Goal: Task Accomplishment & Management: Manage account settings

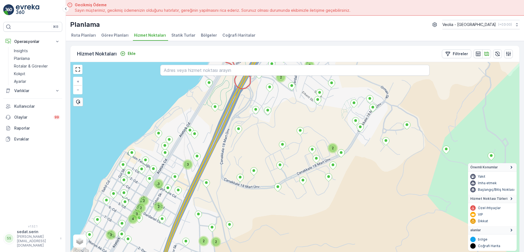
click at [227, 120] on icon at bounding box center [217, 151] width 115 height 230
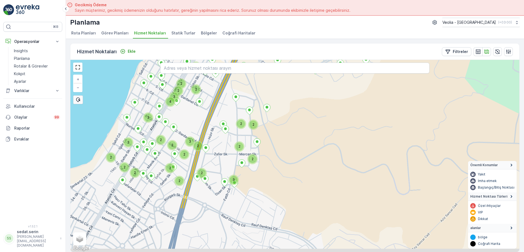
drag, startPoint x: 247, startPoint y: 127, endPoint x: 255, endPoint y: 139, distance: 13.9
click at [252, 116] on div "2 3 3 2 2 2 3 4 2 2 3 3 2 2 3 2 2 2 3 2 2 2 2 2 2 2 DARDANOS STATİK TUR + − Uyd…" at bounding box center [294, 156] width 449 height 192
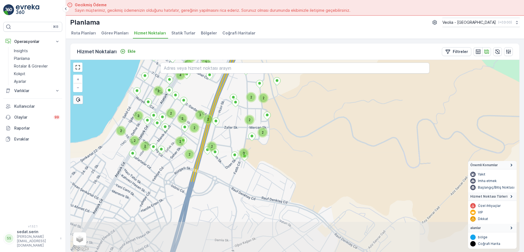
drag, startPoint x: 242, startPoint y: 175, endPoint x: 238, endPoint y: 178, distance: 5.0
click at [256, 144] on div "2 3 3 2 2 2 3 4 2 2 3 3 2 2 3 2 2 2 3 2 2 2 2 2 2 2 + − Uydu Yol haritası Arazi…" at bounding box center [294, 156] width 449 height 192
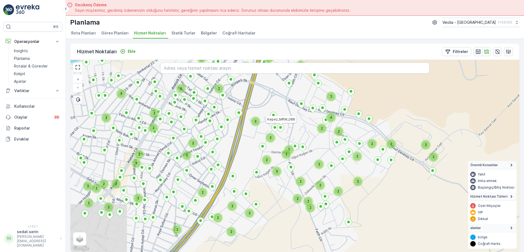
drag, startPoint x: 231, startPoint y: 172, endPoint x: 257, endPoint y: 146, distance: 36.5
click at [256, 147] on div "2 3 2 2 2 2 2 2 2 2 2 2 4 2 2 2 2 2 2 2 2 2 3 2 2 2 2 2 4 2 2 3 2 2 2 2 2 2 2 3…" at bounding box center [294, 156] width 449 height 192
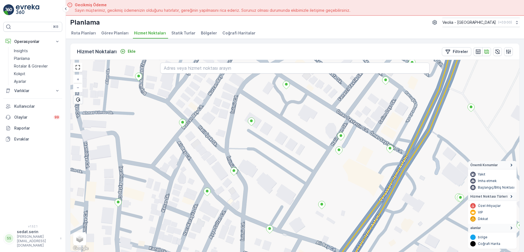
drag, startPoint x: 227, startPoint y: 156, endPoint x: 244, endPoint y: 145, distance: 19.8
click at [244, 145] on div "+ − Uydu Yol haritası Arazi Karışık Leaflet Klavye kısayolları Harita Verileri …" at bounding box center [294, 156] width 449 height 192
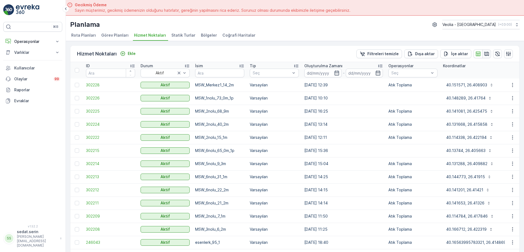
click at [485, 53] on icon "button" at bounding box center [486, 53] width 5 height 5
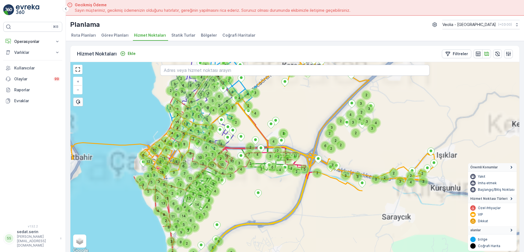
scroll to position [2, 0]
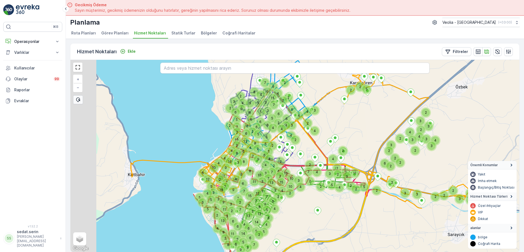
drag, startPoint x: 233, startPoint y: 140, endPoint x: 298, endPoint y: 163, distance: 69.6
click at [299, 163] on div "2 3 3 2 2 2 2 2 5 4 2 4 2 2 7 3 4 11 3 2 2 3 3 2 2 2 5 2 4 2 2 5 9 2 4 2 2 3 2 …" at bounding box center [294, 156] width 449 height 192
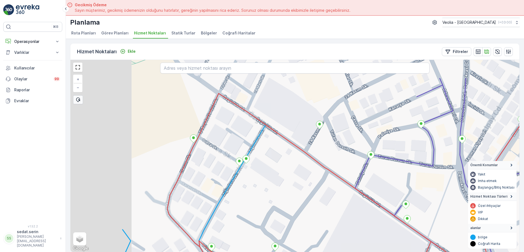
drag, startPoint x: 182, startPoint y: 133, endPoint x: 258, endPoint y: 170, distance: 85.3
click at [260, 171] on div "+ − Uydu Yol haritası Arazi Karışık Leaflet Klavye kısayolları Harita Verileri …" at bounding box center [294, 156] width 449 height 192
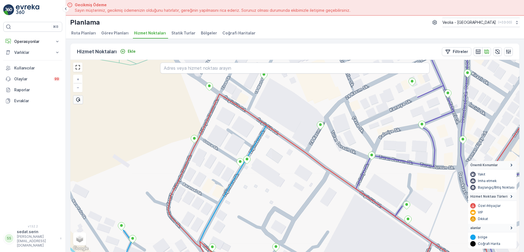
drag, startPoint x: 246, startPoint y: 148, endPoint x: 263, endPoint y: 151, distance: 16.9
click at [263, 151] on div "+ − Uydu Yol haritası Arazi Karışık Leaflet Klavye kısayolları Harita Verileri …" at bounding box center [294, 156] width 449 height 192
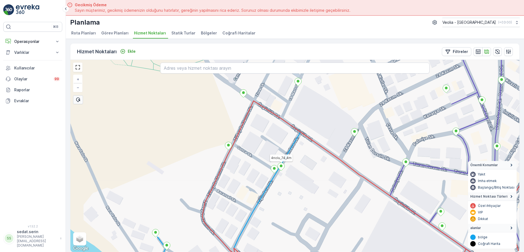
click at [282, 169] on icon at bounding box center [281, 166] width 7 height 8
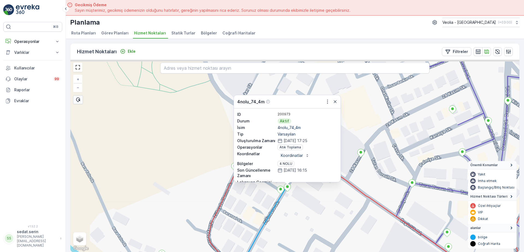
drag, startPoint x: 354, startPoint y: 110, endPoint x: 360, endPoint y: 131, distance: 21.9
click at [360, 131] on div "4nolu_74_4m ID 200973 Durum Aktif İsim 4nolu_74_4m Tip Varsayılan Oluşturulma Z…" at bounding box center [294, 156] width 449 height 192
click at [328, 103] on icon "button" at bounding box center [327, 101] width 5 height 5
click at [362, 114] on div "4nolu_74_4m Daha fazla ayrıntı görün Servis Noktasını Düzenle Yeni Görev Planı …" at bounding box center [294, 156] width 449 height 192
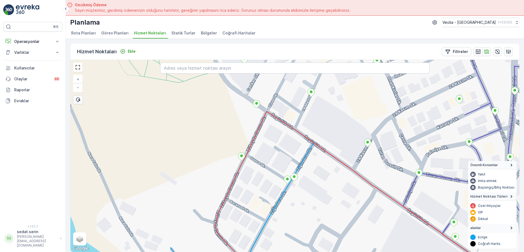
drag, startPoint x: 320, startPoint y: 179, endPoint x: 349, endPoint y: 132, distance: 55.7
click at [349, 132] on div "+ − Uydu Yol haritası Arazi Karışık Leaflet Klavye kısayolları Harita Verileri …" at bounding box center [294, 156] width 449 height 192
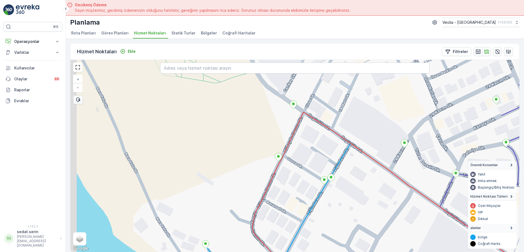
drag, startPoint x: 297, startPoint y: 91, endPoint x: 305, endPoint y: 135, distance: 44.6
click at [308, 136] on div "+ − Uydu Yol haritası Arazi Karışık Leaflet Klavye kısayolları Harita Verileri …" at bounding box center [294, 156] width 449 height 192
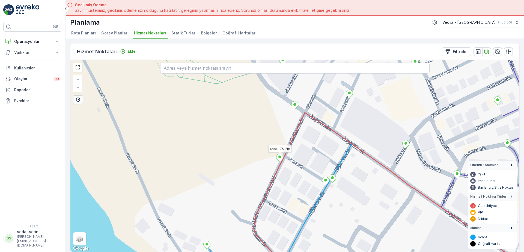
click at [279, 158] on icon at bounding box center [279, 158] width 7 height 8
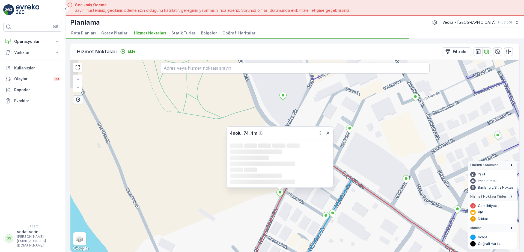
drag, startPoint x: 355, startPoint y: 140, endPoint x: 353, endPoint y: 146, distance: 6.6
click at [356, 153] on div "4nolu_74_4m Loading... Loading... Loading... Loading... Loading... Loading... L…" at bounding box center [294, 156] width 449 height 192
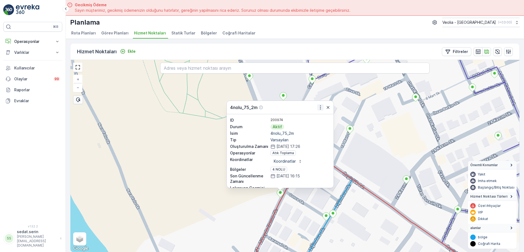
click at [320, 108] on icon "button" at bounding box center [320, 107] width 5 height 5
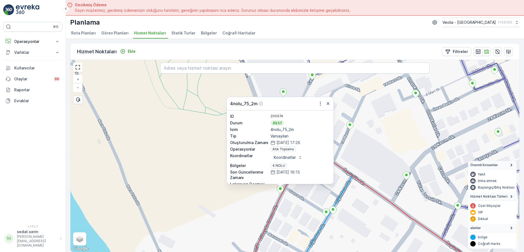
drag, startPoint x: 357, startPoint y: 182, endPoint x: 365, endPoint y: 105, distance: 77.7
click at [365, 144] on icon at bounding box center [409, 205] width 310 height 123
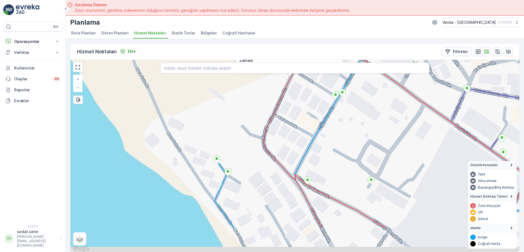
drag, startPoint x: 346, startPoint y: 187, endPoint x: 346, endPoint y: 141, distance: 46.1
click at [347, 138] on div "ANAARTER 3 STATİK TUR 4nolu_75_2m ID 200974 Durum Aktif İsim 4nolu_75_2m Tip Va…" at bounding box center [294, 156] width 449 height 192
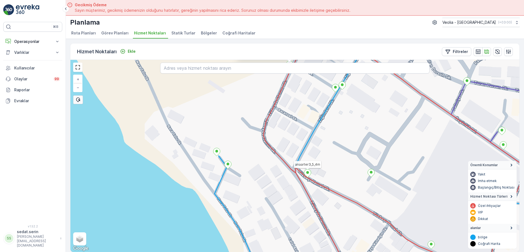
click at [308, 175] on icon at bounding box center [307, 173] width 7 height 8
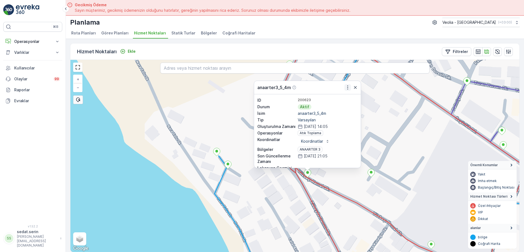
click at [346, 87] on icon "button" at bounding box center [347, 87] width 5 height 5
drag, startPoint x: 379, startPoint y: 176, endPoint x: 344, endPoint y: 117, distance: 68.7
click at [344, 118] on div "anaarter3_5_4m ID 200623 Durum Aktif İsim anaarter3_5_4m Tip Varsayılan Oluştur…" at bounding box center [294, 156] width 449 height 192
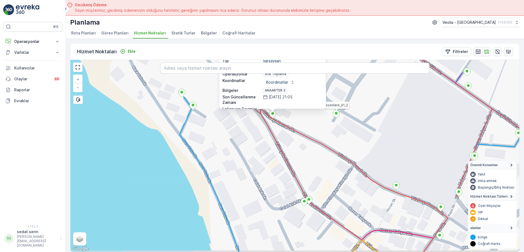
drag, startPoint x: 364, startPoint y: 164, endPoint x: 342, endPoint y: 147, distance: 27.5
click at [342, 147] on div "esenlerk_91_2 anaarter3_5_4m ID 200623 Durum Aktif İsim anaarter3_5_4m Tip Vars…" at bounding box center [294, 156] width 449 height 192
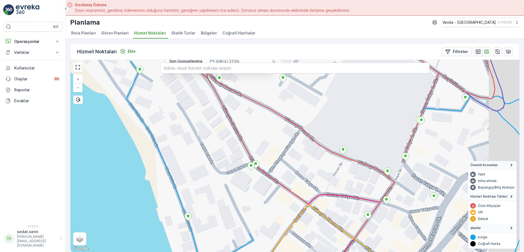
drag, startPoint x: 383, startPoint y: 192, endPoint x: 352, endPoint y: 174, distance: 36.4
click at [352, 174] on div "esenlerk_91_2 anaarter3_5_4m ID 200623 Durum Aktif İsim anaarter3_5_4m Tip Vars…" at bounding box center [294, 156] width 449 height 192
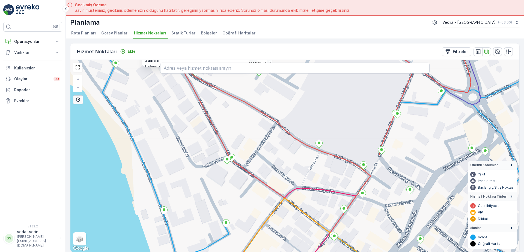
drag, startPoint x: 370, startPoint y: 192, endPoint x: 344, endPoint y: 187, distance: 26.2
click at [345, 187] on div "esenlerk_91_2 anaarter3_5_4m ID 200623 Durum Aktif İsim anaarter3_5_4m Tip Vars…" at bounding box center [294, 156] width 449 height 192
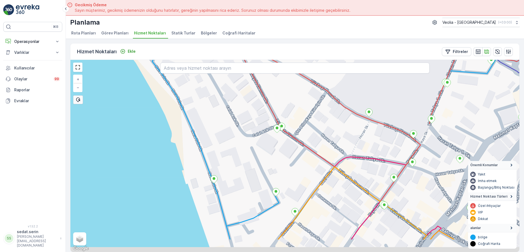
drag, startPoint x: 302, startPoint y: 187, endPoint x: 365, endPoint y: 153, distance: 71.7
click at [365, 153] on div "esenlerk_91_2 anaarter3_5_4m ID 200623 Durum Aktif İsim anaarter3_5_4m Tip Vars…" at bounding box center [294, 156] width 449 height 192
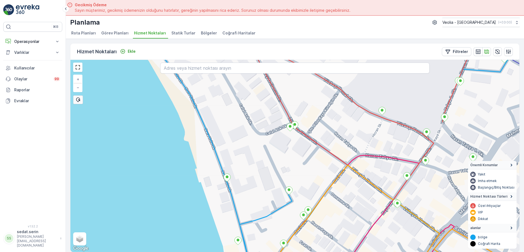
drag, startPoint x: 331, startPoint y: 133, endPoint x: 370, endPoint y: 148, distance: 42.0
click at [370, 148] on div "+ − Uydu Yol haritası Arazi Karışık Leaflet Klavye kısayolları Harita Verileri …" at bounding box center [294, 156] width 449 height 192
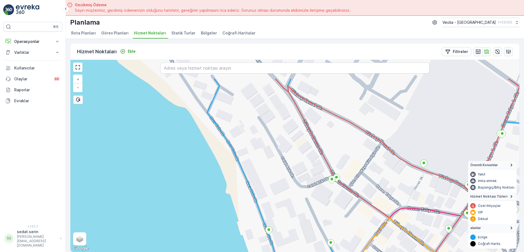
drag, startPoint x: 347, startPoint y: 126, endPoint x: 350, endPoint y: 165, distance: 38.8
click at [350, 165] on div "+ − Uydu Yol haritası Arazi Karışık Leaflet Klavye kısayolları Harita Verileri …" at bounding box center [294, 156] width 449 height 192
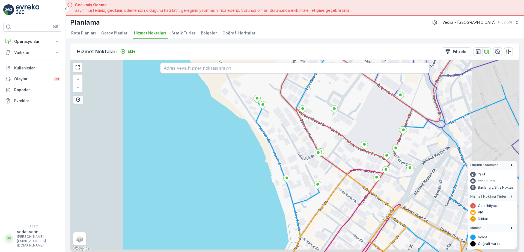
drag, startPoint x: 283, startPoint y: 110, endPoint x: 285, endPoint y: 146, distance: 36.1
click at [285, 146] on div "+ − Uydu Yol haritası Arazi Karışık Leaflet Klavye kısayolları Harita Verileri …" at bounding box center [294, 156] width 449 height 192
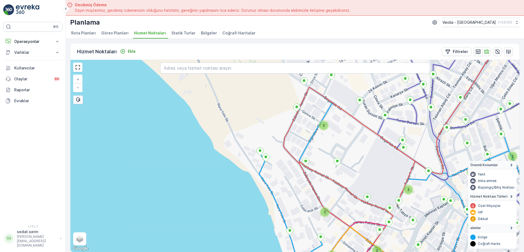
drag, startPoint x: 294, startPoint y: 118, endPoint x: 297, endPoint y: 146, distance: 28.5
click at [297, 146] on div "2 2 2 2 2 2 2 + − Uydu Yol haritası Arazi Karışık Leaflet Klavye kısayolları Ha…" at bounding box center [294, 156] width 449 height 192
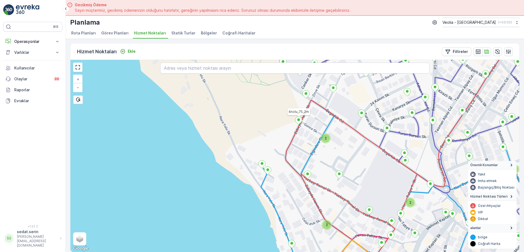
click at [299, 121] on ellipse at bounding box center [298, 119] width 3 height 3
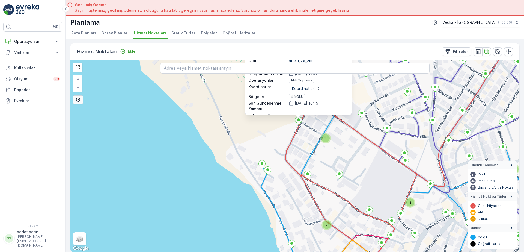
drag, startPoint x: 347, startPoint y: 145, endPoint x: 349, endPoint y: 182, distance: 37.1
click at [349, 194] on div "2 2 2 2 2 4nolu_75_2m ID 200974 Durum Aktif İsim 4nolu_75_2m Tip Varsayılan Olu…" at bounding box center [294, 156] width 449 height 192
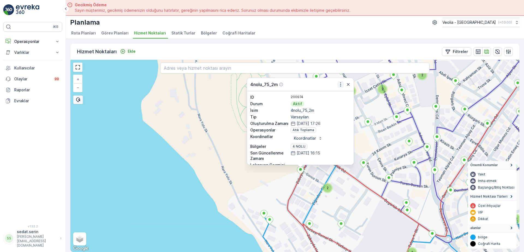
click at [339, 82] on icon "button" at bounding box center [340, 84] width 5 height 5
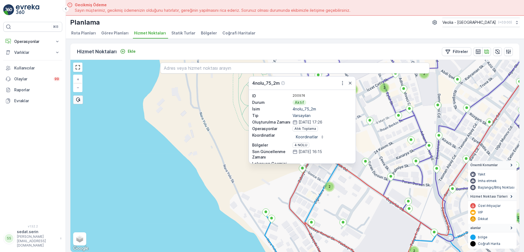
drag, startPoint x: 328, startPoint y: 221, endPoint x: 360, endPoint y: 171, distance: 58.7
click at [366, 156] on div "2 2 2 2 2 2 2 4nolu_75_2m ID 200974 Durum Aktif İsim 4nolu_75_2m Tip Varsayılan…" at bounding box center [294, 156] width 449 height 192
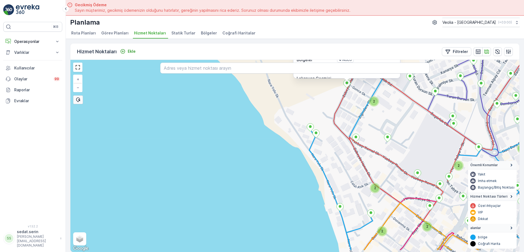
drag, startPoint x: 353, startPoint y: 188, endPoint x: 371, endPoint y: 180, distance: 19.1
click at [361, 165] on div "2 2 2 2 2 2 4nolu_75_2m ID 200974 Durum Aktif İsim 4nolu_75_2m Tip Varsayılan O…" at bounding box center [294, 156] width 449 height 192
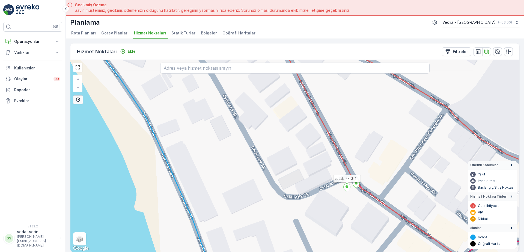
click at [346, 188] on icon at bounding box center [347, 187] width 7 height 8
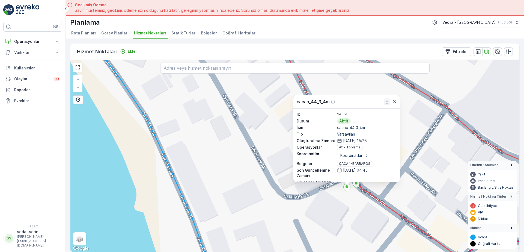
click at [387, 100] on icon "button" at bounding box center [386, 101] width 5 height 5
click at [411, 171] on div "cacab_44_3_4m ID 245516 Durum Aktif İsim cacab_44_3_4m Tip Varsayılan Oluşturul…" at bounding box center [294, 156] width 449 height 192
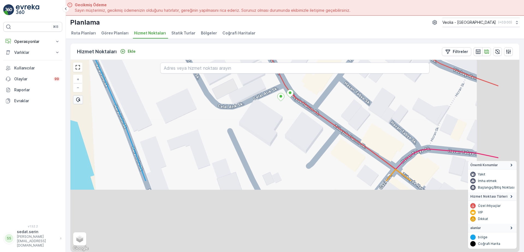
drag, startPoint x: 399, startPoint y: 169, endPoint x: 342, endPoint y: 90, distance: 97.0
click at [342, 90] on div "+ − Uydu Yol haritası Arazi Karışık Leaflet Klavye kısayolları Harita Verileri …" at bounding box center [294, 156] width 449 height 192
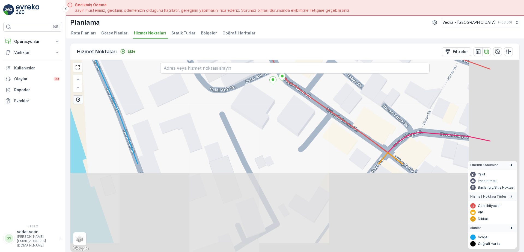
click at [295, 101] on div "+ − Uydu Yol haritası Arazi Karışık Leaflet Klavye kısayolları Harita Verileri …" at bounding box center [294, 156] width 449 height 192
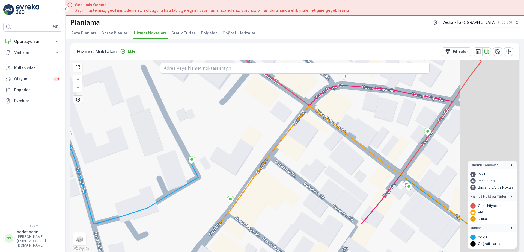
drag, startPoint x: 336, startPoint y: 140, endPoint x: 302, endPoint y: 121, distance: 39.0
click at [302, 121] on div "+ − Uydu Yol haritası Arazi Karışık Leaflet Klavye kısayolları Harita Verileri …" at bounding box center [294, 156] width 449 height 192
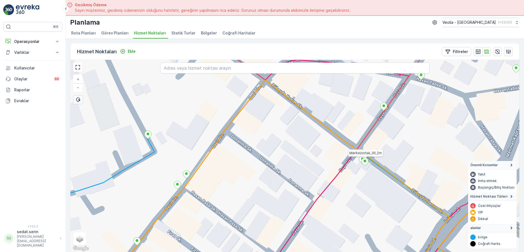
click at [365, 161] on ellipse at bounding box center [364, 160] width 3 height 3
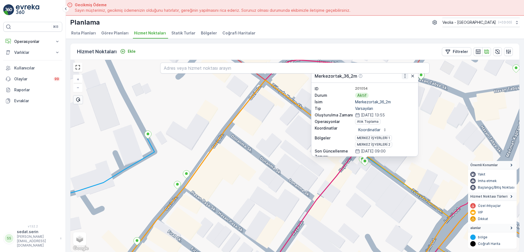
click at [404, 78] on icon "button" at bounding box center [404, 75] width 5 height 5
click at [431, 162] on div "Merkezortak_36_2m ID 201054 Durum Aktif İsim Merkezortak_36_2m Tip Varsayılan O…" at bounding box center [294, 156] width 449 height 192
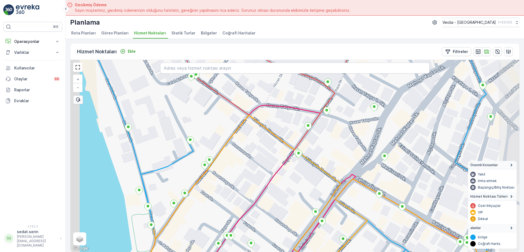
drag, startPoint x: 201, startPoint y: 113, endPoint x: 217, endPoint y: 135, distance: 27.8
click at [217, 135] on div "+ − Uydu Yol haritası Arazi Karışık Leaflet Klavye kısayolları Harita Verileri …" at bounding box center [294, 156] width 449 height 192
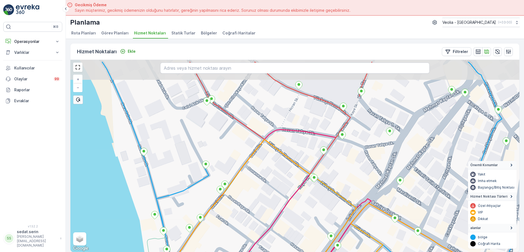
drag, startPoint x: 210, startPoint y: 116, endPoint x: 223, endPoint y: 137, distance: 24.8
click at [223, 137] on div "+ − Uydu Yol haritası Arazi Karışık Leaflet Klavye kısayolları Harita Verileri …" at bounding box center [294, 156] width 449 height 192
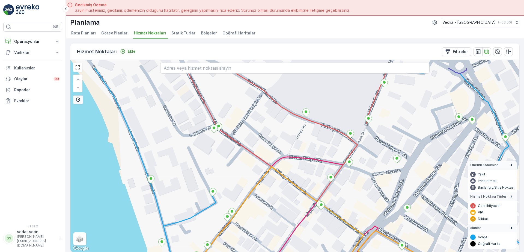
drag, startPoint x: 211, startPoint y: 126, endPoint x: 218, endPoint y: 153, distance: 28.5
click at [218, 153] on div "+ − Uydu Yol haritası Arazi Karışık Leaflet Klavye kısayolları Harita Verileri …" at bounding box center [294, 156] width 449 height 192
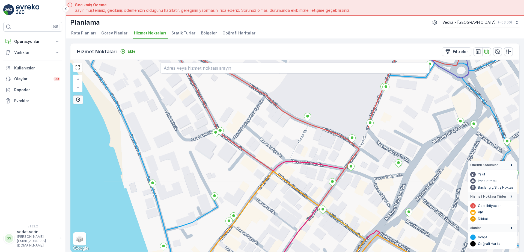
drag, startPoint x: 237, startPoint y: 157, endPoint x: 235, endPoint y: 170, distance: 12.6
click at [235, 170] on div "+ − Uydu Yol haritası Arazi Karışık Leaflet Klavye kısayolları Harita Verileri …" at bounding box center [294, 156] width 449 height 192
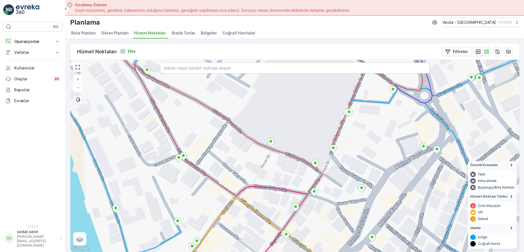
drag, startPoint x: 251, startPoint y: 156, endPoint x: 215, endPoint y: 150, distance: 36.1
click at [211, 154] on div "+ − Uydu Yol haritası Arazi Karışık Leaflet Klavye kısayolları Harita Verileri …" at bounding box center [294, 156] width 449 height 192
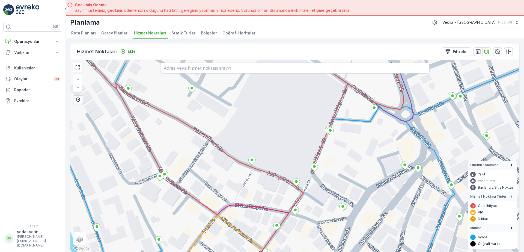
drag, startPoint x: 248, startPoint y: 150, endPoint x: 234, endPoint y: 172, distance: 26.6
click at [234, 172] on div "+ − Uydu Yol haritası Arazi Karışık Leaflet Klavye kısayolları Harita Verileri …" at bounding box center [294, 156] width 449 height 192
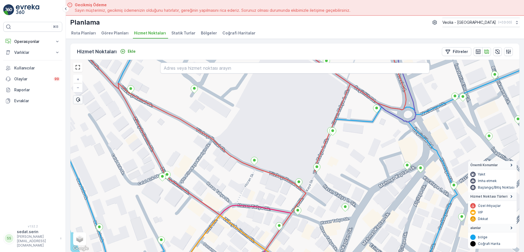
drag, startPoint x: 217, startPoint y: 136, endPoint x: 267, endPoint y: 150, distance: 51.8
click at [267, 150] on div "+ − Uydu Yol haritası Arazi Karışık Leaflet Klavye kısayolları Harita Verileri …" at bounding box center [294, 156] width 449 height 192
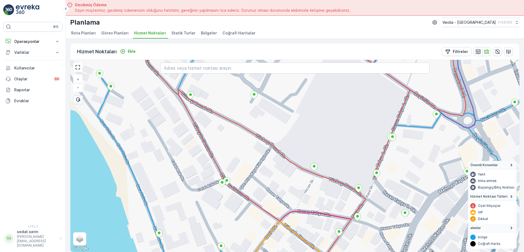
drag, startPoint x: 207, startPoint y: 105, endPoint x: 217, endPoint y: 120, distance: 17.9
click at [217, 120] on div "+ − Uydu Yol haritası Arazi Karışık Leaflet Klavye kısayolları Harita Verileri …" at bounding box center [294, 156] width 449 height 192
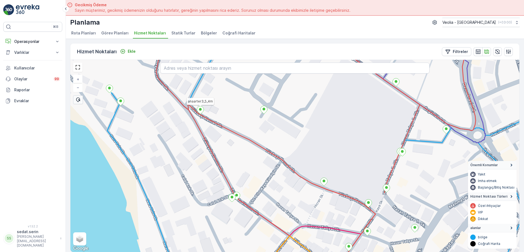
click at [201, 110] on ellipse at bounding box center [200, 109] width 3 height 3
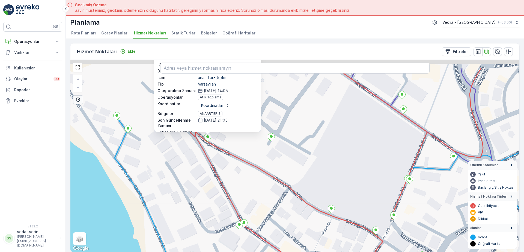
drag, startPoint x: 297, startPoint y: 127, endPoint x: 296, endPoint y: 164, distance: 37.1
click at [307, 173] on div "anaarter3_5_4m ID 200623 Durum Aktif İsim anaarter3_5_4m Tip Varsayılan Oluştur…" at bounding box center [294, 156] width 449 height 192
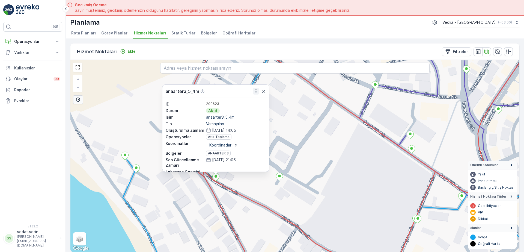
click at [257, 92] on icon "button" at bounding box center [255, 90] width 5 height 5
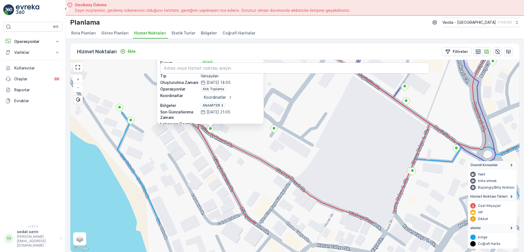
drag, startPoint x: 304, startPoint y: 171, endPoint x: 305, endPoint y: 134, distance: 37.1
click at [298, 121] on div "anaarter3_5_4m ID 200623 Durum Aktif İsim anaarter3_5_4m Tip Varsayılan Oluştur…" at bounding box center [294, 156] width 449 height 192
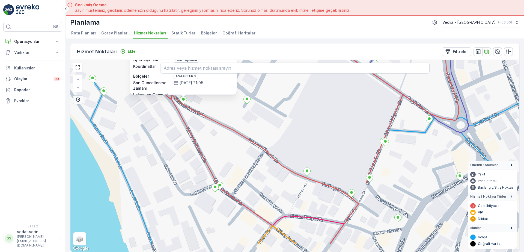
drag, startPoint x: 331, startPoint y: 173, endPoint x: 303, endPoint y: 149, distance: 36.2
click at [303, 144] on div "anaarter3_5_4m ID 200623 Durum Aktif İsim anaarter3_5_4m Tip Varsayılan Oluştur…" at bounding box center [294, 156] width 449 height 192
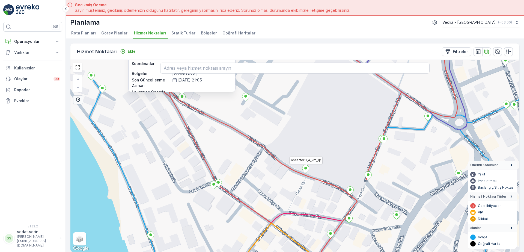
click at [306, 170] on icon at bounding box center [305, 169] width 7 height 8
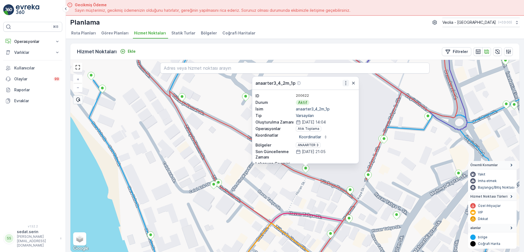
click at [347, 84] on icon "button" at bounding box center [345, 82] width 5 height 5
click at [366, 136] on div "anaarter3_4_2m_1p ID 200622 Durum Aktif İsim anaarter3_4_2m_1p Tip Varsayılan O…" at bounding box center [294, 156] width 449 height 192
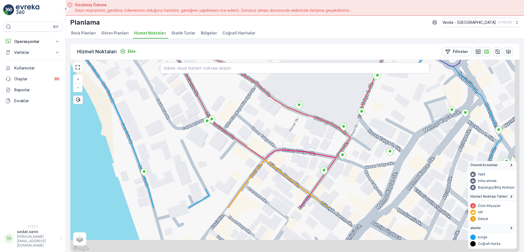
drag, startPoint x: 264, startPoint y: 173, endPoint x: 255, endPoint y: 90, distance: 84.3
click at [256, 89] on div "+ − Uydu Yol haritası Arazi Karışık Leaflet Klavye kısayolları Harita Verileri …" at bounding box center [294, 156] width 449 height 192
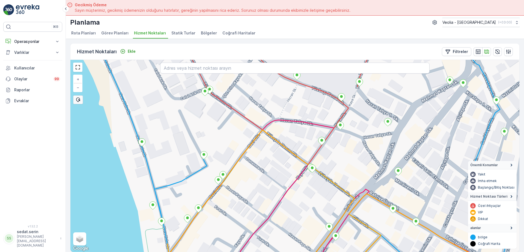
drag, startPoint x: 339, startPoint y: 151, endPoint x: 343, endPoint y: 132, distance: 20.2
click at [343, 132] on div "MSW_Merkez3_1_3m + − Uydu Yol haritası Arazi Karışık Leaflet Klavye kısayolları…" at bounding box center [294, 156] width 449 height 192
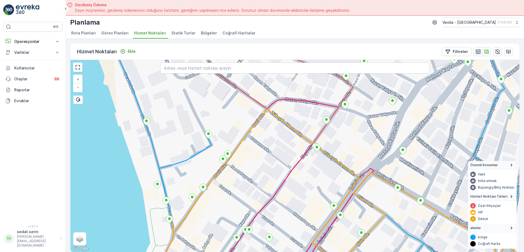
drag, startPoint x: 282, startPoint y: 160, endPoint x: 311, endPoint y: 119, distance: 50.1
click at [309, 121] on div "+ − Uydu Yol haritası Arazi Karışık Leaflet Klavye kısayolları Harita Verileri …" at bounding box center [294, 156] width 449 height 192
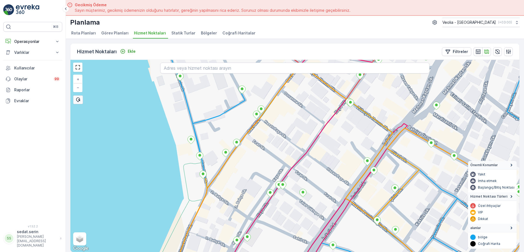
drag, startPoint x: 290, startPoint y: 146, endPoint x: 295, endPoint y: 104, distance: 42.3
click at [295, 105] on div "+ − Uydu Yol haritası Arazi Karışık Leaflet Klavye kısayolları Harita Verileri …" at bounding box center [294, 156] width 449 height 192
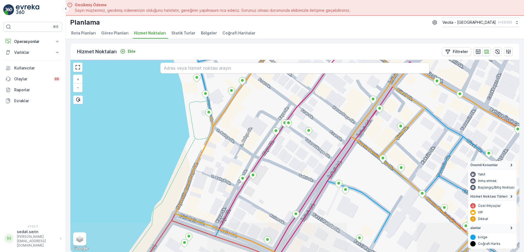
drag, startPoint x: 295, startPoint y: 164, endPoint x: 305, endPoint y: 126, distance: 38.7
click at [305, 126] on div "+ − Uydu Yol haritası Arazi Karışık Leaflet Klavye kısayolları Harita Verileri …" at bounding box center [294, 156] width 449 height 192
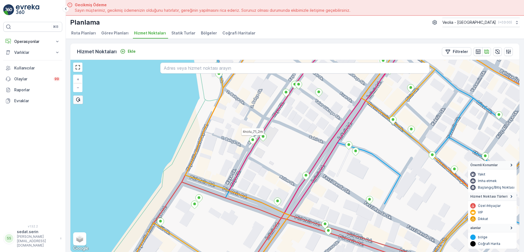
click at [252, 140] on icon at bounding box center [252, 140] width 7 height 8
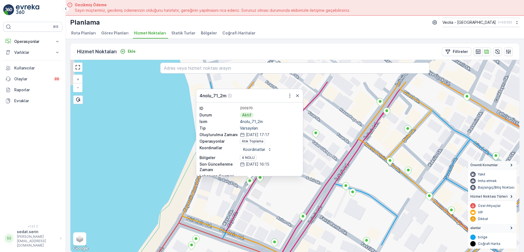
drag, startPoint x: 330, startPoint y: 114, endPoint x: 323, endPoint y: 151, distance: 37.5
click at [327, 155] on div "4nolu_71_2m ID 200970 Durum Aktif İsim 4nolu_71_2m Tip Varsayılan Oluşturulma Z…" at bounding box center [294, 156] width 449 height 192
click at [290, 97] on icon "button" at bounding box center [289, 96] width 1 height 4
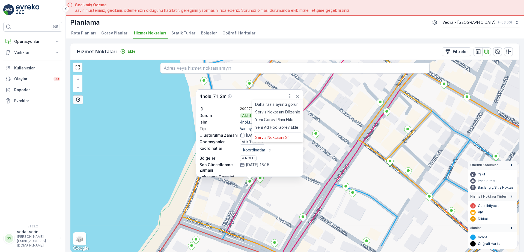
click at [286, 192] on div "4nolu_71_2m Daha fazla ayrıntı görün Servis Noktasını Düzenle Yeni Görev Planı …" at bounding box center [294, 156] width 449 height 192
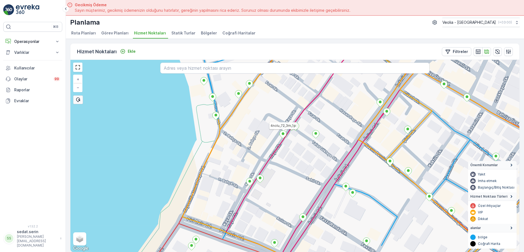
click at [283, 133] on ellipse at bounding box center [283, 133] width 3 height 3
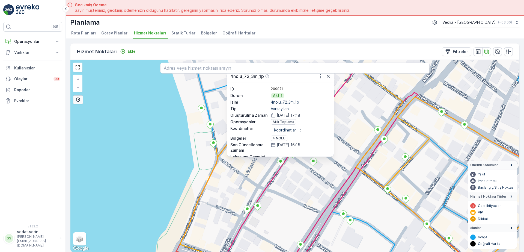
drag, startPoint x: 365, startPoint y: 117, endPoint x: 357, endPoint y: 135, distance: 20.0
click at [361, 140] on div "4nolu_72_3m_1p ID 200971 Durum Aktif İsim 4nolu_72_3m_1p Tip Varsayılan Oluştur…" at bounding box center [294, 156] width 449 height 192
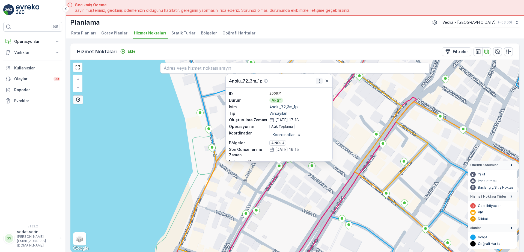
click at [319, 81] on icon "button" at bounding box center [319, 80] width 5 height 5
click at [345, 104] on div "4nolu_72_3m_1p Daha fazla ayrıntı görün Servis Noktasını Düzenle Yeni Görev Pla…" at bounding box center [294, 156] width 449 height 192
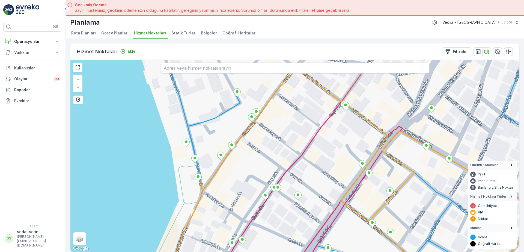
drag, startPoint x: 347, startPoint y: 106, endPoint x: 331, endPoint y: 140, distance: 37.2
click at [331, 140] on div "+ − Uydu Yol haritası Arazi Karışık Leaflet Klavye kısayolları Harita Verileri …" at bounding box center [294, 156] width 449 height 192
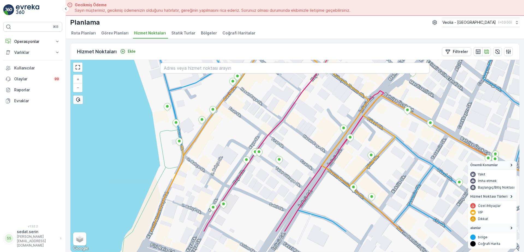
drag, startPoint x: 288, startPoint y: 154, endPoint x: 259, endPoint y: 100, distance: 61.3
click at [260, 101] on div "+ − Uydu Yol haritası Arazi Karışık Leaflet Klavye kısayolları Harita Verileri …" at bounding box center [294, 156] width 449 height 192
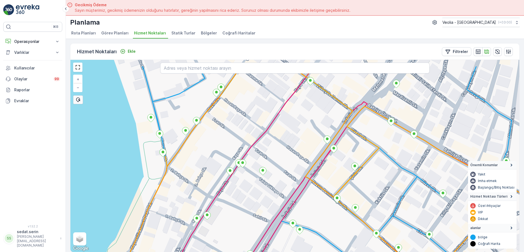
drag, startPoint x: 284, startPoint y: 134, endPoint x: 281, endPoint y: 163, distance: 28.9
click at [281, 164] on div "+ − Uydu Yol haritası Arazi Karışık Leaflet Klavye kısayolları Harita Verileri …" at bounding box center [294, 156] width 449 height 192
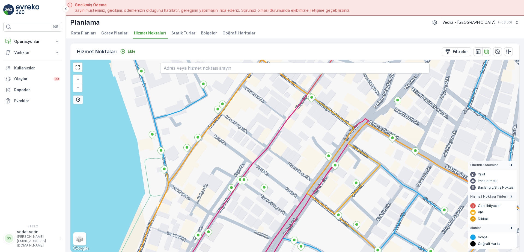
drag, startPoint x: 291, startPoint y: 126, endPoint x: 295, endPoint y: 146, distance: 20.8
click at [295, 146] on div "+ − Uydu Yol haritası Arazi Karışık Leaflet Klavye kısayolları Harita Verileri …" at bounding box center [294, 156] width 449 height 192
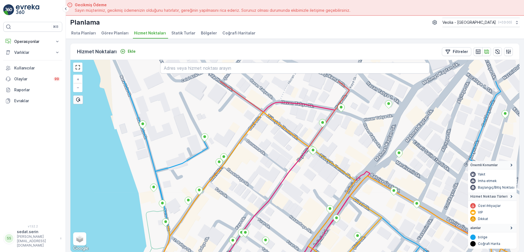
drag, startPoint x: 275, startPoint y: 122, endPoint x: 273, endPoint y: 163, distance: 41.3
click at [273, 163] on div "+ − Uydu Yol haritası Arazi Karışık Leaflet Klavye kısayolları Harita Verileri …" at bounding box center [294, 156] width 449 height 192
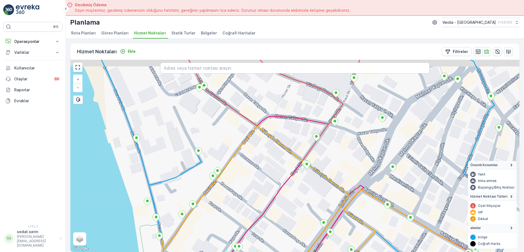
drag, startPoint x: 278, startPoint y: 142, endPoint x: 272, endPoint y: 157, distance: 16.2
click at [272, 158] on div "+ − Uydu Yol haritası Arazi Karışık Leaflet Klavye kısayolları Harita Verileri …" at bounding box center [294, 156] width 449 height 192
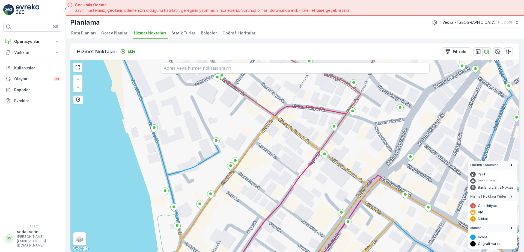
drag, startPoint x: 294, startPoint y: 126, endPoint x: 343, endPoint y: 100, distance: 54.9
click at [343, 100] on div "+ − Uydu Yol haritası Arazi Karışık Leaflet Klavye kısayolları Harita Verileri …" at bounding box center [294, 156] width 449 height 192
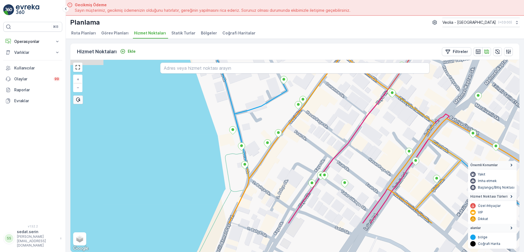
drag, startPoint x: 297, startPoint y: 143, endPoint x: 333, endPoint y: 96, distance: 59.9
click at [335, 95] on div "MERKEZ KARTON 2 STATİK TUR + − Uydu Yol haritası Arazi Karışık Leaflet Klavye k…" at bounding box center [294, 156] width 449 height 192
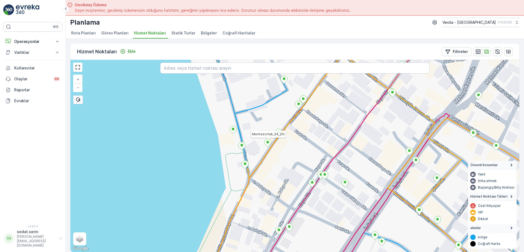
click at [268, 145] on icon at bounding box center [267, 143] width 7 height 8
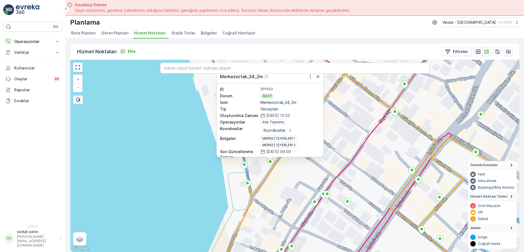
drag, startPoint x: 343, startPoint y: 99, endPoint x: 345, endPoint y: 119, distance: 20.1
click at [345, 119] on div "Merkezortak_34_2m ID 201052 Durum Aktif İsim Merkezortak_34_2m Tip Varsayılan O…" at bounding box center [294, 156] width 449 height 192
click at [311, 77] on icon "button" at bounding box center [310, 76] width 5 height 5
click at [351, 99] on div "Merkezortak_34_2m Daha fazla ayrıntı görün Servis Noktasını Düzenle Yeni Görev …" at bounding box center [294, 156] width 449 height 192
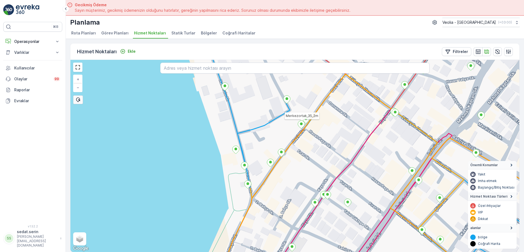
click at [302, 125] on icon at bounding box center [301, 124] width 7 height 8
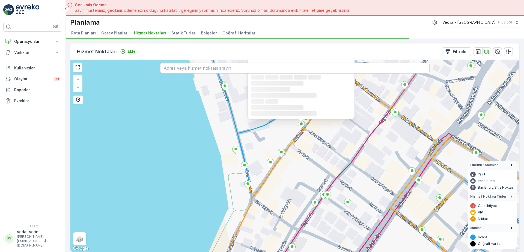
drag, startPoint x: 369, startPoint y: 96, endPoint x: 366, endPoint y: 143, distance: 47.3
click at [367, 143] on div "Merkezortak_34_2m Loading... Loading... Loading... Loading... Loading... Loadin…" at bounding box center [294, 156] width 449 height 192
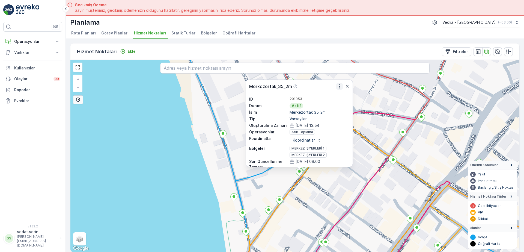
click at [339, 88] on icon "button" at bounding box center [339, 86] width 1 height 4
click at [318, 180] on div "Merkezortak_35_2m ID 201053 Durum Aktif İsim Merkezortak_35_2m Tip Varsayılan O…" at bounding box center [294, 156] width 449 height 192
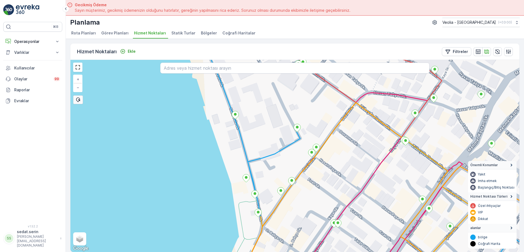
drag, startPoint x: 314, startPoint y: 189, endPoint x: 348, endPoint y: 104, distance: 92.1
click at [348, 104] on div "+ − Uydu Yol haritası Arazi Karışık Leaflet Klavye kısayolları Harita Verileri …" at bounding box center [294, 156] width 449 height 192
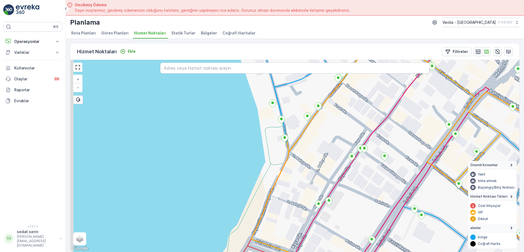
drag, startPoint x: 318, startPoint y: 157, endPoint x: 330, endPoint y: 133, distance: 26.6
click at [330, 133] on div "+ − Uydu Yol haritası Arazi Karışık Leaflet Klavye kısayolları Harita Verileri …" at bounding box center [294, 156] width 449 height 192
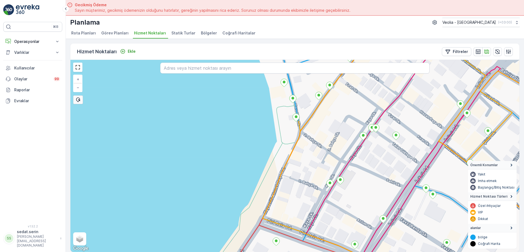
drag, startPoint x: 318, startPoint y: 158, endPoint x: 332, endPoint y: 141, distance: 22.0
click at [332, 142] on div "+ − Uydu Yol haritası Arazi Karışık Leaflet Klavye kısayolları Harita Verileri …" at bounding box center [294, 156] width 449 height 192
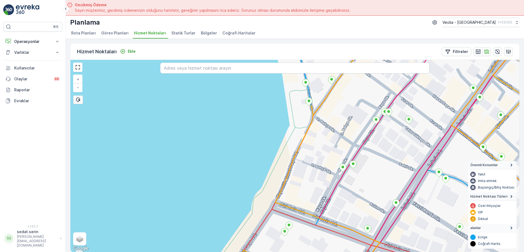
drag, startPoint x: 318, startPoint y: 161, endPoint x: 332, endPoint y: 111, distance: 52.0
click at [332, 111] on div "+ − Uydu Yol haritası Arazi Karışık Leaflet Klavye kısayolları Harita Verileri …" at bounding box center [294, 156] width 449 height 192
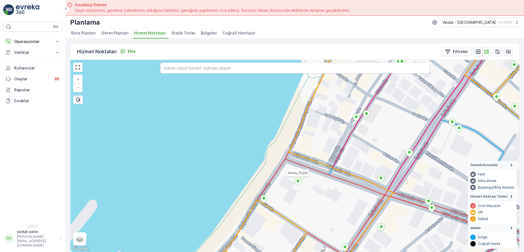
click at [298, 182] on ellipse at bounding box center [298, 180] width 3 height 3
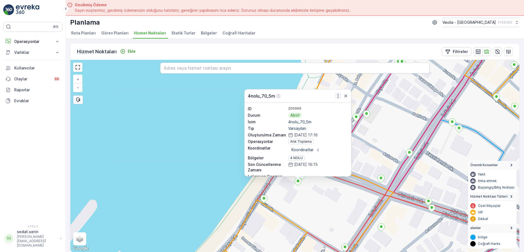
click at [337, 97] on icon "button" at bounding box center [337, 95] width 5 height 5
drag, startPoint x: 275, startPoint y: 202, endPoint x: 355, endPoint y: 107, distance: 124.3
click at [354, 108] on div "4nolu_70_5m ID 200969 Durum Aktif İsim 4nolu_70_5m Tip Varsayılan Oluşturulma Z…" at bounding box center [294, 156] width 449 height 192
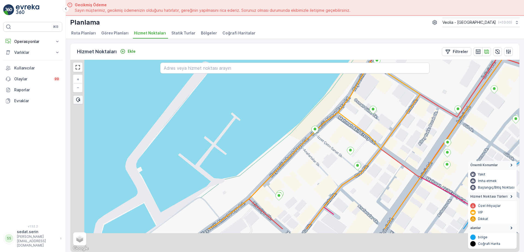
drag, startPoint x: 333, startPoint y: 156, endPoint x: 366, endPoint y: 112, distance: 54.9
click at [365, 112] on div "4nolu_70_5m ID 200969 Durum Aktif İsim 4nolu_70_5m Tip Varsayılan Oluşturulma Z…" at bounding box center [294, 156] width 449 height 192
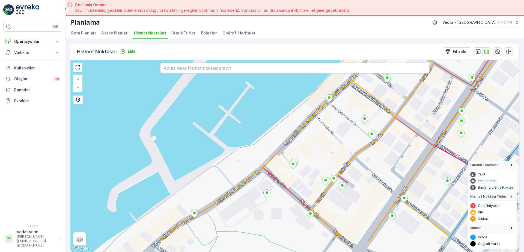
drag, startPoint x: 248, startPoint y: 206, endPoint x: 278, endPoint y: 139, distance: 72.9
click at [279, 138] on div "+ − Uydu Yol haritası Arazi Karışık Leaflet Klavye kısayolları Harita Verileri …" at bounding box center [294, 156] width 449 height 192
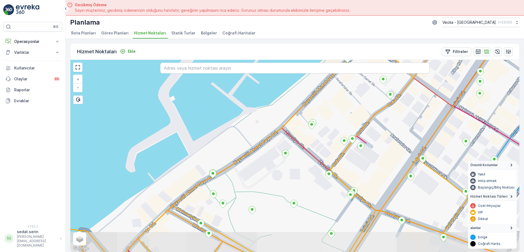
drag, startPoint x: 251, startPoint y: 182, endPoint x: 288, endPoint y: 147, distance: 51.7
click at [288, 147] on div "ANAARTER 3 STATİK TUR + − Uydu Yol haritası Arazi Karışık Leaflet Klavye kısayo…" at bounding box center [294, 156] width 449 height 192
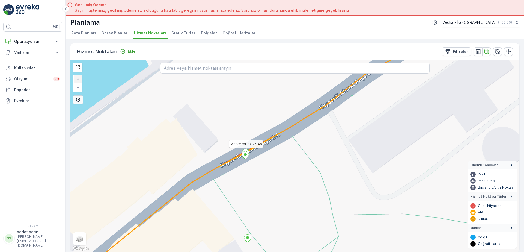
click at [247, 150] on icon at bounding box center [245, 153] width 7 height 8
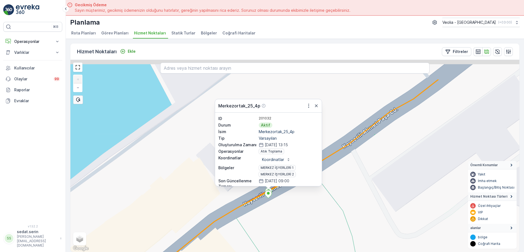
drag, startPoint x: 322, startPoint y: 154, endPoint x: 345, endPoint y: 192, distance: 45.0
click at [345, 192] on div "Merkezortak_25_4p ID 201032 Durum Aktif İsim Merkezortak_25_4p Tip Varsayılan O…" at bounding box center [294, 156] width 449 height 192
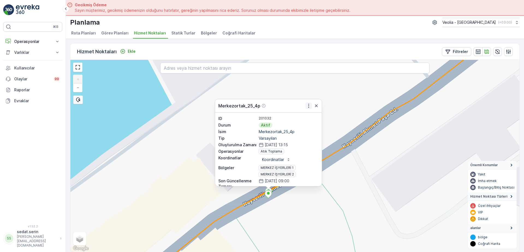
click at [308, 106] on icon "button" at bounding box center [308, 105] width 5 height 5
click at [340, 109] on div "Merkezortak_25_4p Daha fazla ayrıntı görün Servis Noktasını Düzenle Yeni Görev …" at bounding box center [294, 156] width 449 height 192
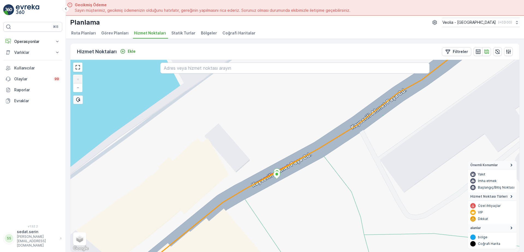
drag, startPoint x: 308, startPoint y: 181, endPoint x: 357, endPoint y: 88, distance: 104.6
click at [357, 87] on div "+ − Uydu Yol haritası Arazi Karışık Leaflet Klavye kısayolları Harita Verileri …" at bounding box center [294, 156] width 449 height 192
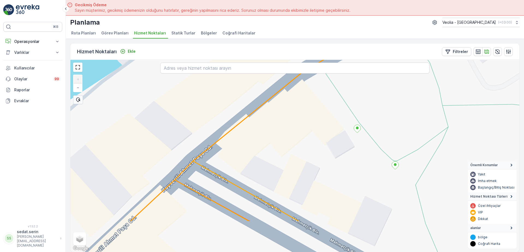
drag, startPoint x: 325, startPoint y: 124, endPoint x: 338, endPoint y: 108, distance: 20.2
click at [334, 112] on div "+ − Uydu Yol haritası Arazi Karışık Leaflet Klavye kısayolları Harita Verileri …" at bounding box center [294, 156] width 449 height 192
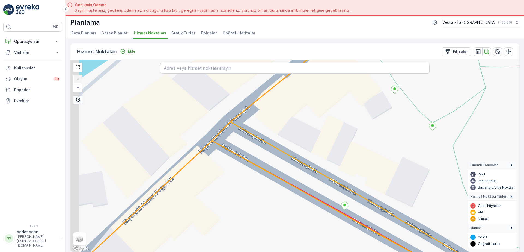
drag, startPoint x: 237, startPoint y: 179, endPoint x: 306, endPoint y: 132, distance: 83.7
click at [302, 134] on div "+ − Uydu Yol haritası Arazi Karışık Leaflet Klavye kısayolları Harita Verileri …" at bounding box center [294, 156] width 449 height 192
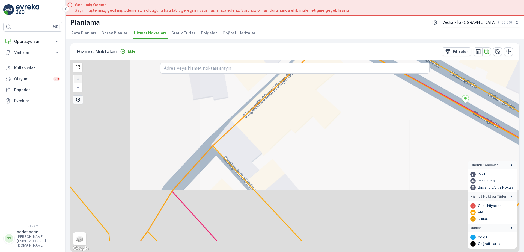
drag, startPoint x: 289, startPoint y: 147, endPoint x: 312, endPoint y: 119, distance: 36.4
click at [312, 120] on div "+ − Uydu Yol haritası Arazi Karışık Leaflet Klavye kısayolları Harita Verileri …" at bounding box center [294, 156] width 449 height 192
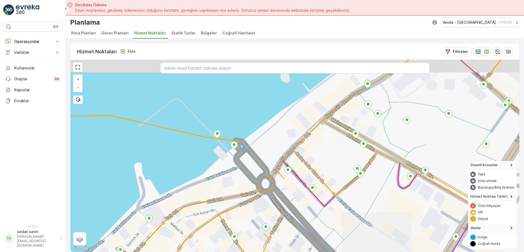
drag, startPoint x: 328, startPoint y: 147, endPoint x: 324, endPoint y: 153, distance: 6.4
click at [324, 153] on div "+ − Uydu Yol haritası Arazi Karışık Leaflet Klavye kısayolları Harita Verileri …" at bounding box center [294, 156] width 449 height 192
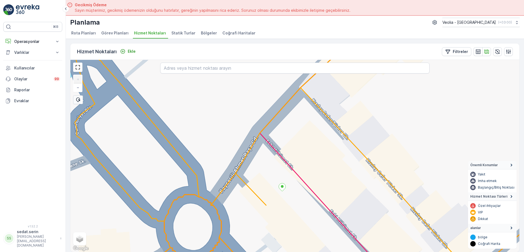
click at [211, 90] on div "+ − Uydu Yol haritası Arazi Karışık Leaflet Klavye kısayolları Harita Verileri …" at bounding box center [294, 156] width 449 height 192
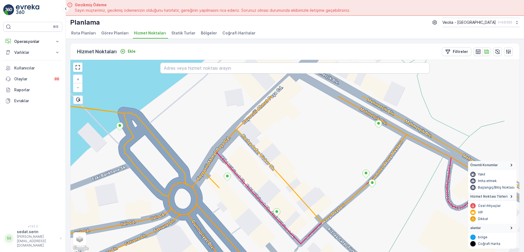
drag, startPoint x: 319, startPoint y: 87, endPoint x: 287, endPoint y: 130, distance: 54.2
click at [279, 144] on div "+ − Uydu Yol haritası Arazi Karışık Leaflet Klavye kısayolları Harita Verileri …" at bounding box center [294, 156] width 449 height 192
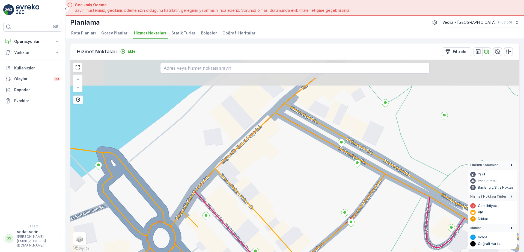
drag, startPoint x: 304, startPoint y: 105, endPoint x: 308, endPoint y: 123, distance: 18.3
click at [284, 143] on div "+ − Uydu Yol haritası Arazi Karışık Leaflet Klavye kısayolları Harita Verileri …" at bounding box center [294, 156] width 449 height 192
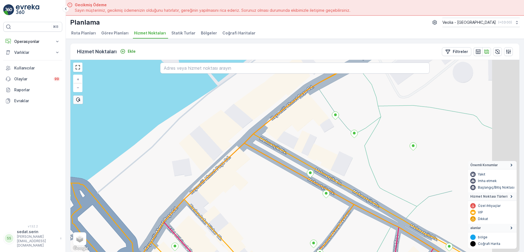
drag, startPoint x: 346, startPoint y: 98, endPoint x: 312, endPoint y: 131, distance: 47.7
click at [312, 131] on div "+ − Uydu Yol haritası Arazi Karışık Leaflet Klavye kısayolları Harita Verileri …" at bounding box center [294, 156] width 449 height 192
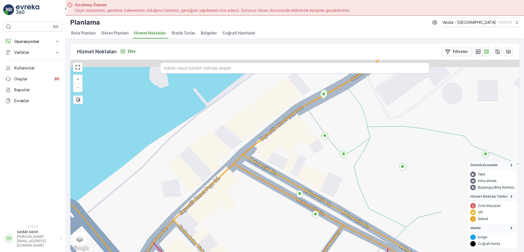
drag, startPoint x: 345, startPoint y: 114, endPoint x: 339, endPoint y: 124, distance: 11.2
click at [339, 124] on div "+ − Uydu Yol haritası Arazi Karışık Leaflet Klavye kısayolları Harita Verileri …" at bounding box center [294, 156] width 449 height 192
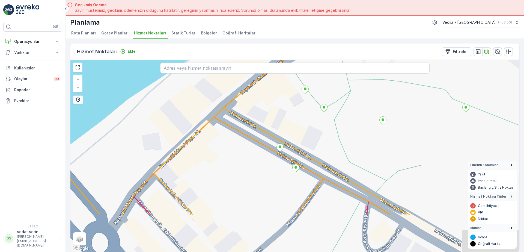
drag, startPoint x: 267, startPoint y: 138, endPoint x: 260, endPoint y: 69, distance: 70.0
click at [260, 69] on div "+ − Uydu Yol haritası Arazi Karışık Leaflet Klavye kısayolları Harita Verileri …" at bounding box center [294, 156] width 449 height 192
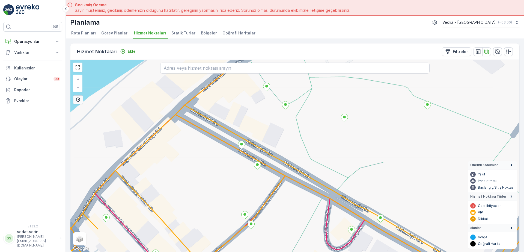
drag, startPoint x: 287, startPoint y: 124, endPoint x: 251, endPoint y: 151, distance: 45.7
click at [250, 151] on div "+ − Uydu Yol haritası Arazi Karışık Leaflet Klavye kısayolları Harita Verileri …" at bounding box center [294, 156] width 449 height 192
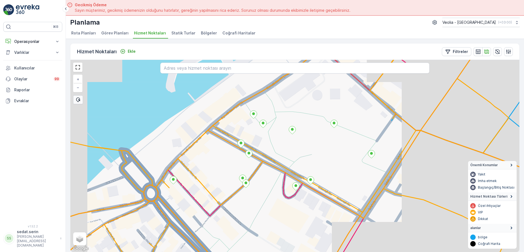
drag, startPoint x: 275, startPoint y: 130, endPoint x: 249, endPoint y: 171, distance: 48.1
click at [249, 171] on div "merkezko_8_1 + − Uydu Yol haritası Arazi Karışık Leaflet Klavye kısayolları Har…" at bounding box center [294, 156] width 449 height 192
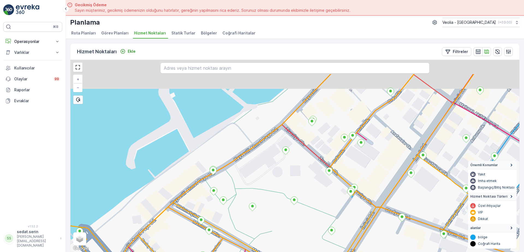
drag, startPoint x: 302, startPoint y: 107, endPoint x: 291, endPoint y: 140, distance: 34.4
click at [290, 140] on div "+ − Uydu Yol haritası Arazi Karışık Leaflet Klavye kısayolları Harita Verileri …" at bounding box center [294, 156] width 449 height 192
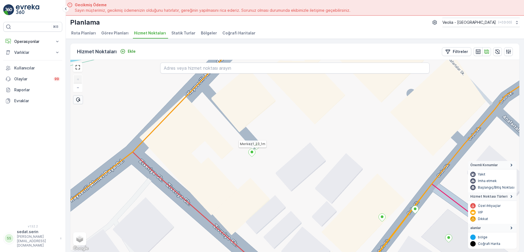
click at [252, 153] on ellipse at bounding box center [252, 151] width 3 height 3
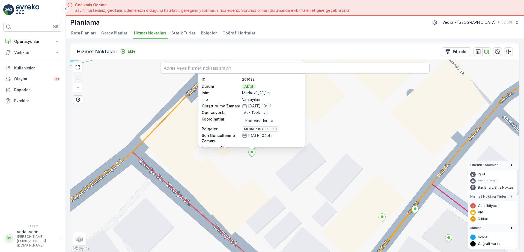
drag, startPoint x: 340, startPoint y: 126, endPoint x: 341, endPoint y: 169, distance: 43.7
click at [341, 169] on div "Merkez1_23_1m ID 201033 Durum Aktif İsim Merkez1_23_1m Tip Varsayılan Oluşturul…" at bounding box center [294, 156] width 449 height 192
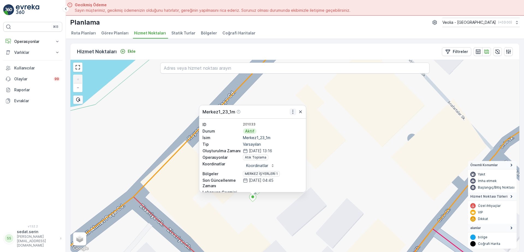
click at [293, 113] on icon "button" at bounding box center [292, 111] width 5 height 5
click at [154, 169] on div "Merkez1_23_1m ID 201033 Durum Aktif İsim Merkez1_23_1m Tip Varsayılan Oluşturul…" at bounding box center [294, 156] width 449 height 192
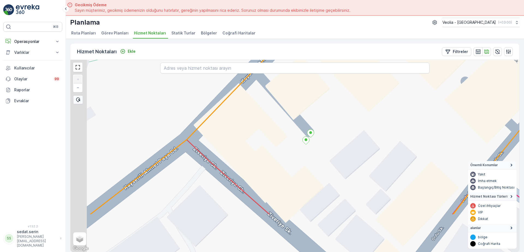
drag, startPoint x: 122, startPoint y: 183, endPoint x: 216, endPoint y: 103, distance: 123.0
click at [215, 93] on div "+ − Uydu Yol haritası Arazi Karışık Leaflet Klavye kısayolları Harita Verileri …" at bounding box center [294, 156] width 449 height 192
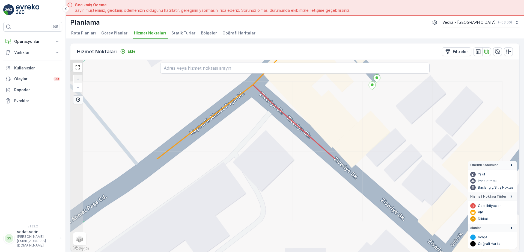
drag, startPoint x: 181, startPoint y: 145, endPoint x: 222, endPoint y: 127, distance: 44.6
click at [221, 129] on div "+ − Uydu Yol haritası Arazi Karışık Leaflet Klavye kısayolları Harita Verileri …" at bounding box center [294, 156] width 449 height 192
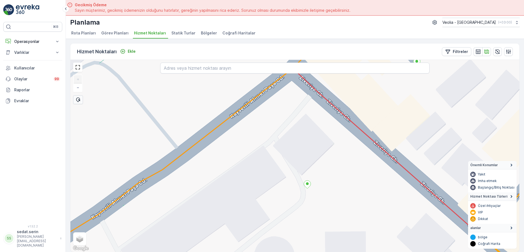
drag, startPoint x: 186, startPoint y: 160, endPoint x: 245, endPoint y: 133, distance: 64.6
click at [235, 135] on div "+ − Uydu Yol haritası Arazi Karışık Leaflet Klavye kısayolları Harita Verileri …" at bounding box center [294, 156] width 449 height 192
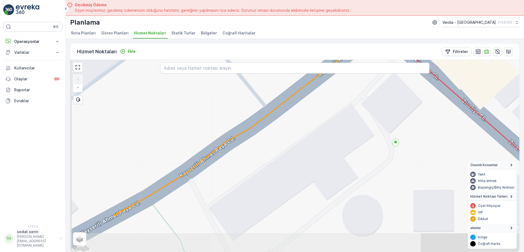
drag, startPoint x: 204, startPoint y: 159, endPoint x: 251, endPoint y: 115, distance: 64.5
click at [249, 117] on icon at bounding box center [383, 114] width 539 height 230
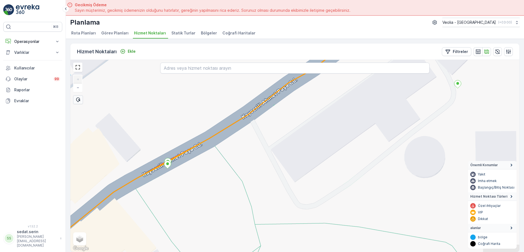
drag, startPoint x: 201, startPoint y: 161, endPoint x: 216, endPoint y: 146, distance: 20.8
click at [214, 148] on div "MERKEZ İŞYERLERİ 2 STATİK TUR + − Uydu Yol haritası Arazi Karışık Leaflet Klavy…" at bounding box center [294, 156] width 449 height 192
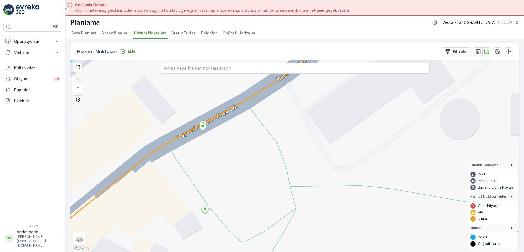
drag, startPoint x: 207, startPoint y: 194, endPoint x: 249, endPoint y: 141, distance: 68.0
click at [246, 148] on div "+ − Uydu Yol haritası Arazi Karışık Leaflet Klavye kısayolları Harita Verileri …" at bounding box center [294, 156] width 449 height 192
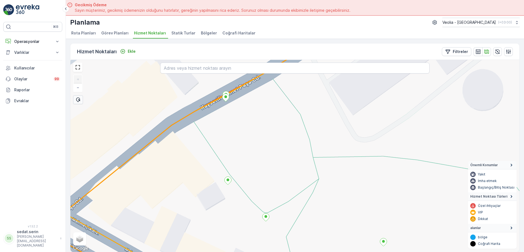
drag, startPoint x: 183, startPoint y: 163, endPoint x: 201, endPoint y: 147, distance: 24.5
click at [201, 147] on div "+ − Uydu Yol haritası Arazi Karışık Leaflet Klavye kısayolları Harita Verileri …" at bounding box center [294, 156] width 449 height 192
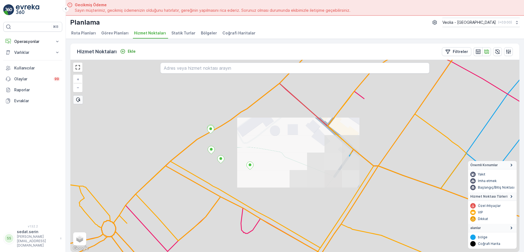
drag, startPoint x: 183, startPoint y: 168, endPoint x: 187, endPoint y: 142, distance: 26.0
click at [187, 142] on icon at bounding box center [295, 156] width 539 height 230
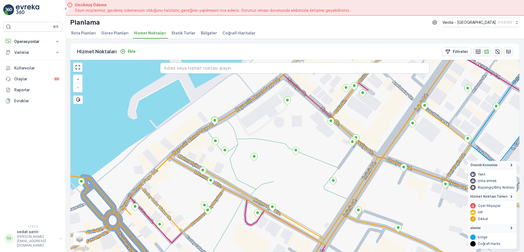
drag, startPoint x: 200, startPoint y: 142, endPoint x: 200, endPoint y: 159, distance: 17.7
click at [200, 159] on div "+ − Uydu Yol haritası Arazi Karışık Leaflet Klavye kısayolları Harita Verileri …" at bounding box center [294, 156] width 449 height 192
drag, startPoint x: 228, startPoint y: 145, endPoint x: 291, endPoint y: 90, distance: 84.1
click at [291, 90] on div "+ − Uydu Yol haritası Arazi Karışık Leaflet Klavye kısayolları Harita Verileri …" at bounding box center [294, 156] width 449 height 192
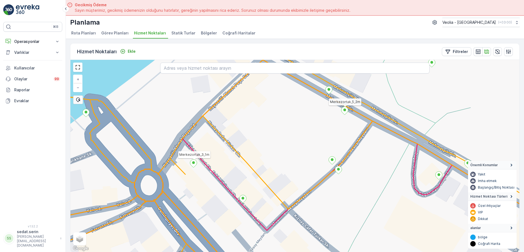
click at [193, 164] on icon at bounding box center [193, 163] width 7 height 8
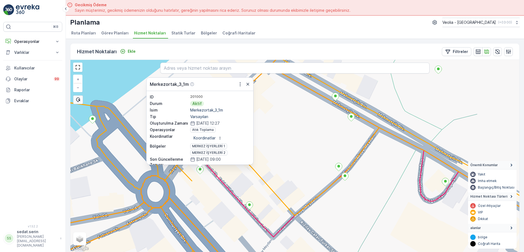
drag, startPoint x: 288, startPoint y: 121, endPoint x: 303, endPoint y: 135, distance: 20.1
click at [303, 135] on div "Merkezortak_3_1m ID 201000 Durum Aktif İsim Merkezortak_3_1m Tip Varsayılan Olu…" at bounding box center [294, 156] width 449 height 192
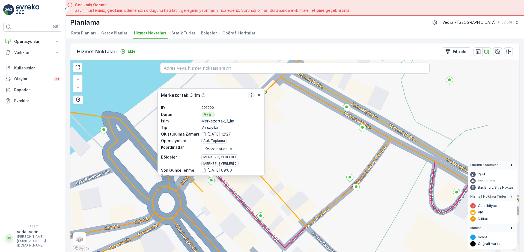
click at [252, 93] on icon "button" at bounding box center [251, 94] width 5 height 5
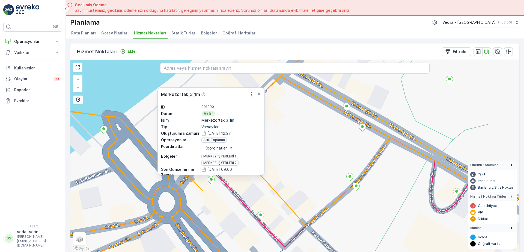
drag, startPoint x: 278, startPoint y: 177, endPoint x: 290, endPoint y: 112, distance: 65.8
click at [290, 112] on div "Merkezortak_3_1m ID 201000 Durum Aktif İsim Merkezortak_3_1m Tip Varsayılan Olu…" at bounding box center [294, 156] width 449 height 192
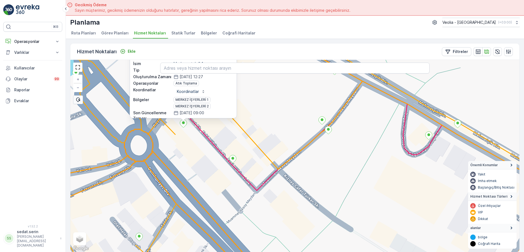
drag, startPoint x: 312, startPoint y: 154, endPoint x: 262, endPoint y: 169, distance: 52.5
click at [261, 171] on div "MERKEZ İŞYERLERİ 2 STATİK TUR Merkezortak_3_1m ID 201000 Durum Aktif İsim Merke…" at bounding box center [294, 156] width 449 height 192
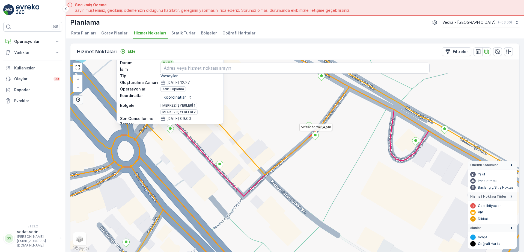
click at [315, 137] on icon at bounding box center [315, 136] width 7 height 8
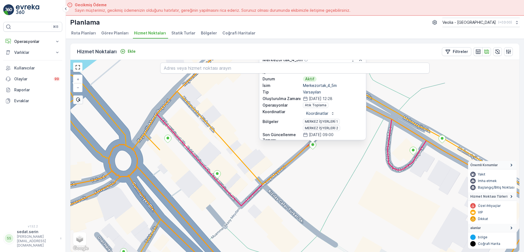
drag, startPoint x: 403, startPoint y: 89, endPoint x: 390, endPoint y: 132, distance: 44.4
click at [391, 132] on div "Merkezortak_4_5m ID 201001 Durum Aktif İsim Merkezortak_4_5m Tip Varsayılan Olu…" at bounding box center [294, 156] width 449 height 192
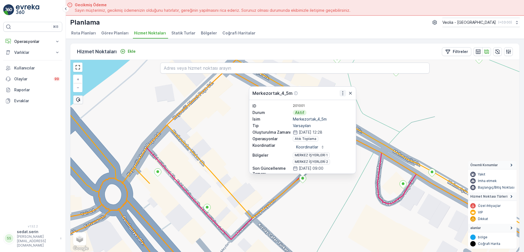
click at [342, 94] on icon "button" at bounding box center [342, 92] width 5 height 5
click at [217, 122] on div "Merkezortak_4_5m ID 201001 Durum Aktif İsim Merkezortak_4_5m Tip Varsayılan Olu…" at bounding box center [294, 156] width 449 height 192
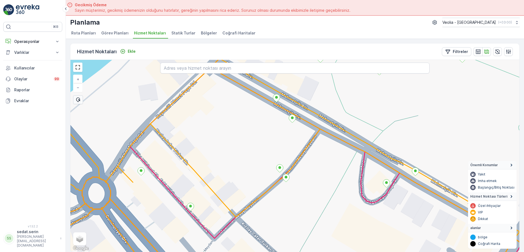
drag, startPoint x: 212, startPoint y: 139, endPoint x: 193, endPoint y: 144, distance: 19.3
click at [193, 143] on div "+ − Uydu Yol haritası Arazi Karışık Leaflet Klavye kısayolları Harita Verileri …" at bounding box center [294, 156] width 449 height 192
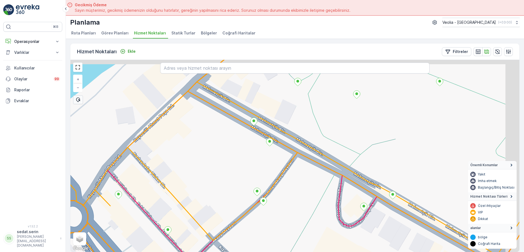
drag, startPoint x: 214, startPoint y: 151, endPoint x: 211, endPoint y: 166, distance: 15.4
click at [194, 171] on div "+ − Uydu Yol haritası Arazi Karışık Leaflet Klavye kısayolları Harita Verileri …" at bounding box center [294, 156] width 449 height 192
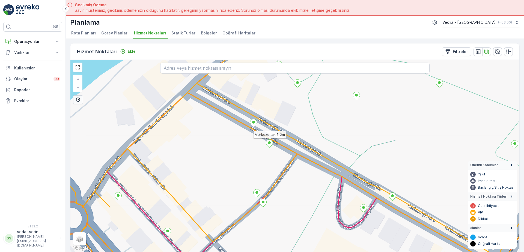
click at [269, 146] on icon at bounding box center [269, 143] width 7 height 8
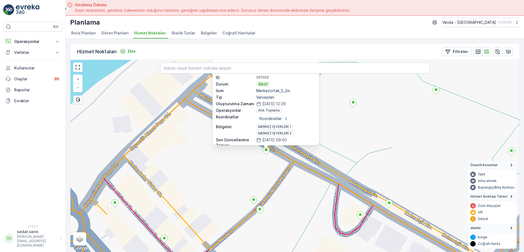
drag, startPoint x: 346, startPoint y: 132, endPoint x: 332, endPoint y: 143, distance: 17.6
click at [338, 159] on div "Merkezortak_5_2m ID 201002 Durum Aktif İsim Merkezortak_5_2m Tip Varsayılan Olu…" at bounding box center [294, 156] width 449 height 192
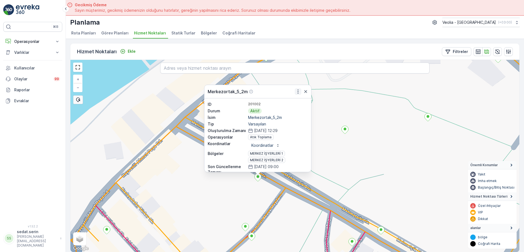
click at [297, 91] on icon "button" at bounding box center [297, 91] width 5 height 5
click at [340, 164] on div "Merkezortak_5_2m Daha fazla ayrıntı görün Servis Noktasını Düzenle Yeni Görev P…" at bounding box center [294, 156] width 449 height 192
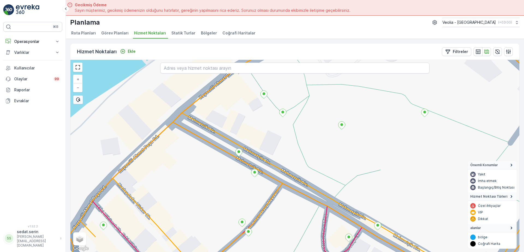
drag, startPoint x: 348, startPoint y: 183, endPoint x: 291, endPoint y: 136, distance: 73.6
click at [295, 138] on div "+ − Uydu Yol haritası Arazi Karışık Leaflet Klavye kısayolları Harita Verileri …" at bounding box center [294, 156] width 449 height 192
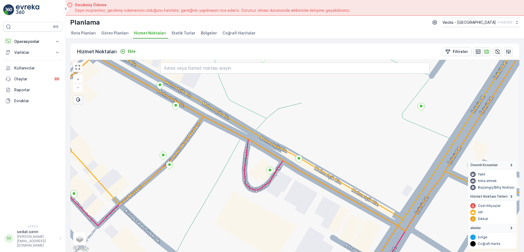
drag, startPoint x: 287, startPoint y: 167, endPoint x: 270, endPoint y: 147, distance: 26.6
click at [270, 147] on div "+ − Uydu Yol haritası Arazi Karışık Leaflet Klavye kısayolları Harita Verileri …" at bounding box center [294, 156] width 449 height 192
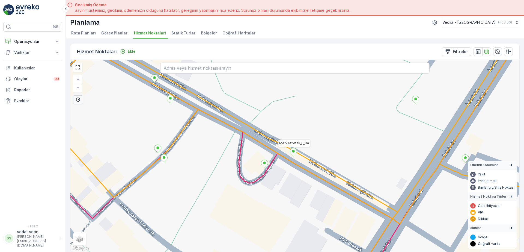
click at [293, 154] on icon at bounding box center [293, 152] width 7 height 8
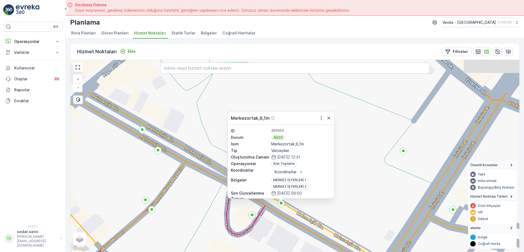
drag, startPoint x: 380, startPoint y: 99, endPoint x: 363, endPoint y: 147, distance: 51.0
click at [367, 151] on div "Merkezortak_6_1m ID 201003 Durum Aktif İsim Merkezortak_6_1m Tip Varsayılan Olu…" at bounding box center [294, 156] width 449 height 192
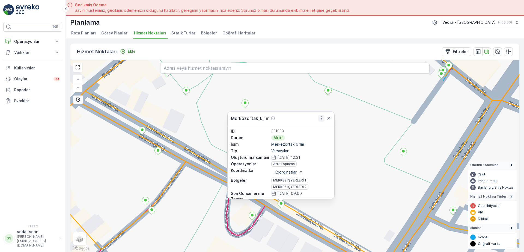
click at [321, 119] on icon "button" at bounding box center [320, 117] width 5 height 5
click at [390, 123] on div "Merkezortak_6_1m ID 201003 Durum Aktif İsim Merkezortak_6_1m Tip Varsayılan Olu…" at bounding box center [294, 156] width 449 height 192
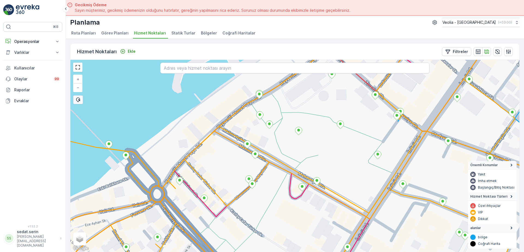
drag, startPoint x: 320, startPoint y: 145, endPoint x: 320, endPoint y: 158, distance: 12.6
click at [320, 158] on div "+ − Uydu Yol haritası Arazi Karışık Leaflet Klavye kısayolları Harita Verileri …" at bounding box center [294, 156] width 449 height 192
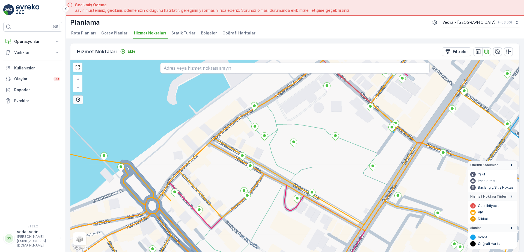
drag, startPoint x: 321, startPoint y: 153, endPoint x: 316, endPoint y: 165, distance: 12.7
click at [316, 165] on div "+ − Uydu Yol haritası Arazi Karışık Leaflet Klavye kısayolları Harita Verileri …" at bounding box center [294, 156] width 449 height 192
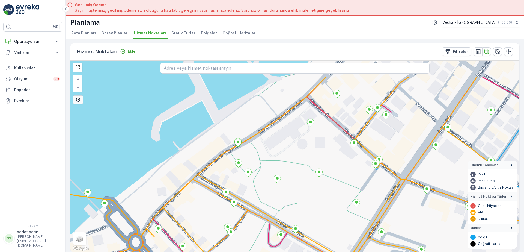
drag, startPoint x: 322, startPoint y: 123, endPoint x: 301, endPoint y: 166, distance: 48.6
click at [301, 166] on div "+ − Uydu Yol haritası Arazi Karışık Leaflet Klavye kısayolları Harita Verileri …" at bounding box center [294, 156] width 449 height 192
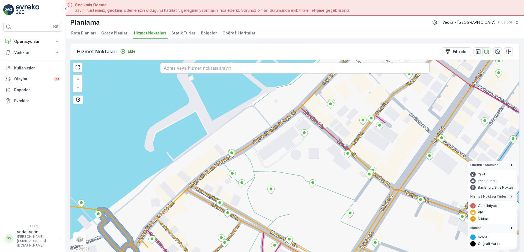
drag, startPoint x: 332, startPoint y: 133, endPoint x: 302, endPoint y: 170, distance: 47.7
click at [302, 170] on div "+ − Uydu Yol haritası Arazi Karışık Leaflet Klavye kısayolları Harita Verileri …" at bounding box center [294, 156] width 449 height 192
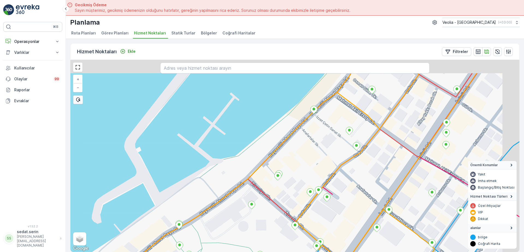
drag, startPoint x: 339, startPoint y: 126, endPoint x: 317, endPoint y: 159, distance: 39.7
click at [317, 159] on div "ANAARTER 3 STATİK TUR + − Uydu Yol haritası Arazi Karışık Leaflet Klavye kısayo…" at bounding box center [294, 156] width 449 height 192
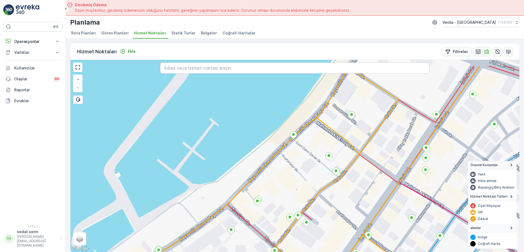
drag, startPoint x: 331, startPoint y: 141, endPoint x: 314, endPoint y: 164, distance: 29.2
click at [311, 166] on div "ANAARTER 3 STATİK TUR + − Uydu Yol haritası Arazi Karışık Leaflet Klavye kısayo…" at bounding box center [294, 156] width 449 height 192
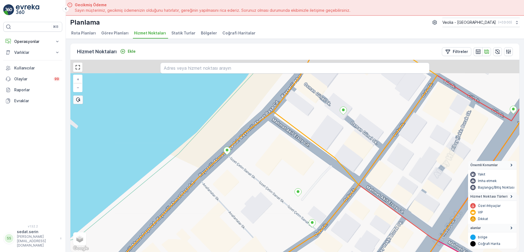
drag, startPoint x: 347, startPoint y: 112, endPoint x: 345, endPoint y: 142, distance: 30.9
click at [345, 142] on div "ANAARTER 3 STATİK TUR + − Uydu Yol haritası Arazi Karışık Leaflet Klavye kısayo…" at bounding box center [294, 156] width 449 height 192
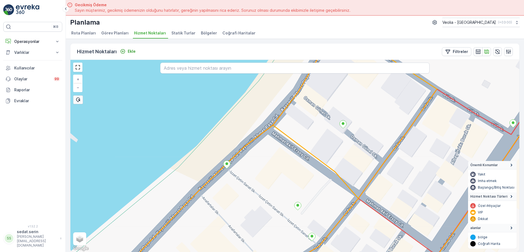
drag, startPoint x: 301, startPoint y: 172, endPoint x: 316, endPoint y: 131, distance: 44.4
click at [315, 131] on div "ANAARTER 3 STATİK TUR + − Uydu Yol haritası Arazi Karışık Leaflet Klavye kısayo…" at bounding box center [294, 156] width 449 height 192
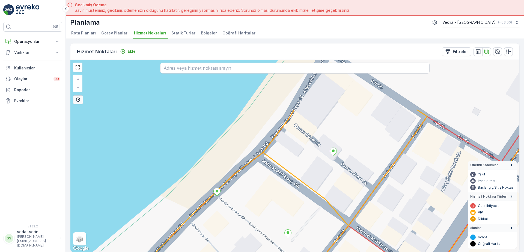
drag, startPoint x: 351, startPoint y: 171, endPoint x: 339, endPoint y: 206, distance: 37.2
click at [337, 208] on div "ANAARTER 3 STATİK TUR MERKEZ İŞYERLERİ 2 STATİK TUR + − Uydu Yol haritası Arazi…" at bounding box center [294, 156] width 449 height 192
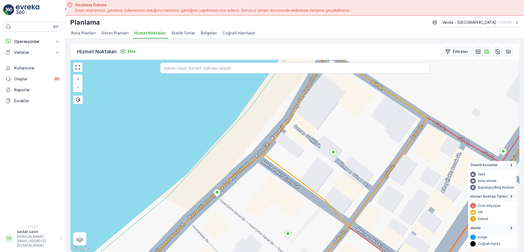
drag, startPoint x: 312, startPoint y: 239, endPoint x: 378, endPoint y: 122, distance: 134.3
click at [366, 139] on div "ANAARTER 3 STATİK TUR MERKEZ İŞYERLERİ 2 STATİK TUR + − Uydu Yol haritası Arazi…" at bounding box center [294, 156] width 449 height 192
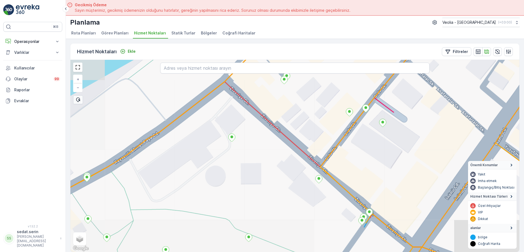
drag, startPoint x: 357, startPoint y: 156, endPoint x: 352, endPoint y: 161, distance: 6.8
click at [353, 160] on div "ANAARTER 3 STATİK TUR MERKEZ İŞYERLERİ 2 STATİK TUR + − Uydu Yol haritası Arazi…" at bounding box center [294, 156] width 449 height 192
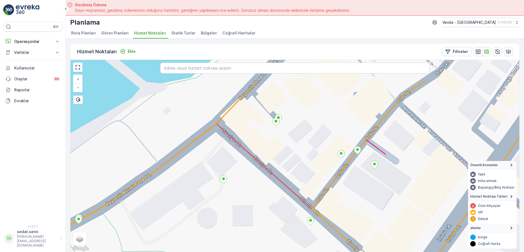
drag, startPoint x: 370, startPoint y: 140, endPoint x: 363, endPoint y: 181, distance: 41.2
click at [363, 181] on div "ANAARTER 3 STATİK TUR + − Uydu Yol haritası Arazi Karışık Leaflet Klavye kısayo…" at bounding box center [294, 156] width 449 height 192
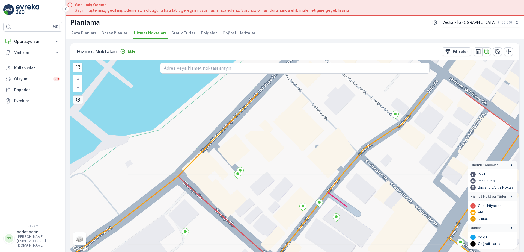
drag, startPoint x: 379, startPoint y: 126, endPoint x: 350, endPoint y: 163, distance: 47.4
click at [350, 163] on div "ANAARTER 3 STATİK TUR + − Uydu Yol haritası Arazi Karışık Leaflet Klavye kısayo…" at bounding box center [294, 156] width 449 height 192
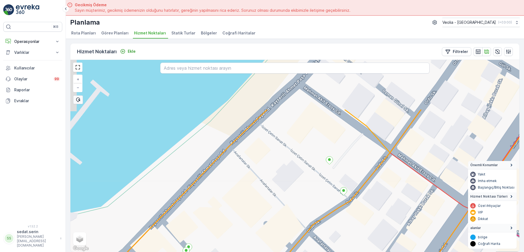
drag, startPoint x: 363, startPoint y: 123, endPoint x: 336, endPoint y: 169, distance: 53.3
click at [336, 169] on div "ANAARTER 3 STATİK TUR + − Uydu Yol haritası Arazi Karışık Leaflet Klavye kısayo…" at bounding box center [294, 156] width 449 height 192
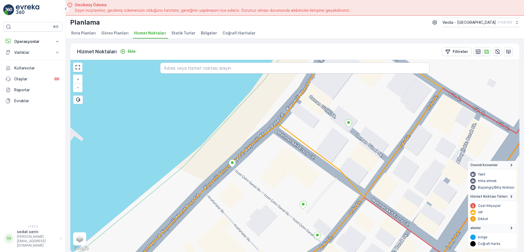
drag, startPoint x: 356, startPoint y: 123, endPoint x: 318, endPoint y: 174, distance: 63.0
click at [318, 174] on div "ANAARTER 3 STATİK TUR + − Uydu Yol haritası Arazi Karışık Leaflet Klavye kısayo…" at bounding box center [294, 156] width 449 height 192
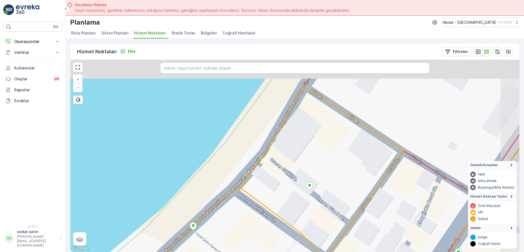
drag, startPoint x: 350, startPoint y: 144, endPoint x: 336, endPoint y: 171, distance: 30.8
click at [336, 172] on div "ANAARTER 3 STATİK TUR + − Uydu Yol haritası Arazi Karışık Leaflet Klavye kısayo…" at bounding box center [294, 156] width 449 height 192
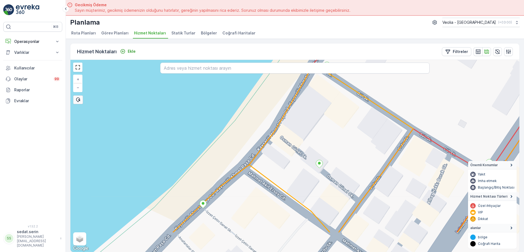
drag, startPoint x: 332, startPoint y: 143, endPoint x: 341, endPoint y: 117, distance: 28.1
click at [342, 115] on div "ANAARTER 3 STATİK TUR + − Uydu Yol haritası Arazi Karışık Leaflet Klavye kısayo…" at bounding box center [294, 156] width 449 height 192
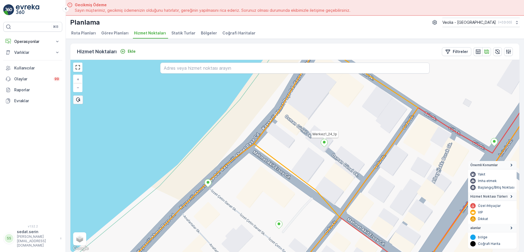
click at [324, 145] on icon at bounding box center [324, 143] width 7 height 8
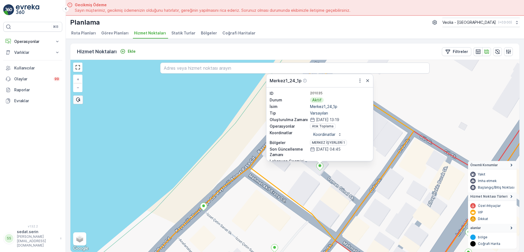
drag, startPoint x: 409, startPoint y: 112, endPoint x: 398, endPoint y: 118, distance: 12.1
click at [407, 124] on div "Merkez1_24_1p ID 201035 Durum Aktif İsim Merkez1_24_1p Tip Varsayılan Oluşturul…" at bounding box center [294, 156] width 449 height 192
click at [358, 80] on icon "button" at bounding box center [359, 81] width 5 height 5
click at [254, 112] on div "Merkez1_24_1p ID 201035 Durum Aktif İsim Merkez1_24_1p Tip Varsayılan Oluşturul…" at bounding box center [294, 156] width 449 height 192
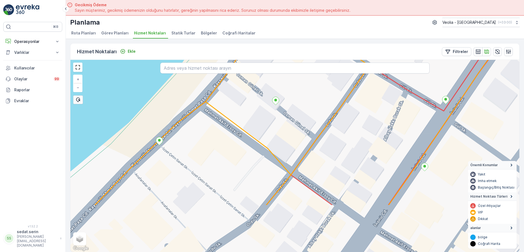
drag, startPoint x: 321, startPoint y: 201, endPoint x: 277, endPoint y: 135, distance: 79.8
click at [277, 135] on div "+ − Uydu Yol haritası Arazi Karışık Leaflet Klavye kısayolları Harita Verileri …" at bounding box center [294, 156] width 449 height 192
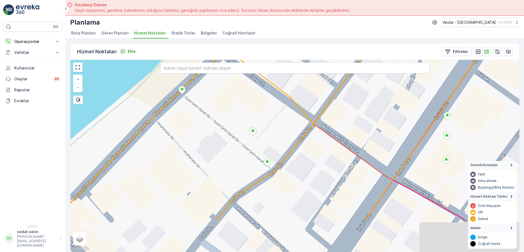
drag, startPoint x: 244, startPoint y: 169, endPoint x: 273, endPoint y: 108, distance: 67.5
click at [273, 108] on div "+ − Uydu Yol haritası Arazi Karışık Leaflet Klavye kısayolları Harita Verileri …" at bounding box center [294, 156] width 449 height 192
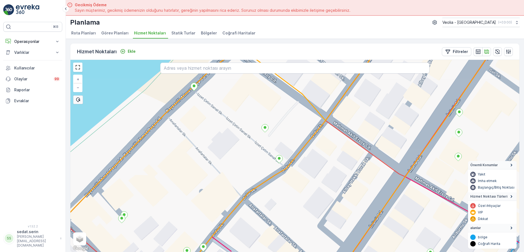
drag, startPoint x: 290, startPoint y: 127, endPoint x: 303, endPoint y: 136, distance: 16.4
click at [303, 136] on div "+ − Uydu Yol haritası Arazi Karışık Leaflet Klavye kısayolları Harita Verileri …" at bounding box center [294, 156] width 449 height 192
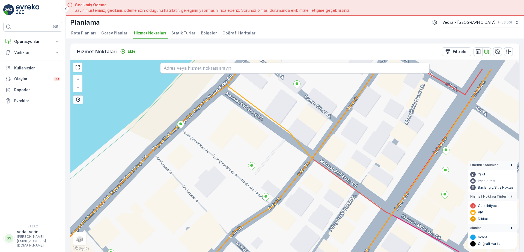
drag, startPoint x: 259, startPoint y: 109, endPoint x: 232, endPoint y: 137, distance: 39.0
click at [232, 137] on div "+ − Uydu Yol haritası Arazi Karışık Leaflet Klavye kısayolları Harita Verileri …" at bounding box center [294, 156] width 449 height 192
drag, startPoint x: 291, startPoint y: 135, endPoint x: 291, endPoint y: 146, distance: 10.9
click at [291, 146] on icon at bounding box center [271, 156] width 479 height 230
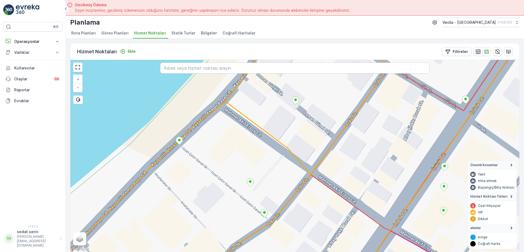
drag, startPoint x: 338, startPoint y: 133, endPoint x: 325, endPoint y: 174, distance: 43.2
click at [325, 174] on div "+ − Uydu Yol haritası Arazi Karışık Leaflet Klavye kısayolları Harita Verileri …" at bounding box center [294, 156] width 449 height 192
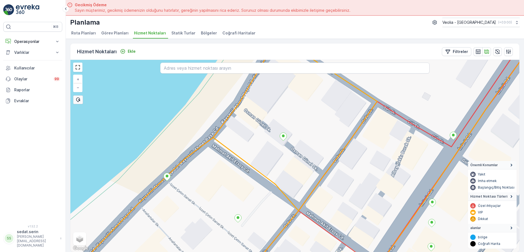
drag, startPoint x: 334, startPoint y: 136, endPoint x: 324, endPoint y: 175, distance: 40.2
click at [324, 175] on div "+ − Uydu Yol haritası Arazi Karışık Leaflet Klavye kısayolları Harita Verileri …" at bounding box center [294, 156] width 449 height 192
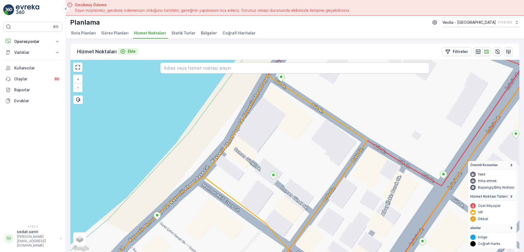
click at [131, 52] on p "Ekle" at bounding box center [132, 51] width 8 height 5
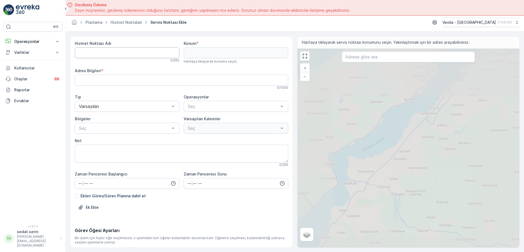
click at [117, 51] on Adı "Hizmet Noktası Adı" at bounding box center [127, 52] width 105 height 11
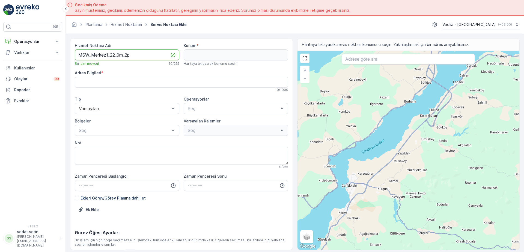
type Adı "MSW_Merkez1_22_0m_2p"
click at [380, 63] on input "text" at bounding box center [408, 58] width 133 height 11
type input "mehmet akif ersoy caddesi çanakkale"
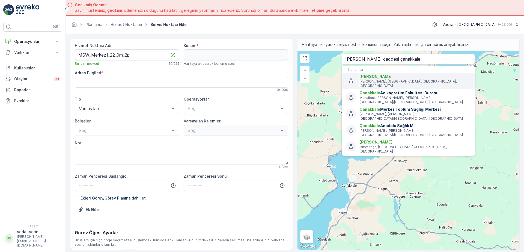
click at [380, 77] on span "Mehmet Akif Ersoy Caddesi" at bounding box center [375, 76] width 33 height 5
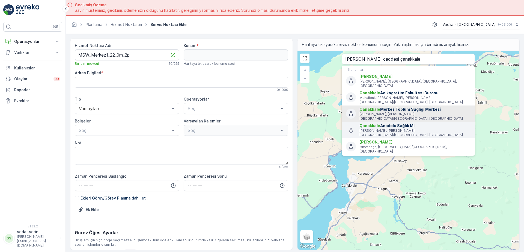
type input "40.1521689,26.4101598"
type Bilgileri "Cevat Paşa, Mehmet Akif Ersoy Cd., 17000 Çanakkale Merkez/Çanakkale, Türkiye"
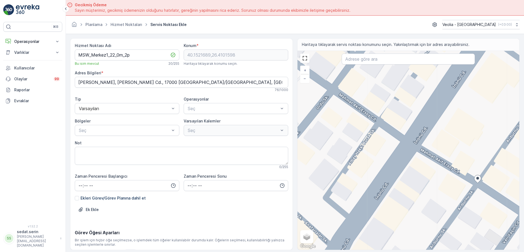
drag, startPoint x: 358, startPoint y: 121, endPoint x: 426, endPoint y: 155, distance: 75.9
click at [431, 165] on div "+ − Uydu Yol haritası Arazi Karışık Leaflet Klavye kısayolları Harita Verileri …" at bounding box center [408, 150] width 222 height 199
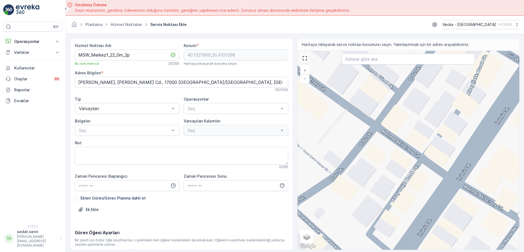
drag, startPoint x: 403, startPoint y: 132, endPoint x: 432, endPoint y: 156, distance: 37.8
click at [432, 156] on div "+ − Uydu Yol haritası Arazi Karışık Leaflet Klavye kısayolları Harita Verileri …" at bounding box center [408, 150] width 222 height 199
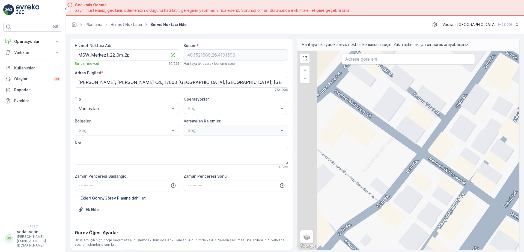
drag, startPoint x: 387, startPoint y: 139, endPoint x: 405, endPoint y: 146, distance: 18.6
click at [404, 149] on div "+ − Uydu Yol haritası Arazi Karışık Leaflet Klavye kısayolları Harita Verileri …" at bounding box center [408, 150] width 222 height 199
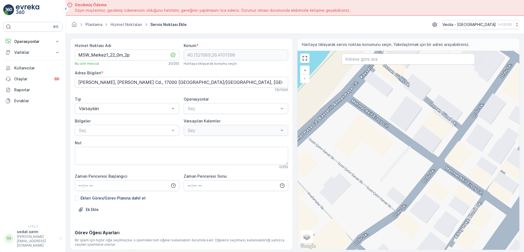
click at [373, 110] on div "+ − Uydu Yol haritası Arazi Karışık Leaflet Klavye kısayolları Harita Verileri …" at bounding box center [408, 150] width 222 height 199
type input "40.153266594332145,26.40808456355838"
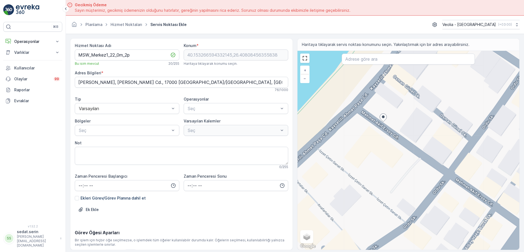
type Bilgileri "Cevat Paşa, Mehmet Akif Ersoy Cd. No:1, 17010 Çanakkale Merkez/Çanakkale, Türki…"
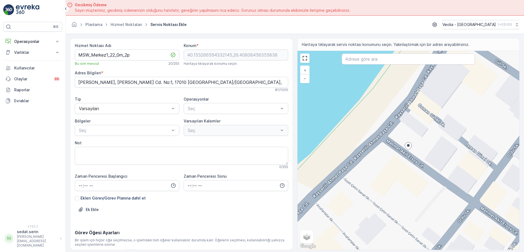
click at [403, 143] on div "+ − Uydu Yol haritası Arazi Karışık Leaflet Klavye kısayolları Harita Verileri …" at bounding box center [408, 150] width 222 height 199
type input "40.15331989618351,26.408034157152173"
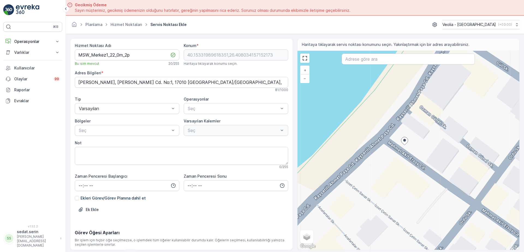
type Bilgileri "Cevat Paşa, Kayserili Ahmet Paşa Cd. No:36, 17100 Çanakkale Merkez/Çanakkale, T…"
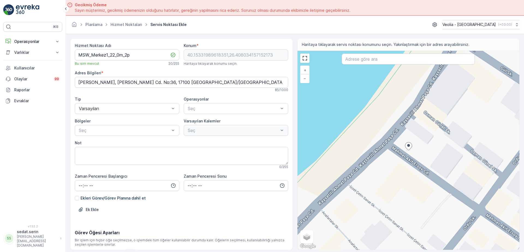
click at [410, 151] on div at bounding box center [408, 147] width 7 height 10
click at [412, 155] on div "+ − Uydu Yol haritası Arazi Karışık Leaflet Klavye kısayolları Harita Verileri …" at bounding box center [408, 150] width 222 height 199
type input "40.153285044977736,26.40807444798704"
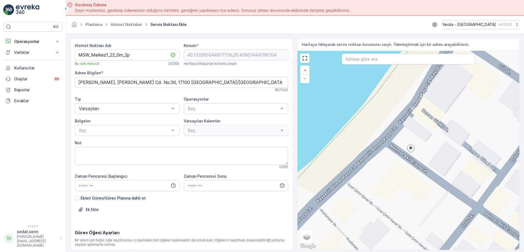
type Bilgileri "Cevat Paşa, Mehmet Akif Ersoy Cd. No:1, 17010 Çanakkale Merkez/Çanakkale, Türki…"
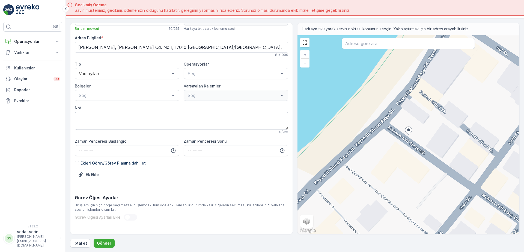
scroll to position [28, 0]
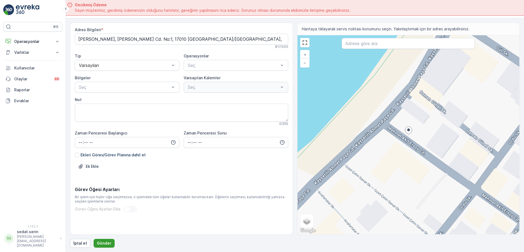
click at [106, 244] on p "Gönder" at bounding box center [104, 242] width 14 height 5
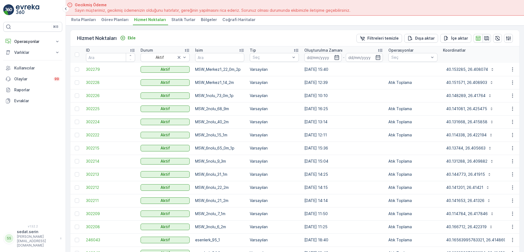
click at [484, 40] on icon "button" at bounding box center [486, 38] width 5 height 4
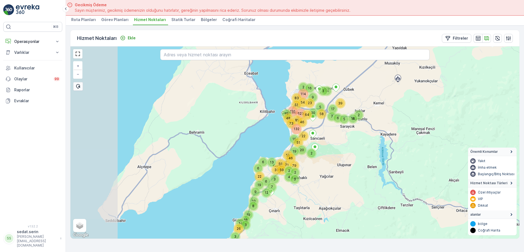
drag, startPoint x: 264, startPoint y: 167, endPoint x: 324, endPoint y: 165, distance: 60.6
click at [324, 165] on div "6 20 58 5 14 3 7 17 5 6 39 18 2 10 3 3 9 19 14 26 18 8 19 6 6 13 30 59 55 12 7 …" at bounding box center [294, 142] width 449 height 192
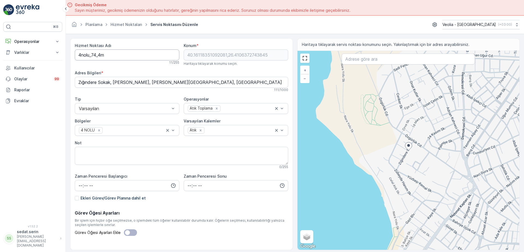
click at [78, 54] on Adı "4nolu_74_4m" at bounding box center [127, 54] width 105 height 11
click at [109, 55] on Adı "MSW_4nolu_74_4m" at bounding box center [127, 54] width 105 height 11
click at [115, 56] on Adı "MSW_4nolu_22_4m" at bounding box center [127, 54] width 105 height 11
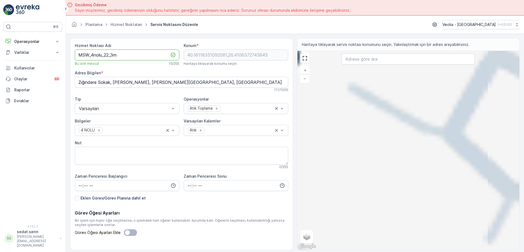
type Adı "MSW_4nolu_22_3m"
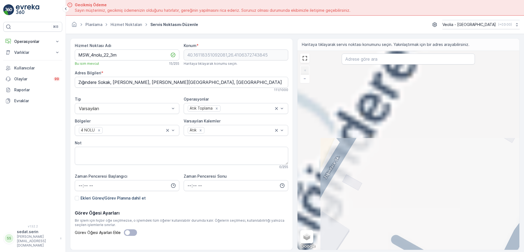
drag, startPoint x: 382, startPoint y: 118, endPoint x: 425, endPoint y: 265, distance: 152.7
click at [425, 251] on html "⌘B Operasyonlar Insights Planlama Rotalar & Görevler Kokpit Ayarlar Varlıklar V…" at bounding box center [262, 126] width 524 height 252
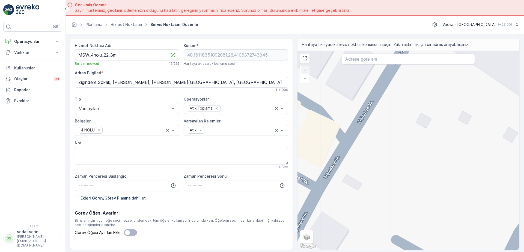
click at [418, 241] on div "+ − Uydu Yol haritası Arazi Karışık Leaflet Klavye kısayolları Harita Verileri …" at bounding box center [408, 150] width 222 height 199
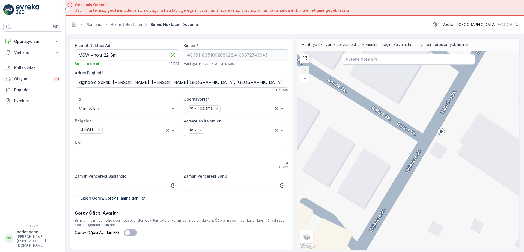
drag, startPoint x: 416, startPoint y: 180, endPoint x: 415, endPoint y: 216, distance: 36.3
click at [415, 216] on div "+ − Uydu Yol haritası Arazi Karışık Leaflet Klavye kısayolları Harita Verileri …" at bounding box center [408, 150] width 222 height 199
click at [436, 135] on div "+ − Uydu Yol haritası Arazi Karışık Leaflet Klavye kısayolları Harita Verileri …" at bounding box center [408, 150] width 222 height 199
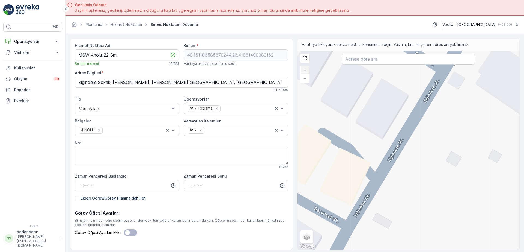
drag, startPoint x: 372, startPoint y: 234, endPoint x: 421, endPoint y: 144, distance: 102.5
click at [421, 144] on div "+ − Uydu Yol haritası Arazi Karışık Leaflet Klavye kısayolları Harita Verileri …" at bounding box center [408, 150] width 222 height 199
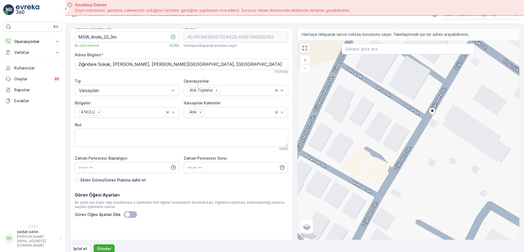
scroll to position [16, 0]
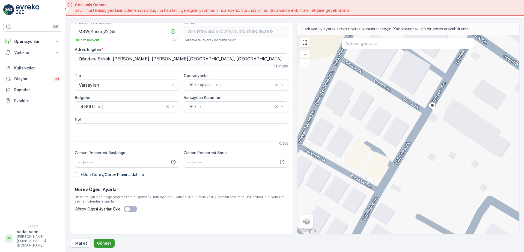
click at [104, 243] on p "Gönder" at bounding box center [104, 242] width 14 height 5
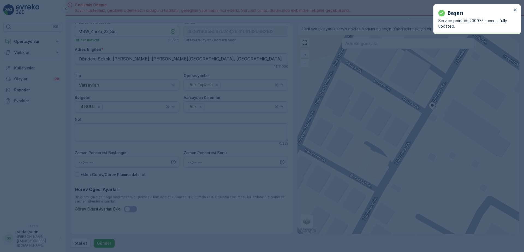
type input "40.161187,26.410615"
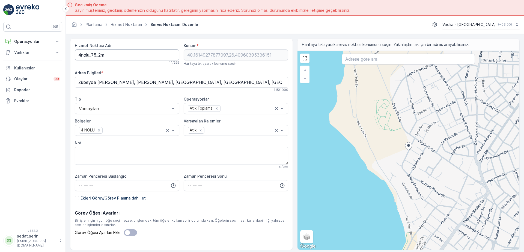
click at [76, 56] on Adı "4nolu_75_2m" at bounding box center [127, 54] width 105 height 11
click at [109, 55] on Adı "MSW_4nolu_75_2m" at bounding box center [127, 54] width 105 height 11
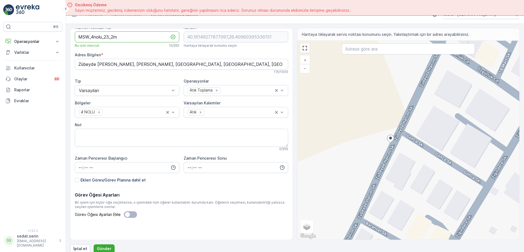
scroll to position [16, 0]
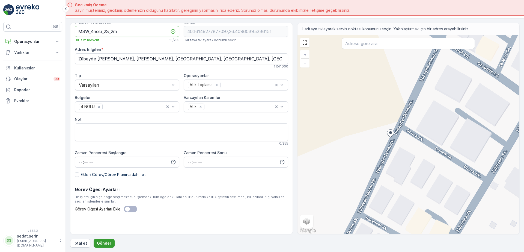
type Adı "MSW_4nolu_23_2m"
click at [103, 241] on p "Gönder" at bounding box center [104, 242] width 14 height 5
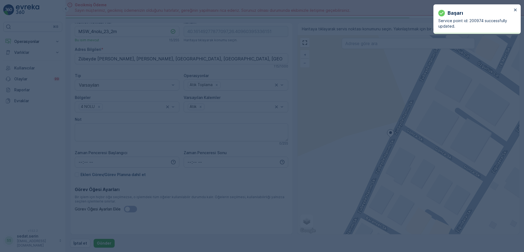
type input "40.161493,26.409604"
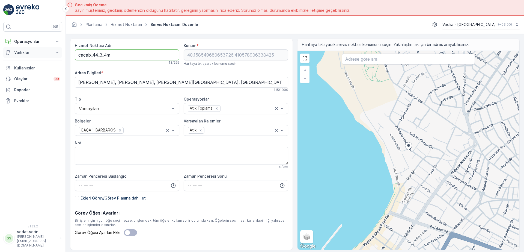
drag, startPoint x: 62, startPoint y: 53, endPoint x: 50, endPoint y: 55, distance: 12.6
click at [53, 54] on div "⌘B Operasyonlar Insights Planlama Rotalar & Görevler Kokpit Ayarlar Varlıklar V…" at bounding box center [262, 126] width 524 height 252
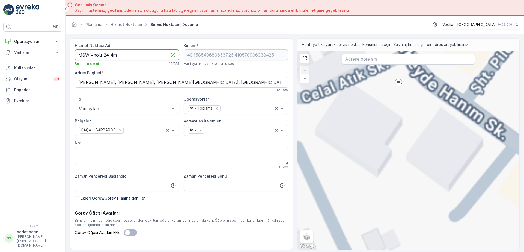
type Adı "MSW_4nolu_24_4m"
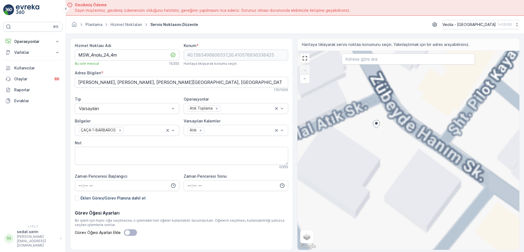
drag, startPoint x: 421, startPoint y: 125, endPoint x: 399, endPoint y: 166, distance: 46.8
click at [399, 166] on div "+ − Uydu Yol haritası Arazi Karışık Leaflet Klavye kısayolları Harita Verileri …" at bounding box center [408, 150] width 222 height 199
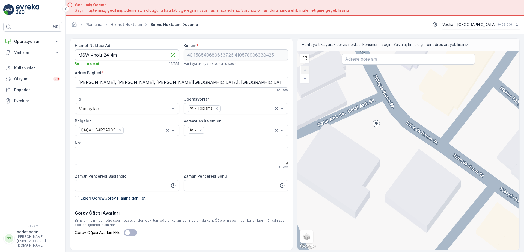
click at [392, 113] on div "+ − Uydu Yol haritası Arazi Karışık Leaflet Klavye kısayolları Harita Verileri …" at bounding box center [408, 150] width 222 height 199
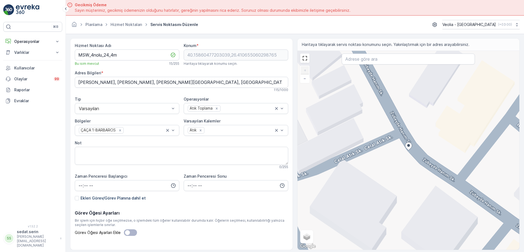
click at [404, 144] on div "+ − Uydu Yol haritası Arazi Karışık Leaflet Klavye kısayolları Harita Verileri …" at bounding box center [408, 150] width 222 height 199
type input "40.158629370956255,26.410634914881353"
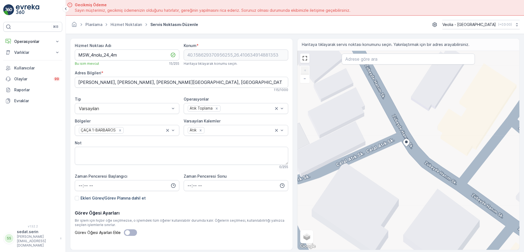
type Bilgileri "Cevat Paşa, Zübeyde Hanım Sk. No:48, 17000 Çanakkale Merkez/Çanakkale, Türkiye"
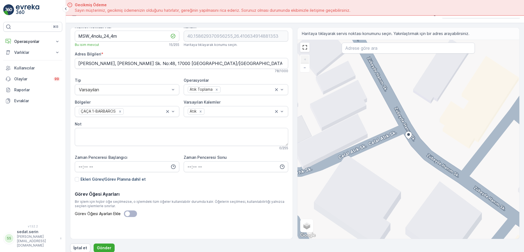
scroll to position [16, 0]
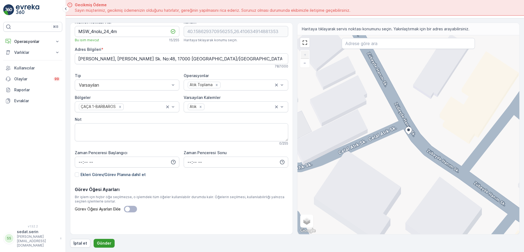
click at [109, 241] on p "Gönder" at bounding box center [104, 242] width 14 height 5
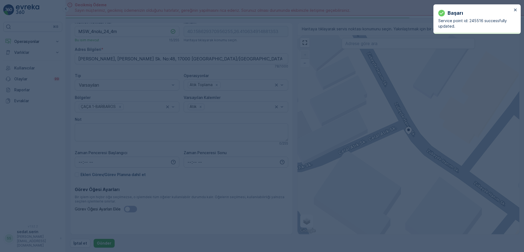
type input "40.158629,26.410635"
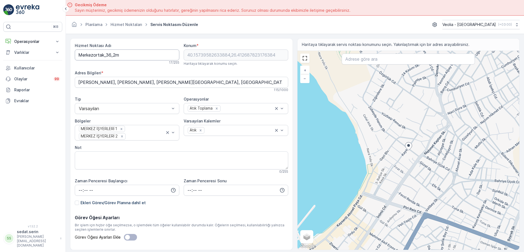
click at [79, 55] on Adı "Merkezortak_36_2m" at bounding box center [127, 54] width 105 height 11
click at [118, 55] on Adı "MSW_Merkezortak_36_2m" at bounding box center [127, 54] width 105 height 11
click at [115, 55] on Adı "MSW_Merkez0_36_2m" at bounding box center [127, 54] width 105 height 11
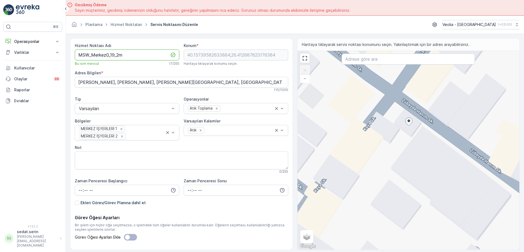
type Adı "MSW_Merkez0_19_2m"
click at [406, 111] on div "+ − Uydu Yol haritası Arazi Karışık Leaflet Klavye kısayolları Harita Verileri …" at bounding box center [408, 150] width 222 height 199
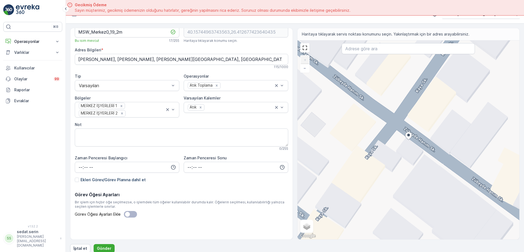
scroll to position [16, 0]
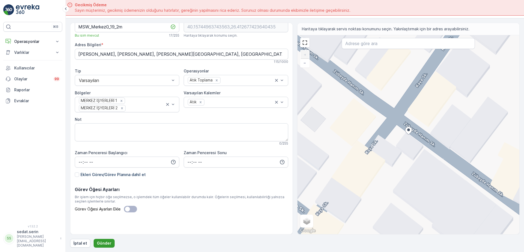
click at [108, 241] on p "Gönder" at bounding box center [104, 242] width 14 height 5
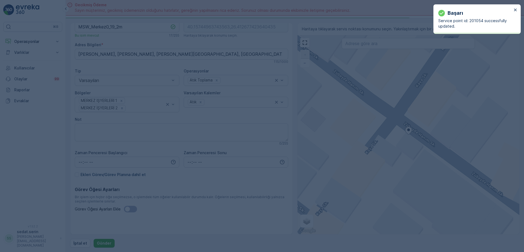
type input "40.15745,26.412677"
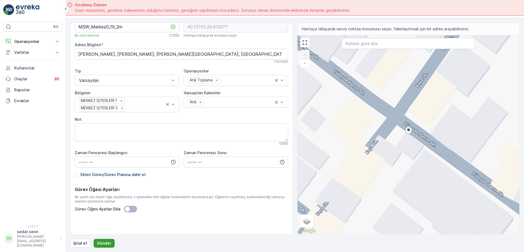
click at [102, 242] on p "Gönder" at bounding box center [104, 242] width 14 height 5
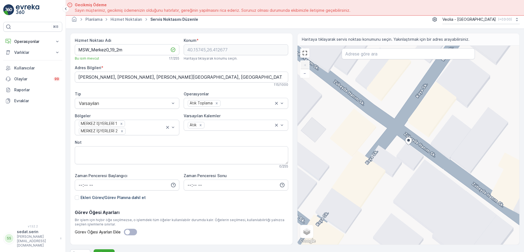
scroll to position [0, 0]
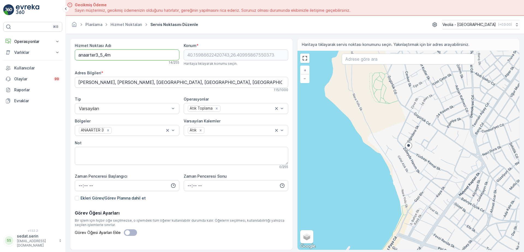
click at [78, 54] on Adı "anaarter3_5_4m" at bounding box center [127, 54] width 105 height 11
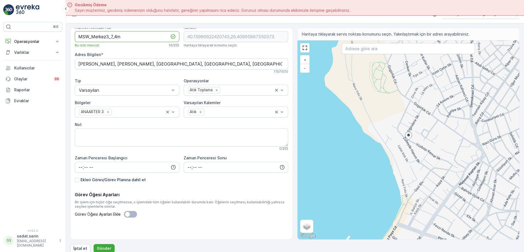
scroll to position [16, 0]
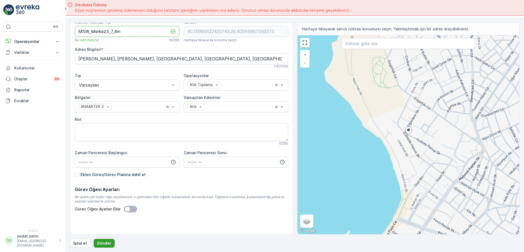
type Adı "MSW_Merkez3_7_4m"
click at [107, 244] on p "Gönder" at bounding box center [104, 242] width 14 height 5
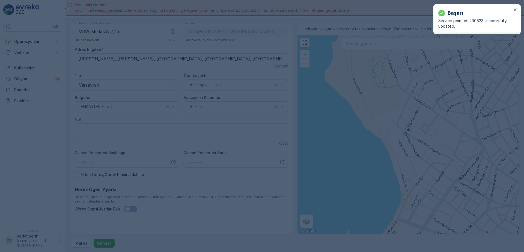
type input "40.159866,26.409959"
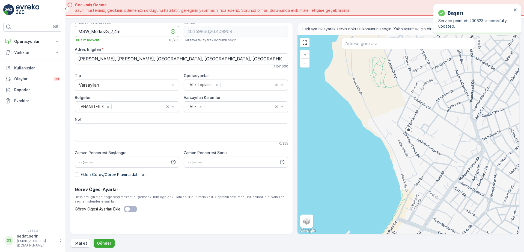
drag, startPoint x: 121, startPoint y: 32, endPoint x: 66, endPoint y: 39, distance: 55.8
click at [66, 39] on form "Hizmet Noktası Adı MSW_Merkez3_7_4m Bu isim mevcut 16 / 255 Konum * 40.159866,2…" at bounding box center [295, 134] width 458 height 233
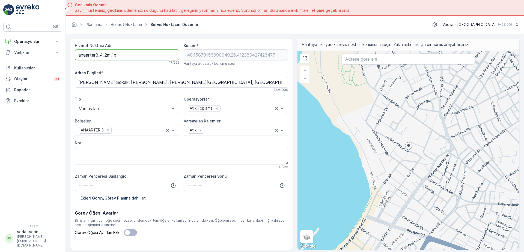
drag, startPoint x: 121, startPoint y: 56, endPoint x: 48, endPoint y: 62, distance: 73.1
click at [49, 62] on div "⌘B Operasyonlar Insights Planlama Rotalar & Görevler Kokpit Ayarlar Varlıklar V…" at bounding box center [262, 126] width 524 height 252
paste Adı "MSW_Merkez3_7_4m"
click at [113, 55] on Adı "MSW_Merkez3_7_4m" at bounding box center [127, 54] width 105 height 11
click at [117, 54] on Adı "MSW_Merkez3_8_4m" at bounding box center [127, 54] width 105 height 11
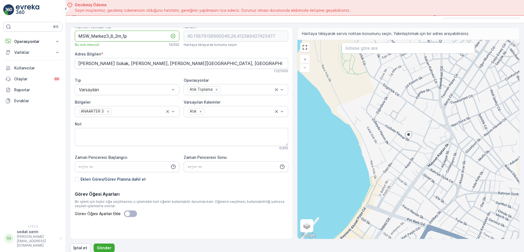
scroll to position [16, 0]
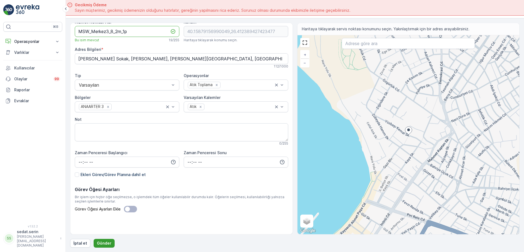
type Adı "MSW_Merkez3_8_2m_1p"
click at [97, 245] on p "Gönder" at bounding box center [104, 242] width 14 height 5
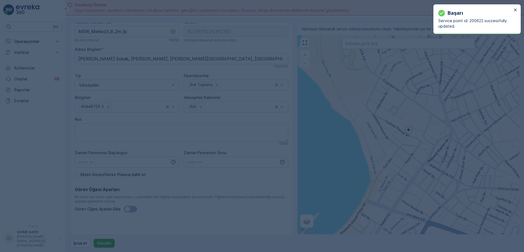
type input "40.158792,26.412389"
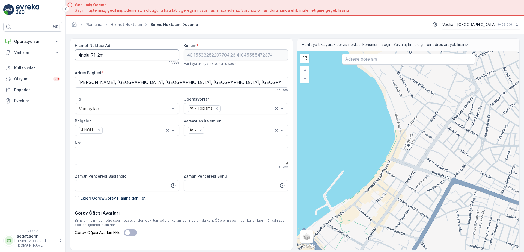
click at [77, 53] on Adı "4nolu_71_2m" at bounding box center [127, 54] width 105 height 11
click at [108, 54] on Adı "MSW_4nolu_71_2m" at bounding box center [127, 54] width 105 height 11
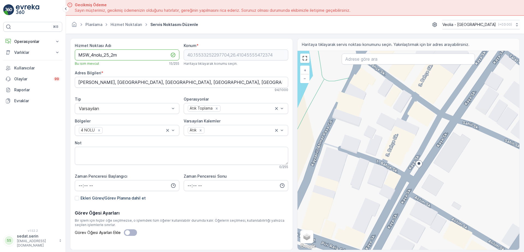
type Adı "MSW_4nolu_25_2m"
click at [424, 175] on div "+ − Uydu Yol haritası Arazi Karışık Leaflet Klavye kısayolları Harita Verileri …" at bounding box center [408, 150] width 222 height 199
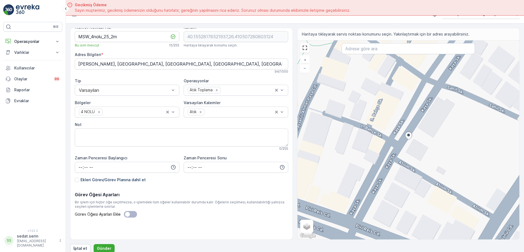
scroll to position [16, 0]
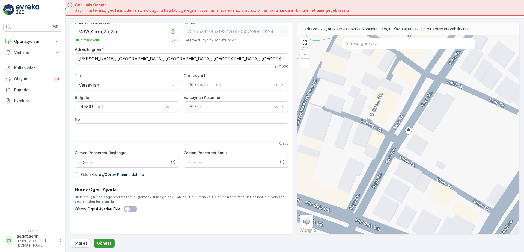
click at [107, 241] on p "Gönder" at bounding box center [104, 242] width 14 height 5
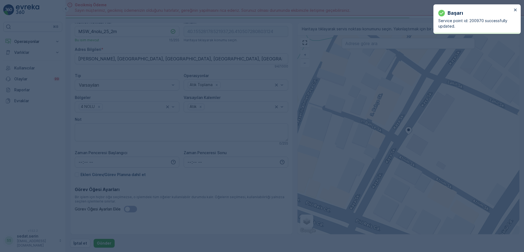
type input "40.155282,26.410507"
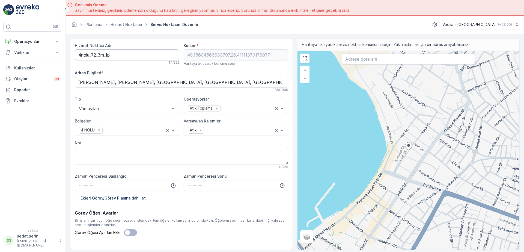
click at [76, 56] on Adı "4nolu_72_3m_1p" at bounding box center [127, 54] width 105 height 11
click at [109, 54] on Adı "MSW_4nolu_72_3m_1p" at bounding box center [127, 54] width 105 height 11
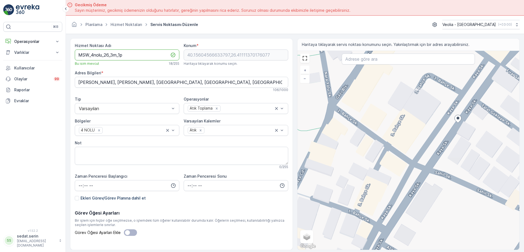
type Adı "MSW_4nolu_26_3m_1p"
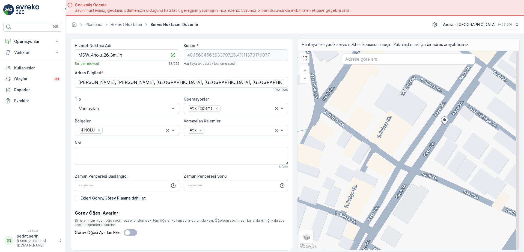
drag, startPoint x: 437, startPoint y: 163, endPoint x: 424, endPoint y: 165, distance: 14.0
click at [424, 165] on div "+ − Uydu Yol haritası Arazi Karışık Leaflet Klavye kısayolları Harita Verileri …" at bounding box center [408, 150] width 222 height 199
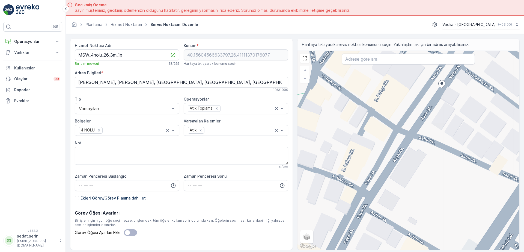
drag, startPoint x: 438, startPoint y: 173, endPoint x: 438, endPoint y: 139, distance: 34.1
click at [438, 139] on div "+ − Uydu Yol haritası Arazi Karışık Leaflet Klavye kısayolları Harita Verileri …" at bounding box center [408, 150] width 222 height 199
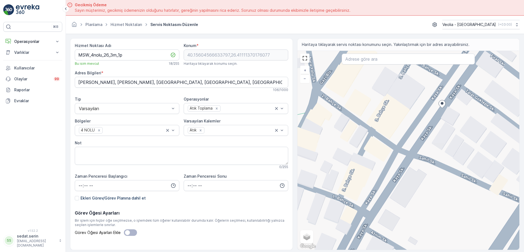
drag, startPoint x: 438, startPoint y: 116, endPoint x: 438, endPoint y: 139, distance: 23.7
click at [438, 139] on div "+ − Uydu Yol haritası Arazi Karışık Leaflet Klavye kısayolları Harita Verileri …" at bounding box center [408, 150] width 222 height 199
click at [439, 106] on icon at bounding box center [441, 104] width 7 height 8
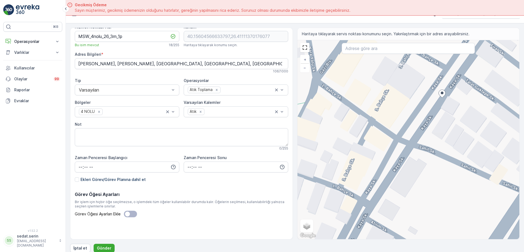
scroll to position [16, 0]
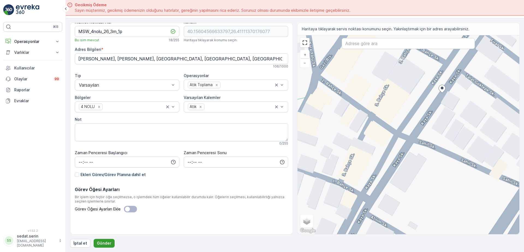
click at [102, 240] on button "Gönder" at bounding box center [104, 243] width 21 height 9
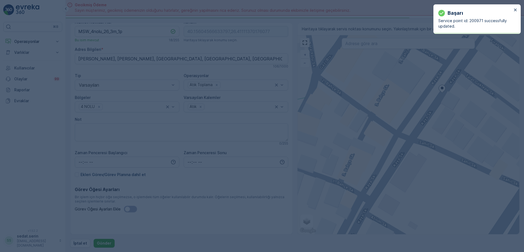
type input "40.156046,26.411114"
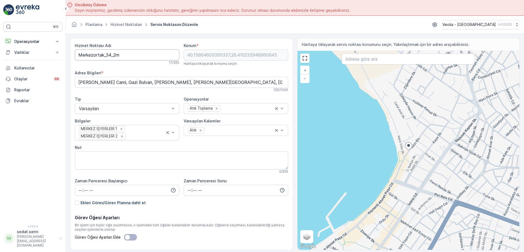
click at [79, 55] on Adı "Merkezortak_34_2m" at bounding box center [127, 54] width 105 height 11
drag, startPoint x: 116, startPoint y: 55, endPoint x: 107, endPoint y: 55, distance: 9.0
click at [107, 55] on Adı "MSW_Merkezortak_34_2m" at bounding box center [127, 54] width 105 height 11
click at [116, 54] on Adı "MSW_Merkez0_34_2m" at bounding box center [127, 54] width 105 height 11
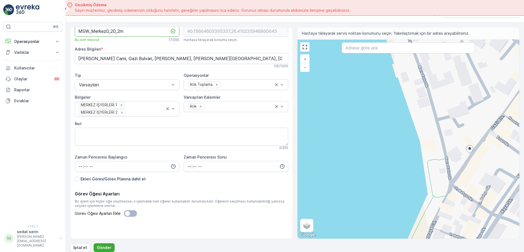
scroll to position [16, 0]
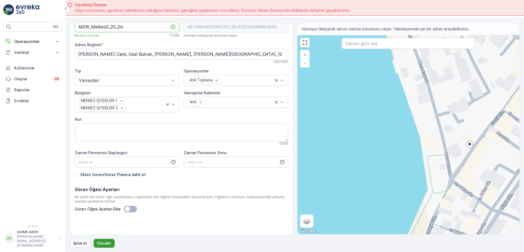
type Adı "MSW_Merkez0_20_2m"
click at [107, 240] on p "Gönder" at bounding box center [104, 242] width 14 height 5
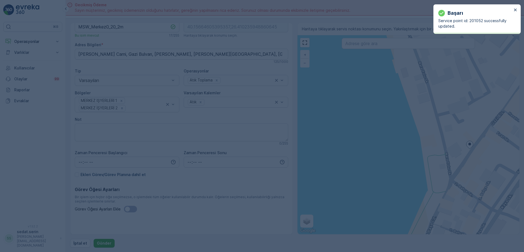
type input "40.156646,26.410236"
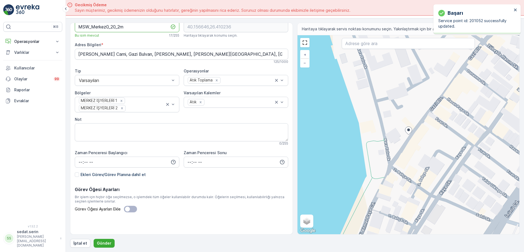
drag, startPoint x: 127, startPoint y: 28, endPoint x: 59, endPoint y: 32, distance: 68.1
click at [61, 31] on div "⌘B Operasyonlar Insights Planlama Rotalar & Görevler Kokpit Ayarlar Varlıklar V…" at bounding box center [262, 126] width 524 height 252
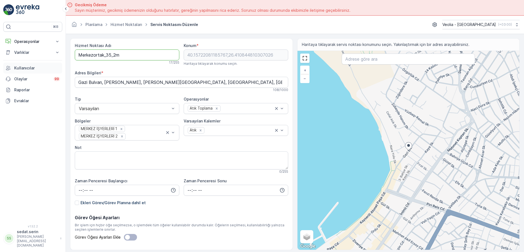
drag, startPoint x: 108, startPoint y: 55, endPoint x: 46, endPoint y: 63, distance: 62.1
click at [46, 63] on div "⌘B Operasyonlar Insights Planlama Rotalar & Görevler Kokpit Ayarlar Varlıklar V…" at bounding box center [262, 126] width 524 height 252
paste Adı "SW_Merkez0_20"
click at [116, 53] on Adı "MSW_Merkez0_20_2m" at bounding box center [127, 54] width 105 height 11
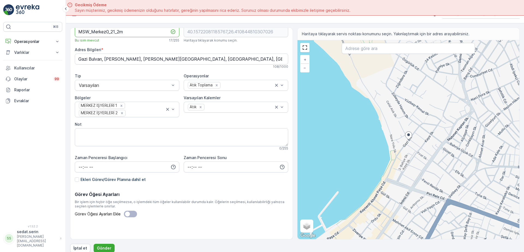
scroll to position [16, 0]
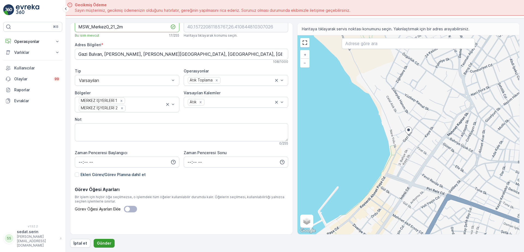
type Adı "MSW_Merkez0_21_2m"
click at [105, 244] on p "Gönder" at bounding box center [104, 242] width 14 height 5
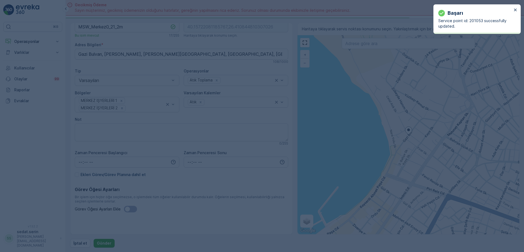
type input "40.157221,26.410845"
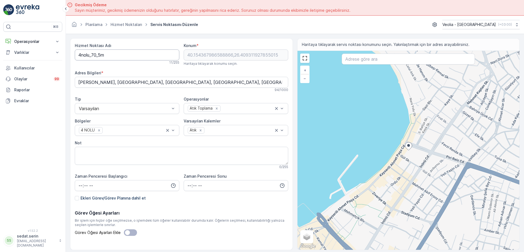
click at [76, 55] on Adı "4nolu_70_5m" at bounding box center [127, 54] width 105 height 11
click at [119, 56] on Adı "MSW_Merkez1_19_5m" at bounding box center [127, 54] width 105 height 11
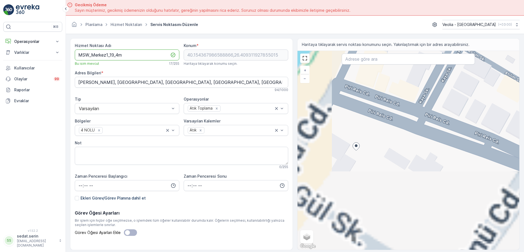
type Adı "MSW_Merkez1_19_4m"
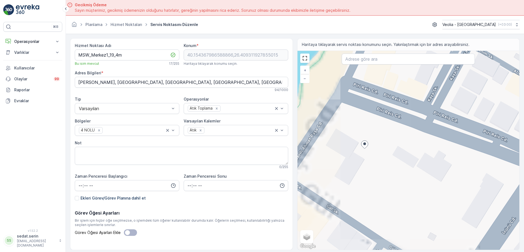
drag, startPoint x: 378, startPoint y: 142, endPoint x: 428, endPoint y: 123, distance: 53.0
click at [428, 123] on div "+ − Uydu Yol haritası Arazi Karışık Leaflet Klavye kısayolları Harita Verileri …" at bounding box center [408, 150] width 222 height 199
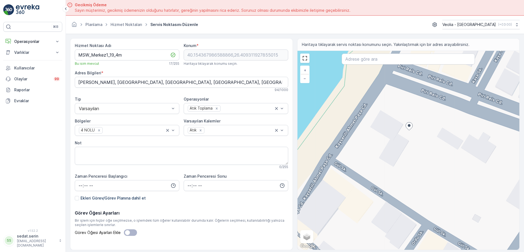
click at [389, 94] on div "+ − Uydu Yol haritası Arazi Karışık Leaflet Klavye kısayolları Harita Verileri …" at bounding box center [408, 150] width 222 height 199
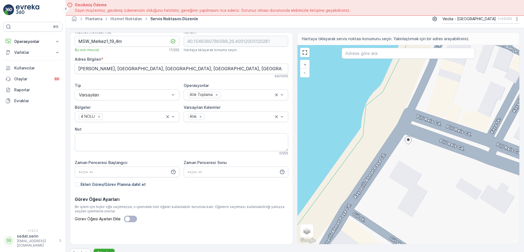
scroll to position [16, 0]
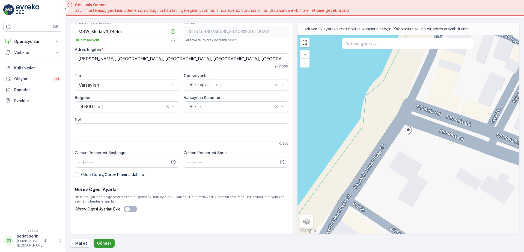
click at [106, 242] on p "Gönder" at bounding box center [104, 242] width 14 height 5
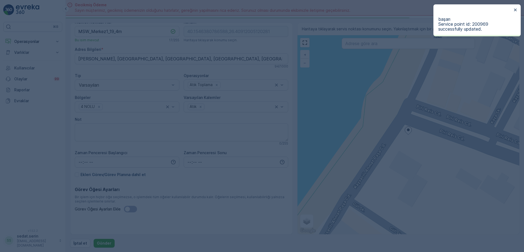
type input "40.154638,26.40912"
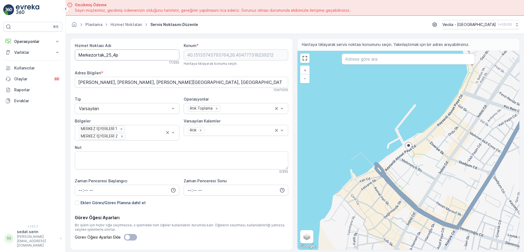
drag, startPoint x: 78, startPoint y: 55, endPoint x: 82, endPoint y: 55, distance: 4.4
click at [78, 55] on Adı "Merkezortak_25_4p" at bounding box center [127, 54] width 105 height 11
click at [117, 57] on Adı "MSW_Merkezortak_25_4p" at bounding box center [127, 54] width 105 height 11
click at [118, 56] on Adı "MSW_Merkez0_25_4p" at bounding box center [127, 54] width 105 height 11
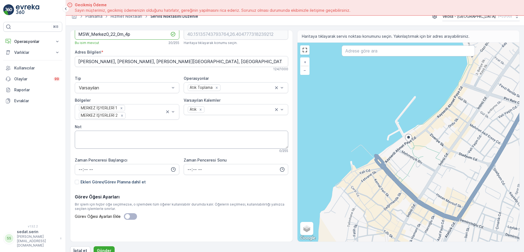
scroll to position [16, 0]
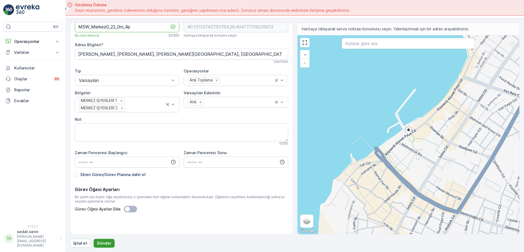
type Adı "MSW_Merkez0_22_0m_4p"
click at [108, 242] on p "Gönder" at bounding box center [104, 242] width 14 height 5
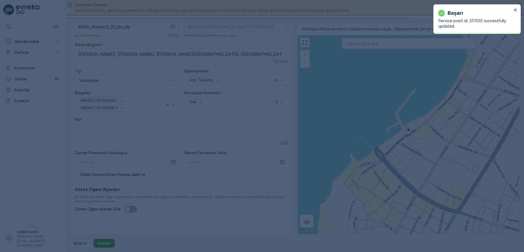
type input "40.151357,26.404777"
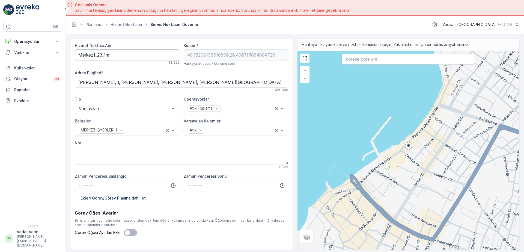
click at [78, 56] on Adı "Merkez1_23_1m" at bounding box center [127, 54] width 105 height 11
click at [116, 56] on Adı "MSW_Merkez1_23_1m" at bounding box center [127, 54] width 105 height 11
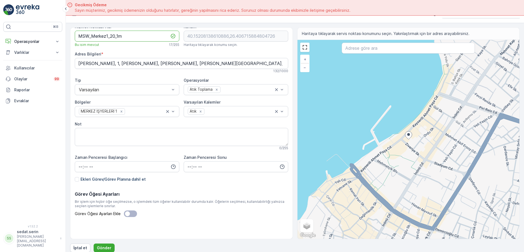
scroll to position [16, 0]
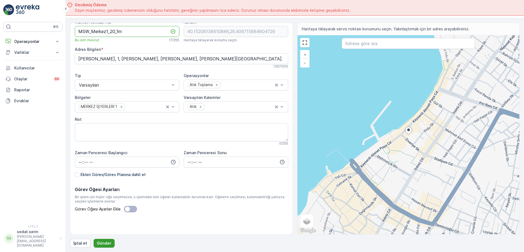
type Adı "MSW_Merkez1_20_1m"
click at [106, 241] on p "Gönder" at bounding box center [104, 242] width 14 height 5
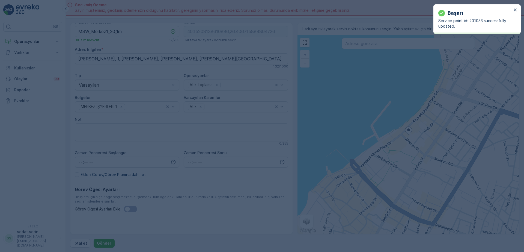
type input "40.152081,26.406716"
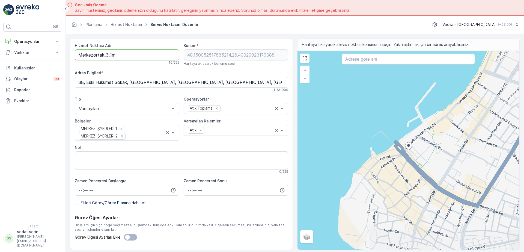
click at [77, 56] on Adı "Merkezortak_3_1m" at bounding box center [127, 54] width 105 height 11
click at [116, 53] on Adı "MSW_Merkezortak_3_1m" at bounding box center [127, 54] width 105 height 11
click at [114, 53] on Adı "MSW_Merkez0_3_1m" at bounding box center [127, 54] width 105 height 11
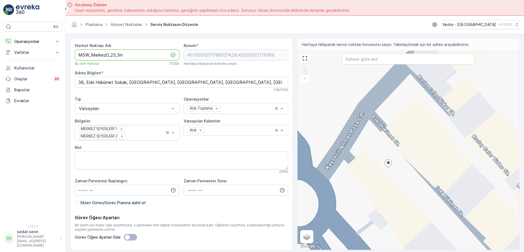
type Adı "MSW_Merkez0_23_1m"
click at [381, 124] on div "+ − Uydu Yol haritası Arazi Karışık Leaflet Klavye kısayolları Harita Verileri …" at bounding box center [408, 150] width 222 height 199
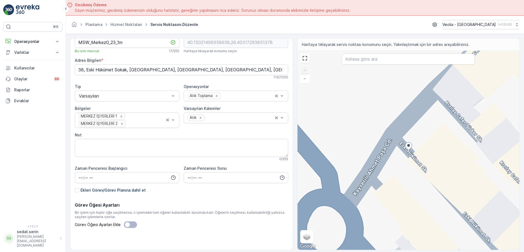
scroll to position [16, 0]
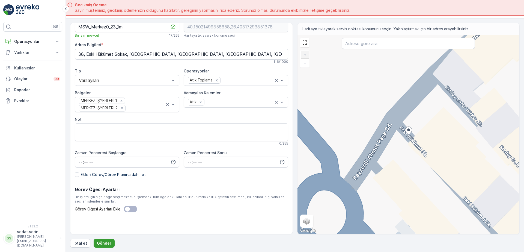
click at [109, 242] on p "Gönder" at bounding box center [104, 242] width 14 height 5
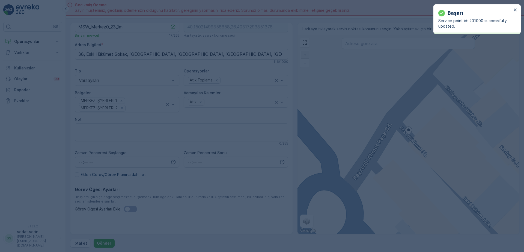
type input "40.150215,26.403173"
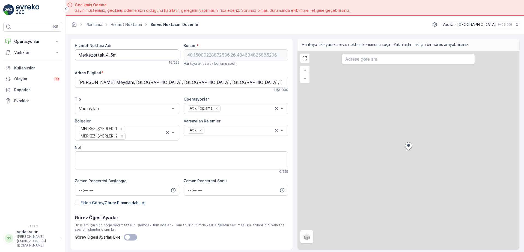
click at [79, 56] on Adı "Merkezortak_4_5m" at bounding box center [127, 54] width 105 height 11
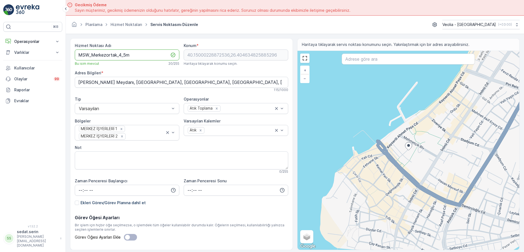
click at [116, 56] on Adı "MSW_Merkezortak_4_5m" at bounding box center [127, 54] width 105 height 11
click at [111, 55] on Adı "MSW_Merkez0_4_5m" at bounding box center [127, 54] width 105 height 11
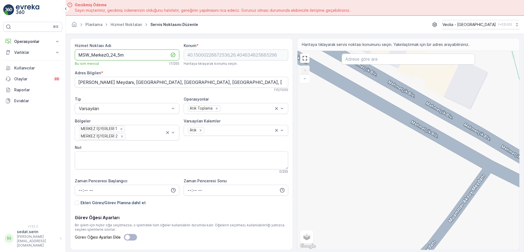
type Adı "MSW_Merkez0_24_5m"
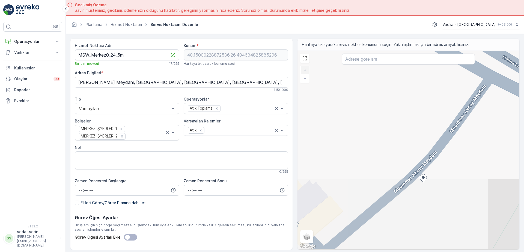
drag, startPoint x: 381, startPoint y: 169, endPoint x: 383, endPoint y: 105, distance: 64.2
click at [383, 105] on div "+ − Uydu Yol haritası Arazi Karışık Leaflet Klavye kısayolları Harita Verileri …" at bounding box center [408, 150] width 222 height 199
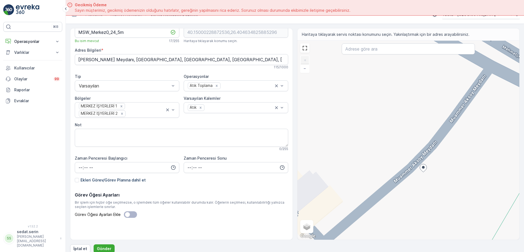
scroll to position [16, 0]
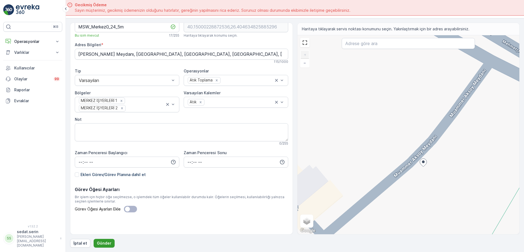
click at [103, 239] on button "Gönder" at bounding box center [104, 243] width 21 height 9
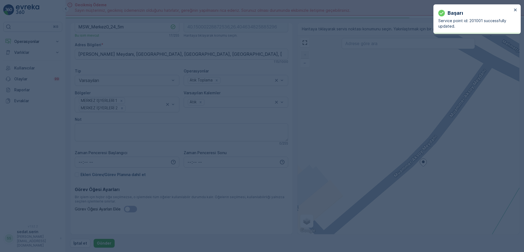
type input "40.150002,26.404635"
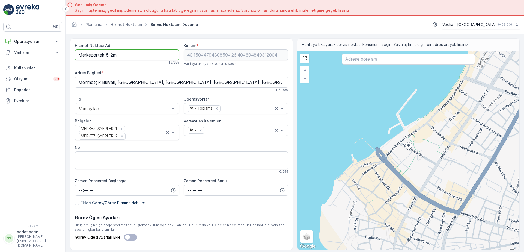
click at [78, 56] on Adı "Merkezortak_5_2m" at bounding box center [127, 54] width 105 height 11
click at [117, 55] on Adı "MSW_Merkezortak_5_2m" at bounding box center [127, 54] width 105 height 11
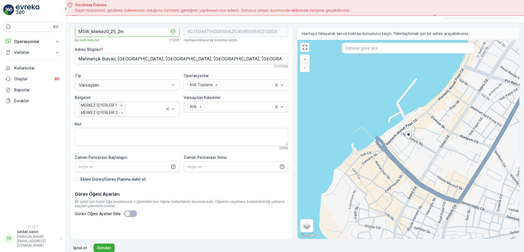
scroll to position [16, 0]
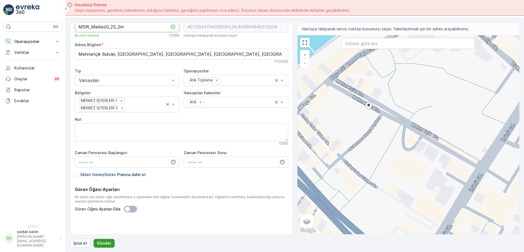
type Adı "MSW_Merkez0_25_2m"
click at [104, 241] on p "Gönder" at bounding box center [104, 242] width 14 height 5
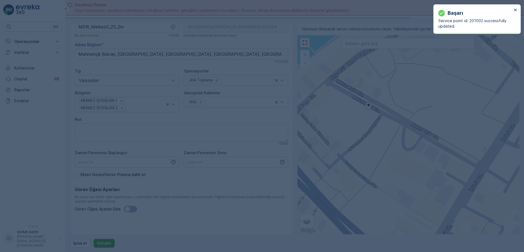
type input "40.150448,26.404695"
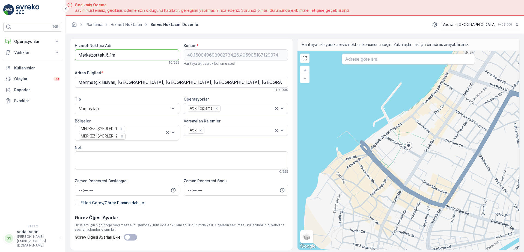
click at [79, 55] on Adı "Merkezortak_6_1m" at bounding box center [127, 54] width 105 height 11
click at [112, 58] on Adı "MSW_Merkez0_6_1m" at bounding box center [127, 54] width 105 height 11
click at [110, 56] on Adı "MSW_Merkez0_6_1m" at bounding box center [127, 54] width 105 height 11
click at [111, 55] on Adı "MSW_Merkez0_6_1m" at bounding box center [127, 54] width 105 height 11
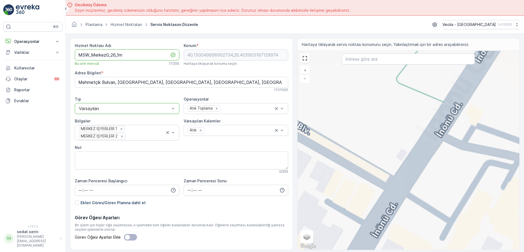
type Adı "MSW_Merkez0_26_1m"
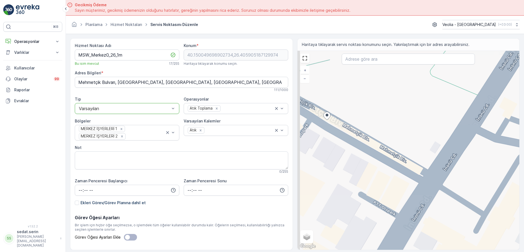
drag, startPoint x: 335, startPoint y: 157, endPoint x: 391, endPoint y: 153, distance: 56.3
click at [391, 153] on div "+ − Uydu Yol haritası Arazi Karışık Leaflet Klavye kısayolları Harita Verileri …" at bounding box center [408, 150] width 222 height 199
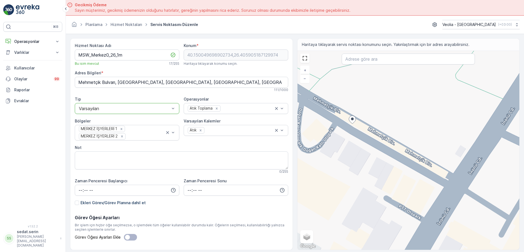
click at [344, 130] on div "+ − Uydu Yol haritası Arazi Karışık Leaflet Klavye kısayolları Harita Verileri …" at bounding box center [408, 150] width 222 height 199
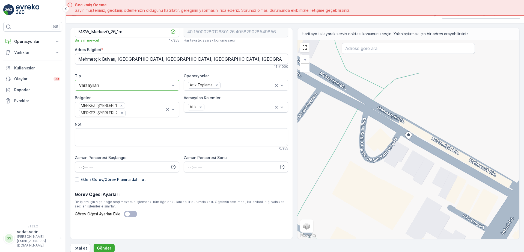
scroll to position [16, 0]
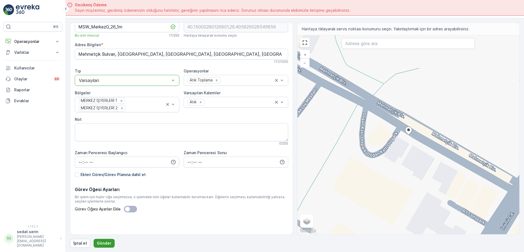
click at [109, 240] on button "Gönder" at bounding box center [104, 243] width 21 height 9
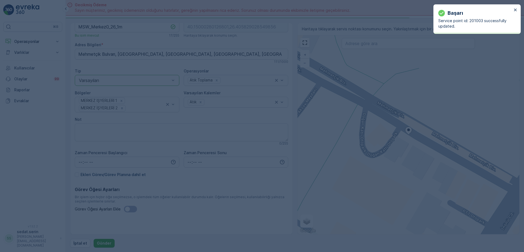
type input "40.150003,26.405829"
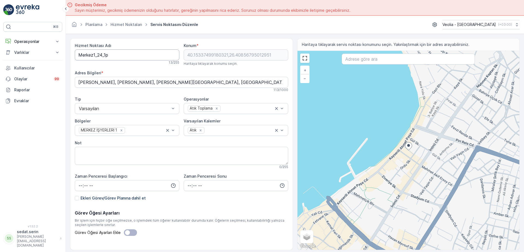
click at [79, 57] on Adı "Merkez1_24_1p" at bounding box center [127, 54] width 105 height 11
click at [115, 54] on Adı "MSW_Merkez1_24_1p" at bounding box center [127, 54] width 105 height 11
click at [118, 56] on Adı "MSW_Merkez1_21_1p" at bounding box center [127, 54] width 105 height 11
click at [117, 55] on Adı "MSW_Merkez1_21_1p" at bounding box center [127, 54] width 105 height 11
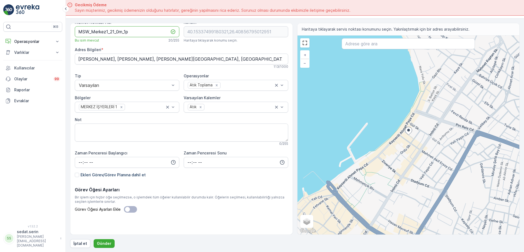
scroll to position [16, 0]
type Adı "MSW_Merkez1_21_0m_1p"
click at [110, 240] on button "Gönder" at bounding box center [104, 243] width 21 height 9
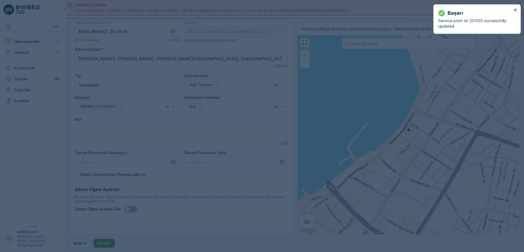
type input "40.153375,26.408568"
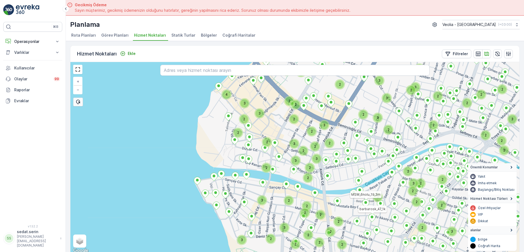
scroll to position [16, 0]
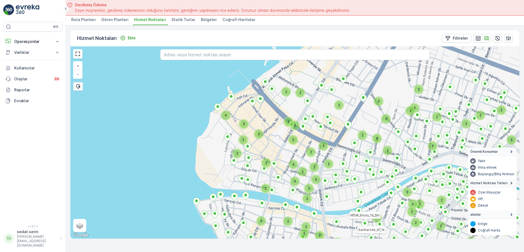
drag, startPoint x: 0, startPoint y: 0, endPoint x: 309, endPoint y: 154, distance: 344.8
click at [309, 154] on div "2 2 2 2 2 3 3 2 2 3 2 3 2 2 3 2 2 3 2 2 3 3 2 2 2 3 3 3 2 2 3 3 2 2 3 2 3 3 2 2…" at bounding box center [294, 142] width 449 height 192
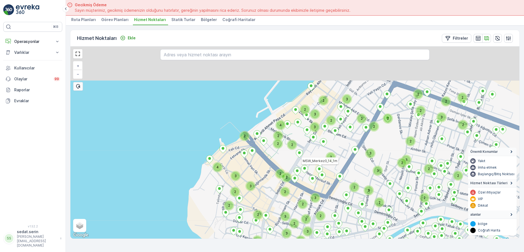
drag, startPoint x: 333, startPoint y: 106, endPoint x: 302, endPoint y: 117, distance: 33.2
click at [327, 150] on div "2 3 2 3 2 2 3 2 2 3 2 2 3 3 2 2 2 3 3 3 2 2 3 3 2 2 3 2 3 2 2 2 2 2 2 2 2 2 2 2…" at bounding box center [294, 142] width 449 height 192
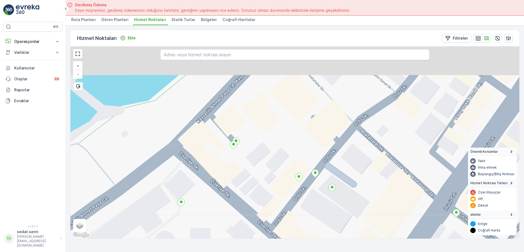
drag, startPoint x: 377, startPoint y: 86, endPoint x: 330, endPoint y: 171, distance: 96.6
click at [330, 171] on div "+ − Uydu Yol haritası Arazi Karışık Leaflet Klavye kısayolları Harita Verileri …" at bounding box center [294, 142] width 449 height 192
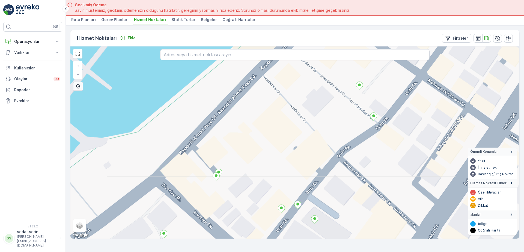
drag, startPoint x: 376, startPoint y: 114, endPoint x: 359, endPoint y: 143, distance: 34.0
click at [359, 143] on div "+ − Uydu Yol haritası Arazi Karışık Leaflet Klavye kısayolları Harita Verileri …" at bounding box center [294, 142] width 449 height 192
drag, startPoint x: 392, startPoint y: 109, endPoint x: 356, endPoint y: 150, distance: 55.5
click at [356, 150] on div "Merkezortak_27_1m_1p + − Uydu Yol haritası Arazi Karışık Leaflet Klavye kısayol…" at bounding box center [294, 142] width 449 height 192
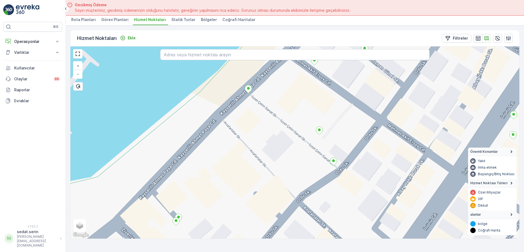
drag, startPoint x: 385, startPoint y: 125, endPoint x: 352, endPoint y: 164, distance: 51.3
click at [352, 164] on div "+ − Uydu Yol haritası Arazi Karışık Leaflet Klavye kısayolları Harita Verileri …" at bounding box center [294, 142] width 449 height 192
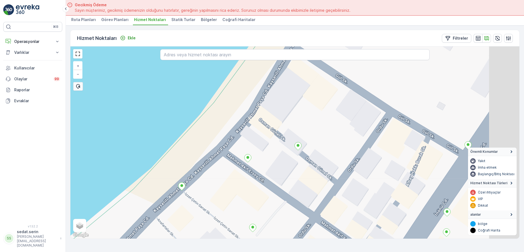
drag, startPoint x: 367, startPoint y: 164, endPoint x: 359, endPoint y: 180, distance: 17.1
click at [359, 180] on div "+ − Uydu Yol haritası Arazi Karışık Leaflet Klavye kısayolları Harita Verileri …" at bounding box center [294, 142] width 449 height 192
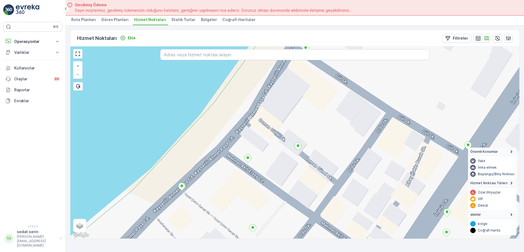
drag, startPoint x: 341, startPoint y: 114, endPoint x: 340, endPoint y: 146, distance: 32.8
click at [341, 154] on div "+ − Uydu Yol haritası Arazi Karışık Leaflet Klavye kısayolları Harita Verileri …" at bounding box center [294, 142] width 449 height 192
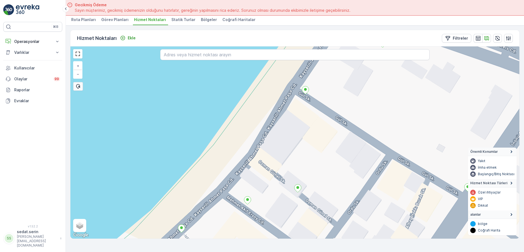
drag, startPoint x: 351, startPoint y: 148, endPoint x: 317, endPoint y: 103, distance: 56.2
click at [317, 103] on div "+ − Uydu Yol haritası Arazi Karışık Leaflet Klavye kısayolları Harita Verileri …" at bounding box center [294, 142] width 449 height 192
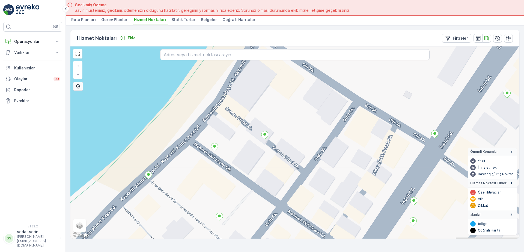
drag, startPoint x: 342, startPoint y: 144, endPoint x: 353, endPoint y: 115, distance: 30.6
click at [353, 115] on div "+ − Uydu Yol haritası Arazi Karışık Leaflet Klavye kısayolları Harita Verileri …" at bounding box center [294, 142] width 449 height 192
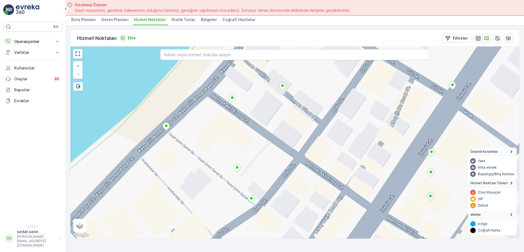
drag, startPoint x: 335, startPoint y: 149, endPoint x: 359, endPoint y: 106, distance: 49.4
click at [347, 118] on div "+ − Uydu Yol haritası Arazi Karışık Leaflet Klavye kısayolları Harita Verileri …" at bounding box center [294, 142] width 449 height 192
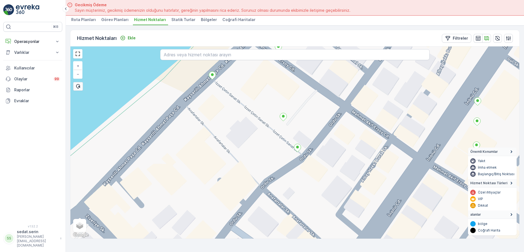
drag, startPoint x: 338, startPoint y: 118, endPoint x: 381, endPoint y: 71, distance: 64.0
click at [380, 71] on div "+ − Uydu Yol haritası Arazi Karışık Leaflet Klavye kısayolları Harita Verileri …" at bounding box center [294, 142] width 449 height 192
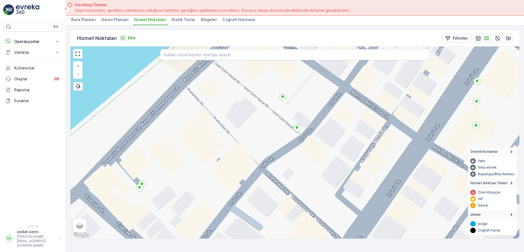
drag, startPoint x: 312, startPoint y: 124, endPoint x: 315, endPoint y: 104, distance: 20.0
click at [315, 104] on div "+ − Uydu Yol haritası Arazi Karışık Leaflet Klavye kısayolları Harita Verileri …" at bounding box center [294, 142] width 449 height 192
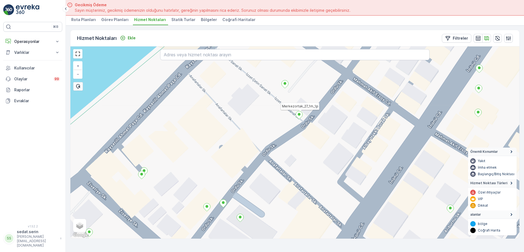
click at [299, 115] on ellipse at bounding box center [299, 114] width 3 height 3
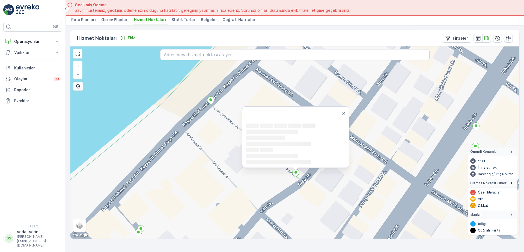
drag, startPoint x: 380, startPoint y: 100, endPoint x: 377, endPoint y: 158, distance: 58.2
click at [377, 158] on div "Loading... Loading... Loading... Loading... Loading... Loading... Loading... + …" at bounding box center [294, 142] width 449 height 192
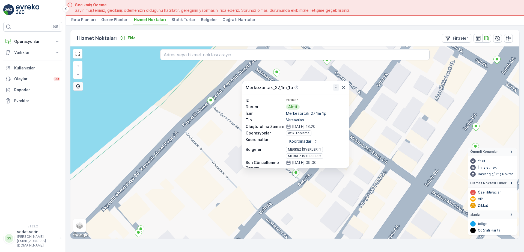
click at [336, 88] on icon "button" at bounding box center [335, 87] width 5 height 5
click at [328, 193] on div "Merkezortak_27_1m_1p Daha fazla ayrıntı görün Servis Noktasını Düzenle Yeni Gör…" at bounding box center [294, 142] width 449 height 192
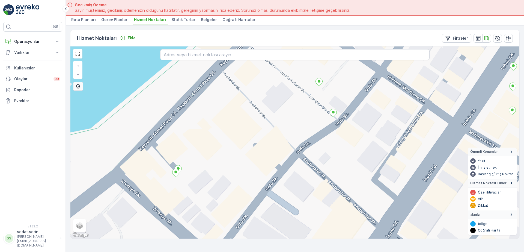
drag, startPoint x: 339, startPoint y: 175, endPoint x: 366, endPoint y: 140, distance: 44.5
click at [365, 142] on div "+ − Uydu Yol haritası Arazi Karışık Leaflet Klavye kısayolları Harita Verileri …" at bounding box center [294, 142] width 449 height 192
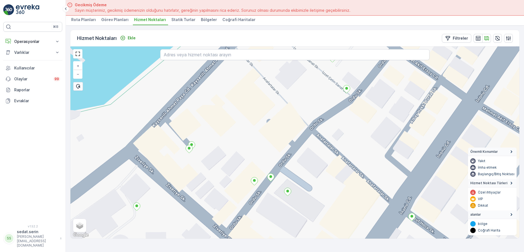
drag, startPoint x: 329, startPoint y: 181, endPoint x: 361, endPoint y: 131, distance: 58.8
click at [361, 132] on div "+ − Uydu Yol haritası Arazi Karışık Leaflet Klavye kısayolları Harita Verileri …" at bounding box center [294, 142] width 449 height 192
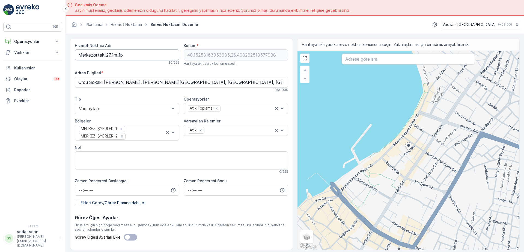
click at [79, 55] on Adı "Merkezortak_27_1m_1p" at bounding box center [127, 54] width 105 height 11
click at [118, 55] on Adı "MSW_Merkezortak_27_1m_1p" at bounding box center [127, 54] width 105 height 11
click at [116, 53] on Adı "MSW_Merkez0_27_1m_1p" at bounding box center [127, 54] width 105 height 11
type Adı "MSW_Merkez0_27_1m_1p"
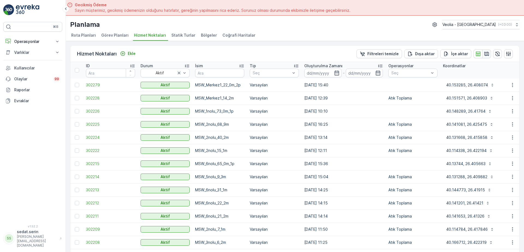
click at [487, 54] on icon "button" at bounding box center [486, 53] width 5 height 5
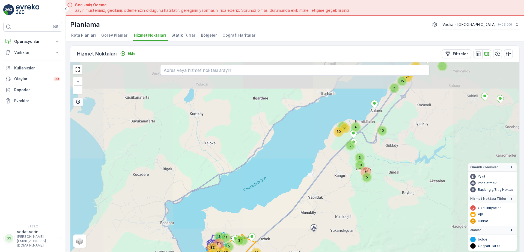
scroll to position [2, 0]
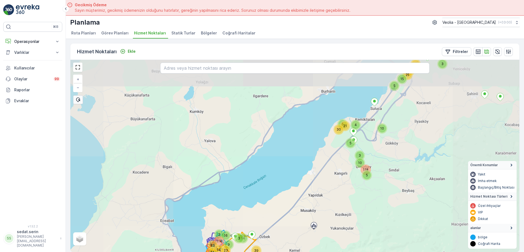
drag, startPoint x: 249, startPoint y: 173, endPoint x: 264, endPoint y: 157, distance: 22.0
click at [264, 157] on div "10 3 14 3 39 5 5 29 118 25 4 10 3 21 5 30 5 15 22 54 2 51 114 83 16 23 9 4 NOLU…" at bounding box center [294, 156] width 449 height 192
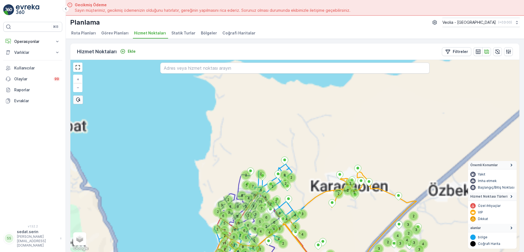
drag, startPoint x: 252, startPoint y: 217, endPoint x: 274, endPoint y: 177, distance: 45.8
click at [274, 177] on div "2 2 4 2 3 4 4 3 4 3 2 3 3 2 4 2 3 2 2 5 3 2 2 2 2 7 4 2 3 6 2 4 9 7 7 6 8 6 2 5…" at bounding box center [294, 156] width 449 height 192
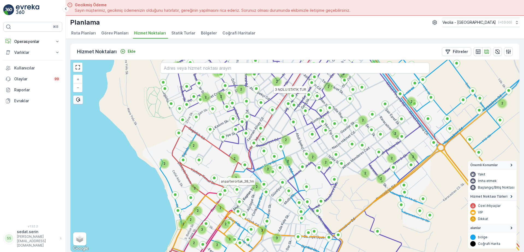
drag, startPoint x: 237, startPoint y: 196, endPoint x: 276, endPoint y: 148, distance: 61.3
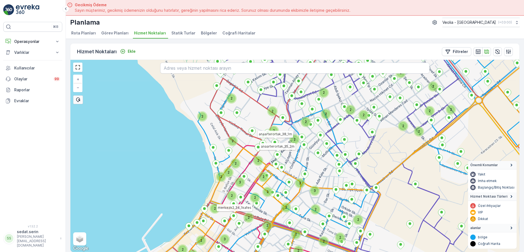
click at [266, 181] on icon at bounding box center [352, 156] width 425 height 230
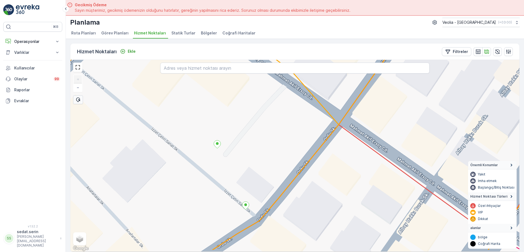
drag, startPoint x: 279, startPoint y: 186, endPoint x: 305, endPoint y: 152, distance: 42.3
click at [304, 152] on div "3 NOLU STATİK TUR MERKEZ KARTON 2 STATİK TUR + − Uydu Yol haritası Arazi Karışı…" at bounding box center [294, 156] width 449 height 192
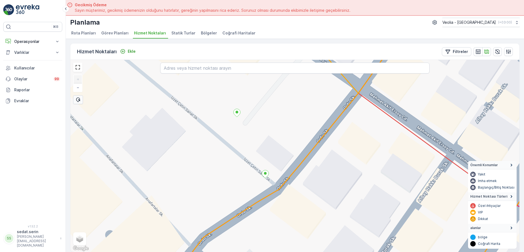
drag, startPoint x: 295, startPoint y: 184, endPoint x: 315, endPoint y: 150, distance: 39.6
click at [315, 150] on div "3 NOLU STATİK TUR MERKEZ KARTON 2 STATİK TUR + − Uydu Yol haritası Arazi Karışı…" at bounding box center [294, 156] width 449 height 192
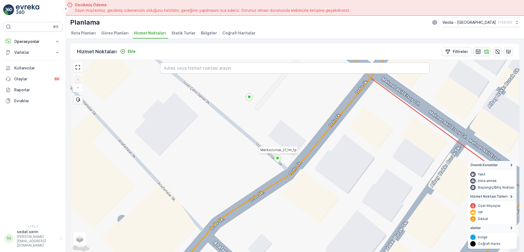
click at [277, 160] on icon at bounding box center [277, 159] width 7 height 8
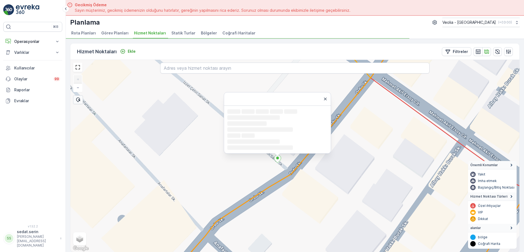
click at [247, 191] on div "Merkezortak_27_1m_1p Loading... Loading... Loading... Loading... Loading... Loa…" at bounding box center [294, 156] width 449 height 192
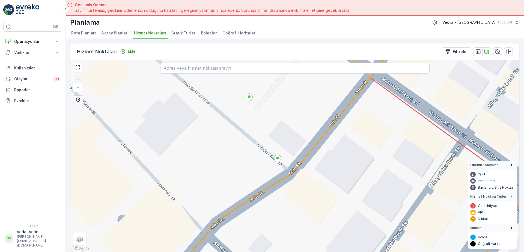
drag, startPoint x: 221, startPoint y: 206, endPoint x: 275, endPoint y: 138, distance: 86.4
click at [273, 139] on div "+ − Uydu Yol haritası Arazi Karışık Leaflet Klavye kısayolları Harita Verileri …" at bounding box center [294, 156] width 449 height 192
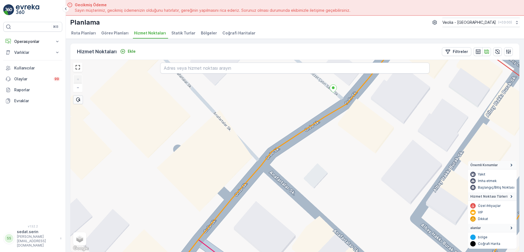
drag, startPoint x: 225, startPoint y: 195, endPoint x: 253, endPoint y: 162, distance: 43.4
click at [252, 162] on div "MERKEZ İŞYERLERİ 2 STATİK TUR + − Uydu Yol haritası Arazi Karışık Leaflet Klavy…" at bounding box center [294, 156] width 449 height 192
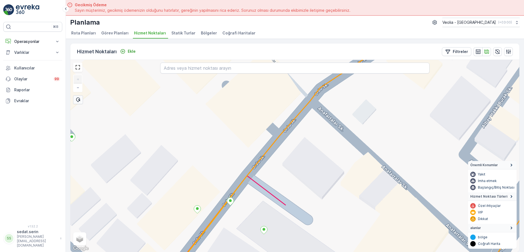
drag, startPoint x: 213, startPoint y: 207, endPoint x: 250, endPoint y: 154, distance: 64.9
click at [249, 155] on div "+ − Uydu Yol haritası Arazi Karışık Leaflet Klavye kısayolları Harita Verileri …" at bounding box center [294, 156] width 449 height 192
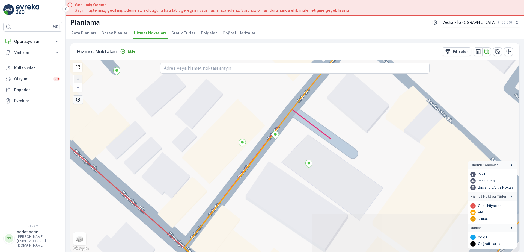
drag, startPoint x: 249, startPoint y: 159, endPoint x: 241, endPoint y: 166, distance: 10.4
click at [240, 177] on div "+ − Uydu Yol haritası Arazi Karışık Leaflet Klavye kısayolları Harita Verileri …" at bounding box center [294, 156] width 449 height 192
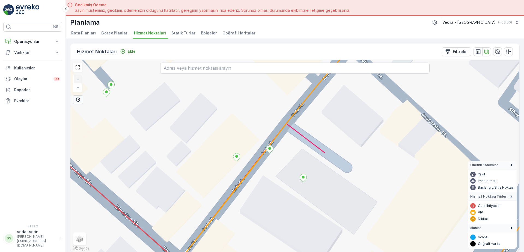
drag, startPoint x: 287, startPoint y: 185, endPoint x: 281, endPoint y: 195, distance: 11.5
click at [282, 193] on div "+ − Uydu Yol haritası Arazi Karışık Leaflet Klavye kısayolları Harita Verileri …" at bounding box center [294, 156] width 449 height 192
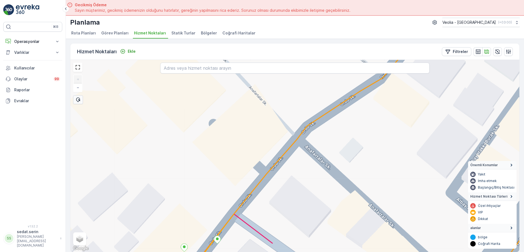
drag, startPoint x: 350, startPoint y: 118, endPoint x: 304, endPoint y: 184, distance: 80.0
click at [304, 184] on div "+ − Uydu Yol haritası Arazi Karışık Leaflet Klavye kısayolları Harita Verileri …" at bounding box center [294, 156] width 449 height 192
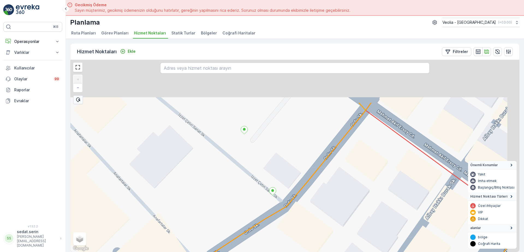
drag, startPoint x: 299, startPoint y: 187, endPoint x: 300, endPoint y: 176, distance: 11.6
click at [287, 199] on div "+ − Uydu Yol haritası Arazi Karışık Leaflet Klavye kısayolları Harita Verileri …" at bounding box center [294, 156] width 449 height 192
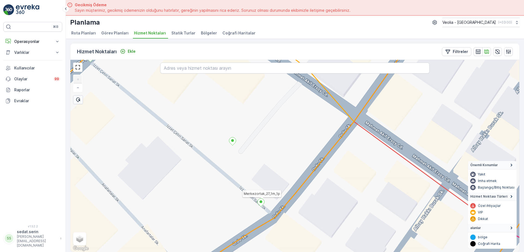
click at [262, 203] on icon at bounding box center [261, 202] width 7 height 8
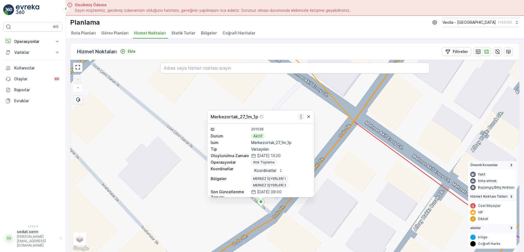
click at [301, 115] on icon "button" at bounding box center [300, 116] width 5 height 5
click at [189, 199] on div "Merkezortak_27_1m_1p Daha fazla ayrıntı görün Servis Noktasını Düzenle Yeni Gör…" at bounding box center [294, 156] width 449 height 192
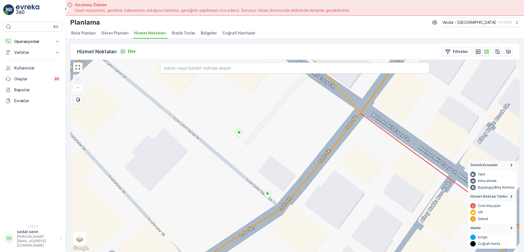
drag, startPoint x: 184, startPoint y: 217, endPoint x: 263, endPoint y: 125, distance: 121.4
click at [254, 130] on div "+ − Uydu Yol haritası Arazi Karışık Leaflet Klavye kısayolları Harita Verileri …" at bounding box center [294, 156] width 449 height 192
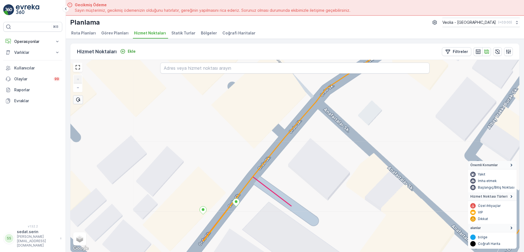
drag, startPoint x: 247, startPoint y: 175, endPoint x: 257, endPoint y: 141, distance: 35.7
click at [257, 141] on div "+ − Uydu Yol haritası Arazi Karışık Leaflet Klavye kısayolları Harita Verileri …" at bounding box center [294, 156] width 449 height 192
click at [236, 202] on ellipse at bounding box center [236, 201] width 3 height 3
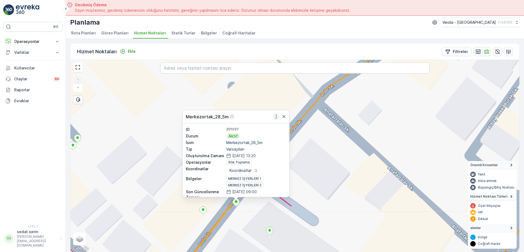
click at [276, 117] on icon "button" at bounding box center [275, 116] width 5 height 5
click at [284, 115] on icon "button" at bounding box center [283, 116] width 5 height 5
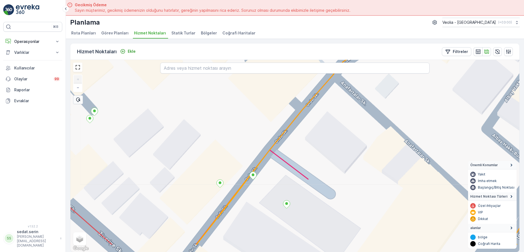
drag, startPoint x: 278, startPoint y: 150, endPoint x: 295, endPoint y: 127, distance: 28.2
click at [310, 88] on div "+ − Uydu Yol haritası Arazi Karışık Leaflet Klavye kısayolları Harita Verileri …" at bounding box center [294, 156] width 449 height 192
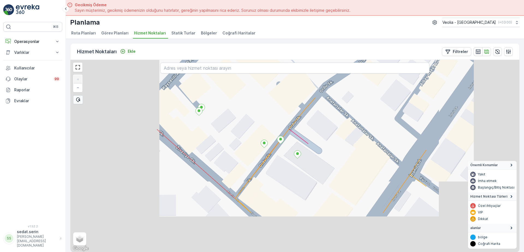
click at [281, 146] on div "MERKEZ İŞYERLERİ 2 STATİK TUR + − Uydu Yol haritası Arazi Karışık Leaflet Klavy…" at bounding box center [294, 156] width 449 height 192
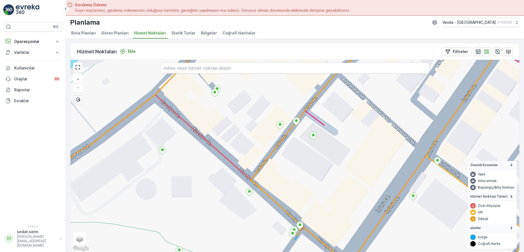
drag, startPoint x: 193, startPoint y: 138, endPoint x: 196, endPoint y: 159, distance: 21.5
click at [196, 159] on div "MERKEZ İŞYERLERİ 2 STATİK TUR + − Uydu Yol haritası Arazi Karışık Leaflet Klavy…" at bounding box center [294, 156] width 449 height 192
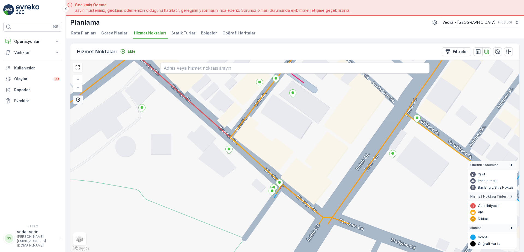
drag, startPoint x: 280, startPoint y: 190, endPoint x: 254, endPoint y: 151, distance: 46.5
click at [256, 155] on div "+ − Uydu Yol haritası Arazi Karışık Leaflet Klavye kısayolları Harita Verileri …" at bounding box center [294, 156] width 449 height 192
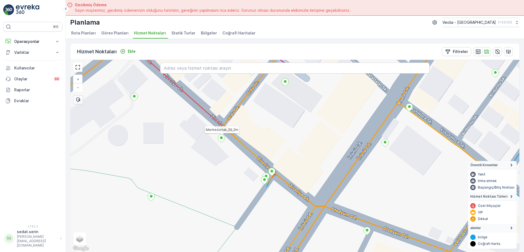
click at [223, 140] on icon at bounding box center [221, 139] width 7 height 8
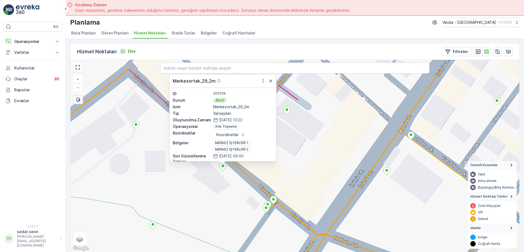
drag, startPoint x: 309, startPoint y: 141, endPoint x: 311, endPoint y: 164, distance: 23.3
click at [311, 164] on div "Merkezortak_29_2m ID 201039 Durum Aktif İsim Merkezortak_29_2m Tip Varsayılan O…" at bounding box center [294, 156] width 449 height 192
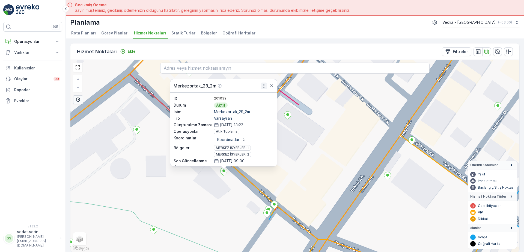
click at [263, 84] on icon "button" at bounding box center [263, 85] width 5 height 5
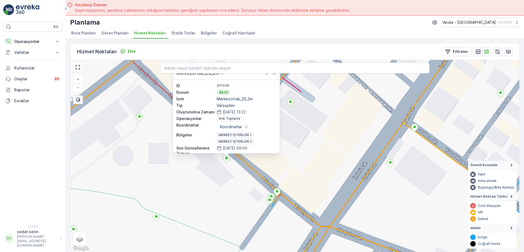
drag, startPoint x: 315, startPoint y: 172, endPoint x: 318, endPoint y: 143, distance: 29.1
click at [319, 143] on div "Merkezortak_29_2m ID 201039 Durum Aktif İsim Merkezortak_29_2m Tip Varsayılan O…" at bounding box center [294, 156] width 449 height 192
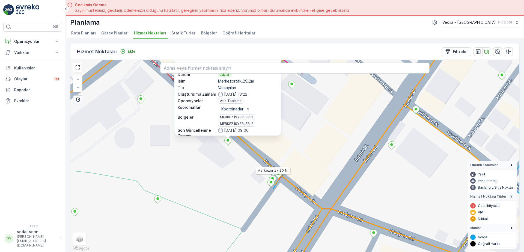
click at [273, 176] on icon at bounding box center [272, 179] width 7 height 8
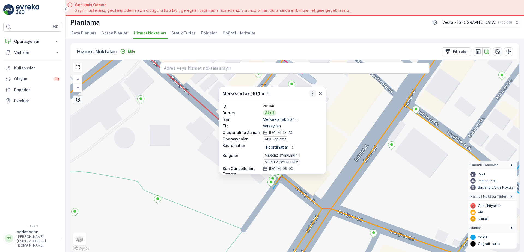
click at [315, 92] on icon "button" at bounding box center [312, 93] width 5 height 5
click at [188, 135] on div "Merkezortak_30_1m ID 201040 Durum Aktif İsim Merkezortak_30_1m Tip Varsayılan O…" at bounding box center [294, 156] width 449 height 192
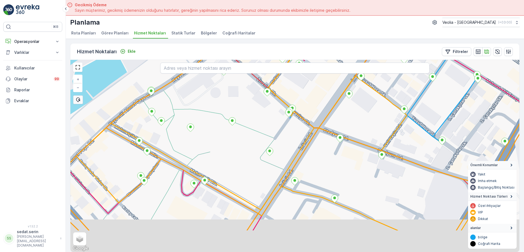
drag, startPoint x: 181, startPoint y: 176, endPoint x: 216, endPoint y: 131, distance: 56.9
click at [216, 130] on div "+ − Uydu Yol haritası Arazi Karışık Leaflet Klavye kısayolları Harita Verileri …" at bounding box center [294, 156] width 449 height 192
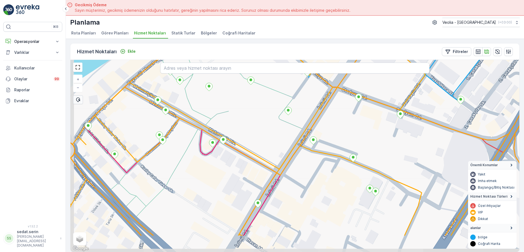
drag, startPoint x: 203, startPoint y: 183, endPoint x: 219, endPoint y: 148, distance: 37.6
click at [219, 148] on div "MSW_Merkez0_26_1m + − Uydu Yol haritası Arazi Karışık Leaflet Klavye kısayollar…" at bounding box center [294, 156] width 449 height 192
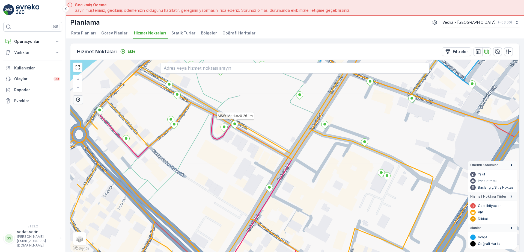
drag, startPoint x: 202, startPoint y: 194, endPoint x: 223, endPoint y: 166, distance: 35.0
click at [223, 166] on div "MSW_Merkez0_26_1m + − Uydu Yol haritası Arazi Karışık Leaflet Klavye kısayollar…" at bounding box center [294, 156] width 449 height 192
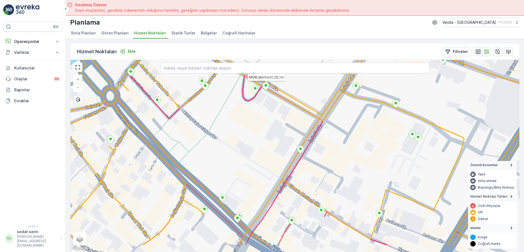
drag, startPoint x: 204, startPoint y: 190, endPoint x: 229, endPoint y: 158, distance: 41.4
click at [229, 158] on div "MSW_Merkez0_26_1m + − Uydu Yol haritası Arazi Karışık Leaflet Klavye kısayollar…" at bounding box center [294, 156] width 449 height 192
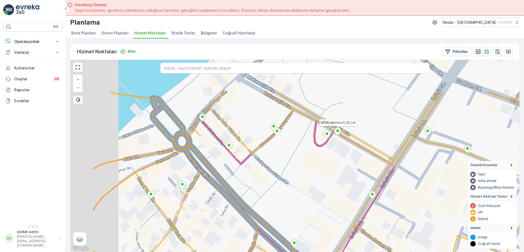
drag, startPoint x: 189, startPoint y: 145, endPoint x: 262, endPoint y: 201, distance: 92.1
click at [262, 201] on div "MSW_Merkez0_26_1m + − Uydu Yol haritası Arazi Karışık Leaflet Klavye kısayollar…" at bounding box center [294, 156] width 449 height 192
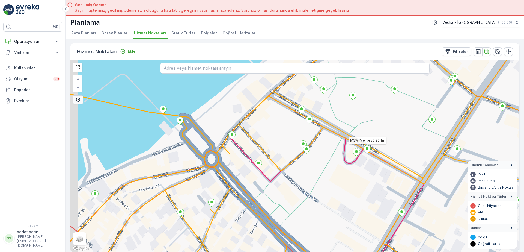
drag, startPoint x: 202, startPoint y: 130, endPoint x: 227, endPoint y: 138, distance: 25.9
click at [231, 142] on div "MSW_Merkez0_26_1m + − Uydu Yol haritası Arazi Karışık Leaflet Klavye kısayollar…" at bounding box center [294, 156] width 449 height 192
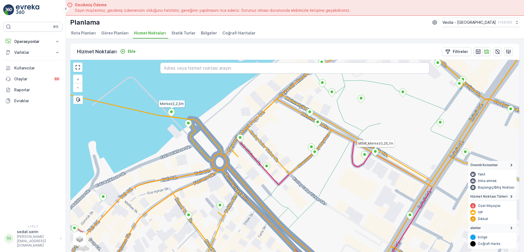
click at [172, 115] on icon at bounding box center [171, 113] width 7 height 8
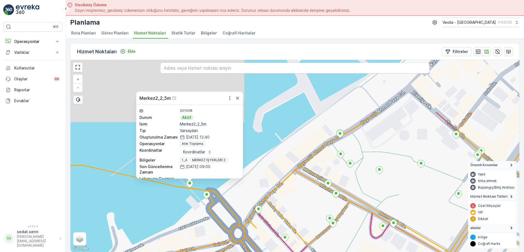
drag, startPoint x: 282, startPoint y: 131, endPoint x: 297, endPoint y: 180, distance: 50.7
click at [297, 180] on div "Merkez2_2_5m ID 201008 Durum Aktif İsim Merkez2_2_5m Tip Varsayılan Oluşturulma…" at bounding box center [294, 156] width 449 height 192
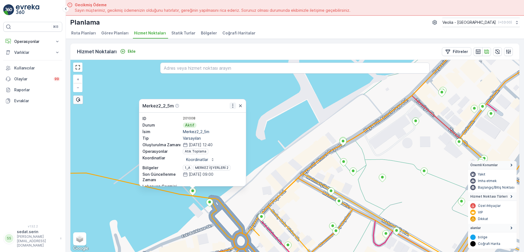
click at [232, 106] on icon "button" at bounding box center [232, 105] width 5 height 5
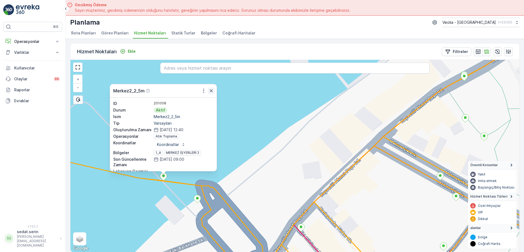
click at [213, 92] on icon "button" at bounding box center [210, 90] width 5 height 5
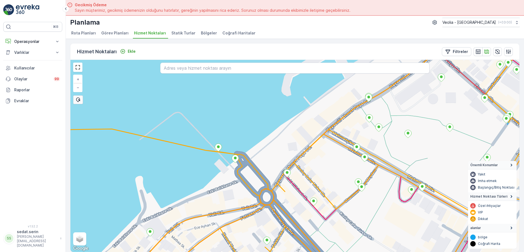
drag, startPoint x: 247, startPoint y: 154, endPoint x: 256, endPoint y: 141, distance: 15.9
click at [255, 142] on div "+ − Uydu Yol haritası Arazi Karışık Leaflet Klavye kısayolları Harita Verileri …" at bounding box center [294, 156] width 449 height 192
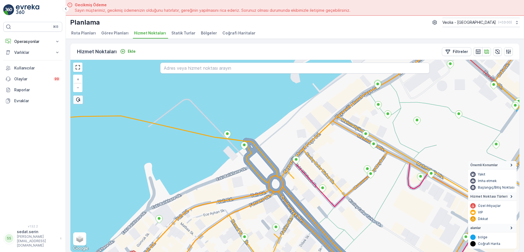
drag, startPoint x: 246, startPoint y: 153, endPoint x: 275, endPoint y: 132, distance: 35.3
click at [273, 133] on div "+ − Uydu Yol haritası Arazi Karışık Leaflet Klavye kısayolları Harita Verileri …" at bounding box center [294, 156] width 449 height 192
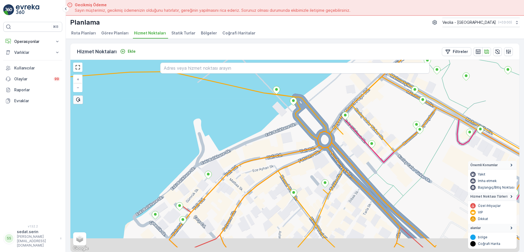
drag, startPoint x: 255, startPoint y: 162, endPoint x: 299, endPoint y: 121, distance: 60.2
click at [298, 121] on div "MERKEZ İŞYERLERİ 2 STATİK TUR + − Uydu Yol haritası Arazi Karışık Leaflet Klavy…" at bounding box center [294, 156] width 449 height 192
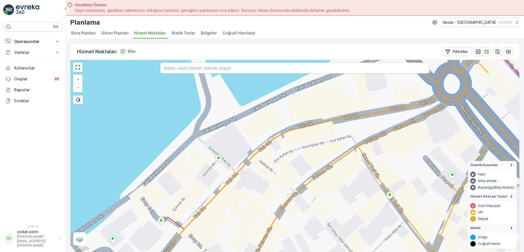
drag, startPoint x: 175, startPoint y: 162, endPoint x: 235, endPoint y: 126, distance: 69.8
click at [234, 127] on div "+ − Uydu Yol haritası Arazi Karışık Leaflet Klavye kısayolları Harita Verileri …" at bounding box center [294, 156] width 449 height 192
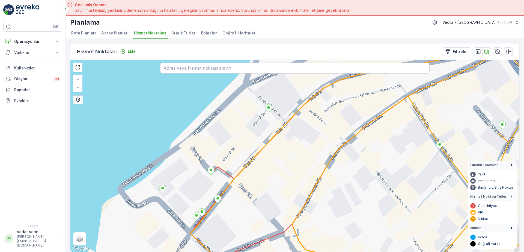
drag, startPoint x: 255, startPoint y: 175, endPoint x: 218, endPoint y: 143, distance: 48.6
click at [222, 147] on div "+ − Uydu Yol haritası Arazi Karışık Leaflet Klavye kısayolları Harita Verileri …" at bounding box center [294, 156] width 449 height 192
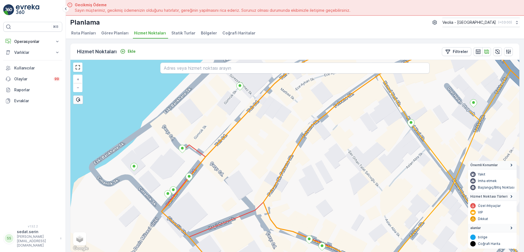
drag, startPoint x: 261, startPoint y: 164, endPoint x: 216, endPoint y: 155, distance: 45.7
click at [214, 157] on div "+ − Uydu Yol haritası Arazi Karışık Leaflet Klavye kısayolları Harita Verileri …" at bounding box center [294, 156] width 449 height 192
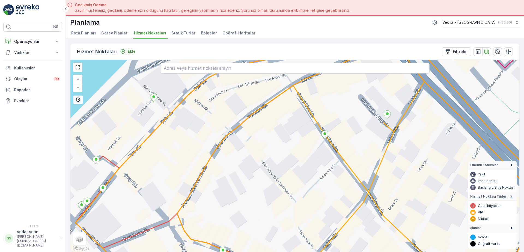
drag, startPoint x: 231, startPoint y: 148, endPoint x: 211, endPoint y: 159, distance: 23.2
click at [211, 159] on div "+ − Uydu Yol haritası Arazi Karışık Leaflet Klavye kısayolları Harita Verileri …" at bounding box center [294, 156] width 449 height 192
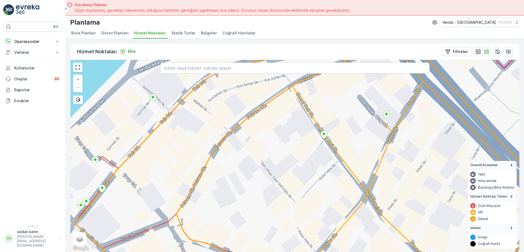
drag, startPoint x: 284, startPoint y: 154, endPoint x: 249, endPoint y: 162, distance: 35.4
click at [250, 161] on div "+ − Uydu Yol haritası Arazi Karışık Leaflet Klavye kısayolları Harita Verileri …" at bounding box center [294, 156] width 449 height 192
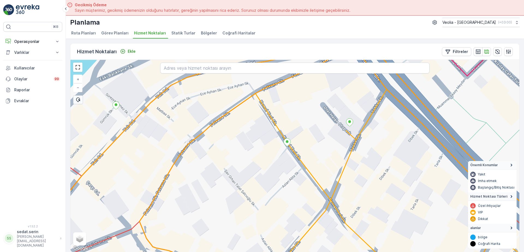
drag, startPoint x: 312, startPoint y: 142, endPoint x: 263, endPoint y: 156, distance: 51.5
click at [263, 156] on div "+ − Uydu Yol haritası Arazi Karışık Leaflet Klavye kısayolları Harita Verileri …" at bounding box center [294, 156] width 449 height 192
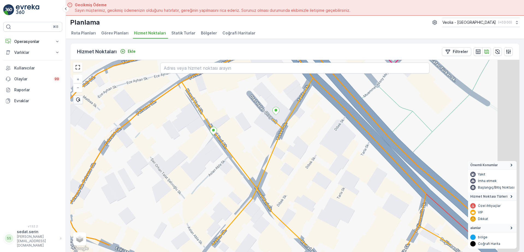
drag, startPoint x: 281, startPoint y: 181, endPoint x: 235, endPoint y: 129, distance: 69.4
click at [236, 130] on div "+ − Uydu Yol haritası Arazi Karışık Leaflet Klavye kısayolları Harita Verileri …" at bounding box center [294, 156] width 449 height 192
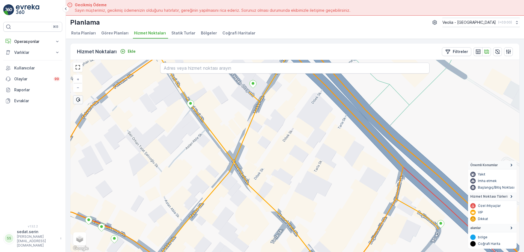
drag, startPoint x: 250, startPoint y: 141, endPoint x: 269, endPoint y: 162, distance: 28.2
click at [269, 162] on div "+ − Uydu Yol haritası Arazi Karışık Leaflet Klavye kısayolları Harita Verileri …" at bounding box center [294, 156] width 449 height 192
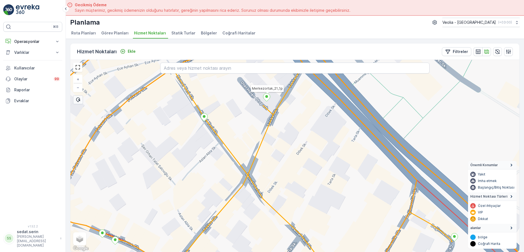
click at [265, 99] on icon at bounding box center [266, 97] width 7 height 8
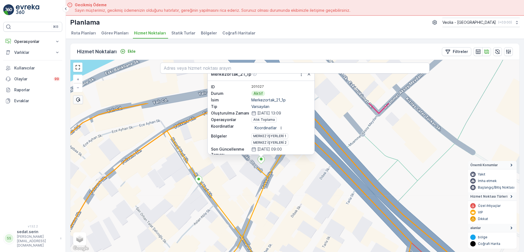
drag, startPoint x: 307, startPoint y: 116, endPoint x: 302, endPoint y: 178, distance: 62.5
click at [302, 178] on div "Merkezortak_21_1p ID 201027 Durum Aktif İsim Merkezortak_21_1p Tip Varsayılan O…" at bounding box center [294, 156] width 449 height 192
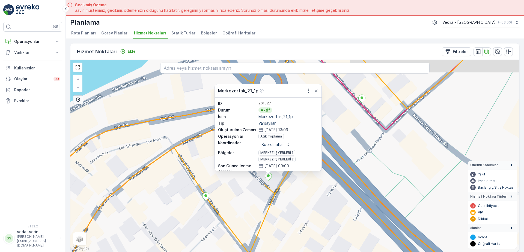
drag, startPoint x: 333, startPoint y: 124, endPoint x: 330, endPoint y: 129, distance: 5.7
click at [334, 134] on div "Merkezortak_21_1p ID 201027 Durum Aktif İsim Merkezortak_21_1p Tip Varsayılan O…" at bounding box center [294, 156] width 449 height 192
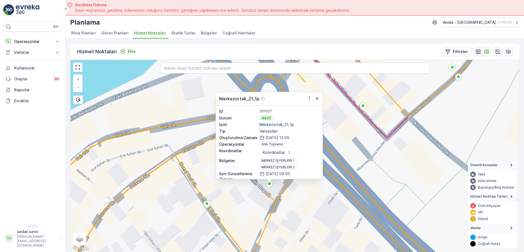
click at [311, 102] on div "Merkezortak_21_1p" at bounding box center [269, 98] width 107 height 13
click at [311, 98] on icon "button" at bounding box center [309, 98] width 5 height 5
click at [201, 180] on div "Merkezortak_21_1p ID 201027 Durum Aktif İsim Merkezortak_21_1p Tip Varsayılan O…" at bounding box center [294, 156] width 449 height 192
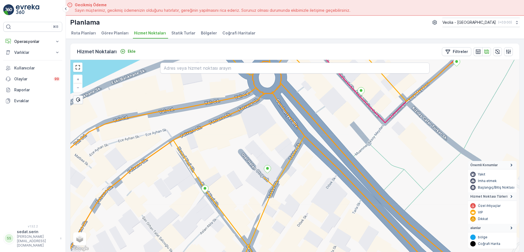
drag, startPoint x: 234, startPoint y: 185, endPoint x: 211, endPoint y: 105, distance: 83.8
click at [211, 106] on div "+ − Uydu Yol haritası Arazi Karışık Leaflet Klavye kısayolları Harita Verileri …" at bounding box center [294, 156] width 449 height 192
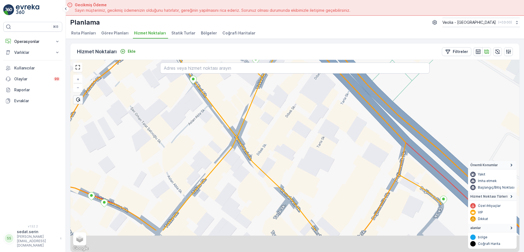
drag, startPoint x: 254, startPoint y: 153, endPoint x: 276, endPoint y: 96, distance: 61.7
click at [273, 99] on div "+ − Uydu Yol haritası Arazi Karışık Leaflet Klavye kısayolları Harita Verileri …" at bounding box center [294, 156] width 449 height 192
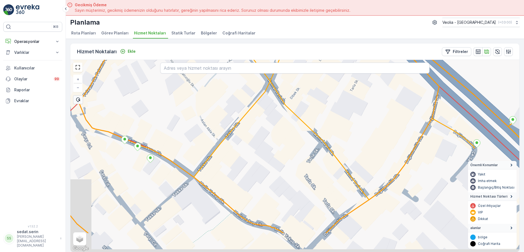
drag, startPoint x: 253, startPoint y: 131, endPoint x: 272, endPoint y: 99, distance: 37.0
click at [272, 99] on div "+ − Uydu Yol haritası Arazi Karışık Leaflet Klavye kısayolları Harita Verileri …" at bounding box center [294, 156] width 449 height 192
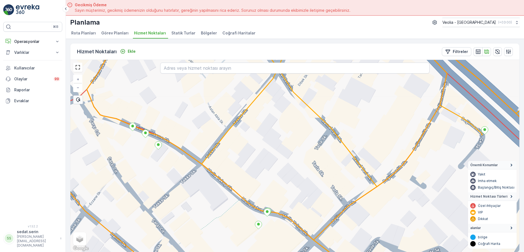
drag, startPoint x: 213, startPoint y: 164, endPoint x: 227, endPoint y: 138, distance: 29.9
click at [225, 140] on div "+ − Uydu Yol haritası Arazi Karışık Leaflet Klavye kısayolları Harita Verileri …" at bounding box center [294, 156] width 449 height 192
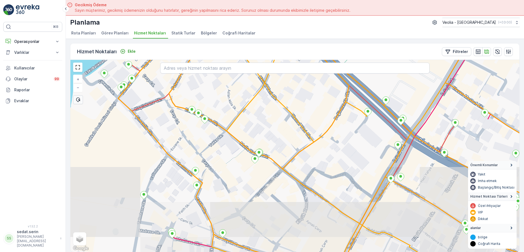
drag, startPoint x: 220, startPoint y: 168, endPoint x: 219, endPoint y: 158, distance: 10.0
click at [224, 154] on div "+ − Uydu Yol haritası Arazi Karışık Leaflet Klavye kısayolları Harita Verileri …" at bounding box center [294, 156] width 449 height 192
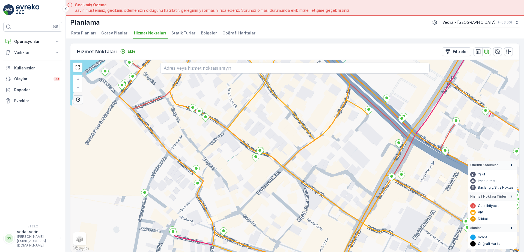
drag, startPoint x: 243, startPoint y: 169, endPoint x: 227, endPoint y: 184, distance: 22.0
click at [227, 183] on div "MERKEZ İŞYERLERİ 2 STATİK TUR + − Uydu Yol haritası Arazi Karışık Leaflet Klavy…" at bounding box center [294, 156] width 449 height 192
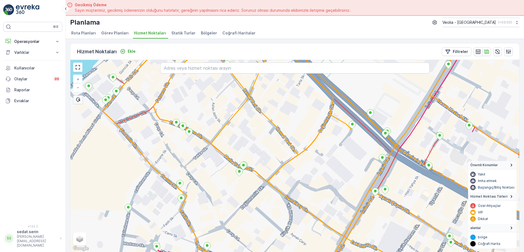
drag, startPoint x: 270, startPoint y: 171, endPoint x: 242, endPoint y: 158, distance: 30.4
click at [243, 158] on div "+ − Uydu Yol haritası Arazi Karışık Leaflet Klavye kısayolları Harita Verileri …" at bounding box center [294, 156] width 449 height 192
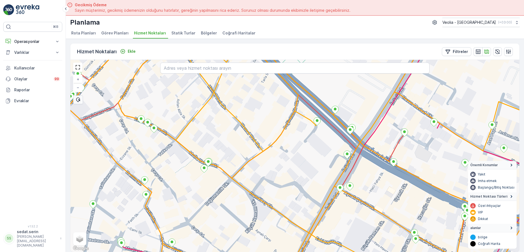
drag, startPoint x: 280, startPoint y: 165, endPoint x: 274, endPoint y: 167, distance: 6.5
click at [257, 184] on div "+ − Uydu Yol haritası Arazi Karışık Leaflet Klavye kısayolları Harita Verileri …" at bounding box center [294, 156] width 449 height 192
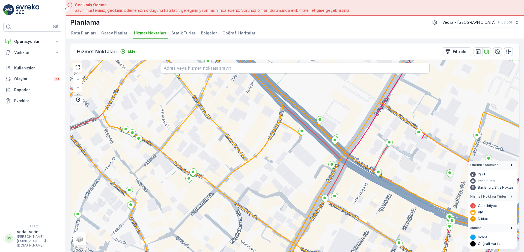
drag, startPoint x: 234, startPoint y: 161, endPoint x: 231, endPoint y: 162, distance: 3.7
click at [231, 162] on div "MSW_Merkez2_2_2m + − Uydu Yol haritası Arazi Karışık Leaflet Klavye kısayolları…" at bounding box center [294, 156] width 449 height 192
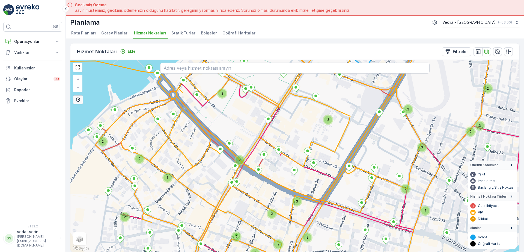
drag, startPoint x: 211, startPoint y: 170, endPoint x: 202, endPoint y: 163, distance: 11.0
click at [202, 163] on div "2 3 3 2 2 2 2 2 2 2 3 3 2 2 2 2 2 2 2 2 + − Uydu Yol haritası Arazi Karışık Lea…" at bounding box center [294, 156] width 449 height 192
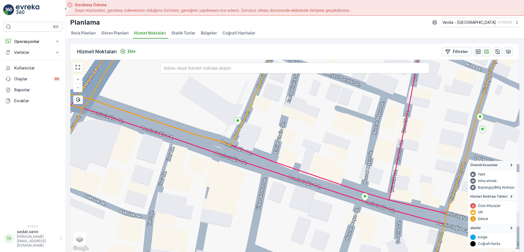
drag, startPoint x: 371, startPoint y: 226, endPoint x: 373, endPoint y: 203, distance: 22.8
click at [373, 203] on div "+ − Uydu Yol haritası Arazi Karışık Leaflet Klavye kısayolları Harita Verileri …" at bounding box center [294, 156] width 449 height 192
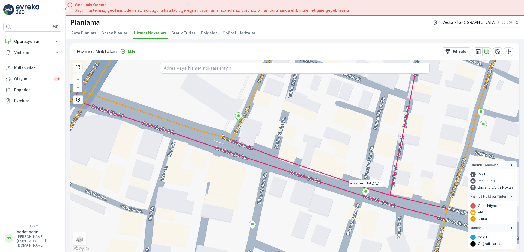
click at [367, 194] on icon at bounding box center [365, 192] width 7 height 8
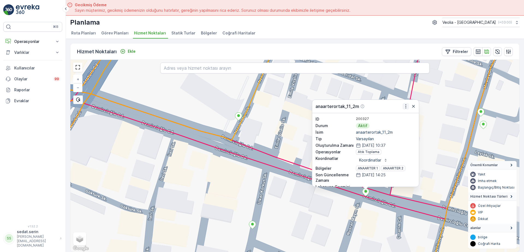
click at [406, 105] on icon "button" at bounding box center [405, 105] width 5 height 5
drag, startPoint x: 414, startPoint y: 171, endPoint x: 359, endPoint y: 136, distance: 65.6
click at [358, 136] on div "ID 200327 Durum Aktif İsim anaarterortak_11_2m Tip Varsayılan Oluşturulma Zaman…" at bounding box center [365, 149] width 107 height 73
click at [434, 149] on div "anaarterortak_11_2m ID 200327 Durum Aktif İsim anaarterortak_11_2m Tip Varsayıl…" at bounding box center [294, 156] width 449 height 192
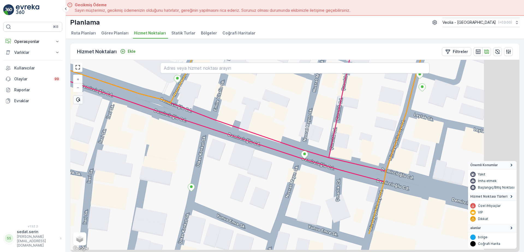
drag, startPoint x: 432, startPoint y: 175, endPoint x: 361, endPoint y: 132, distance: 83.1
click at [361, 132] on div "+ − Uydu Yol haritası Arazi Karışık Leaflet Klavye kısayolları Harita Verileri …" at bounding box center [294, 156] width 449 height 192
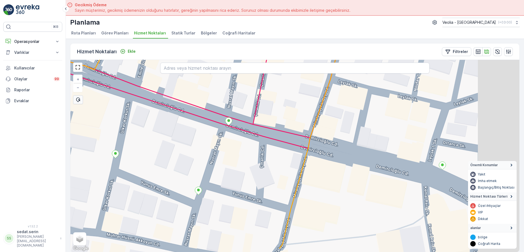
drag, startPoint x: 391, startPoint y: 174, endPoint x: 333, endPoint y: 149, distance: 63.0
click at [334, 149] on div "+ − Uydu Yol haritası Arazi Karışık Leaflet Klavye kısayolları Harita Verileri …" at bounding box center [294, 156] width 449 height 192
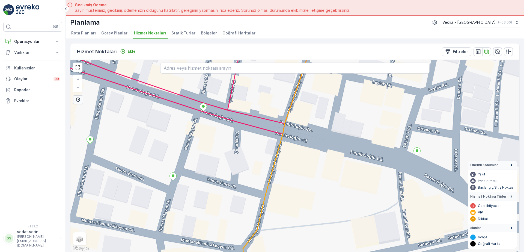
drag, startPoint x: 366, startPoint y: 178, endPoint x: 323, endPoint y: 164, distance: 45.2
click at [323, 164] on div "+ − Uydu Yol haritası Arazi Karışık Leaflet Klavye kısayolları Harita Verileri …" at bounding box center [294, 156] width 449 height 192
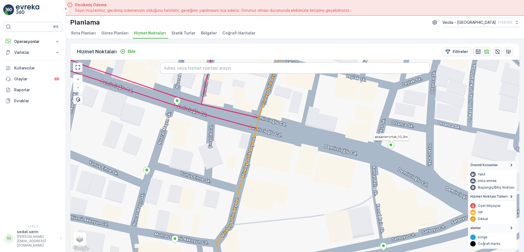
click at [391, 147] on icon at bounding box center [390, 146] width 7 height 8
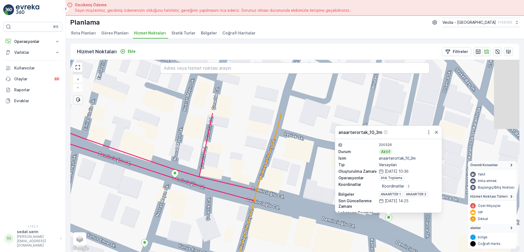
drag, startPoint x: 451, startPoint y: 115, endPoint x: 449, endPoint y: 165, distance: 50.3
click at [449, 165] on div "anaarterortak_10_3m ID 200326 Durum Aktif İsim anaarterortak_10_3m Tip Varsayıl…" at bounding box center [294, 156] width 449 height 192
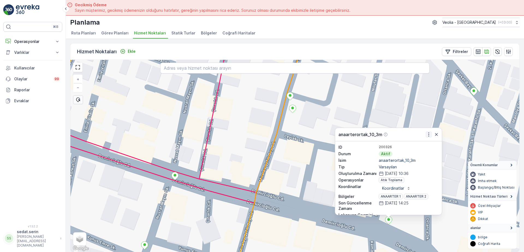
click at [429, 133] on icon "button" at bounding box center [428, 134] width 5 height 5
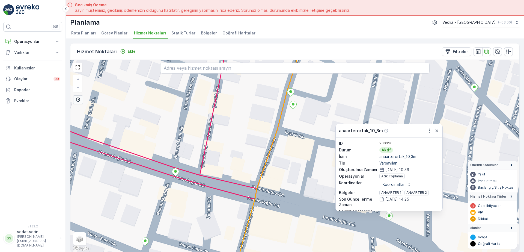
drag, startPoint x: 272, startPoint y: 140, endPoint x: 275, endPoint y: 112, distance: 28.8
click at [275, 112] on div "anaarterortak_10_3m ID 200326 Durum Aktif İsim anaarterortak_10_3m Tip Varsayıl…" at bounding box center [294, 156] width 449 height 192
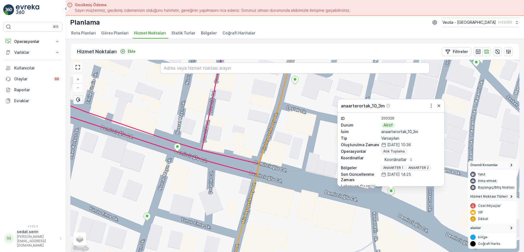
drag, startPoint x: 312, startPoint y: 175, endPoint x: 324, endPoint y: 179, distance: 12.4
click at [312, 175] on div "anaarterortak_10_3m ID 200326 Durum Aktif İsim anaarterortak_10_3m Tip Varsayıl…" at bounding box center [294, 156] width 449 height 192
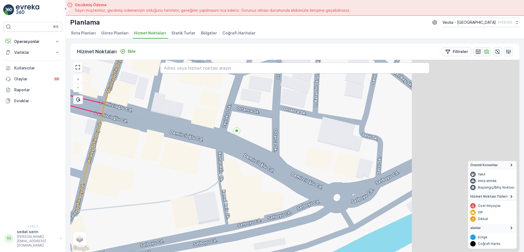
drag, startPoint x: 415, startPoint y: 200, endPoint x: 253, endPoint y: 135, distance: 175.0
click at [253, 135] on div "+ − Uydu Yol haritası Arazi Karışık Leaflet Klavye kısayolları Harita Verileri …" at bounding box center [294, 156] width 449 height 192
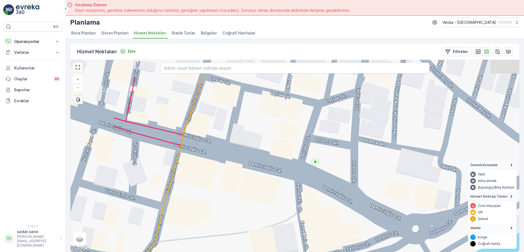
drag, startPoint x: 267, startPoint y: 139, endPoint x: 356, endPoint y: 174, distance: 95.6
click at [355, 174] on div "+ − Uydu Yol haritası Arazi Karışık Leaflet Klavye kısayolları Harita Verileri …" at bounding box center [294, 156] width 449 height 192
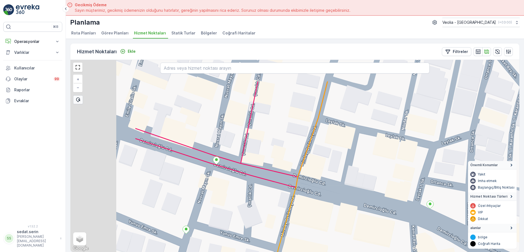
drag, startPoint x: 239, startPoint y: 145, endPoint x: 342, endPoint y: 189, distance: 113.1
click at [365, 191] on div "+ − Uydu Yol haritası Arazi Karışık Leaflet Klavye kısayolları Harita Verileri …" at bounding box center [294, 156] width 449 height 192
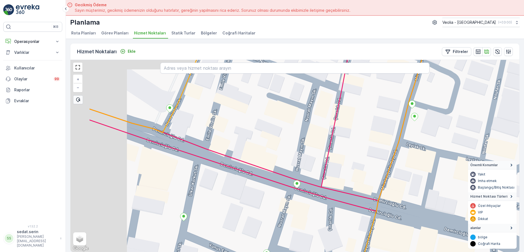
drag, startPoint x: 192, startPoint y: 148, endPoint x: 360, endPoint y: 185, distance: 172.2
click at [361, 185] on div "MERKEZ KARTON 2 STATİK TUR + − Uydu Yol haritası Arazi Karışık Leaflet Klavye k…" at bounding box center [294, 156] width 449 height 192
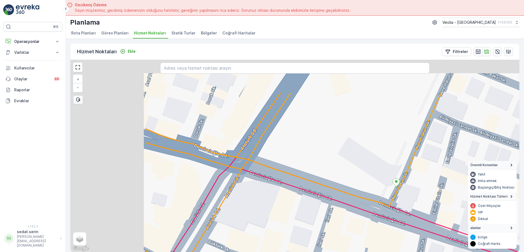
drag, startPoint x: 281, startPoint y: 166, endPoint x: 392, endPoint y: 213, distance: 121.4
click at [392, 213] on div "+ − Uydu Yol haritası Arazi Karışık Leaflet Klavye kısayolları Harita Verileri …" at bounding box center [294, 156] width 449 height 192
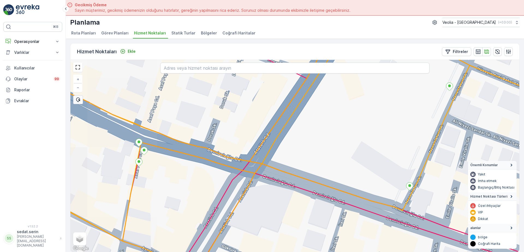
drag, startPoint x: 248, startPoint y: 165, endPoint x: 379, endPoint y: 190, distance: 133.6
click at [381, 191] on icon at bounding box center [305, 158] width 539 height 230
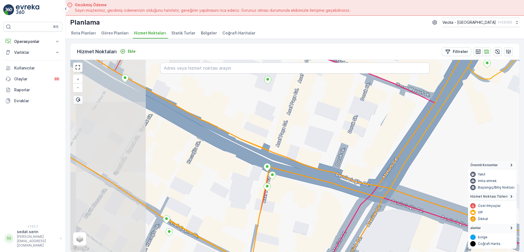
drag, startPoint x: 274, startPoint y: 154, endPoint x: 290, endPoint y: 171, distance: 23.5
click at [290, 171] on div "MERKEZ İŞYERLERİ 2 STATİK TUR + − Uydu Yol haritası Arazi Karışık Leaflet Klavy…" at bounding box center [294, 156] width 449 height 192
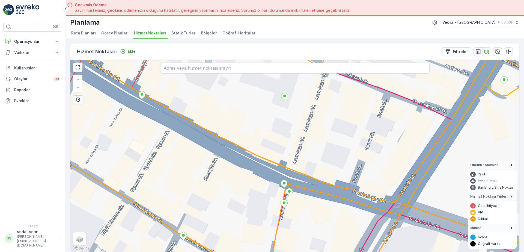
drag, startPoint x: 252, startPoint y: 155, endPoint x: 340, endPoint y: 199, distance: 98.7
click at [341, 199] on div "MERKEZ İŞYERLERİ 2 STATİK TUR + − Uydu Yol haritası Arazi Karışık Leaflet Klavy…" at bounding box center [294, 156] width 449 height 192
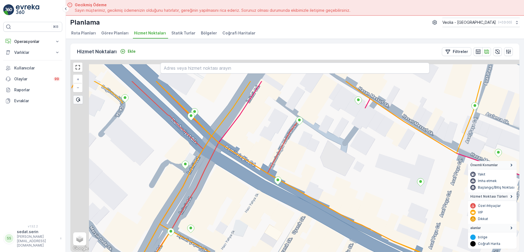
drag, startPoint x: 219, startPoint y: 124, endPoint x: 287, endPoint y: 178, distance: 86.8
click at [296, 190] on div "+ − Uydu Yol haritası Arazi Karışık Leaflet Klavye kısayolları Harita Verileri …" at bounding box center [294, 156] width 449 height 192
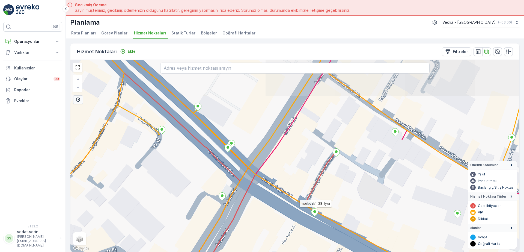
drag, startPoint x: 251, startPoint y: 163, endPoint x: 275, endPoint y: 189, distance: 34.4
click at [286, 203] on div "merkezk1_38_1yer + − Uydu Yol haritası Arazi Karışık Leaflet Klavye kısayolları…" at bounding box center [294, 156] width 449 height 192
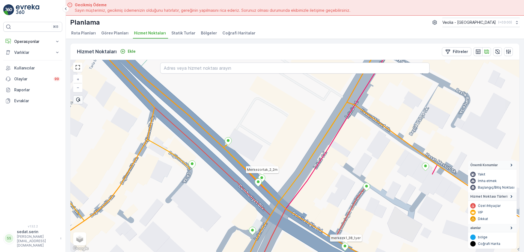
click at [264, 176] on icon at bounding box center [261, 178] width 7 height 8
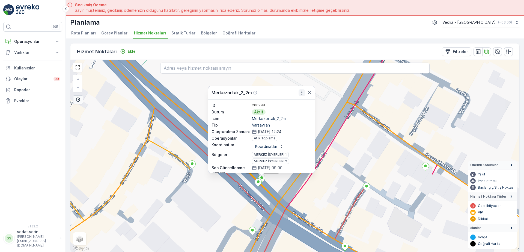
click at [302, 92] on icon "button" at bounding box center [301, 92] width 5 height 5
click at [196, 103] on div "Merkezortak_2_2m ID 200998 Durum Aktif İsim Merkezortak_2_2m Tip Varsayılan Olu…" at bounding box center [294, 156] width 449 height 192
click at [311, 93] on icon "button" at bounding box center [308, 91] width 5 height 5
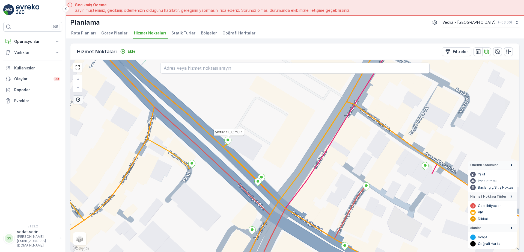
click at [228, 142] on icon at bounding box center [228, 140] width 7 height 8
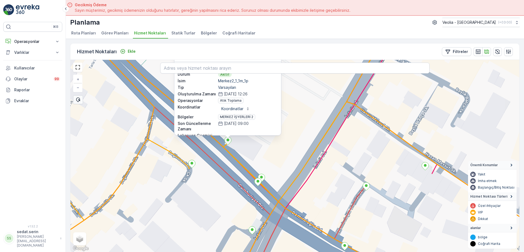
drag, startPoint x: 304, startPoint y: 87, endPoint x: 301, endPoint y: 128, distance: 41.3
click at [301, 128] on div "Merkez2_1_1m_1p ID 200999 Durum Aktif İsim Merkez2_1_1m_1p Tip Varsayılan Oluşt…" at bounding box center [294, 156] width 449 height 192
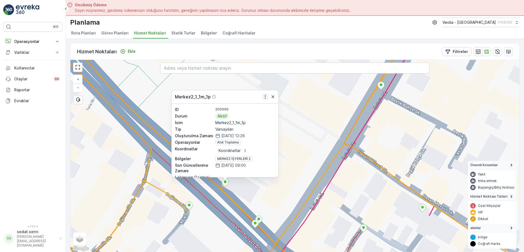
click at [265, 96] on icon "button" at bounding box center [265, 97] width 1 height 4
click at [313, 131] on div "Merkez2_1_1m_1p ID 200999 Durum Aktif İsim Merkez2_1_1m_1p Tip Varsayılan Oluşt…" at bounding box center [294, 156] width 449 height 192
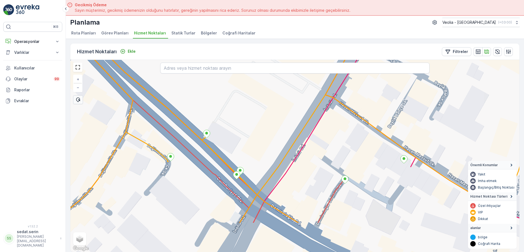
drag, startPoint x: 273, startPoint y: 144, endPoint x: 258, endPoint y: 106, distance: 40.8
click at [258, 107] on div "+ − Uydu Yol haritası Arazi Karışık Leaflet Klavye kısayolları Harita Verileri …" at bounding box center [294, 156] width 449 height 192
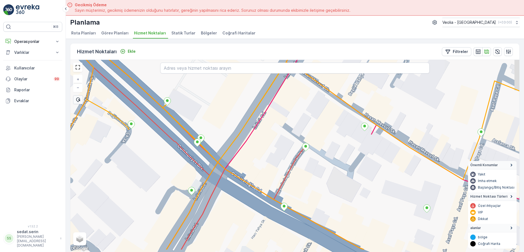
drag, startPoint x: 305, startPoint y: 169, endPoint x: 271, endPoint y: 148, distance: 40.1
click at [271, 148] on div "+ − Uydu Yol haritası Arazi Karışık Leaflet Klavye kısayolları Harita Verileri …" at bounding box center [294, 156] width 449 height 192
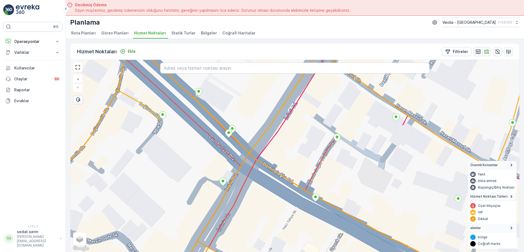
drag, startPoint x: 262, startPoint y: 178, endPoint x: 313, endPoint y: 157, distance: 55.0
click at [310, 161] on div "+ − Uydu Yol haritası Arazi Karışık Leaflet Klavye kısayolları Harita Verileri …" at bounding box center [294, 156] width 449 height 192
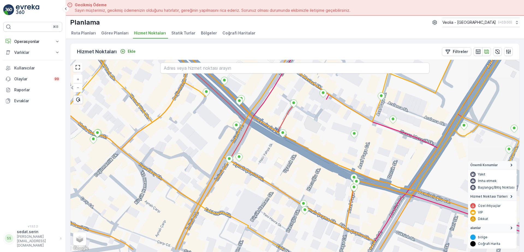
drag, startPoint x: 262, startPoint y: 158, endPoint x: 260, endPoint y: 149, distance: 9.3
click at [261, 147] on div "+ − Uydu Yol haritası Arazi Karışık Leaflet Klavye kısayolları Harita Verileri …" at bounding box center [294, 156] width 449 height 192
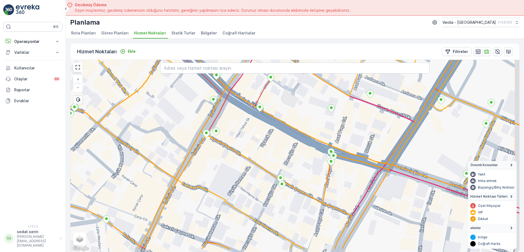
drag, startPoint x: 261, startPoint y: 166, endPoint x: 235, endPoint y: 142, distance: 35.5
click at [235, 142] on div "+ − Uydu Yol haritası Arazi Karışık Leaflet Klavye kısayolları Harita Verileri …" at bounding box center [294, 156] width 449 height 192
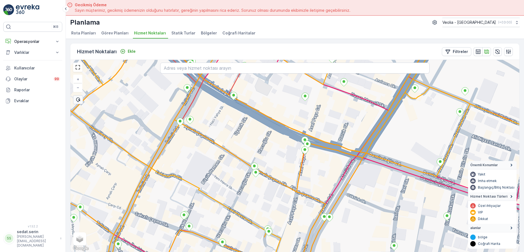
drag, startPoint x: 289, startPoint y: 192, endPoint x: 292, endPoint y: 180, distance: 12.2
click at [292, 180] on div "+ − Uydu Yol haritası Arazi Karışık Leaflet Klavye kısayolları Harita Verileri …" at bounding box center [294, 156] width 449 height 192
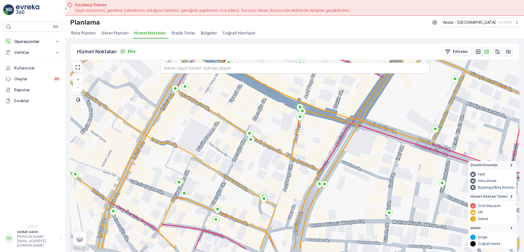
drag, startPoint x: 208, startPoint y: 189, endPoint x: 194, endPoint y: 174, distance: 19.9
click at [194, 174] on div "+ − Uydu Yol haritası Arazi Karışık Leaflet Klavye kısayolları Harita Verileri …" at bounding box center [294, 156] width 449 height 192
drag, startPoint x: 259, startPoint y: 179, endPoint x: 244, endPoint y: 157, distance: 26.2
click at [244, 157] on div "MERKEZ İŞYERLERİ 2 STATİK TUR + − Uydu Yol haritası Arazi Karışık Leaflet Klavy…" at bounding box center [294, 156] width 449 height 192
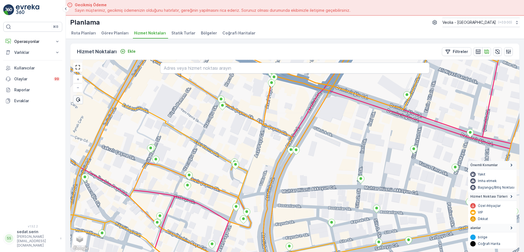
drag, startPoint x: 235, startPoint y: 175, endPoint x: 271, endPoint y: 159, distance: 39.6
click at [271, 159] on div "MERKEZ İŞYERLERİ 2 STATİK TUR + − Uydu Yol haritası Arazi Karışık Leaflet Klavy…" at bounding box center [294, 156] width 449 height 192
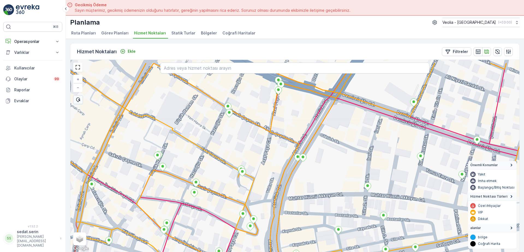
drag, startPoint x: 287, startPoint y: 133, endPoint x: 256, endPoint y: 156, distance: 38.0
click at [256, 156] on div "+ − Uydu Yol haritası Arazi Karışık Leaflet Klavye kısayolları Harita Verileri …" at bounding box center [294, 156] width 449 height 192
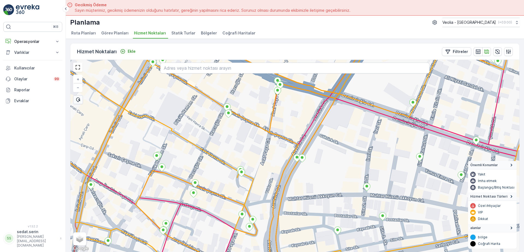
drag, startPoint x: 266, startPoint y: 138, endPoint x: 259, endPoint y: 150, distance: 13.9
click at [249, 166] on div "+ − Uydu Yol haritası Arazi Karışık Leaflet Klavye kısayolları Harita Verileri …" at bounding box center [294, 156] width 449 height 192
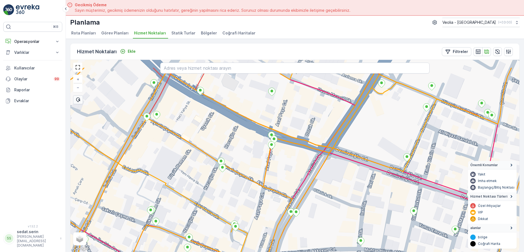
drag, startPoint x: 264, startPoint y: 145, endPoint x: 279, endPoint y: 169, distance: 29.0
click at [279, 169] on div "+ − Uydu Yol haritası Arazi Karışık Leaflet Klavye kısayolları Harita Verileri …" at bounding box center [294, 156] width 449 height 192
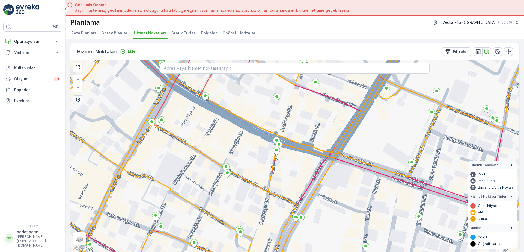
drag, startPoint x: 226, startPoint y: 148, endPoint x: 258, endPoint y: 142, distance: 32.7
click at [261, 141] on div "+ − Uydu Yol haritası Arazi Karışık Leaflet Klavye kısayolları Harita Verileri …" at bounding box center [294, 156] width 449 height 192
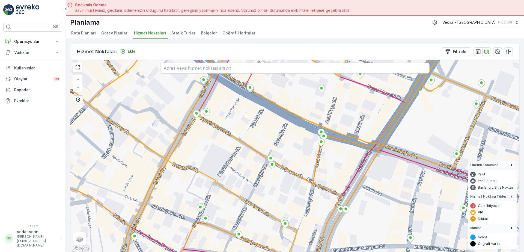
drag, startPoint x: 228, startPoint y: 152, endPoint x: 237, endPoint y: 149, distance: 8.7
click at [241, 147] on div "+ − Uydu Yol haritası Arazi Karışık Leaflet Klavye kısayolları Harita Verileri …" at bounding box center [294, 156] width 449 height 192
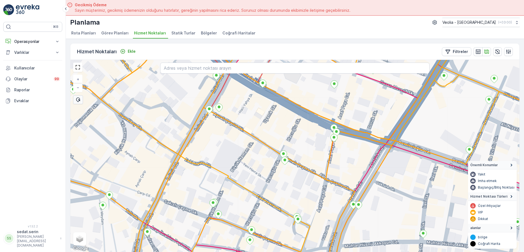
drag, startPoint x: 237, startPoint y: 149, endPoint x: 251, endPoint y: 141, distance: 15.7
click at [251, 142] on div "+ − Uydu Yol haritası Arazi Karışık Leaflet Klavye kısayolları Harita Verileri …" at bounding box center [294, 156] width 449 height 192
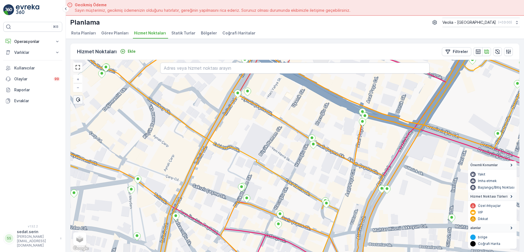
drag, startPoint x: 225, startPoint y: 162, endPoint x: 252, endPoint y: 141, distance: 34.4
click at [249, 142] on div "+ − Uydu Yol haritası Arazi Karışık Leaflet Klavye kısayolları Harita Verileri …" at bounding box center [294, 156] width 449 height 192
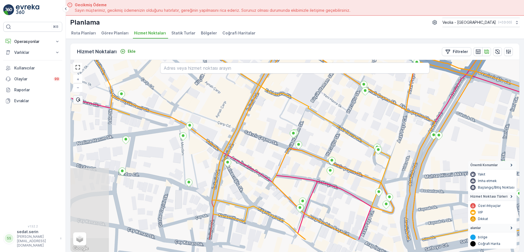
drag, startPoint x: 220, startPoint y: 176, endPoint x: 214, endPoint y: 185, distance: 10.8
click at [223, 173] on div "MERKEZ İŞYERLERİ 2 STATİK TUR + − Uydu Yol haritası Arazi Karışık Leaflet Klavy…" at bounding box center [294, 156] width 449 height 192
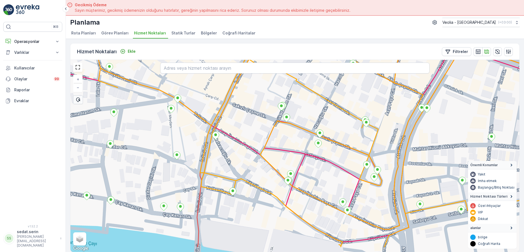
drag, startPoint x: 247, startPoint y: 169, endPoint x: 232, endPoint y: 141, distance: 31.7
click at [232, 141] on div "MERKEZ İŞYERLERİ 2 STATİK TUR + − Uydu Yol haritası Arazi Karışık Leaflet Klavy…" at bounding box center [294, 156] width 449 height 192
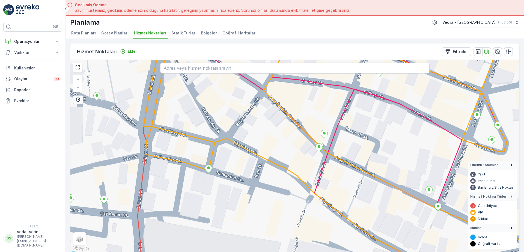
drag, startPoint x: 259, startPoint y: 204, endPoint x: 261, endPoint y: 169, distance: 35.0
click at [234, 186] on div "+ − Uydu Yol haritası Arazi Karışık Leaflet Klavye kısayolları Harita Verileri …" at bounding box center [294, 156] width 449 height 192
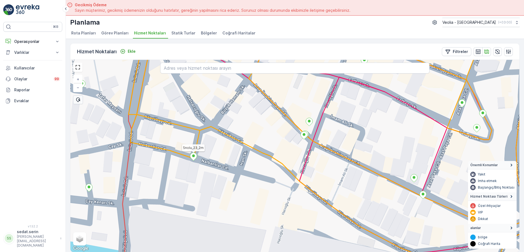
click at [193, 159] on icon at bounding box center [193, 157] width 7 height 8
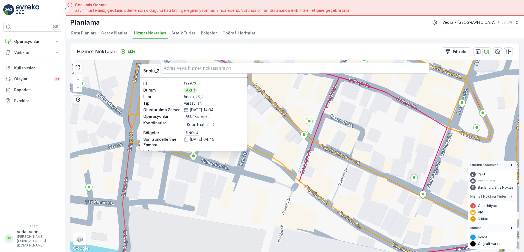
drag, startPoint x: 282, startPoint y: 94, endPoint x: 283, endPoint y: 123, distance: 28.4
click at [283, 123] on div "5nolu_23_2m ID 199976 Durum Aktif İsim 5nolu_23_2m Tip Varsayılan Oluşturulma Z…" at bounding box center [294, 156] width 449 height 192
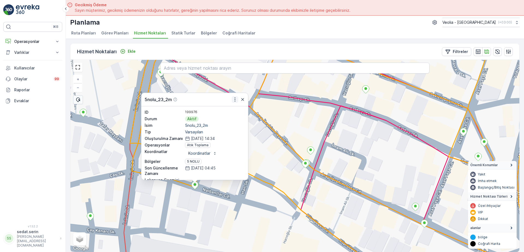
click at [234, 99] on icon "button" at bounding box center [234, 99] width 5 height 5
click at [273, 162] on div "5nolu_23_2m ID 199976 Durum Aktif İsim 5nolu_23_2m Tip Varsayılan Oluşturulma Z…" at bounding box center [294, 156] width 449 height 192
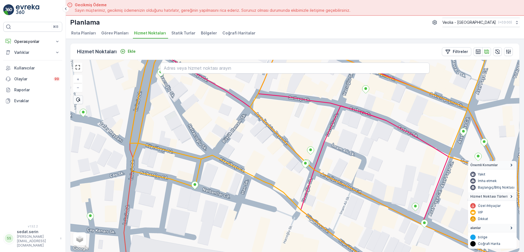
drag, startPoint x: 277, startPoint y: 189, endPoint x: 253, endPoint y: 139, distance: 55.3
click at [253, 139] on div "+ − Uydu Yol haritası Arazi Karışık Leaflet Klavye kısayolları Harita Verileri …" at bounding box center [294, 156] width 449 height 192
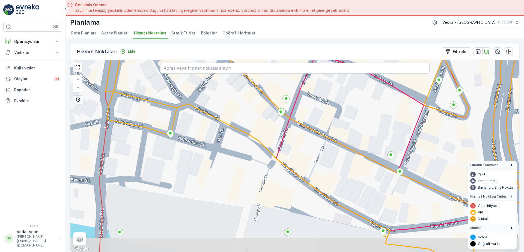
drag, startPoint x: 274, startPoint y: 194, endPoint x: 233, endPoint y: 156, distance: 55.8
click at [236, 159] on div "MERKEZ İŞYERLERİ 2 STATİK TUR + − Uydu Yol haritası Arazi Karışık Leaflet Klavy…" at bounding box center [294, 156] width 449 height 192
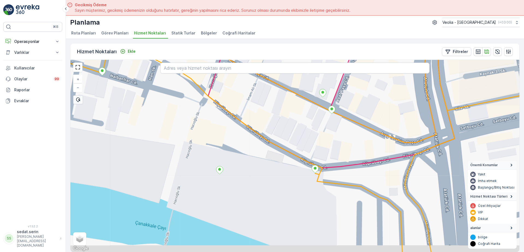
drag, startPoint x: 242, startPoint y: 162, endPoint x: 228, endPoint y: 152, distance: 17.1
click at [225, 151] on div "MERKEZ İŞYERLERİ 2 STATİK TUR + − Uydu Yol haritası Arazi Karışık Leaflet Klavy…" at bounding box center [294, 156] width 449 height 192
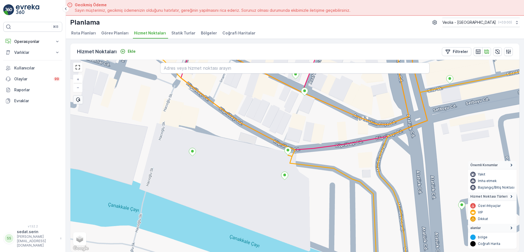
click at [252, 158] on div "MERKEZ İŞYERLERİ 2 STATİK TUR + − Uydu Yol haritası Arazi Karışık Leaflet Klavy…" at bounding box center [294, 156] width 449 height 192
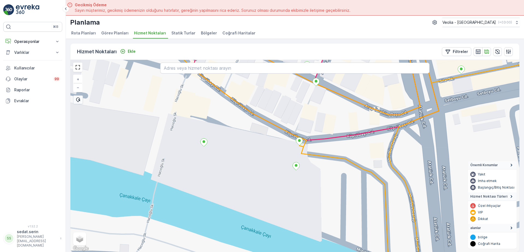
drag, startPoint x: 248, startPoint y: 154, endPoint x: 260, endPoint y: 145, distance: 14.8
click at [260, 145] on div "+ − Uydu Yol haritası Arazi Karışık Leaflet Klavye kısayolları Harita Verileri …" at bounding box center [294, 156] width 449 height 192
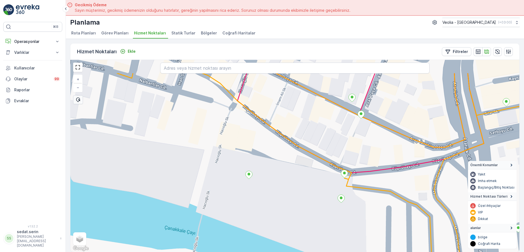
drag, startPoint x: 244, startPoint y: 118, endPoint x: 289, endPoint y: 150, distance: 55.4
click at [289, 150] on div "+ − Uydu Yol haritası Arazi Karışık Leaflet Klavye kısayolları Harita Verileri …" at bounding box center [294, 156] width 449 height 192
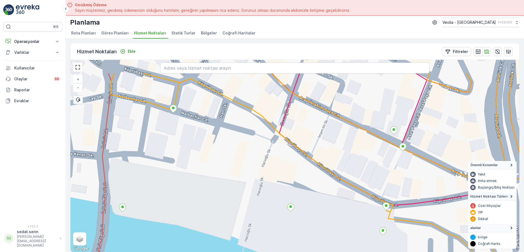
drag, startPoint x: 235, startPoint y: 125, endPoint x: 278, endPoint y: 157, distance: 53.5
click at [278, 157] on div "+ − Uydu Yol haritası Arazi Karışık Leaflet Klavye kısayolları Harita Verileri …" at bounding box center [294, 156] width 449 height 192
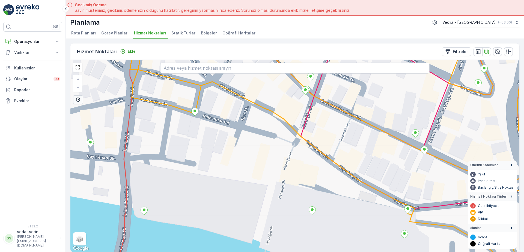
drag, startPoint x: 238, startPoint y: 134, endPoint x: 248, endPoint y: 128, distance: 11.0
click at [248, 128] on div "+ − Uydu Yol haritası Arazi Karışık Leaflet Klavye kısayolları Harita Verileri …" at bounding box center [294, 156] width 449 height 192
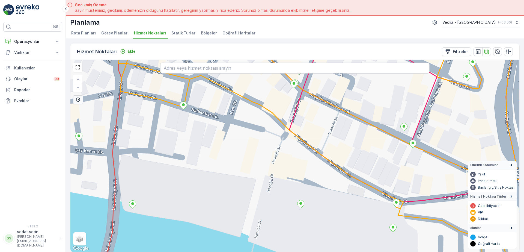
drag, startPoint x: 354, startPoint y: 189, endPoint x: 326, endPoint y: 158, distance: 41.8
click at [323, 154] on div "+ − Uydu Yol haritası Arazi Karışık Leaflet Klavye kısayolları Harita Verileri …" at bounding box center [294, 156] width 449 height 192
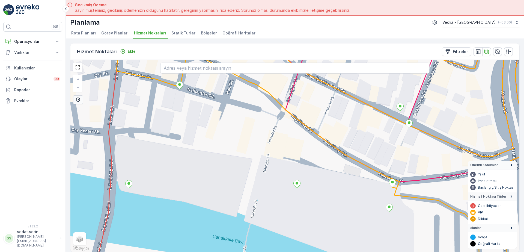
drag, startPoint x: 345, startPoint y: 160, endPoint x: 350, endPoint y: 163, distance: 5.9
click at [350, 163] on div "+ − Uydu Yol haritası Arazi Karışık Leaflet Klavye kısayolları Harita Verileri …" at bounding box center [294, 156] width 449 height 192
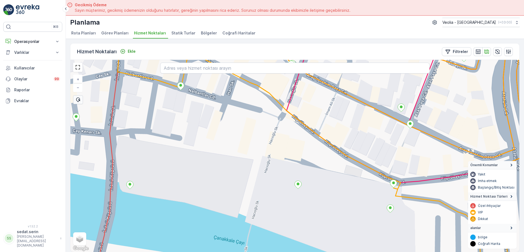
drag, startPoint x: 321, startPoint y: 148, endPoint x: 325, endPoint y: 159, distance: 11.6
click at [325, 159] on div "MERKEZ İŞYERLERİ 2 STATİK TUR + − Uydu Yol haritası Arazi Karışık Leaflet Klavy…" at bounding box center [294, 156] width 449 height 192
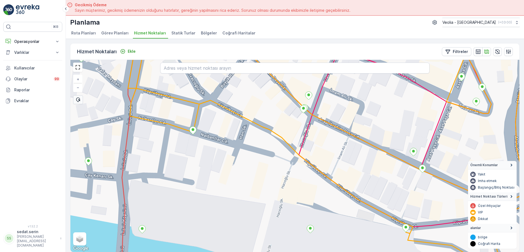
drag, startPoint x: 320, startPoint y: 134, endPoint x: 321, endPoint y: 138, distance: 3.8
click at [323, 142] on div "+ − Uydu Yol haritası Arazi Karışık Leaflet Klavye kısayolları Harita Verileri …" at bounding box center [294, 156] width 449 height 192
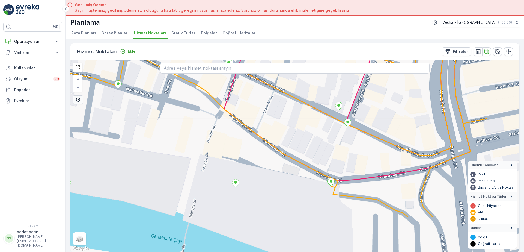
drag, startPoint x: 415, startPoint y: 201, endPoint x: 337, endPoint y: 147, distance: 94.9
click at [337, 147] on div "+ − Uydu Yol haritası Arazi Karışık Leaflet Klavye kısayolları Harita Verileri …" at bounding box center [294, 156] width 449 height 192
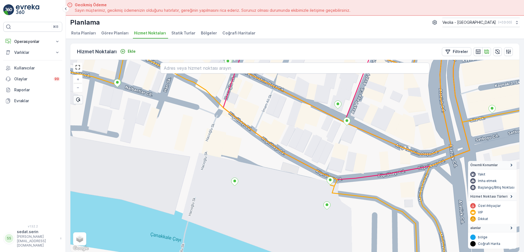
drag, startPoint x: 387, startPoint y: 180, endPoint x: 347, endPoint y: 145, distance: 53.6
click at [347, 145] on div "+ − Uydu Yol haritası Arazi Karışık Leaflet Klavye kısayolları Harita Verileri …" at bounding box center [294, 156] width 449 height 192
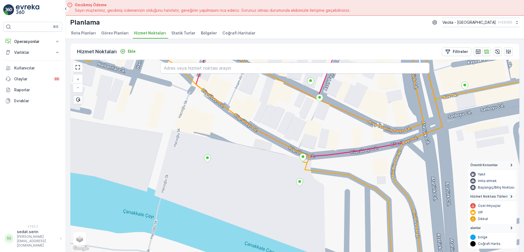
drag, startPoint x: 323, startPoint y: 133, endPoint x: 338, endPoint y: 146, distance: 19.8
click at [339, 147] on div "+ − Uydu Yol haritası Arazi Karışık Leaflet Klavye kısayolları Harita Verileri …" at bounding box center [294, 156] width 449 height 192
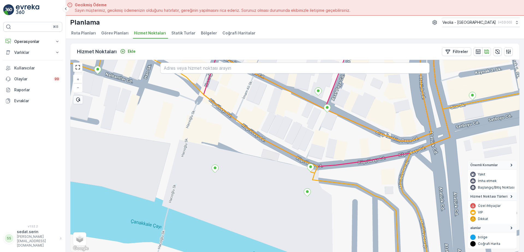
drag, startPoint x: 316, startPoint y: 126, endPoint x: 339, endPoint y: 144, distance: 29.3
click at [339, 149] on div "+ − Uydu Yol haritası Arazi Karışık Leaflet Klavye kısayolları Harita Verileri …" at bounding box center [294, 156] width 449 height 192
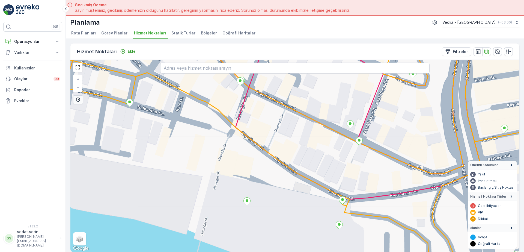
drag, startPoint x: 311, startPoint y: 133, endPoint x: 327, endPoint y: 150, distance: 22.6
click at [327, 150] on div "+ − Uydu Yol haritası Arazi Karışık Leaflet Klavye kısayolları Harita Verileri …" at bounding box center [294, 156] width 449 height 192
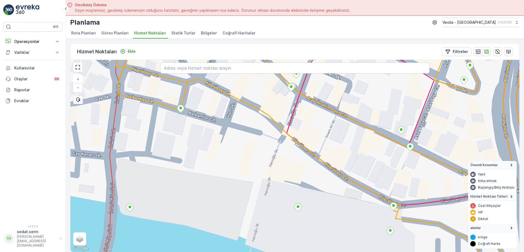
drag, startPoint x: 310, startPoint y: 130, endPoint x: 360, endPoint y: 126, distance: 50.3
click at [358, 130] on div "+ − Uydu Yol haritası Arazi Karışık Leaflet Klavye kısayolları Harita Verileri …" at bounding box center [294, 156] width 449 height 192
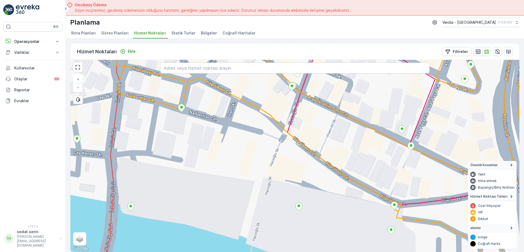
drag, startPoint x: 320, startPoint y: 122, endPoint x: 367, endPoint y: 134, distance: 48.5
click at [367, 135] on div "+ − Uydu Yol haritası Arazi Karışık Leaflet Klavye kısayolları Harita Verileri …" at bounding box center [294, 156] width 449 height 192
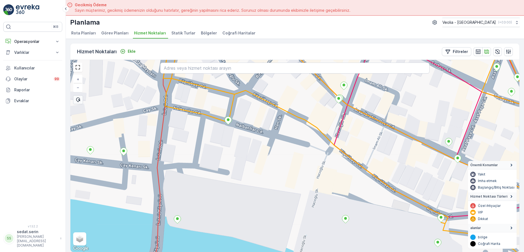
drag, startPoint x: 314, startPoint y: 122, endPoint x: 347, endPoint y: 133, distance: 35.0
click at [347, 134] on div "+ − Uydu Yol haritası Arazi Karışık Leaflet Klavye kısayolları Harita Verileri …" at bounding box center [294, 156] width 449 height 192
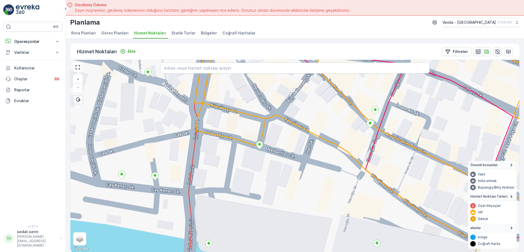
drag, startPoint x: 311, startPoint y: 112, endPoint x: 312, endPoint y: 119, distance: 7.1
click at [313, 120] on div "+ − Uydu Yol haritası Arazi Karışık Leaflet Klavye kısayolları Harita Verileri …" at bounding box center [294, 156] width 449 height 192
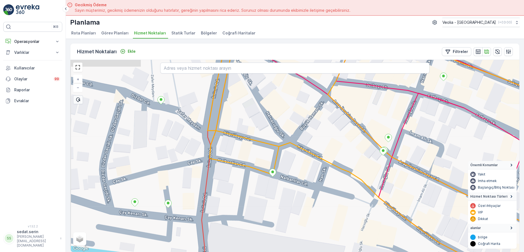
drag, startPoint x: 281, startPoint y: 110, endPoint x: 293, endPoint y: 126, distance: 20.1
click at [293, 129] on div "+ − Uydu Yol haritası Arazi Karışık Leaflet Klavye kısayolları Harita Verileri …" at bounding box center [294, 156] width 449 height 192
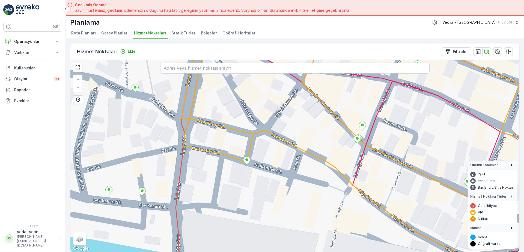
drag, startPoint x: 329, startPoint y: 178, endPoint x: 271, endPoint y: 160, distance: 60.1
click at [264, 148] on div "+ − Uydu Yol haritası Arazi Karışık Leaflet Klavye kısayolları Harita Verileri …" at bounding box center [294, 156] width 449 height 192
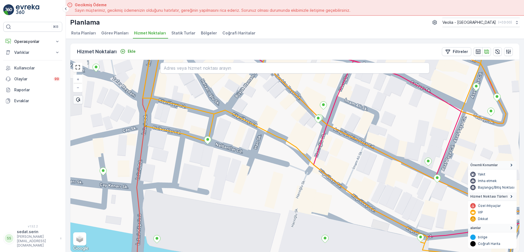
drag, startPoint x: 316, startPoint y: 199, endPoint x: 289, endPoint y: 155, distance: 51.8
click at [289, 154] on div "+ − Uydu Yol haritası Arazi Karışık Leaflet Klavye kısayolları Harita Verileri …" at bounding box center [294, 156] width 449 height 192
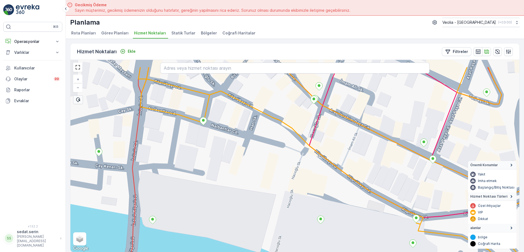
drag, startPoint x: 331, startPoint y: 147, endPoint x: 354, endPoint y: 176, distance: 36.5
click at [362, 184] on div "+ − Uydu Yol haritası Arazi Karışık Leaflet Klavye kısayolları Harita Verileri …" at bounding box center [294, 156] width 449 height 192
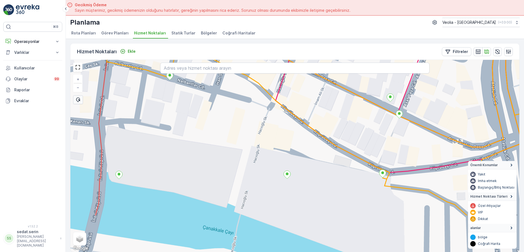
drag, startPoint x: 407, startPoint y: 221, endPoint x: 362, endPoint y: 161, distance: 74.8
click at [365, 164] on div "+ − Uydu Yol haritası Arazi Karışık Leaflet Klavye kısayolları Harita Verileri …" at bounding box center [294, 156] width 449 height 192
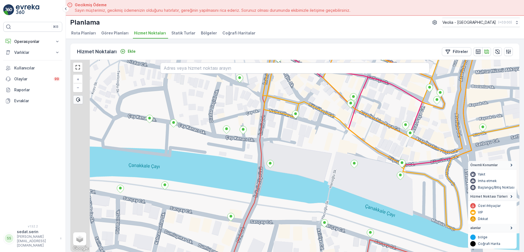
drag, startPoint x: 283, startPoint y: 176, endPoint x: 309, endPoint y: 161, distance: 30.1
click at [309, 161] on div "+ − Uydu Yol haritası Arazi Karışık Leaflet Klavye kısayolları Harita Verileri …" at bounding box center [294, 156] width 449 height 192
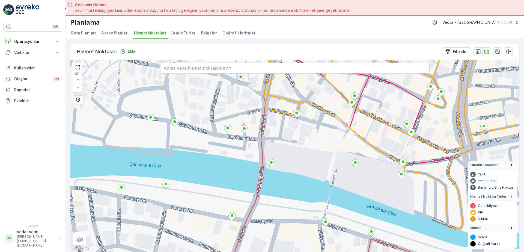
drag, startPoint x: 167, startPoint y: 126, endPoint x: 184, endPoint y: 138, distance: 20.4
click at [166, 126] on div "+ − Uydu Yol haritası Arazi Karışık Leaflet Klavye kısayolları Harita Verileri …" at bounding box center [294, 156] width 449 height 192
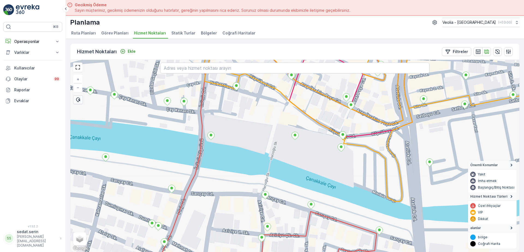
drag, startPoint x: 305, startPoint y: 158, endPoint x: 305, endPoint y: 169, distance: 10.9
click at [305, 169] on div "+ − Uydu Yol haritası Arazi Karışık Leaflet Klavye kısayolları Harita Verileri …" at bounding box center [294, 156] width 449 height 192
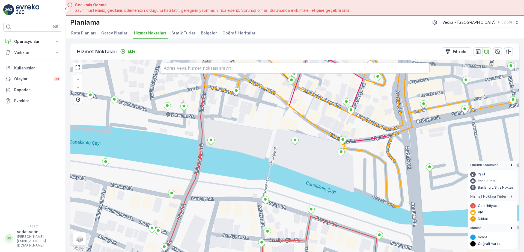
drag, startPoint x: 297, startPoint y: 135, endPoint x: 297, endPoint y: 155, distance: 20.5
click at [297, 155] on div "+ − Uydu Yol haritası Arazi Karışık Leaflet Klavye kısayolları Harita Verileri …" at bounding box center [294, 156] width 449 height 192
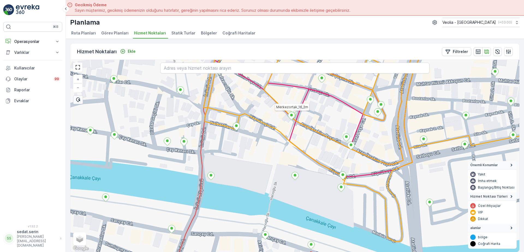
click at [293, 115] on icon at bounding box center [291, 116] width 7 height 8
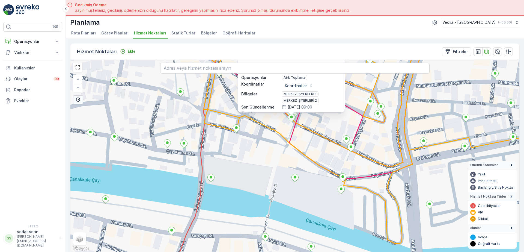
drag, startPoint x: 319, startPoint y: 133, endPoint x: 313, endPoint y: 165, distance: 33.1
click at [314, 168] on div "Merkezortak_16_2m ID 201022 Durum Aktif İsim Merkezortak_16_2m Tip Varsayılan O…" at bounding box center [294, 156] width 449 height 192
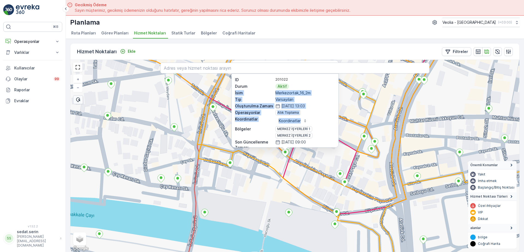
drag, startPoint x: 327, startPoint y: 99, endPoint x: 328, endPoint y: 117, distance: 18.6
click at [328, 119] on div "ID 201022 Durum Aktif İsim Merkezortak_16_2m Tip Varsayılan Oluşturulma Zamanı …" at bounding box center [285, 125] width 100 height 96
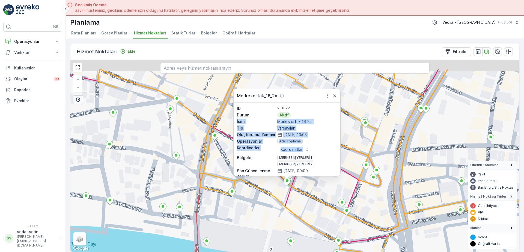
drag, startPoint x: 354, startPoint y: 135, endPoint x: 344, endPoint y: 130, distance: 11.5
click at [354, 139] on div "MERKEZ İŞYERLERİ 2 STATİK TUR Merkezortak_16_2m ID 201022 Durum Aktif İsim Merk…" at bounding box center [294, 156] width 449 height 192
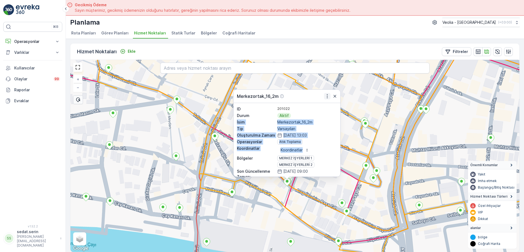
click at [327, 96] on icon "button" at bounding box center [327, 96] width 1 height 4
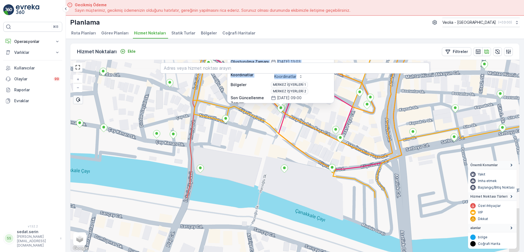
drag, startPoint x: 303, startPoint y: 201, endPoint x: 299, endPoint y: 135, distance: 66.1
click at [296, 124] on div "MERKEZ İŞYERLERİ 2 STATİK TUR Merkezortak_16_2m ID 201022 Durum Aktif İsim Merk…" at bounding box center [294, 156] width 449 height 192
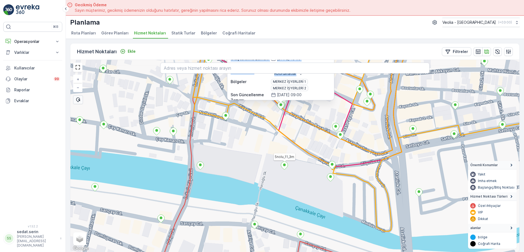
click at [285, 166] on icon at bounding box center [284, 166] width 7 height 8
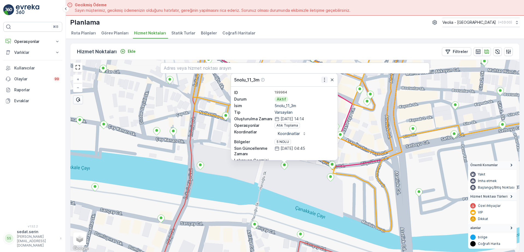
click at [325, 82] on icon "button" at bounding box center [324, 79] width 5 height 5
click at [330, 178] on icon at bounding box center [330, 177] width 7 height 8
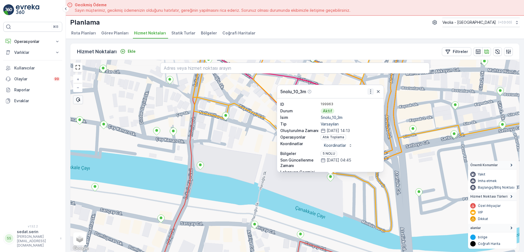
click at [370, 91] on icon "button" at bounding box center [370, 91] width 5 height 5
click at [285, 49] on div "Hizmet Noktaları Ekle Filtreler" at bounding box center [294, 51] width 449 height 16
click at [260, 150] on div "5nolu_10_3m ID 199963 Durum Aktif İsim 5nolu_10_3m Tip Varsayılan Oluşturulma Z…" at bounding box center [294, 156] width 449 height 192
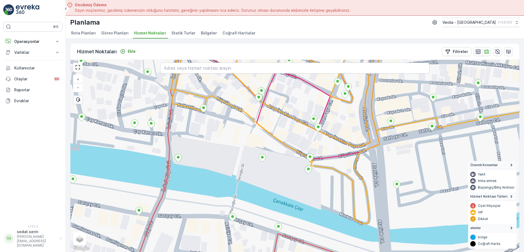
drag, startPoint x: 255, startPoint y: 167, endPoint x: 235, endPoint y: 159, distance: 21.6
click at [235, 159] on div "+ − Uydu Yol haritası Arazi Karışık Leaflet Klavye kısayolları Harita Verileri …" at bounding box center [294, 156] width 449 height 192
drag, startPoint x: 302, startPoint y: 174, endPoint x: 201, endPoint y: 138, distance: 107.4
click at [200, 137] on div "+ − Uydu Yol haritası Arazi Karışık Leaflet Klavye kısayolları Harita Verileri …" at bounding box center [294, 156] width 449 height 192
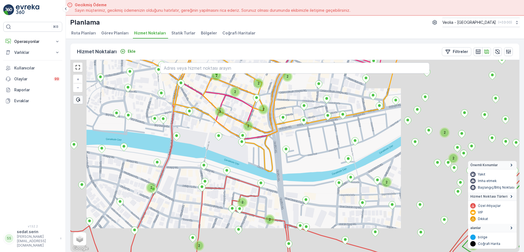
drag, startPoint x: 329, startPoint y: 164, endPoint x: 302, endPoint y: 165, distance: 27.0
click at [302, 165] on div "2 2 2 2 2 2 2 2 2 2 2 3 2 2 2 + − Uydu Yol haritası Arazi Karışık Leaflet Klavy…" at bounding box center [294, 156] width 449 height 192
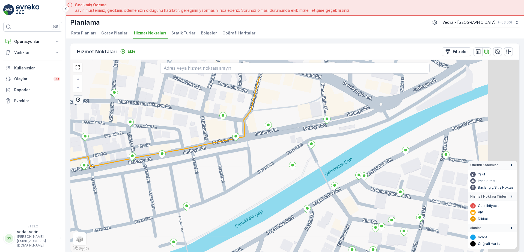
drag, startPoint x: 420, startPoint y: 107, endPoint x: 351, endPoint y: 143, distance: 78.1
click at [351, 143] on div "+ − Uydu Yol haritası Arazi Karışık Leaflet Klavye kısayolları Harita Verileri …" at bounding box center [294, 156] width 449 height 192
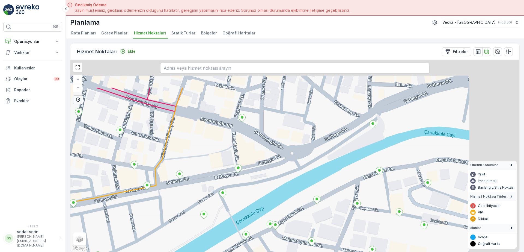
drag, startPoint x: 349, startPoint y: 142, endPoint x: 298, endPoint y: 165, distance: 56.1
click at [298, 165] on div "+ − Uydu Yol haritası Arazi Karışık Leaflet Klavye kısayolları Harita Verileri …" at bounding box center [294, 156] width 449 height 192
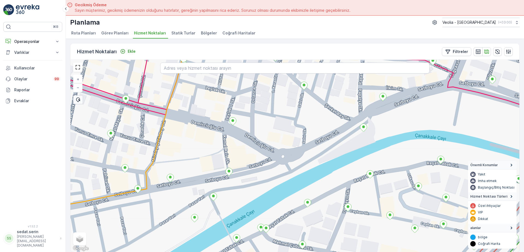
drag, startPoint x: 312, startPoint y: 163, endPoint x: 451, endPoint y: 87, distance: 158.3
click at [451, 87] on div "+ − Uydu Yol haritası Arazi Karışık Leaflet Klavye kısayolları Harita Verileri …" at bounding box center [294, 156] width 449 height 192
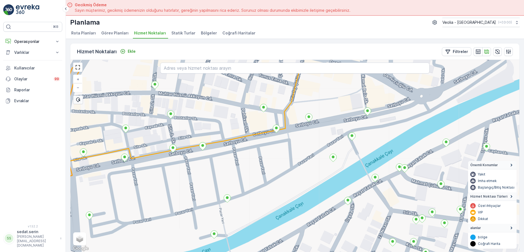
drag, startPoint x: 364, startPoint y: 138, endPoint x: 470, endPoint y: 101, distance: 111.7
click at [470, 101] on div "+ − Uydu Yol haritası Arazi Karışık Leaflet Klavye kısayolları Harita Verileri …" at bounding box center [294, 156] width 449 height 192
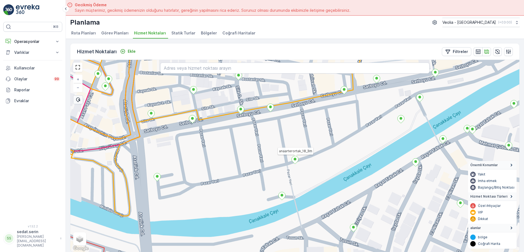
drag, startPoint x: 259, startPoint y: 182, endPoint x: 298, endPoint y: 153, distance: 48.7
click at [303, 151] on div "anaarterortak_18_3m + − Uydu Yol haritası Arazi Karışık Leaflet Klavye kısayoll…" at bounding box center [294, 156] width 449 height 192
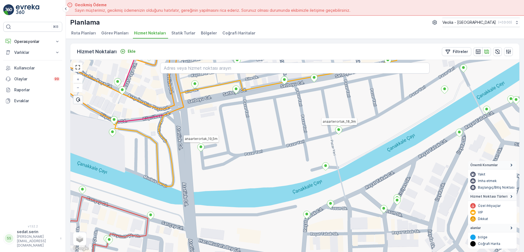
click at [201, 148] on icon at bounding box center [201, 148] width 7 height 8
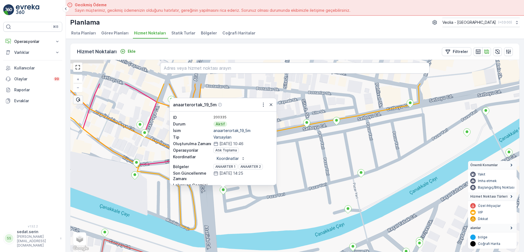
drag, startPoint x: 292, startPoint y: 117, endPoint x: 310, endPoint y: 155, distance: 43.0
click at [314, 160] on div "anaarterortak_19_5m ID 200335 Durum Aktif İsim anaarterortak_19_5m Tip Varsayıl…" at bounding box center [294, 156] width 449 height 192
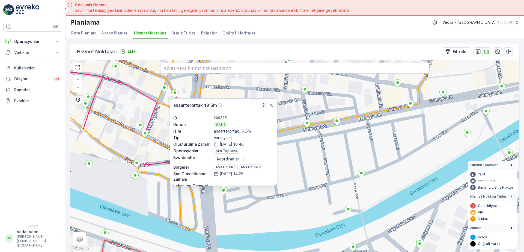
click at [263, 106] on icon "button" at bounding box center [263, 104] width 5 height 5
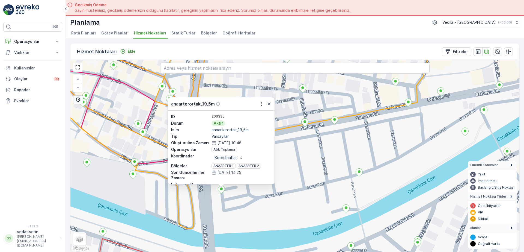
drag, startPoint x: 312, startPoint y: 166, endPoint x: 282, endPoint y: 126, distance: 50.0
click at [282, 126] on div "anaarterortak_19_5m ID 200335 Durum Aktif İsim anaarterortak_19_5m Tip Varsayıl…" at bounding box center [294, 156] width 449 height 192
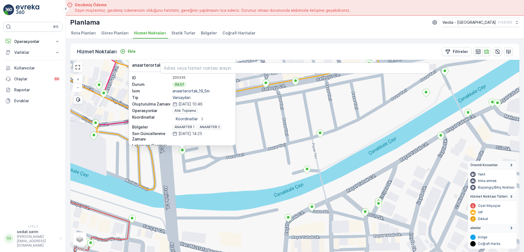
drag, startPoint x: 302, startPoint y: 136, endPoint x: 289, endPoint y: 137, distance: 12.9
click at [289, 137] on div "anaarterortak_19_5m ID 200335 Durum Aktif İsim anaarterortak_19_5m Tip Varsayıl…" at bounding box center [294, 156] width 449 height 192
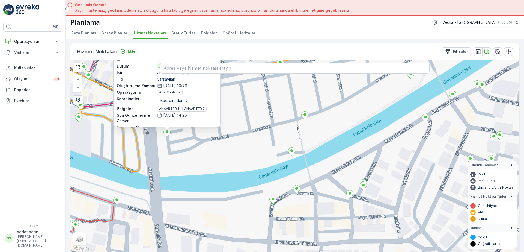
drag, startPoint x: 287, startPoint y: 125, endPoint x: 276, endPoint y: 106, distance: 22.0
click at [276, 106] on div "anaarterortak_19_5m ID 200335 Durum Aktif İsim anaarterortak_19_5m Tip Varsayıl…" at bounding box center [294, 156] width 449 height 192
click at [305, 117] on icon at bounding box center [305, 115] width 7 height 8
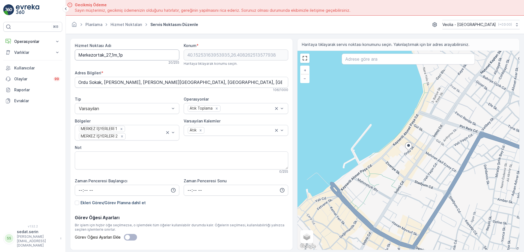
click at [80, 55] on Adı "Merkezortak_27_1m_1p" at bounding box center [127, 54] width 105 height 11
click at [118, 53] on Adı "MSW_Merkezortak_27_1m_1p" at bounding box center [127, 54] width 105 height 11
click at [114, 53] on Adı "MSW_Merkez0_27_1m_1p" at bounding box center [127, 54] width 105 height 11
click at [116, 54] on Adı "MSW_Merkez0_27_1m_1p" at bounding box center [127, 54] width 105 height 11
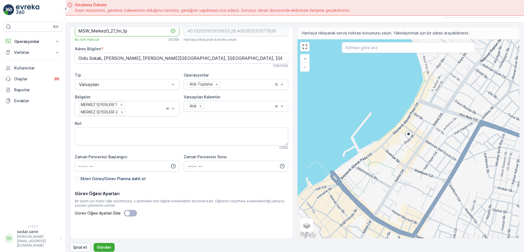
scroll to position [16, 0]
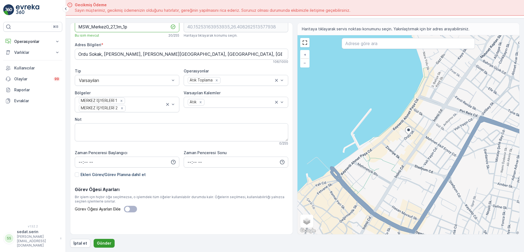
type Adı "MSW_Merkez0_27_1m_1p"
click at [98, 241] on p "Gönder" at bounding box center [104, 242] width 14 height 5
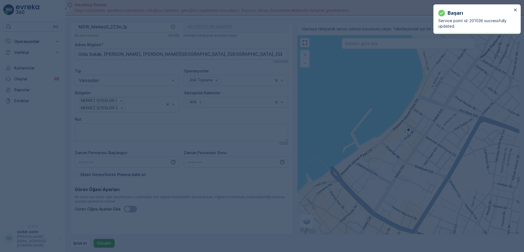
type input "40.152532,26.408263"
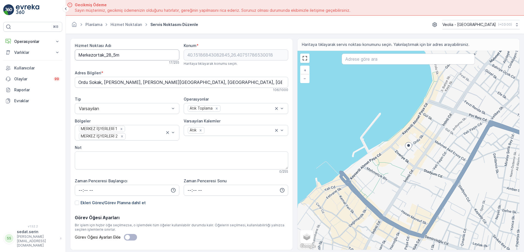
click at [79, 56] on Adı "Merkezortak_28_5m" at bounding box center [127, 54] width 105 height 11
click at [117, 54] on Adı "MSW_Merkezortak_28_5m" at bounding box center [127, 54] width 105 height 11
click at [120, 55] on Adı "MSW_Merkez0_28_5m" at bounding box center [127, 54] width 105 height 11
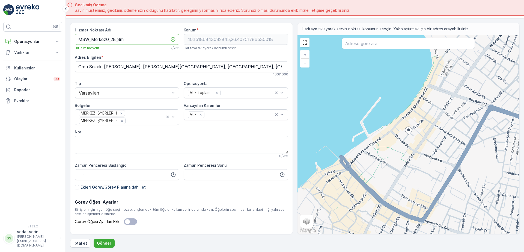
click at [140, 42] on Adı "MSW_Merkez0_28_8m" at bounding box center [127, 39] width 105 height 11
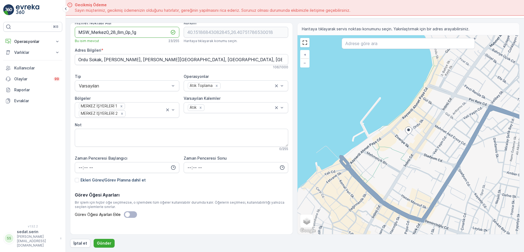
scroll to position [13, 0]
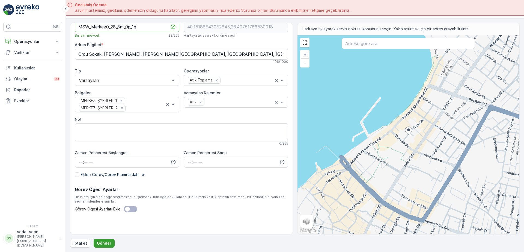
type Adı "MSW_Merkez0_28_8m_0p_1g"
click at [108, 240] on p "Gönder" at bounding box center [104, 242] width 14 height 5
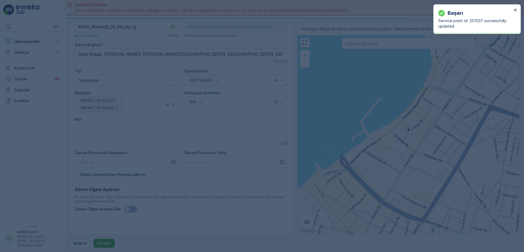
type input "40.151868,26.407518"
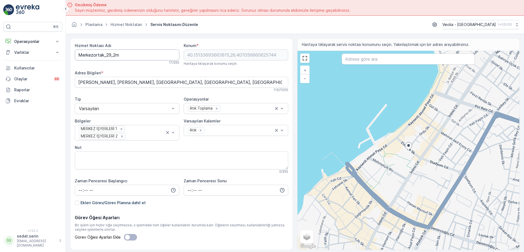
click at [78, 55] on Adı "Merkezortak_29_2m" at bounding box center [127, 54] width 105 height 11
drag, startPoint x: 116, startPoint y: 55, endPoint x: 106, endPoint y: 54, distance: 9.9
click at [106, 54] on Adı "MSW_Merkezortak_29_2m" at bounding box center [127, 54] width 105 height 11
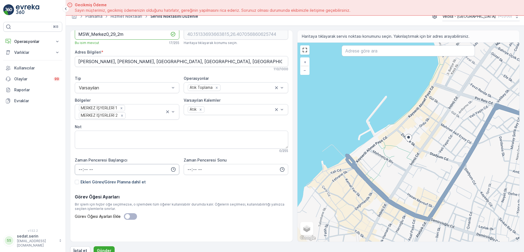
scroll to position [16, 0]
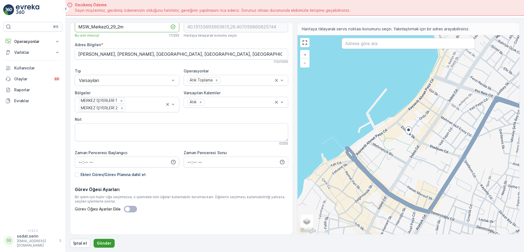
type Adı "MSW_Merkez0_29_2m"
click at [103, 242] on p "Gönder" at bounding box center [104, 242] width 14 height 5
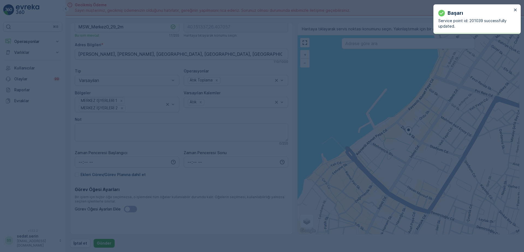
type input "40.151337,26.407057"
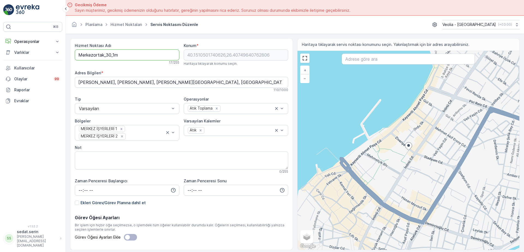
click at [77, 56] on Adı "Merkezortak_30_1m" at bounding box center [127, 54] width 105 height 11
click at [118, 56] on Adı "MSW_Merkezortak_30_1m" at bounding box center [127, 54] width 105 height 11
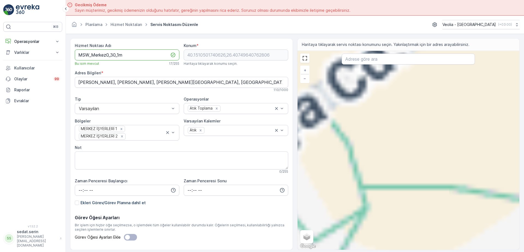
type Adı "MSW_Merkez0_30_1m"
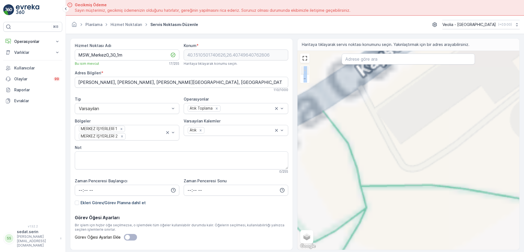
drag, startPoint x: 434, startPoint y: 147, endPoint x: 311, endPoint y: 134, distance: 124.0
click at [304, 134] on div "+ − Uydu Yol haritası Arazi Karışık Leaflet Klavye kısayolları Harita Verileri …" at bounding box center [408, 150] width 222 height 199
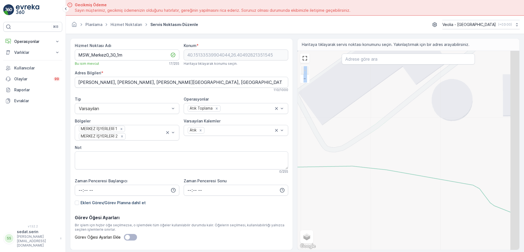
drag, startPoint x: 478, startPoint y: 168, endPoint x: 227, endPoint y: 114, distance: 256.5
click at [227, 114] on div "Hizmet Noktası Adı MSW_Merkez0_30_1m Bu isim mevcut 17 / 255 Konum * 40.1513353…" at bounding box center [294, 143] width 449 height 211
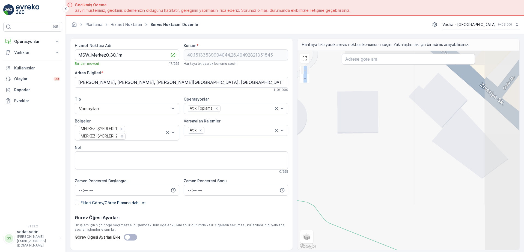
drag, startPoint x: 424, startPoint y: 161, endPoint x: 311, endPoint y: 188, distance: 116.2
click at [312, 189] on div "+ − Uydu Yol haritası Arazi Karışık Leaflet Klavye kısayolları Harita Verileri …" at bounding box center [408, 150] width 222 height 199
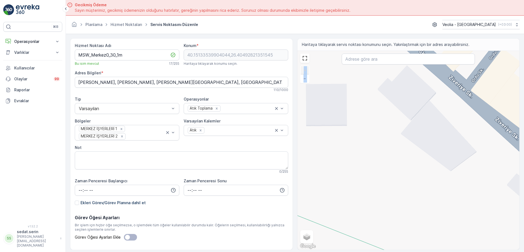
drag, startPoint x: 462, startPoint y: 169, endPoint x: 311, endPoint y: 155, distance: 151.6
click at [312, 157] on div "+ − Uydu Yol haritası Arazi Karışık Leaflet Klavye kısayolları Harita Verileri …" at bounding box center [408, 150] width 222 height 199
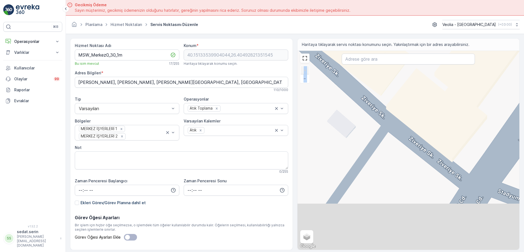
drag, startPoint x: 417, startPoint y: 186, endPoint x: 384, endPoint y: 127, distance: 67.6
click at [384, 127] on div "+ − Uydu Yol haritası Arazi Karışık Leaflet Klavye kısayolları Harita Verileri …" at bounding box center [408, 150] width 222 height 199
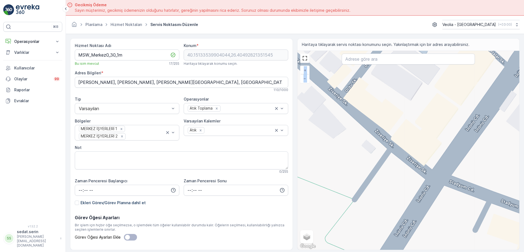
drag, startPoint x: 373, startPoint y: 133, endPoint x: 381, endPoint y: 147, distance: 16.8
click at [381, 147] on div "+ − Uydu Yol haritası Arazi Karışık Leaflet Klavye kısayolları Harita Verileri …" at bounding box center [408, 150] width 222 height 199
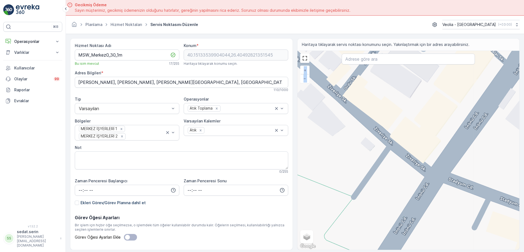
click at [385, 145] on div "+ − Uydu Yol haritası Arazi Karışık Leaflet Klavye kısayolları Harita Verileri …" at bounding box center [408, 150] width 222 height 199
type input "40.15108938295807,26.407516330901895"
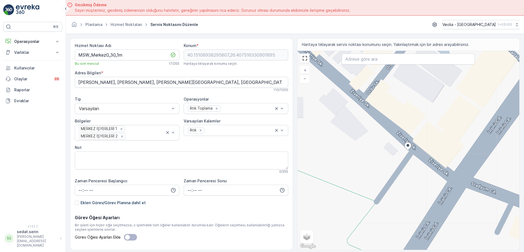
type Bilgileri "Cevat Paşa, Ziveriye Sk. No:31/A, 17000 Çanakkale Merkez/Çanakkale, Türkiye"
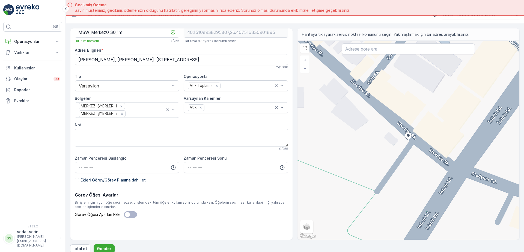
scroll to position [16, 0]
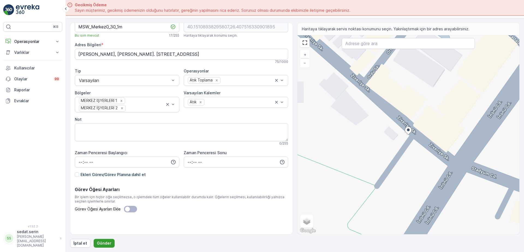
click at [101, 241] on p "Gönder" at bounding box center [104, 242] width 14 height 5
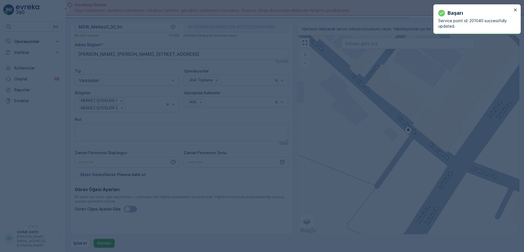
type input "40.151089,26.407516"
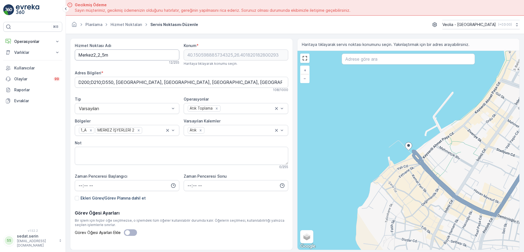
click at [77, 53] on Adı "Merkez2_2_5m" at bounding box center [127, 54] width 105 height 11
click at [113, 56] on Adı "MSW_Merkez2_2_5m" at bounding box center [127, 54] width 105 height 11
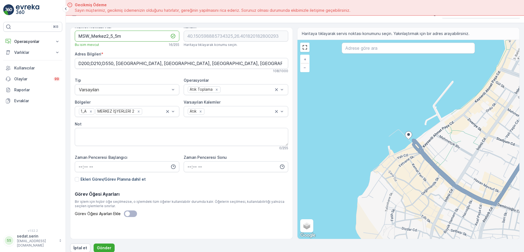
scroll to position [16, 0]
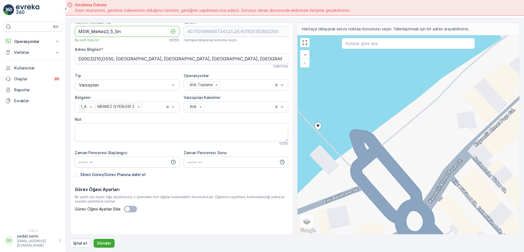
type Adı "MSW_Merkez2_5_5m"
click at [357, 155] on div "+ − Uydu Yol haritası Arazi Karışık Leaflet Klavye kısayolları Harita Verileri …" at bounding box center [408, 134] width 222 height 199
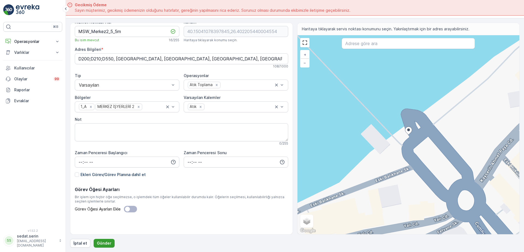
click at [105, 242] on p "Gönder" at bounding box center [104, 242] width 14 height 5
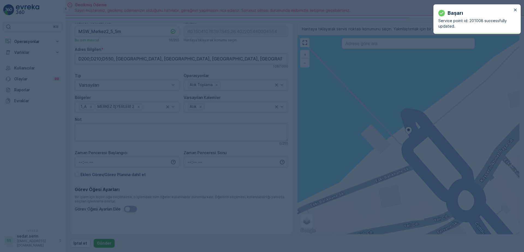
type input "40.150411,26.402205"
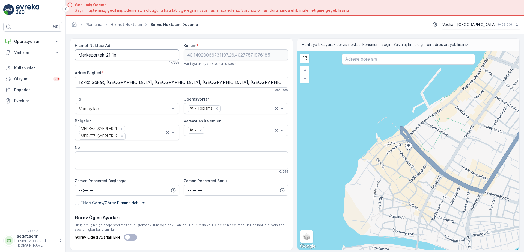
click at [78, 54] on Adı "Merkezortak_21_1p" at bounding box center [127, 54] width 105 height 11
click at [117, 55] on Adı "MSW_Merkezortak_21_1p" at bounding box center [127, 54] width 105 height 11
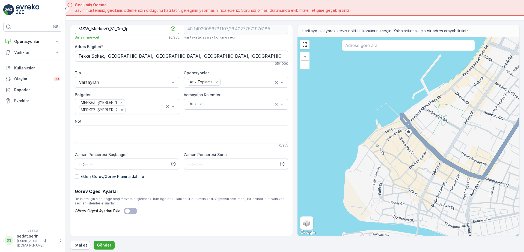
scroll to position [16, 0]
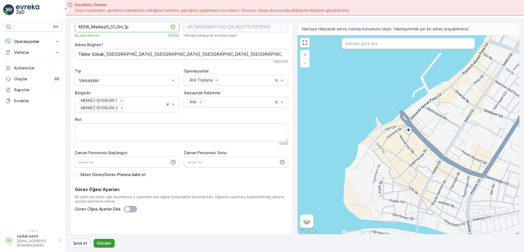
type Adı "MSW_Merkez0_31_0m_1p"
click at [110, 239] on button "Gönder" at bounding box center [104, 243] width 21 height 9
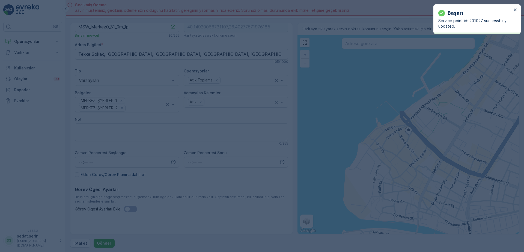
type input "40.149201,26.402776"
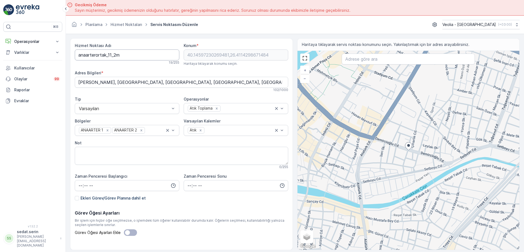
click at [77, 55] on Adı "anaarterortak_11_2m" at bounding box center [127, 54] width 105 height 11
click at [110, 57] on Adı "MSW_Anaarterortak_11_2m" at bounding box center [127, 54] width 105 height 11
click at [117, 56] on Adı "MSW_Anaarter0_11_2m" at bounding box center [127, 54] width 105 height 11
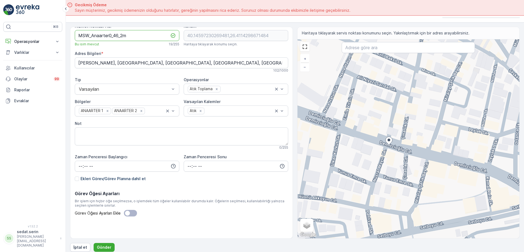
scroll to position [16, 0]
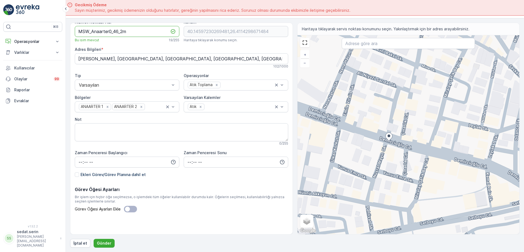
type Adı "MSW_Anaarter0_46_2m"
click at [106, 238] on div "Hizmet Noktası Adı MSW_Anaarter0_46_2m Bu isim mevcut 19 / 255 Konum * 40.14597…" at bounding box center [294, 135] width 449 height 225
click at [106, 241] on p "Gönder" at bounding box center [104, 242] width 14 height 5
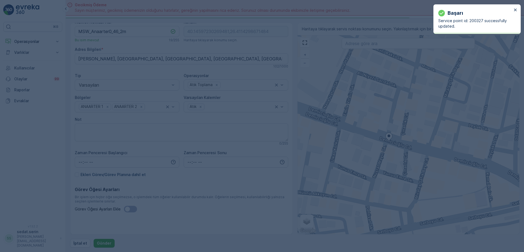
type input "40.145972,26.41143"
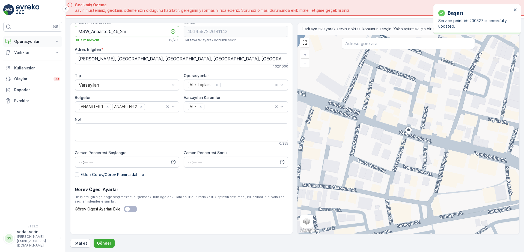
drag, startPoint x: 119, startPoint y: 32, endPoint x: 55, endPoint y: 37, distance: 63.5
click at [55, 37] on div "⌘B Operasyonlar Insights Planlama Rotalar & Görevler Kokpit Ayarlar Varlıklar V…" at bounding box center [262, 126] width 524 height 252
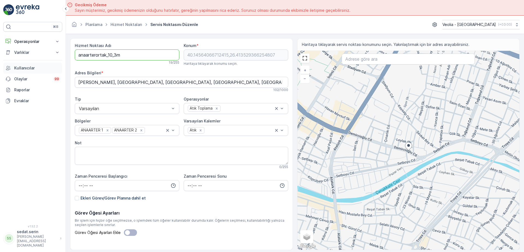
drag, startPoint x: 125, startPoint y: 54, endPoint x: 33, endPoint y: 65, distance: 92.9
click at [33, 65] on div "⌘B Operasyonlar Insights Planlama Rotalar & Görevler Kokpit Ayarlar Varlıklar V…" at bounding box center [262, 126] width 524 height 252
paste Adı "MSW_Anaarter0_46_2"
click at [120, 53] on Adı "MSW_Anaarter0_46_2m" at bounding box center [127, 54] width 105 height 11
click at [123, 54] on Adı "MSW_Anaarter0_47_2m" at bounding box center [127, 54] width 105 height 11
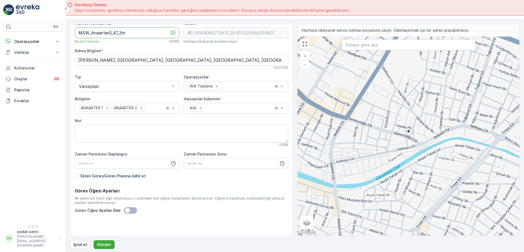
scroll to position [16, 0]
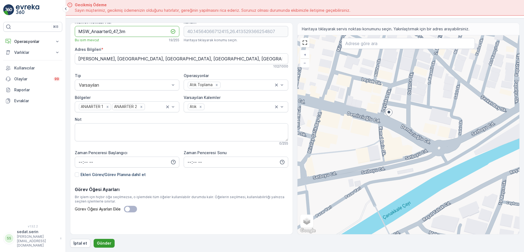
type Adı "MSW_Anaarter0_47_3m"
click at [105, 240] on button "Gönder" at bounding box center [104, 243] width 21 height 9
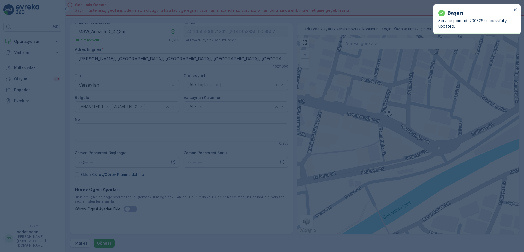
type input "40.145641,26.413529"
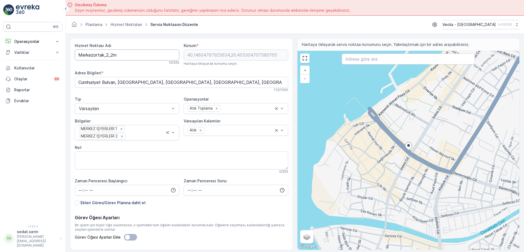
click at [77, 55] on Adı "Merkezortak_2_2m" at bounding box center [127, 54] width 105 height 11
click at [116, 54] on Adı "MSW_Merkezortak_2_2m" at bounding box center [127, 54] width 105 height 11
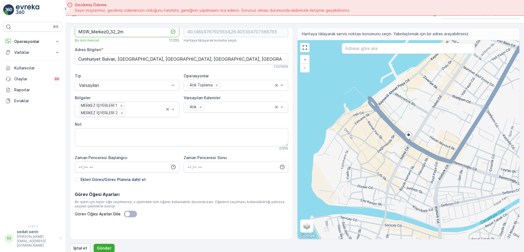
scroll to position [16, 0]
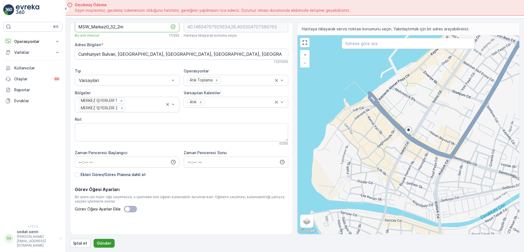
type Adı "MSW_Merkez0_32_2m"
click at [107, 242] on p "Gönder" at bounding box center [104, 242] width 14 height 5
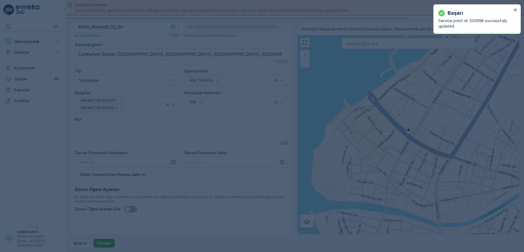
type input "40.148048,26.405305"
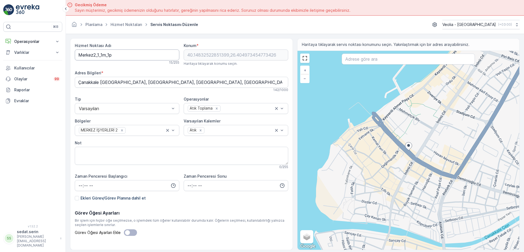
click at [79, 55] on Adı "Merkez2_1_1m_1p" at bounding box center [127, 54] width 105 height 11
click at [112, 54] on Adı "MSW_Merkez2_1_1m_1p" at bounding box center [127, 54] width 105 height 11
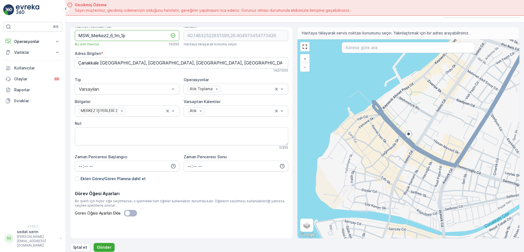
scroll to position [16, 0]
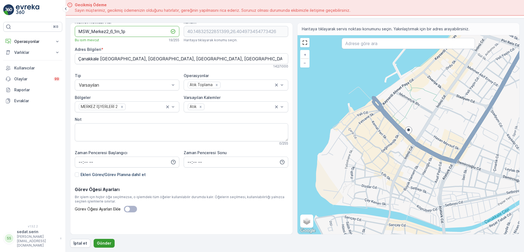
type Adı "MSW_Merkez2_6_1m_1p"
drag, startPoint x: 107, startPoint y: 243, endPoint x: 111, endPoint y: 240, distance: 5.2
click at [107, 243] on p "Gönder" at bounding box center [104, 242] width 14 height 5
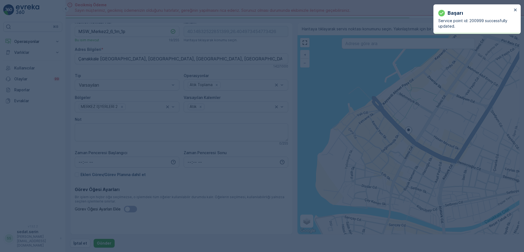
type input "40.148325,26.404973"
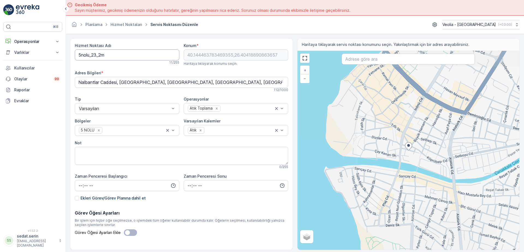
click at [77, 54] on Adı "5nolu_23_2m" at bounding box center [127, 54] width 105 height 11
drag, startPoint x: 108, startPoint y: 54, endPoint x: 138, endPoint y: 55, distance: 29.5
click at [109, 54] on Adı "MSW_5nolu_23_2m" at bounding box center [127, 54] width 105 height 11
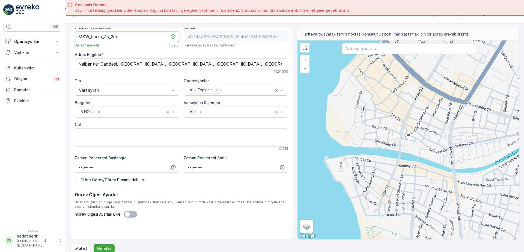
scroll to position [16, 0]
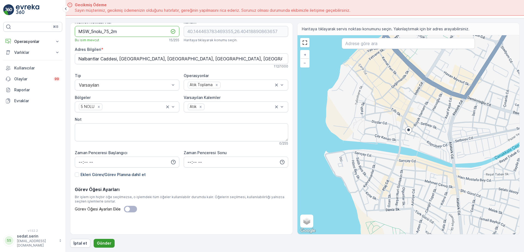
type Adı "MSW_5nolu_75_2m"
click at [111, 241] on button "Gönder" at bounding box center [104, 243] width 21 height 9
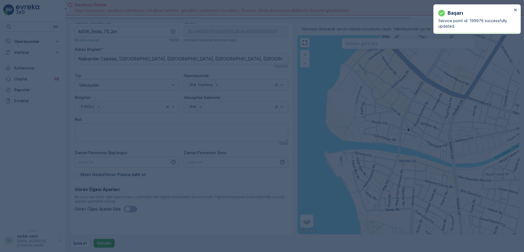
type input "40.144464,26.404189"
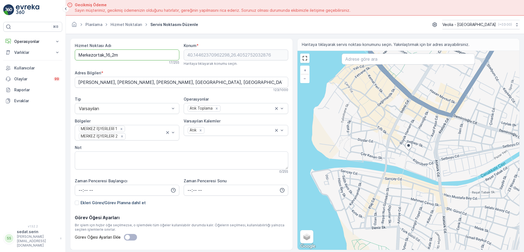
click at [76, 55] on Adı "Merkezortak_16_2m" at bounding box center [127, 54] width 105 height 11
click at [117, 55] on Adı "MSW_Merkezortak_16_2m" at bounding box center [127, 54] width 105 height 11
click at [115, 55] on Adı "MSW_Merkez0_16_2m" at bounding box center [127, 54] width 105 height 11
click at [123, 52] on Adı "MSW_Merkez0_33_2m" at bounding box center [127, 54] width 105 height 11
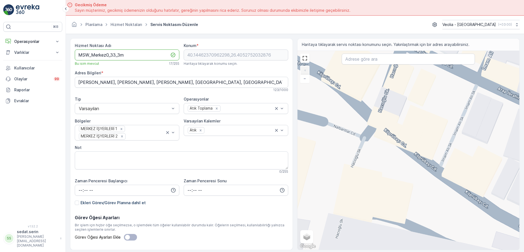
type Adı "MSW_Merkez0_33_3m"
click at [366, 121] on div "+ − Uydu Yol haritası Arazi Karışık Leaflet Klavye kısayolları Harita Verileri …" at bounding box center [408, 150] width 222 height 199
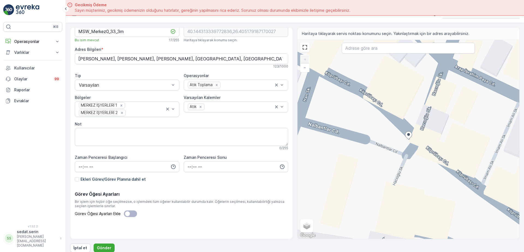
scroll to position [16, 0]
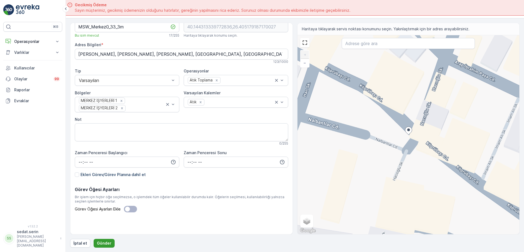
click at [106, 243] on p "Gönder" at bounding box center [104, 242] width 14 height 5
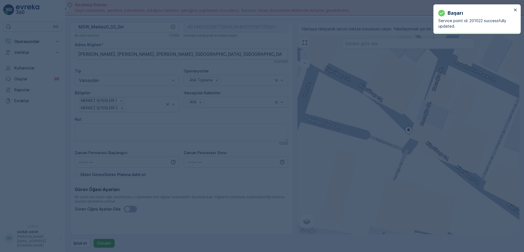
type input "40.144313,26.405179"
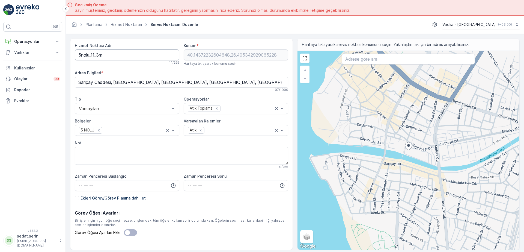
click at [78, 53] on Adı "5nolu_11_3m" at bounding box center [127, 54] width 105 height 11
click at [108, 54] on Adı "MSW_5nolu_11_3m" at bounding box center [127, 54] width 105 height 11
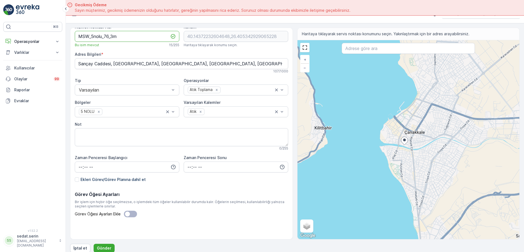
scroll to position [16, 0]
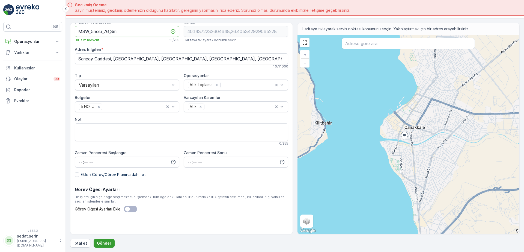
type Adı "MSW_5nolu_76_3m"
click at [104, 243] on p "Gönder" at bounding box center [104, 242] width 14 height 5
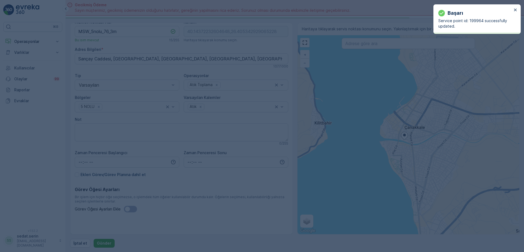
type input "40.143722,26.405343"
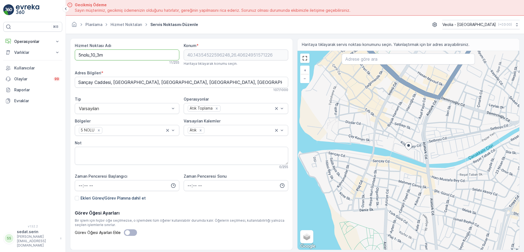
click at [77, 55] on Adı "5nolu_10_3m" at bounding box center [127, 54] width 105 height 11
click at [108, 55] on Adı "MSW_5nolu_10_3m" at bounding box center [127, 54] width 105 height 11
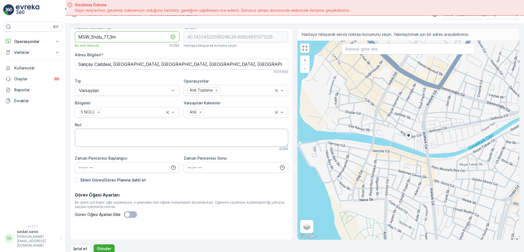
scroll to position [16, 0]
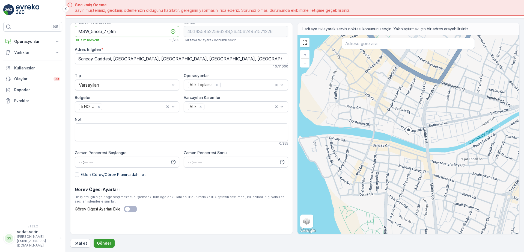
type Adı "MSW_5nolu_77_3m"
click at [109, 242] on p "Gönder" at bounding box center [104, 242] width 14 height 5
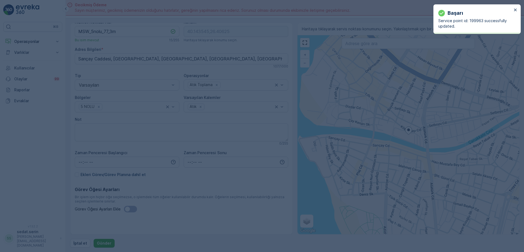
type input "40.143545,26.40625"
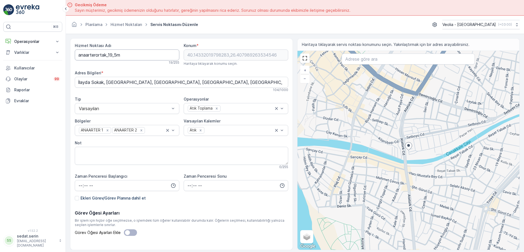
click at [77, 54] on Adı "anaarterortak_19_5m" at bounding box center [127, 54] width 105 height 11
drag, startPoint x: 120, startPoint y: 55, endPoint x: 109, endPoint y: 55, distance: 10.4
click at [109, 55] on Adı "MSW_Anaarterortak_19_5m" at bounding box center [127, 54] width 105 height 11
click at [116, 54] on Adı "MSW_Anaarter0_19_5m" at bounding box center [127, 54] width 105 height 11
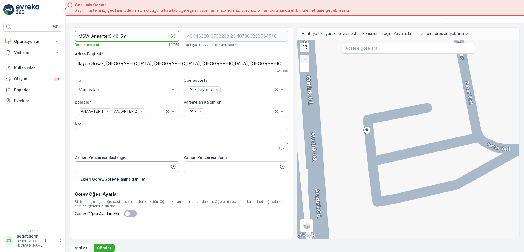
scroll to position [16, 0]
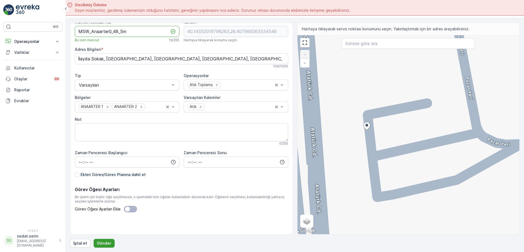
type Adı "MSW_Anaarter0_48_5m"
click at [103, 240] on p "Gönder" at bounding box center [104, 242] width 14 height 5
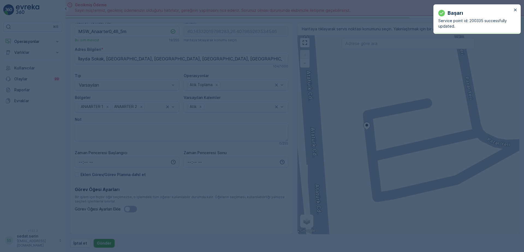
type input "40.14332,26.407989"
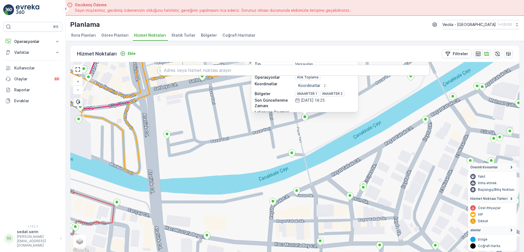
scroll to position [2, 0]
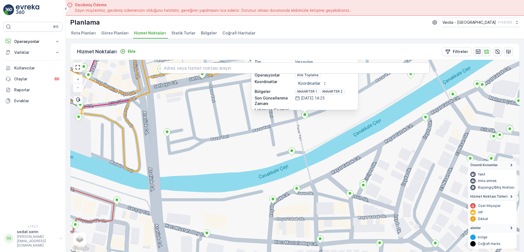
drag, startPoint x: 383, startPoint y: 124, endPoint x: 382, endPoint y: 133, distance: 9.3
click at [383, 133] on div "anaarterortak_18_3m ID 200334 Durum Aktif İsim anaarterortak_18_3m Tip Varsayıl…" at bounding box center [294, 156] width 449 height 192
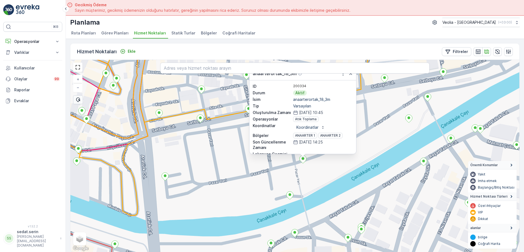
drag, startPoint x: 378, startPoint y: 101, endPoint x: 369, endPoint y: 133, distance: 32.8
click at [377, 143] on div "anaarterortak_18_3m ID 200334 Durum Aktif İsim anaarterortak_18_3m Tip Varsayıl…" at bounding box center [294, 156] width 449 height 192
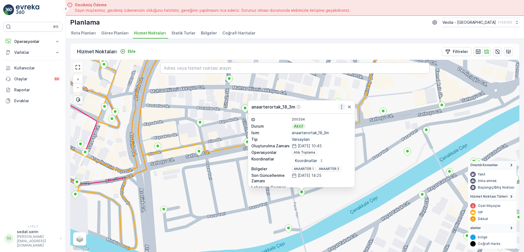
click at [341, 105] on icon "button" at bounding box center [341, 106] width 5 height 5
click at [361, 179] on div "anaarterortak_18_3m Daha fazla ayrıntı görün Servis Noktasını Düzenle Yeni Göre…" at bounding box center [294, 156] width 449 height 192
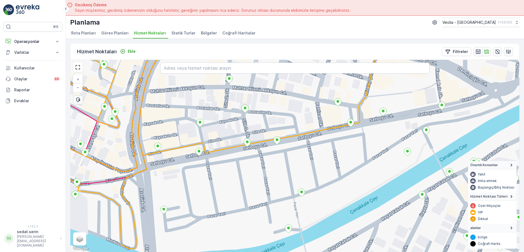
drag, startPoint x: 356, startPoint y: 194, endPoint x: 355, endPoint y: 149, distance: 45.0
click at [360, 145] on div "+ − Uydu Yol haritası Arazi Karışık Leaflet Klavye kısayolları Harita Verileri …" at bounding box center [294, 156] width 449 height 192
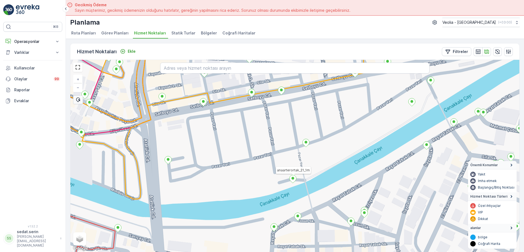
click at [292, 180] on icon at bounding box center [293, 179] width 7 height 8
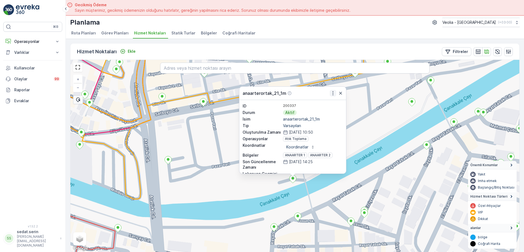
click at [332, 93] on icon "button" at bounding box center [332, 92] width 5 height 5
click at [383, 126] on div "anaarterortak_21_1m Daha fazla ayrıntı görün Servis Noktasını Düzenle Yeni Göre…" at bounding box center [294, 156] width 449 height 192
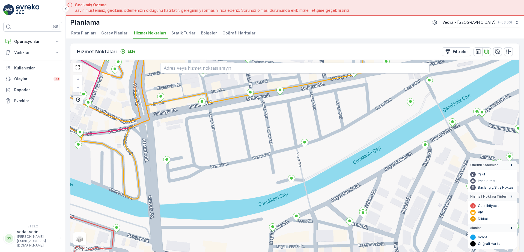
drag, startPoint x: 353, startPoint y: 141, endPoint x: 322, endPoint y: 143, distance: 30.6
click at [288, 160] on div "+ − Uydu Yol haritası Arazi Karışık Leaflet Klavye kısayolları Harita Verileri …" at bounding box center [294, 156] width 449 height 192
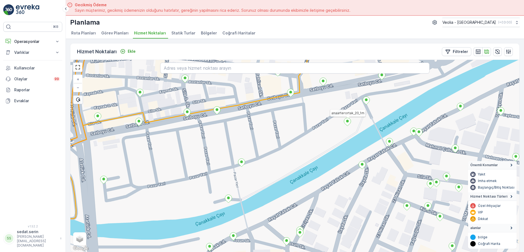
click at [348, 124] on icon at bounding box center [347, 122] width 7 height 8
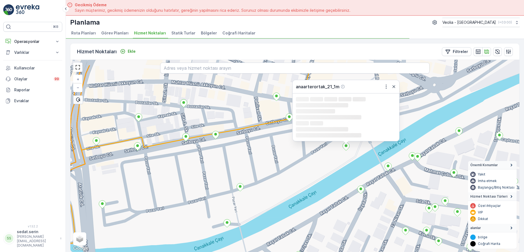
drag, startPoint x: 381, startPoint y: 125, endPoint x: 374, endPoint y: 160, distance: 35.9
click at [375, 167] on div "anaarterortak_20_1m anaarterortak_21_1m Loading... Loading... Loading... Loadin…" at bounding box center [294, 156] width 449 height 192
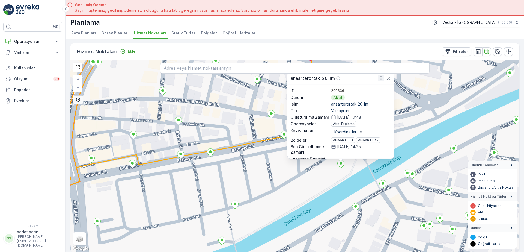
click at [380, 79] on icon "button" at bounding box center [380, 77] width 5 height 5
click at [414, 128] on div "anaarterortak_20_1m Daha fazla ayrıntı görün Servis Noktasını Düzenle Yeni Göre…" at bounding box center [294, 156] width 449 height 192
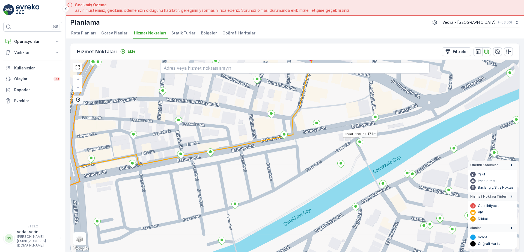
click at [359, 143] on icon at bounding box center [359, 142] width 7 height 8
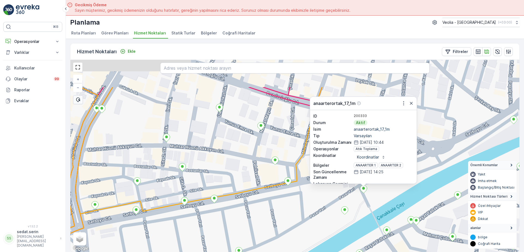
drag, startPoint x: 437, startPoint y: 93, endPoint x: 424, endPoint y: 138, distance: 47.0
click at [439, 153] on div "anaarterortak_17_1m ID 200333 Durum Aktif İsim anaarterortak_17_1m Tip Varsayıl…" at bounding box center [294, 156] width 449 height 192
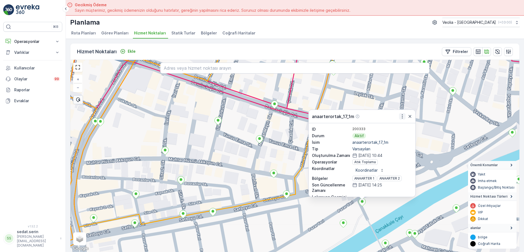
click at [402, 114] on icon "button" at bounding box center [402, 116] width 5 height 5
click at [431, 171] on div "anaarterortak_17_1m ID 200333 Durum Aktif İsim anaarterortak_17_1m Tip Varsayıl…" at bounding box center [294, 156] width 449 height 192
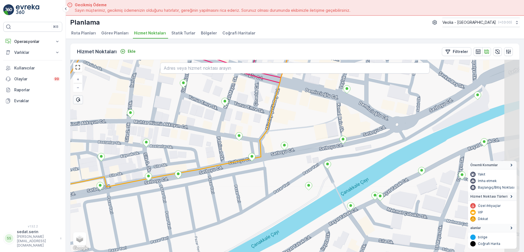
drag, startPoint x: 440, startPoint y: 175, endPoint x: 397, endPoint y: 133, distance: 59.4
click at [398, 133] on div "+ − Uydu Yol haritası Arazi Karışık Leaflet Klavye kısayolları Harita Verileri …" at bounding box center [294, 156] width 449 height 192
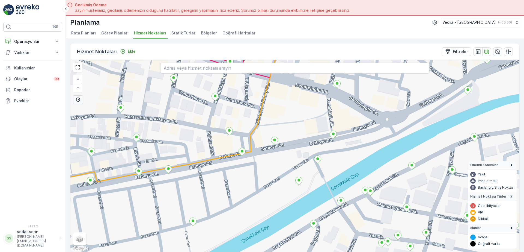
drag, startPoint x: 388, startPoint y: 141, endPoint x: 319, endPoint y: 154, distance: 70.3
click at [320, 154] on div "+ − Uydu Yol haritası Arazi Karışık Leaflet Klavye kısayolları Harita Verileri …" at bounding box center [294, 156] width 449 height 192
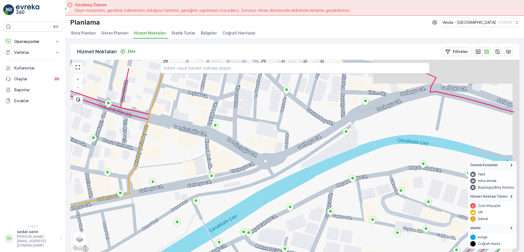
drag, startPoint x: 303, startPoint y: 161, endPoint x: 270, endPoint y: 180, distance: 38.0
click at [270, 180] on div "+ − Uydu Yol haritası Arazi Karışık Leaflet Klavye kısayolları Harita Verileri …" at bounding box center [294, 156] width 449 height 192
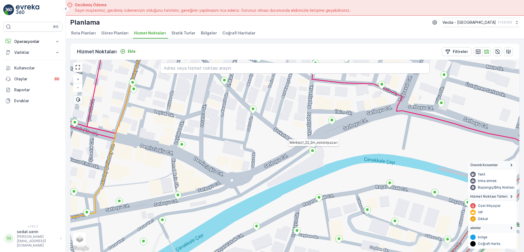
click at [313, 151] on ellipse at bounding box center [312, 150] width 3 height 3
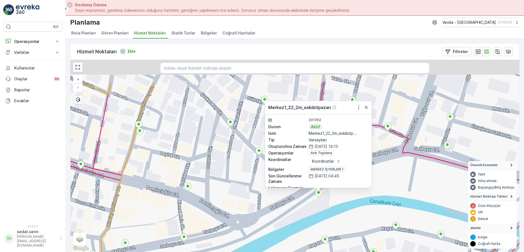
drag, startPoint x: 378, startPoint y: 117, endPoint x: 383, endPoint y: 156, distance: 39.8
click at [385, 158] on div "Merkez1_22_2m_eskibitpazarı Merkez1_22_2m_eskibitpazarı ID 201062 Durum Aktif İ…" at bounding box center [294, 156] width 449 height 192
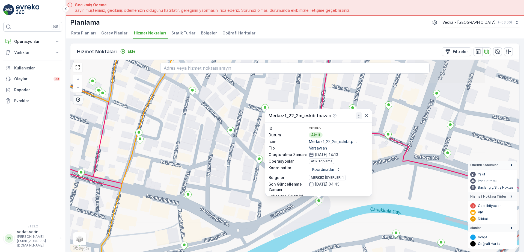
click at [358, 114] on icon "button" at bounding box center [358, 115] width 5 height 5
click at [354, 209] on div "Merkez1_22_2m_eskibitpazarı ID 201062 Durum Aktif İsim Merkez1_22_2m_eskibitp..…" at bounding box center [294, 156] width 449 height 192
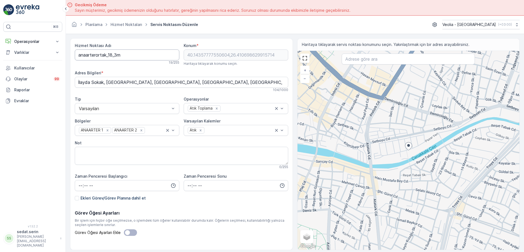
click at [79, 56] on Adı "anaarterortak_18_3m" at bounding box center [127, 54] width 105 height 11
click at [108, 56] on Adı "MSW_Anaarterortak_18_3m" at bounding box center [127, 54] width 105 height 11
click at [117, 56] on Adı "MSW_Anaarter0_18_3m" at bounding box center [127, 54] width 105 height 11
drag, startPoint x: 91, startPoint y: 57, endPoint x: 59, endPoint y: 58, distance: 31.1
click at [62, 58] on div "⌘B Operasyonlar Insights Planlama Rotalar & Görevler Kokpit Ayarlar Varlıklar V…" at bounding box center [262, 126] width 524 height 252
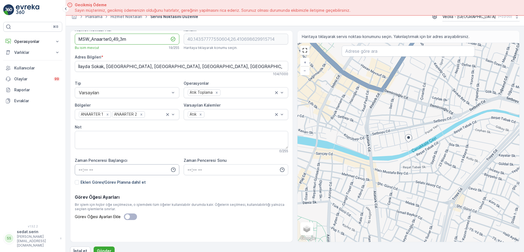
scroll to position [16, 0]
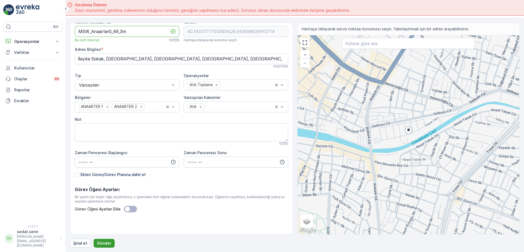
type Adı "MSW_Anaarter0_49_3m"
click at [104, 243] on p "Gönder" at bounding box center [104, 242] width 14 height 5
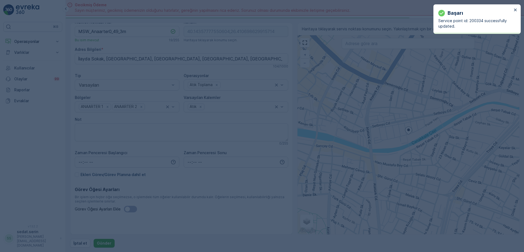
type input "40.143578,26.410699"
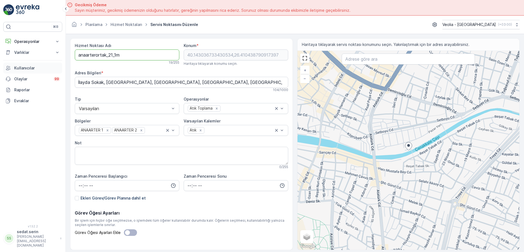
drag, startPoint x: 124, startPoint y: 56, endPoint x: 26, endPoint y: 68, distance: 98.7
click at [26, 68] on div "⌘B Operasyonlar Insights Planlama Rotalar & Görevler Kokpit Ayarlar Varlıklar V…" at bounding box center [262, 126] width 524 height 252
paste Adı "MSW_Anaarter0_49_3"
click at [119, 54] on Adı "MSW_Anaarter0_49_3m" at bounding box center [127, 54] width 105 height 11
click at [124, 55] on Adı "MSW_Anaarter0_50_3m" at bounding box center [127, 54] width 105 height 11
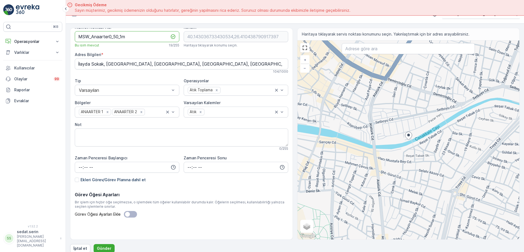
scroll to position [16, 0]
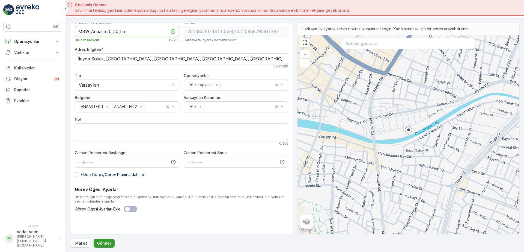
type Adı "MSW_Anaarter0_50_1m"
click at [108, 241] on p "Gönder" at bounding box center [104, 242] width 14 height 5
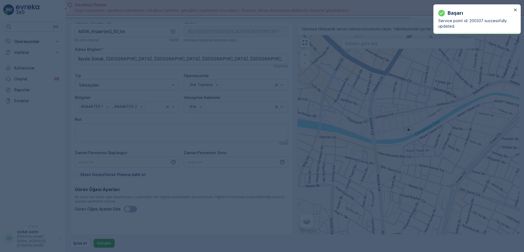
type input "40.143037,26.410439"
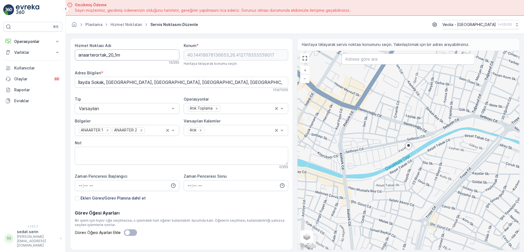
click at [77, 55] on Adı "anaarterortak_20_1m" at bounding box center [127, 54] width 105 height 11
drag, startPoint x: 146, startPoint y: 55, endPoint x: 0, endPoint y: 75, distance: 147.1
click at [0, 75] on div "⌘B Operasyonlar Insights Planlama Rotalar & Görevler Kokpit Ayarlar Varlıklar V…" at bounding box center [262, 126] width 524 height 252
paste Adı "_Anaarter0_49_3"
click at [119, 55] on Adı "MSW_Anaarter0_49_3m" at bounding box center [127, 54] width 105 height 11
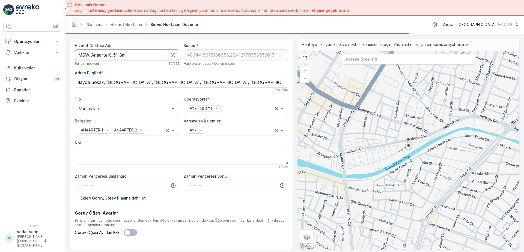
click at [123, 56] on Adı "MSW_Anaarter0_51_3m" at bounding box center [127, 54] width 105 height 11
drag, startPoint x: 132, startPoint y: 57, endPoint x: 54, endPoint y: 64, distance: 77.8
click at [54, 64] on div "⌘B Operasyonlar Insights Planlama Rotalar & Görevler Kokpit Ayarlar Varlıklar V…" at bounding box center [262, 126] width 524 height 252
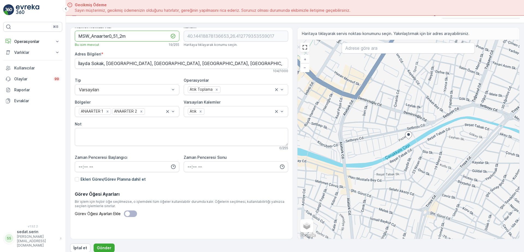
scroll to position [16, 0]
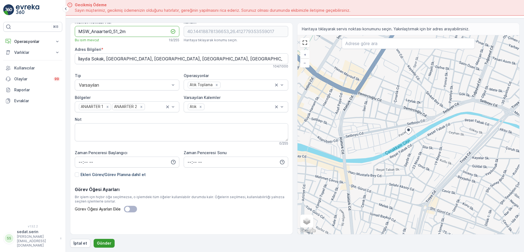
type Adı "MSW_Anaarter0_51_2m"
click at [109, 242] on p "Gönder" at bounding box center [104, 242] width 14 height 5
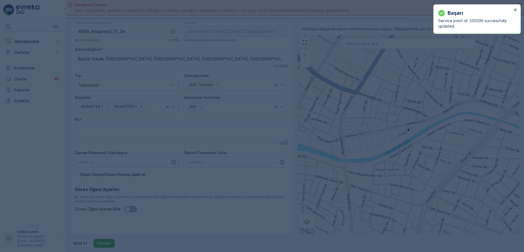
type input "40.144189,26.412779"
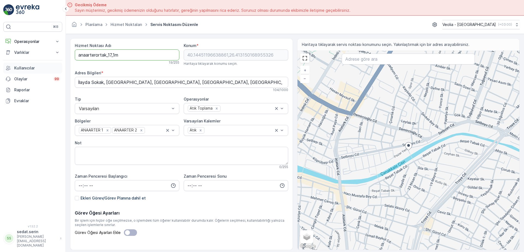
drag, startPoint x: 121, startPoint y: 52, endPoint x: 4, endPoint y: 64, distance: 118.5
click at [4, 64] on div "⌘B Operasyonlar Insights Planlama Rotalar & Görevler Kokpit Ayarlar Varlıklar V…" at bounding box center [262, 126] width 524 height 252
paste Adı "MSW_Anaarter0_51_2"
drag, startPoint x: 118, startPoint y: 54, endPoint x: 123, endPoint y: 54, distance: 5.2
click at [118, 54] on Adı "MSW_Anaarter0_51_2m" at bounding box center [127, 54] width 105 height 11
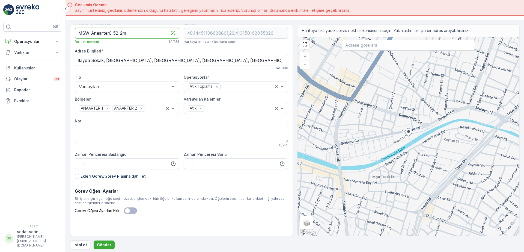
scroll to position [16, 0]
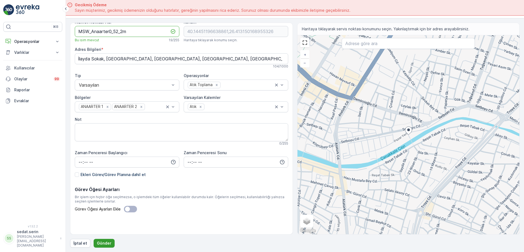
type Adı "MSW_Anaarter0_52_2m"
click at [103, 242] on p "Gönder" at bounding box center [104, 242] width 14 height 5
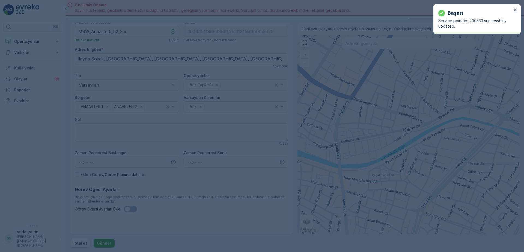
type input "40.144512,26.41315"
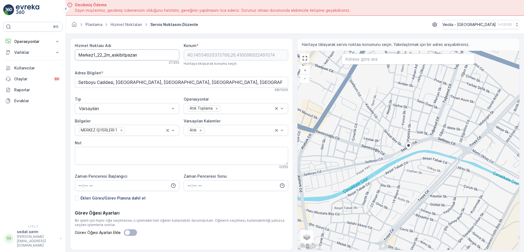
click at [76, 56] on Adı "Merkez1_22_2m_eskibitpazarı" at bounding box center [127, 54] width 105 height 11
drag, startPoint x: 135, startPoint y: 56, endPoint x: 123, endPoint y: 57, distance: 11.7
click at [123, 57] on Adı "MSW_Merkez1_22_2m_eskibitpazarı" at bounding box center [127, 54] width 105 height 11
click at [116, 55] on Adı "MSW_Merkez1_22_2m" at bounding box center [127, 54] width 105 height 11
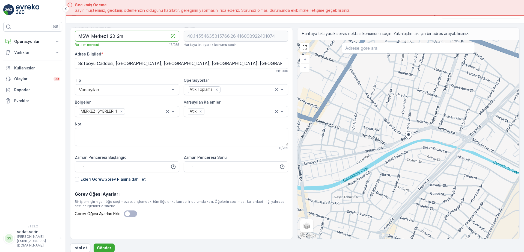
scroll to position [16, 0]
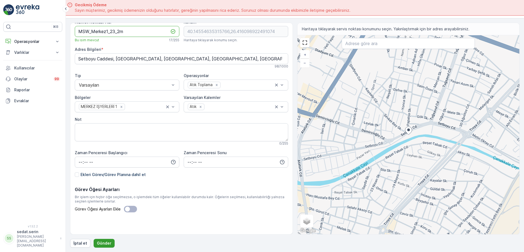
type Adı "MSW_Merkez1_23_2m"
click at [106, 241] on p "Gönder" at bounding box center [104, 242] width 14 height 5
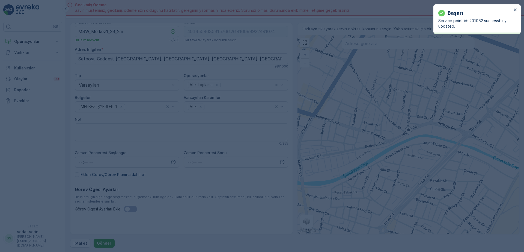
type input "40.145546,26.416099"
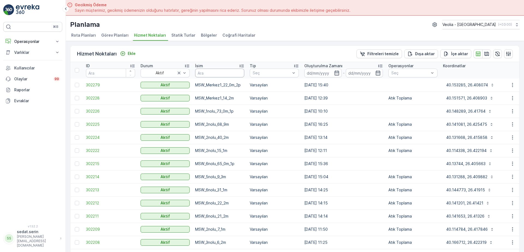
click at [208, 71] on input "text" at bounding box center [219, 72] width 49 height 9
type input "MSW_"
click at [428, 52] on p "Dışa aktar" at bounding box center [425, 53] width 20 height 5
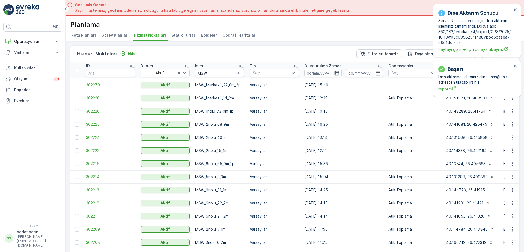
click at [449, 89] on span "reports" at bounding box center [475, 89] width 74 height 6
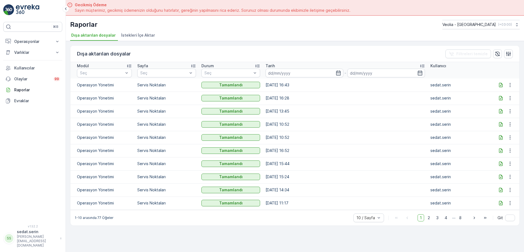
click at [500, 86] on icon at bounding box center [500, 84] width 5 height 5
click at [37, 43] on p "Operasyonlar" at bounding box center [32, 41] width 37 height 5
click at [23, 58] on p "Planlama" at bounding box center [22, 58] width 16 height 5
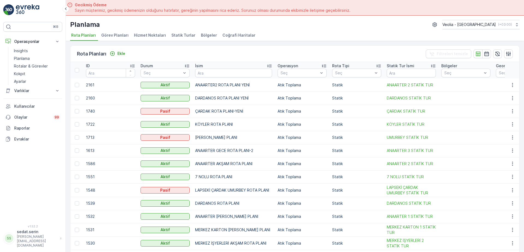
click at [140, 34] on span "Hizmet Noktaları" at bounding box center [150, 34] width 32 height 5
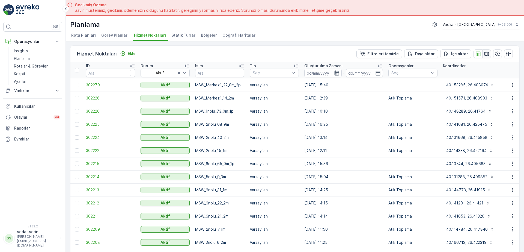
click at [485, 54] on icon "button" at bounding box center [486, 53] width 5 height 5
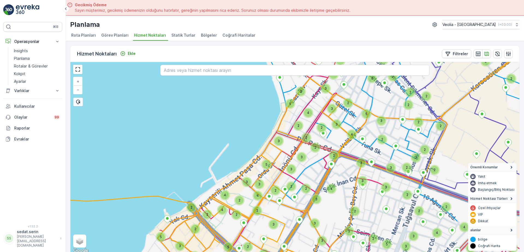
click at [282, 136] on div "2 2 2 3 2 4 2 3 2 2 2 2 2 2 2 2 4 2 2 3 2 2 3 4 2 2 5 2 3 2 2 3 3 2 3 2 2 2 2 3…" at bounding box center [294, 158] width 449 height 192
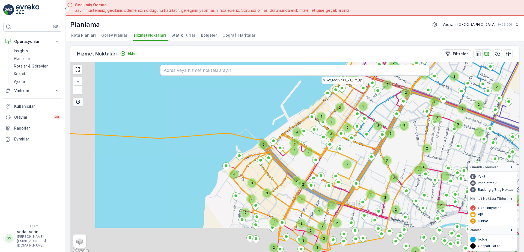
scroll to position [2, 0]
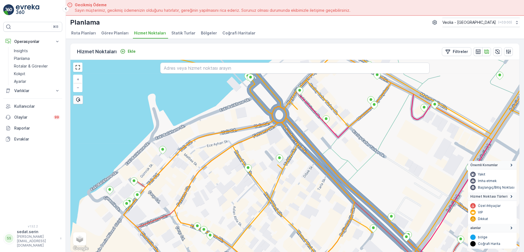
drag, startPoint x: 262, startPoint y: 121, endPoint x: 256, endPoint y: 166, distance: 45.0
click at [256, 164] on div "+ − Uydu Yol haritası Arazi Karışık Leaflet Klavye kısayolları Harita Verileri …" at bounding box center [294, 156] width 449 height 192
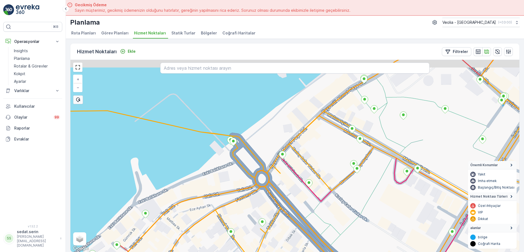
drag, startPoint x: 325, startPoint y: 127, endPoint x: 257, endPoint y: 197, distance: 97.5
click at [257, 197] on div "ANAARTER 3 STATİK TUR + − Uydu Yol haritası Arazi Karışık Leaflet Klavye kısayo…" at bounding box center [294, 156] width 449 height 192
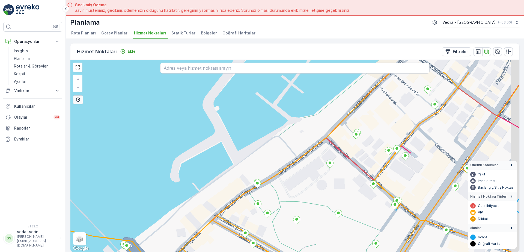
drag, startPoint x: 279, startPoint y: 169, endPoint x: 257, endPoint y: 187, distance: 29.2
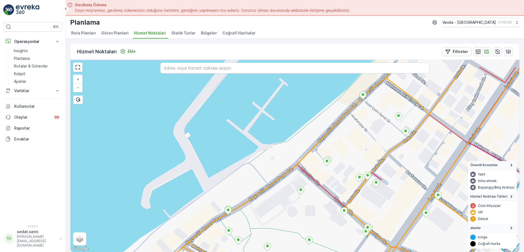
drag, startPoint x: 299, startPoint y: 159, endPoint x: 303, endPoint y: 165, distance: 6.4
click at [261, 192] on div "ANAARTER 3 STATİK TUR + − Uydu Yol haritası Arazi Karışık Leaflet Klavye kısayo…" at bounding box center [294, 156] width 449 height 192
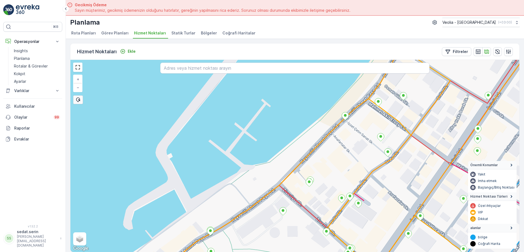
drag, startPoint x: 379, startPoint y: 103, endPoint x: 327, endPoint y: 163, distance: 78.9
click at [321, 172] on div "ANAARTER 3 STATİK TUR + − Uydu Yol haritası Arazi Karışık Leaflet Klavye kısayo…" at bounding box center [294, 156] width 449 height 192
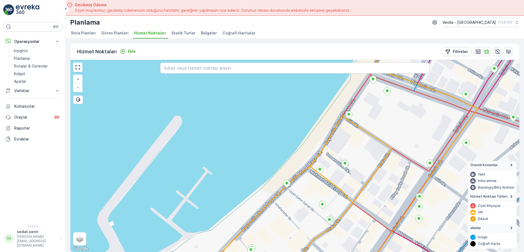
drag, startPoint x: 362, startPoint y: 120, endPoint x: 339, endPoint y: 154, distance: 40.4
click at [338, 160] on div "ANAARTER 3 STATİK TUR + − Uydu Yol haritası Arazi Karışık Leaflet Klavye kısayo…" at bounding box center [294, 156] width 449 height 192
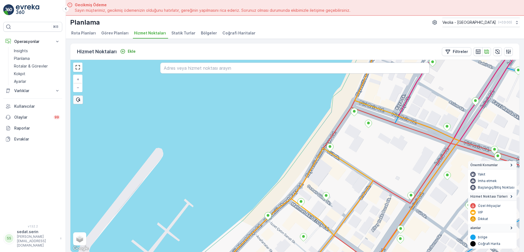
drag, startPoint x: 350, startPoint y: 143, endPoint x: 342, endPoint y: 170, distance: 28.2
click at [342, 170] on div "ANAARTER 3 STATİK TUR + − Uydu Yol haritası Arazi Karışık Leaflet Klavye kısayo…" at bounding box center [294, 156] width 449 height 192
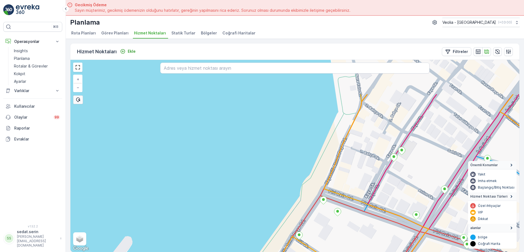
drag, startPoint x: 368, startPoint y: 136, endPoint x: 348, endPoint y: 183, distance: 50.9
click at [344, 192] on div "ANAARTER 3 STATİK TUR + − Uydu Yol haritası Arazi Karışık Leaflet Klavye kısayo…" at bounding box center [294, 156] width 449 height 192
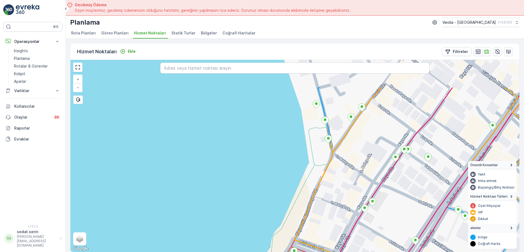
click at [348, 186] on div "ANAARTER 3 STATİK TUR MERKEZ İŞYERLERİ 2 STATİK TUR + − Uydu Yol haritası Arazi…" at bounding box center [294, 156] width 449 height 192
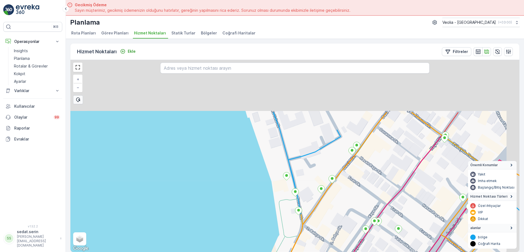
drag, startPoint x: 383, startPoint y: 91, endPoint x: 314, endPoint y: 230, distance: 155.0
click at [314, 230] on div "ANAARTER 3 STATİK TUR + − Uydu Yol haritası Arazi Karışık Leaflet Klavye kısayo…" at bounding box center [294, 156] width 449 height 192
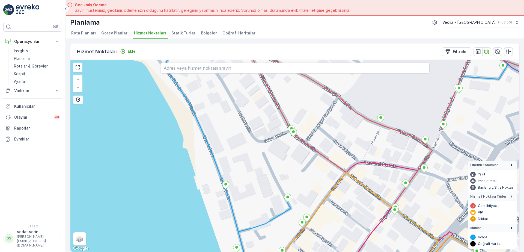
drag, startPoint x: 340, startPoint y: 189, endPoint x: 274, endPoint y: 214, distance: 70.8
click at [274, 214] on div "ANAARTER 3 STATİK TUR + − Uydu Yol haritası Arazi Karışık Leaflet Klavye kısayo…" at bounding box center [294, 156] width 449 height 192
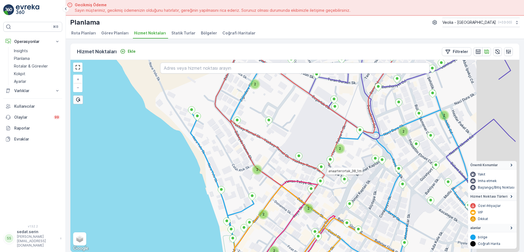
drag, startPoint x: 408, startPoint y: 174, endPoint x: 357, endPoint y: 171, distance: 51.4
click at [358, 172] on div "2 2 2 2 2 2 2 2 MERKEZ İŞYERLERİ 2 STATİK TUR anaarterortak_38_1m + − Uydu Yol …" at bounding box center [294, 156] width 449 height 192
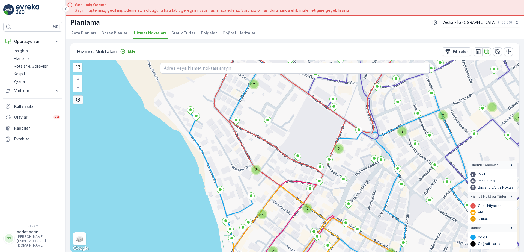
drag, startPoint x: 267, startPoint y: 98, endPoint x: 271, endPoint y: 122, distance: 24.9
click at [271, 121] on div "2 2 2 2 2 2 2 2 2 2 3 MERKEZ İŞYERLERİ 2 STATİK TUR + − Uydu Yol haritası Arazi…" at bounding box center [294, 156] width 449 height 192
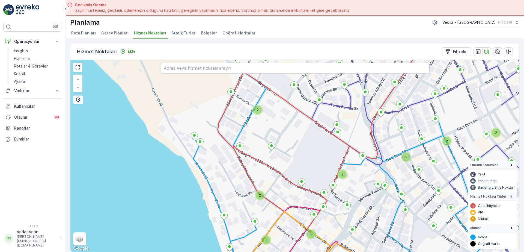
click at [261, 109] on div "2" at bounding box center [258, 110] width 8 height 8
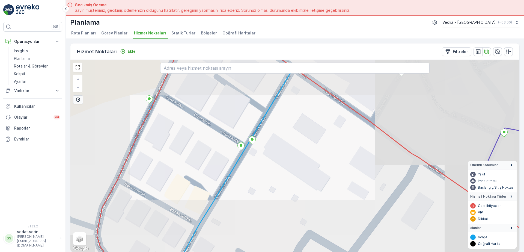
drag, startPoint x: 184, startPoint y: 141, endPoint x: 214, endPoint y: 139, distance: 29.5
click at [214, 139] on div "+ − Uydu Yol haritası Arazi Karışık Leaflet Klavye kısayolları Harita Verileri …" at bounding box center [294, 156] width 449 height 192
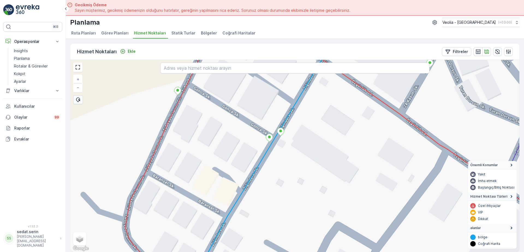
drag, startPoint x: 199, startPoint y: 138, endPoint x: 185, endPoint y: 92, distance: 47.6
click at [184, 90] on div "+ − Uydu Yol haritası Arazi Karışık Leaflet Klavye kısayolları Harita Verileri …" at bounding box center [294, 156] width 449 height 192
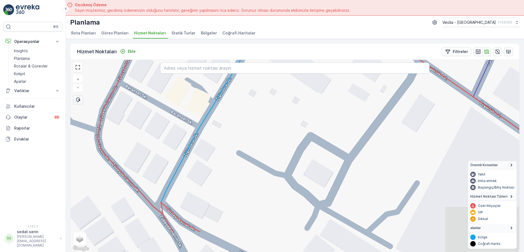
drag, startPoint x: 200, startPoint y: 126, endPoint x: 190, endPoint y: 101, distance: 26.8
click at [189, 92] on icon at bounding box center [144, 116] width 262 height 230
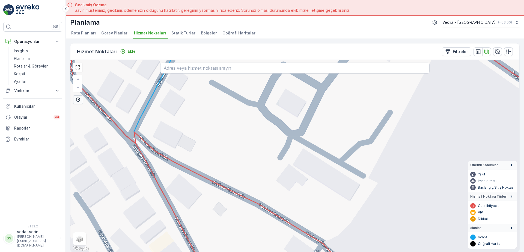
drag, startPoint x: 217, startPoint y: 167, endPoint x: 205, endPoint y: 135, distance: 34.0
click at [205, 135] on div "4 NOLU STATİK TUR + − Uydu Yol haritası Arazi Karışık Leaflet Klavye kısayollar…" at bounding box center [294, 156] width 449 height 192
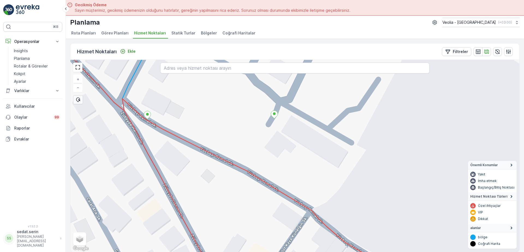
drag, startPoint x: 211, startPoint y: 165, endPoint x: 207, endPoint y: 139, distance: 26.3
click at [208, 145] on div "4 NOLU STATİK TUR + − Uydu Yol haritası Arazi Karışık Leaflet Klavye kısayollar…" at bounding box center [294, 156] width 449 height 192
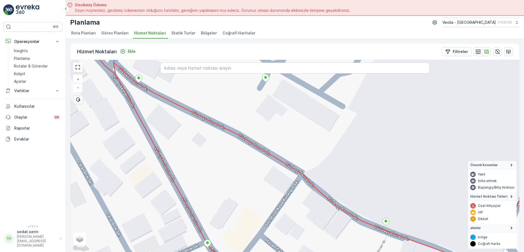
drag, startPoint x: 217, startPoint y: 175, endPoint x: 210, endPoint y: 153, distance: 23.1
click at [211, 156] on div "4 NOLU STATİK TUR + − Uydu Yol haritası Arazi Karışık Leaflet Klavye kısayollar…" at bounding box center [294, 156] width 449 height 192
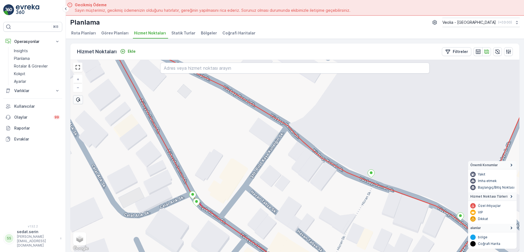
drag, startPoint x: 255, startPoint y: 194, endPoint x: 209, endPoint y: 143, distance: 68.6
click at [210, 144] on div "4 NOLU STATİK TUR MSW_4nolu_24_4m + − Uydu Yol haritası Arazi Karışık Leaflet K…" at bounding box center [294, 156] width 449 height 192
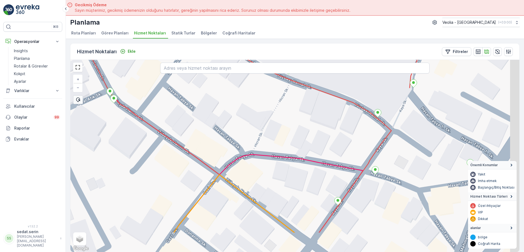
drag, startPoint x: 244, startPoint y: 174, endPoint x: 235, endPoint y: 162, distance: 15.2
click at [237, 164] on div "4 NOLU STATİK TUR + − Uydu Yol haritası Arazi Karışık Leaflet Klavye kısayollar…" at bounding box center [294, 156] width 449 height 192
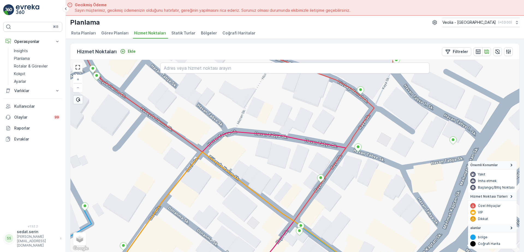
drag, startPoint x: 235, startPoint y: 165, endPoint x: 225, endPoint y: 157, distance: 12.6
click at [232, 162] on div "4 NOLU STATİK TUR + − Uydu Yol haritası Arazi Karışık Leaflet Klavye kısayollar…" at bounding box center [294, 156] width 449 height 192
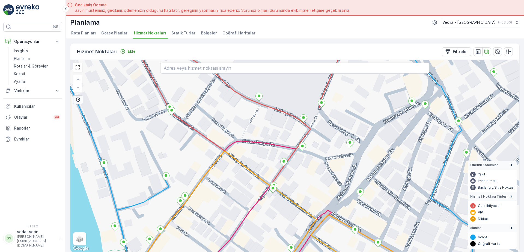
drag, startPoint x: 312, startPoint y: 154, endPoint x: 306, endPoint y: 174, distance: 20.7
click at [312, 185] on div "4 NOLU STATİK TUR + − Uydu Yol haritası Arazi Karışık Leaflet Klavye kısayollar…" at bounding box center [294, 156] width 449 height 192
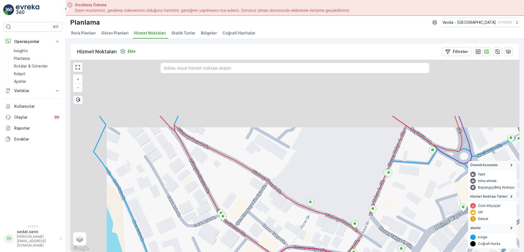
drag, startPoint x: 235, startPoint y: 127, endPoint x: 284, endPoint y: 197, distance: 85.8
click at [285, 199] on div "4 NOLU STATİK TUR + − Uydu Yol haritası Arazi Karışık Leaflet Klavye kısayollar…" at bounding box center [294, 156] width 449 height 192
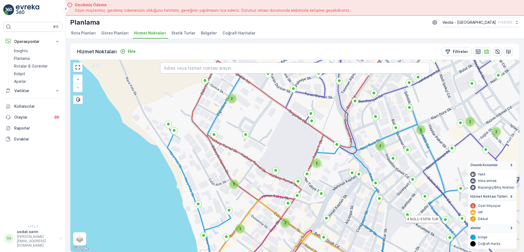
drag, startPoint x: 265, startPoint y: 168, endPoint x: 222, endPoint y: 151, distance: 46.1
click at [224, 152] on div "2 2 2 2 2 2 2 2 2 4 NOLU STATİK TUR + − Uydu Yol haritası Arazi Karışık Leaflet…" at bounding box center [294, 156] width 449 height 192
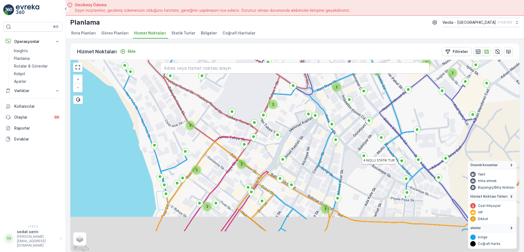
drag, startPoint x: 246, startPoint y: 172, endPoint x: 253, endPoint y: 145, distance: 28.1
click at [252, 147] on div "2 2 2 2 2 2 2 2 2 3 2 4 NOLU STATİK TUR ANAARTER 3 STATİK TUR + − Uydu Yol hari…" at bounding box center [294, 156] width 449 height 192
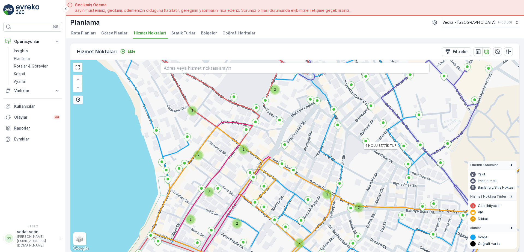
drag, startPoint x: 255, startPoint y: 142, endPoint x: 246, endPoint y: 160, distance: 19.9
click at [246, 160] on div "2 2 2 2 3 2 2 2 2 2 2 4 NOLU STATİK TUR ANAARTER 3 STATİK TUR + − Uydu Yol hari…" at bounding box center [294, 156] width 449 height 192
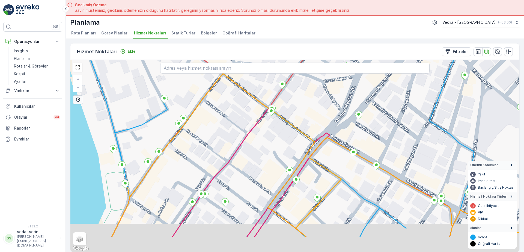
drag, startPoint x: 199, startPoint y: 148, endPoint x: 237, endPoint y: 106, distance: 57.4
click at [237, 106] on div "4 NOLU STATİK TUR + − Uydu Yol haritası Arazi Karışık Leaflet Klavye kısayollar…" at bounding box center [294, 156] width 449 height 192
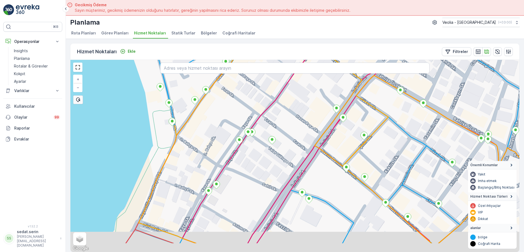
drag, startPoint x: 205, startPoint y: 207, endPoint x: 237, endPoint y: 157, distance: 59.5
click at [237, 156] on div "4 NOLU STATİK TUR + − Uydu Yol haritası Arazi Karışık Leaflet Klavye kısayollar…" at bounding box center [294, 156] width 449 height 192
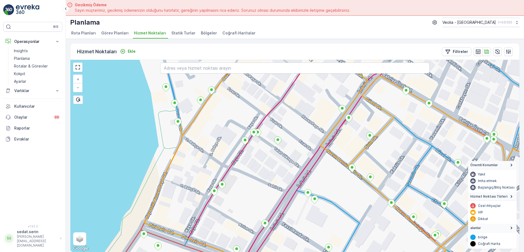
drag, startPoint x: 266, startPoint y: 139, endPoint x: 257, endPoint y: 165, distance: 27.3
click at [253, 173] on div "4 NOLU STATİK TUR + − Uydu Yol haritası Arazi Karışık Leaflet Klavye kısayollar…" at bounding box center [294, 156] width 449 height 192
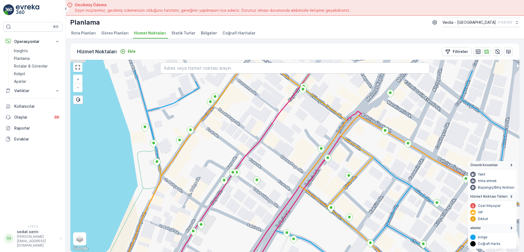
drag, startPoint x: 285, startPoint y: 155, endPoint x: 265, endPoint y: 181, distance: 32.6
click at [265, 182] on div "4 NOLU STATİK TUR + − Uydu Yol haritası Arazi Karışık Leaflet Klavye kısayollar…" at bounding box center [294, 156] width 449 height 192
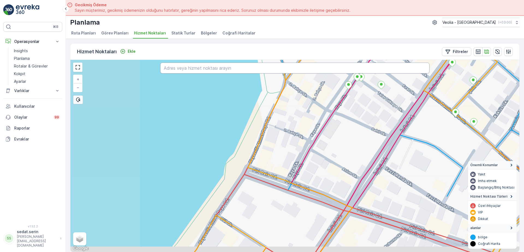
drag, startPoint x: 169, startPoint y: 201, endPoint x: 311, endPoint y: 71, distance: 192.9
click at [312, 70] on div "4 NOLU STATİK TUR + − Uydu Yol haritası Arazi Karışık Leaflet Klavye kısayollar…" at bounding box center [294, 156] width 449 height 192
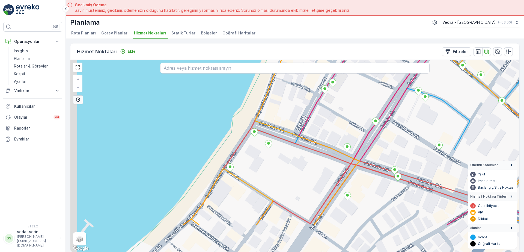
drag, startPoint x: 279, startPoint y: 207, endPoint x: 287, endPoint y: 154, distance: 53.7
click at [287, 157] on div "+ − Uydu Yol haritası Arazi Karışık Leaflet Klavye kısayolları Harita Verileri …" at bounding box center [294, 156] width 449 height 192
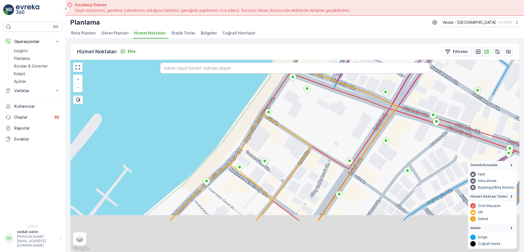
drag, startPoint x: 213, startPoint y: 155, endPoint x: 242, endPoint y: 127, distance: 39.8
click at [242, 127] on div "+ − Uydu Yol haritası Arazi Karışık Leaflet Klavye kısayolları Harita Verileri …" at bounding box center [294, 156] width 449 height 192
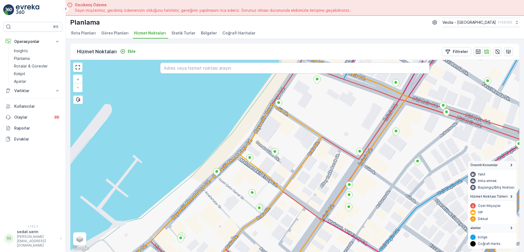
drag, startPoint x: 192, startPoint y: 195, endPoint x: 221, endPoint y: 150, distance: 54.0
click at [221, 150] on div "merkezk1_11_1 MERKEZ İŞYERLERİ 2 STATİK TUR + − Uydu Yol haritası Arazi Karışık…" at bounding box center [294, 156] width 449 height 192
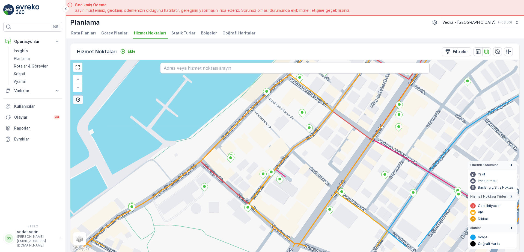
drag, startPoint x: 211, startPoint y: 158, endPoint x: 239, endPoint y: 119, distance: 47.6
click at [240, 115] on div "+ − Uydu Yol haritası Arazi Karışık Leaflet Klavye kısayolları Harita Verileri …" at bounding box center [294, 156] width 449 height 192
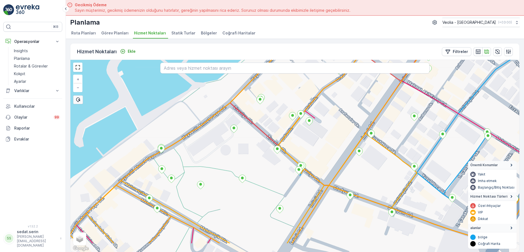
drag, startPoint x: 181, startPoint y: 184, endPoint x: 181, endPoint y: 164, distance: 19.9
click at [181, 164] on div "+ − Uydu Yol haritası Arazi Karışık Leaflet Klavye kısayolları Harita Verileri …" at bounding box center [294, 156] width 449 height 192
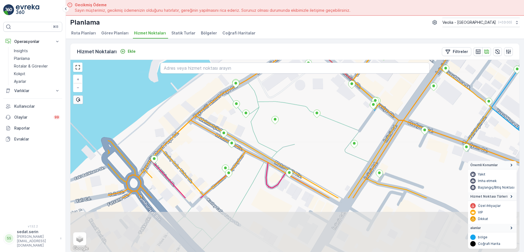
drag, startPoint x: 168, startPoint y: 160, endPoint x: 224, endPoint y: 111, distance: 75.0
click at [224, 110] on div "+ − Uydu Yol haritası Arazi Karışık Leaflet Klavye kısayolları Harita Verileri …" at bounding box center [294, 156] width 449 height 192
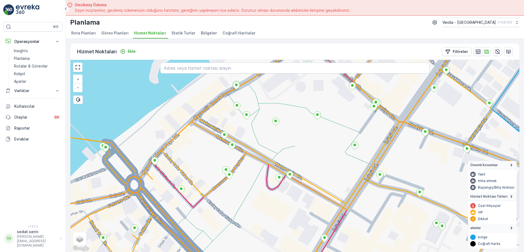
drag, startPoint x: 279, startPoint y: 114, endPoint x: 184, endPoint y: 193, distance: 123.8
click at [184, 194] on div "+ − Uydu Yol haritası Arazi Karışık Leaflet Klavye kısayolları Harita Verileri …" at bounding box center [294, 156] width 449 height 192
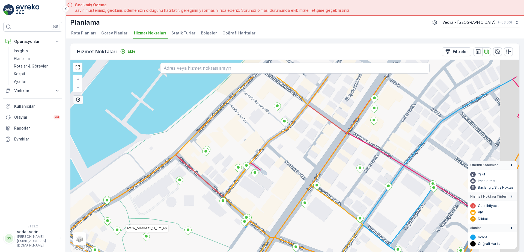
drag, startPoint x: 261, startPoint y: 150, endPoint x: 248, endPoint y: 166, distance: 20.7
click at [248, 165] on div "MSW_Merkez1_11_0m_4p MSW_Merkez0_28_8m_0p_1g + − Uydu Yol haritası Arazi Karışı…" at bounding box center [294, 156] width 449 height 192
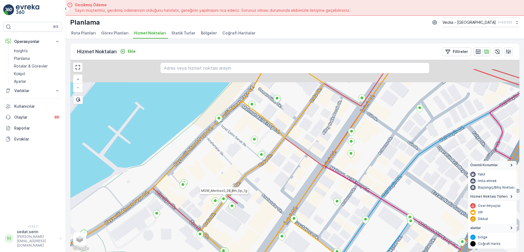
drag, startPoint x: 291, startPoint y: 132, endPoint x: 249, endPoint y: 187, distance: 68.5
click at [243, 195] on div "MSW_Merkez1_11_0m_4p MSW_Merkez0_28_8m_0p_1g + − Uydu Yol haritası Arazi Karışı…" at bounding box center [294, 156] width 449 height 192
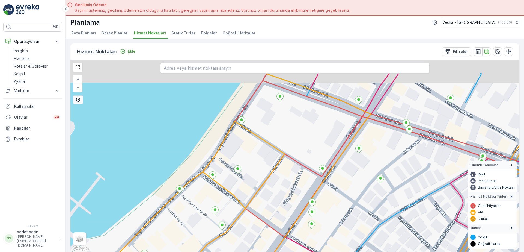
drag, startPoint x: 292, startPoint y: 91, endPoint x: 315, endPoint y: 73, distance: 29.7
click at [315, 73] on div "MSW_Merkez0_28_8m_0p_1g + − Uydu Yol haritası Arazi Karışık Leaflet Klavye kısa…" at bounding box center [294, 156] width 449 height 192
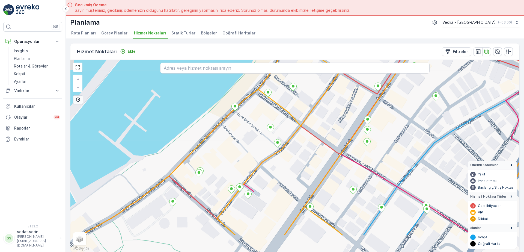
drag, startPoint x: 245, startPoint y: 200, endPoint x: 287, endPoint y: 144, distance: 70.3
click at [286, 147] on div "+ − Uydu Yol haritası Arazi Karışık Leaflet Klavye kısayolları Harita Verileri …" at bounding box center [294, 156] width 449 height 192
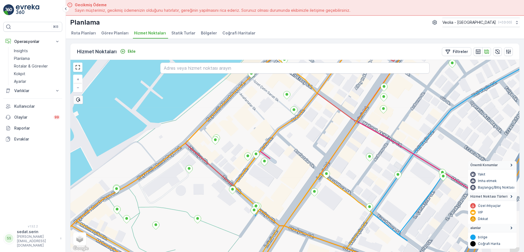
drag, startPoint x: 254, startPoint y: 206, endPoint x: 260, endPoint y: 178, distance: 28.2
click at [260, 178] on div "+ − Uydu Yol haritası Arazi Karışık Leaflet Klavye kısayolları Harita Verileri …" at bounding box center [294, 156] width 449 height 192
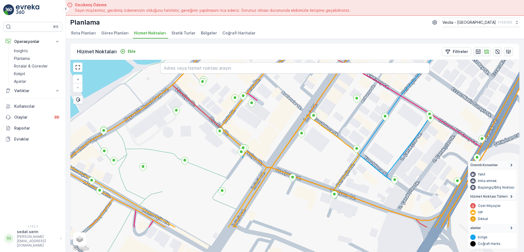
drag, startPoint x: 268, startPoint y: 184, endPoint x: 246, endPoint y: 150, distance: 41.1
click at [242, 140] on div "+ − Uydu Yol haritası Arazi Karışık Leaflet Klavye kısayolları Harita Verileri …" at bounding box center [294, 156] width 449 height 192
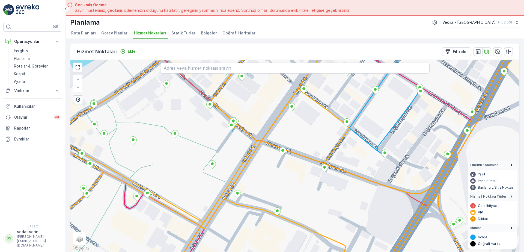
drag, startPoint x: 255, startPoint y: 192, endPoint x: 279, endPoint y: 163, distance: 37.9
click at [279, 163] on div "MERKEZ İŞYERLERİ 2 STATİK TUR + − Uydu Yol haritası Arazi Karışık Leaflet Klavy…" at bounding box center [294, 156] width 449 height 192
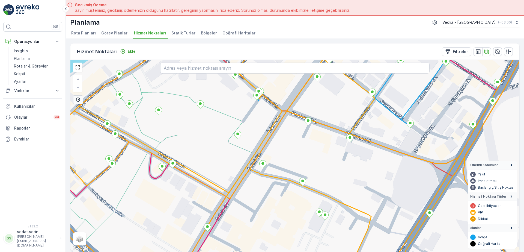
drag, startPoint x: 276, startPoint y: 189, endPoint x: 285, endPoint y: 126, distance: 64.3
click at [285, 127] on div "+ − Uydu Yol haritası Arazi Karışık Leaflet Klavye kısayolları Harita Verileri …" at bounding box center [294, 156] width 449 height 192
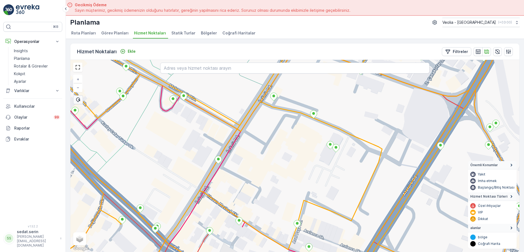
drag, startPoint x: 258, startPoint y: 192, endPoint x: 332, endPoint y: 170, distance: 77.4
click at [332, 170] on div "+ − Uydu Yol haritası Arazi Karışık Leaflet Klavye kısayolları Harita Verileri …" at bounding box center [294, 156] width 449 height 192
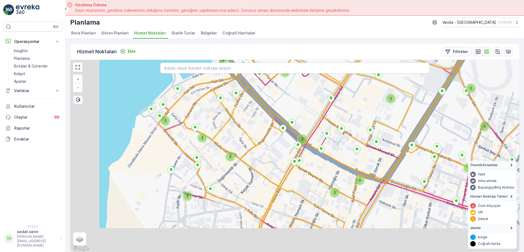
drag, startPoint x: 250, startPoint y: 171, endPoint x: 299, endPoint y: 127, distance: 64.7
click at [299, 127] on div "2 2 3 3 2 2 2 2 2 2 2 2 3 2 3 2 2 3 2 2 2 + − Uydu Yol haritası Arazi Karışık L…" at bounding box center [294, 156] width 449 height 192
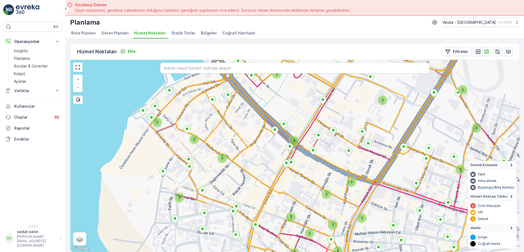
drag, startPoint x: 281, startPoint y: 145, endPoint x: 253, endPoint y: 157, distance: 31.1
click at [253, 157] on div "3 2 2 2 2 2 2 3 2 3 2 2 2 2 2 2 2 2 2 + − Uydu Yol haritası Arazi Karışık Leafl…" at bounding box center [294, 156] width 449 height 192
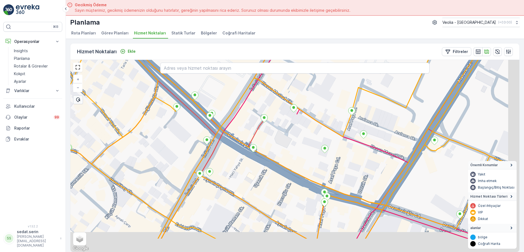
drag, startPoint x: 288, startPoint y: 160, endPoint x: 247, endPoint y: 134, distance: 48.6
click at [252, 137] on div "+ − Uydu Yol haritası Arazi Karışık Leaflet Klavye kısayolları Harita Verileri …" at bounding box center [294, 156] width 449 height 192
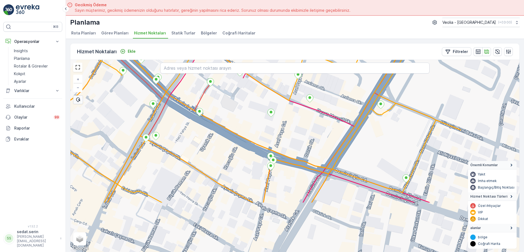
click at [271, 136] on div "MERKEZ İŞYERLERİ 2 STATİK TUR + − Uydu Yol haritası Arazi Karışık Leaflet Klavy…" at bounding box center [294, 156] width 449 height 192
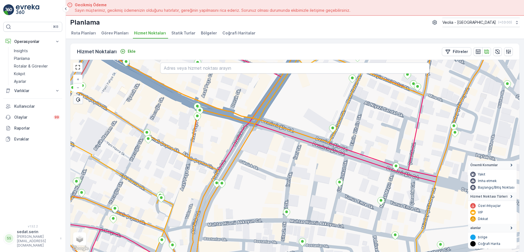
drag, startPoint x: 303, startPoint y: 137, endPoint x: 261, endPoint y: 121, distance: 45.1
click at [261, 122] on div "MERKEZ İŞYERLERİ 2 STATİK TUR + − Uydu Yol haritası Arazi Karışık Leaflet Klavy…" at bounding box center [294, 156] width 449 height 192
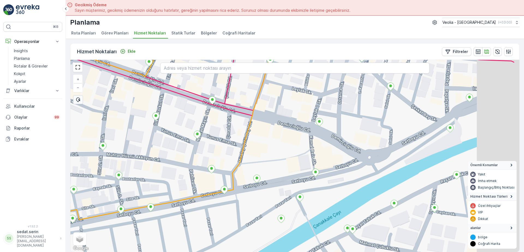
drag, startPoint x: 356, startPoint y: 162, endPoint x: 297, endPoint y: 149, distance: 59.5
click at [297, 149] on div "MERKEZ İŞYERLERİ 2 STATİK TUR + − Uydu Yol haritası Arazi Karışık Leaflet Klavy…" at bounding box center [294, 156] width 449 height 192
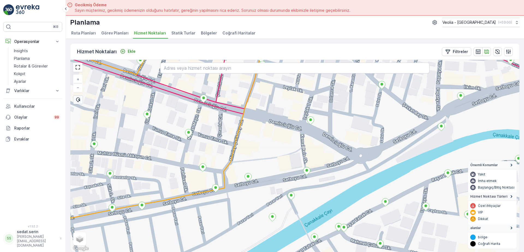
drag, startPoint x: 278, startPoint y: 126, endPoint x: 336, endPoint y: 149, distance: 62.4
click at [342, 152] on div "MERKEZ İŞYERLERİ 2 STATİK TUR + − Uydu Yol haritası Arazi Karışık Leaflet Klavy…" at bounding box center [294, 156] width 449 height 192
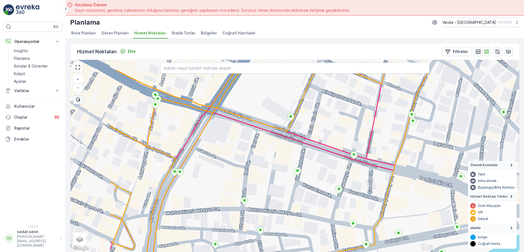
drag, startPoint x: 223, startPoint y: 115, endPoint x: 353, endPoint y: 155, distance: 134.9
click at [359, 159] on div "+ − Uydu Yol haritası Arazi Karışık Leaflet Klavye kısayolları Harita Verileri …" at bounding box center [294, 156] width 449 height 192
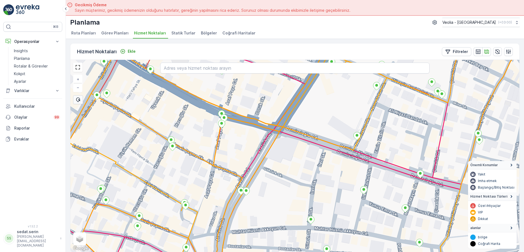
drag, startPoint x: 305, startPoint y: 133, endPoint x: 325, endPoint y: 140, distance: 21.8
click at [327, 141] on div "MERKEZ KARTON 2 STATİK TUR MERKEZ İŞYERLERİ 2 STATİK TUR + − Uydu Yol haritası …" at bounding box center [294, 156] width 449 height 192
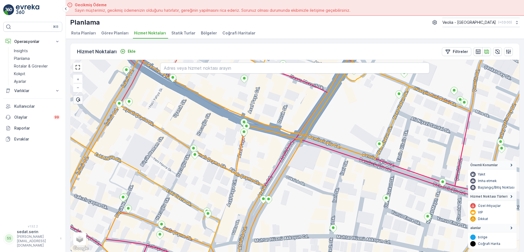
drag, startPoint x: 221, startPoint y: 105, endPoint x: 273, endPoint y: 150, distance: 68.7
click at [273, 150] on div "MERKEZ KARTON 2 STATİK TUR MERKEZ İŞYERLERİ 2 STATİK TUR + − Uydu Yol haritası …" at bounding box center [294, 156] width 449 height 192
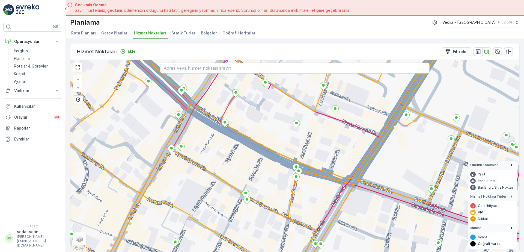
drag, startPoint x: 202, startPoint y: 113, endPoint x: 235, endPoint y: 147, distance: 47.5
click at [235, 148] on div "MERKEZ KARTON 2 STATİK TUR MERKEZ İŞYERLERİ 2 STATİK TUR merkezk1_38_1yer + − U…" at bounding box center [294, 156] width 449 height 192
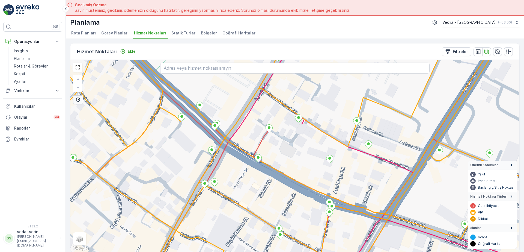
drag, startPoint x: 164, startPoint y: 146, endPoint x: 271, endPoint y: 150, distance: 107.3
click at [271, 150] on div "+ − Uydu Yol haritası Arazi Karışık Leaflet Klavye kısayolları Harita Verileri …" at bounding box center [294, 156] width 449 height 192
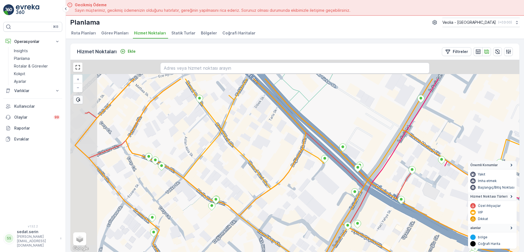
drag, startPoint x: 208, startPoint y: 108, endPoint x: 242, endPoint y: 147, distance: 51.1
click at [242, 147] on div "+ − Uydu Yol haritası Arazi Karışık Leaflet Klavye kısayolları Harita Verileri …" at bounding box center [294, 156] width 449 height 192
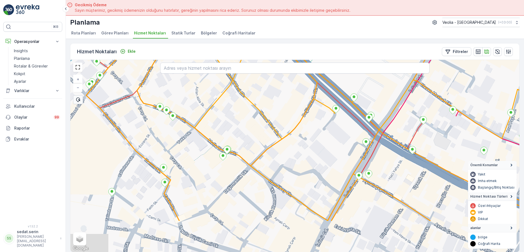
drag, startPoint x: 188, startPoint y: 175, endPoint x: 207, endPoint y: 115, distance: 62.9
click at [205, 114] on div "+ − Uydu Yol haritası Arazi Karışık Leaflet Klavye kısayolları Harita Verileri …" at bounding box center [294, 156] width 449 height 192
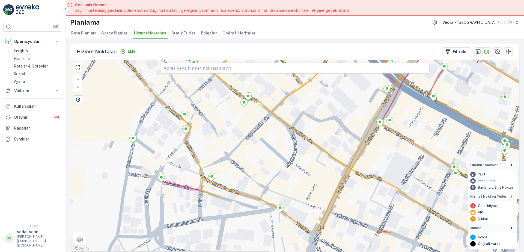
drag, startPoint x: 202, startPoint y: 157, endPoint x: 214, endPoint y: 118, distance: 40.4
click at [213, 124] on div "MERKEZ İŞYERLERİ 2 STATİK TUR + − Uydu Yol haritası Arazi Karışık Leaflet Klavy…" at bounding box center [294, 156] width 449 height 192
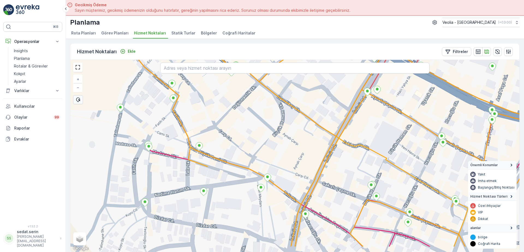
drag, startPoint x: 209, startPoint y: 171, endPoint x: 192, endPoint y: 138, distance: 37.2
click at [192, 138] on div "MERKEZ İŞYERLERİ 2 STATİK TUR + − Uydu Yol haritası Arazi Karışık Leaflet Klavy…" at bounding box center [294, 156] width 449 height 192
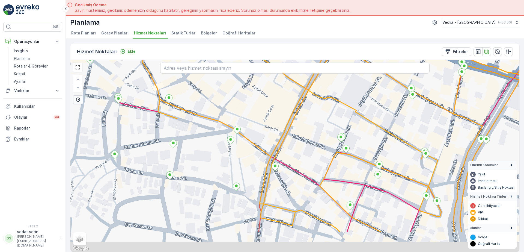
drag, startPoint x: 210, startPoint y: 176, endPoint x: 183, endPoint y: 134, distance: 50.5
click at [182, 134] on div "MERKEZ İŞYERLERİ 2 STATİK TUR + − Uydu Yol haritası Arazi Karışık Leaflet Klavy…" at bounding box center [294, 156] width 449 height 192
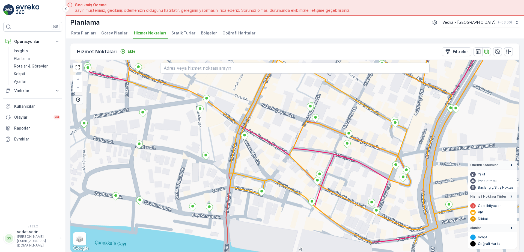
drag, startPoint x: 286, startPoint y: 190, endPoint x: 235, endPoint y: 141, distance: 70.4
click at [236, 142] on div "+ − Uydu Yol haritası Arazi Karışık Leaflet Klavye kısayolları Harita Verileri …" at bounding box center [294, 156] width 449 height 192
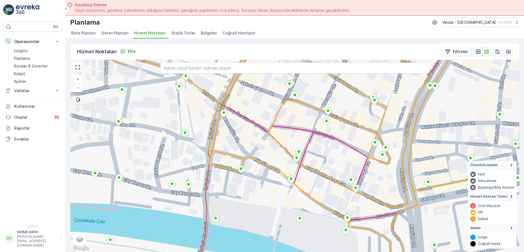
drag, startPoint x: 266, startPoint y: 204, endPoint x: 294, endPoint y: 140, distance: 69.8
click at [294, 141] on div "+ − Uydu Yol haritası Arazi Karışık Leaflet Klavye kısayolları Harita Verileri …" at bounding box center [294, 156] width 449 height 192
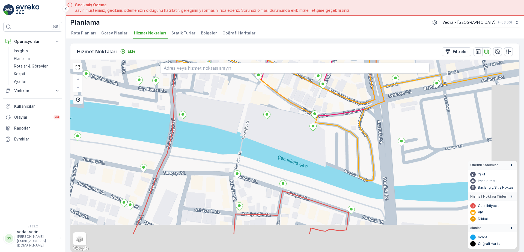
drag, startPoint x: 290, startPoint y: 177, endPoint x: 228, endPoint y: 142, distance: 71.9
click at [227, 139] on div "+ − Uydu Yol haritası Arazi Karışık Leaflet Klavye kısayolları Harita Verileri …" at bounding box center [294, 156] width 449 height 192
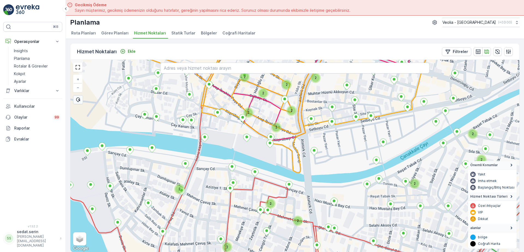
drag, startPoint x: 320, startPoint y: 154, endPoint x: 280, endPoint y: 134, distance: 45.0
click at [280, 134] on div "2 2 2 2 2 2 2 2 2 2 2 2 2 2 + − Uydu Yol haritası Arazi Karışık Leaflet Klavye …" at bounding box center [294, 156] width 449 height 192
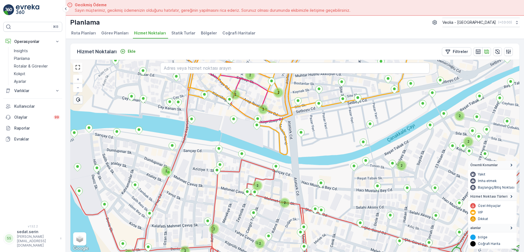
drag, startPoint x: 319, startPoint y: 153, endPoint x: 311, endPoint y: 159, distance: 10.4
click at [312, 159] on div "2 2 2 2 2 2 2 2 2 2 2 2 2 2 2 2 MERKEZ İŞYERLERİ 2 STATİK TUR + − Uydu Yol hari…" at bounding box center [294, 156] width 449 height 192
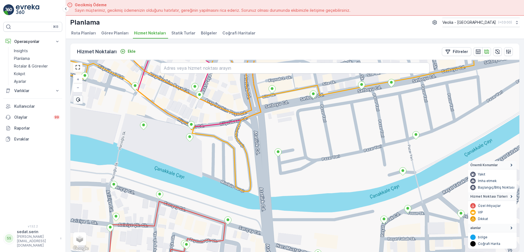
drag, startPoint x: 439, startPoint y: 127, endPoint x: 409, endPoint y: 174, distance: 55.9
click at [409, 174] on div "MERKEZ İŞYERLERİ 2 STATİK TUR + − Uydu Yol haritası Arazi Karışık Leaflet Klavy…" at bounding box center [294, 156] width 449 height 192
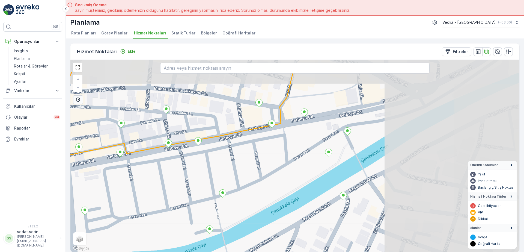
drag, startPoint x: 451, startPoint y: 152, endPoint x: 289, endPoint y: 178, distance: 163.9
click at [289, 178] on div "MERKEZ İŞYERLERİ 2 STATİK TUR + − Uydu Yol haritası Arazi Karışık Leaflet Klavy…" at bounding box center [294, 156] width 449 height 192
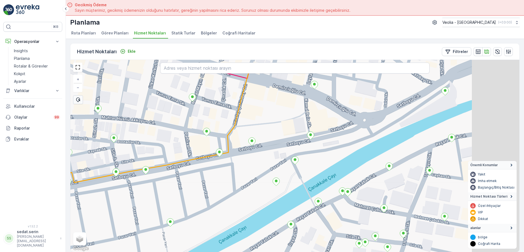
drag, startPoint x: 372, startPoint y: 133, endPoint x: 289, endPoint y: 179, distance: 95.1
click at [281, 183] on div "MERKEZ İŞYERLERİ 2 STATİK TUR + − Uydu Yol haritası Arazi Karışık Leaflet Klavy…" at bounding box center [294, 156] width 449 height 192
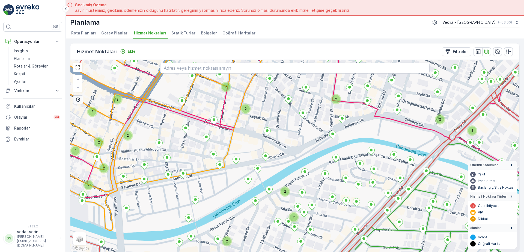
click at [176, 33] on span "Statik Turlar" at bounding box center [183, 32] width 24 height 5
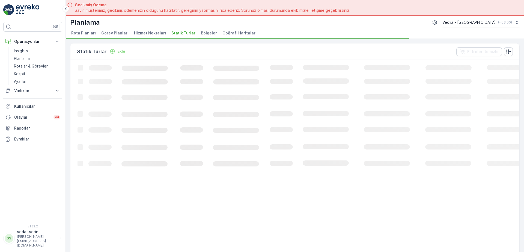
click at [121, 31] on span "Görev Planları" at bounding box center [114, 32] width 27 height 5
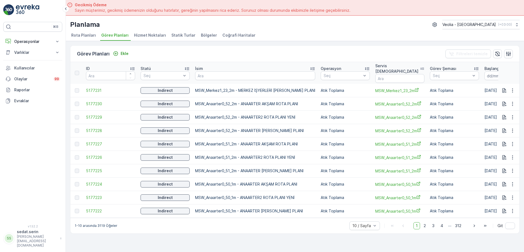
click at [143, 35] on span "Hizmet Noktaları" at bounding box center [150, 34] width 32 height 5
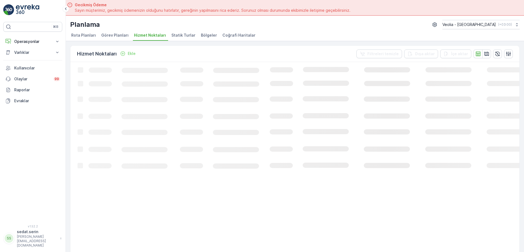
click at [117, 32] on span "Görev Planları" at bounding box center [114, 34] width 27 height 5
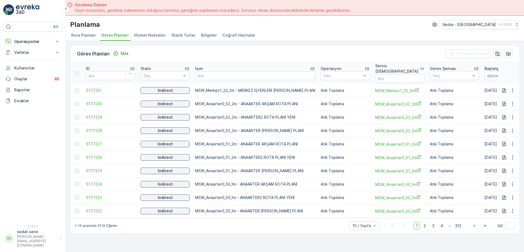
click at [150, 35] on span "Hizmet Noktaları" at bounding box center [150, 34] width 32 height 5
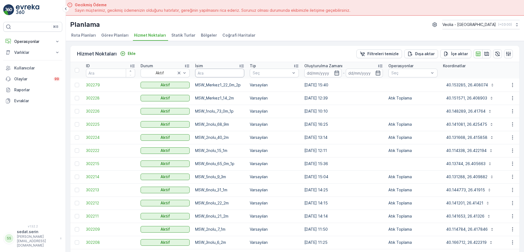
click at [209, 74] on input "text" at bounding box center [219, 72] width 49 height 9
type input "MSW_"
click at [418, 54] on p "Dışa aktar" at bounding box center [425, 53] width 20 height 5
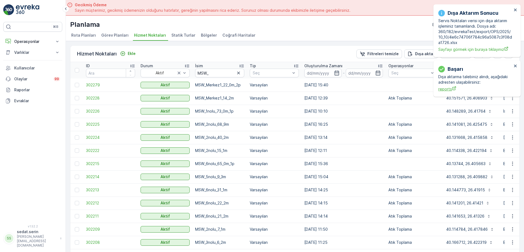
click at [448, 87] on span "reports" at bounding box center [475, 89] width 74 height 6
click at [180, 33] on span "Statik Turlar" at bounding box center [183, 34] width 24 height 5
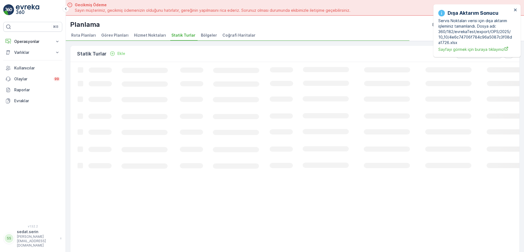
click at [157, 35] on span "Hizmet Noktaları" at bounding box center [150, 34] width 32 height 5
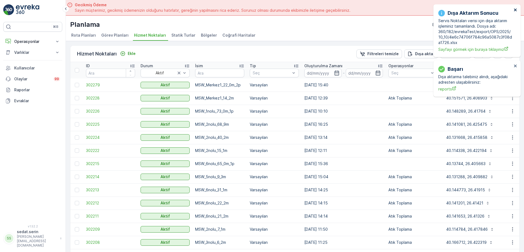
click at [515, 8] on icon "close" at bounding box center [516, 10] width 4 height 4
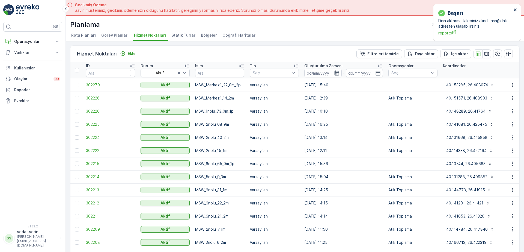
click at [514, 11] on icon "close" at bounding box center [515, 9] width 3 height 3
click at [485, 53] on icon "button" at bounding box center [486, 54] width 5 height 4
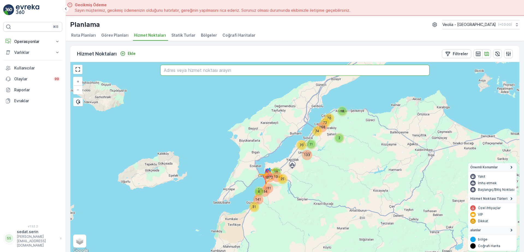
click at [272, 70] on input "text" at bounding box center [294, 70] width 269 height 11
type input "demokrasi caddesi çanakkale"
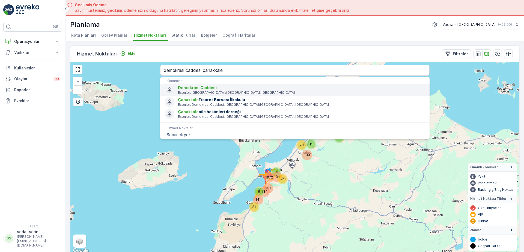
click at [240, 88] on span "Demokrasi Caddesi" at bounding box center [301, 87] width 247 height 5
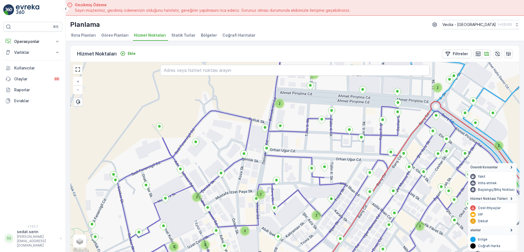
scroll to position [2, 0]
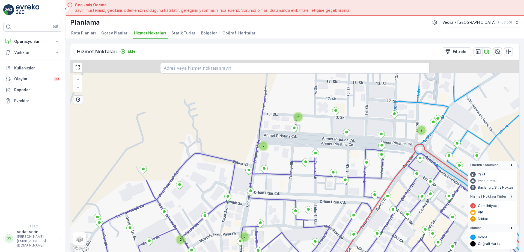
drag, startPoint x: 278, startPoint y: 163, endPoint x: 275, endPoint y: 177, distance: 14.6
click at [273, 186] on div "2 2 2 2 2 2 2 2 2 2 2 2 + − Uydu Yol haritası Arazi Karışık Leaflet Klavye kısa…" at bounding box center [294, 156] width 449 height 192
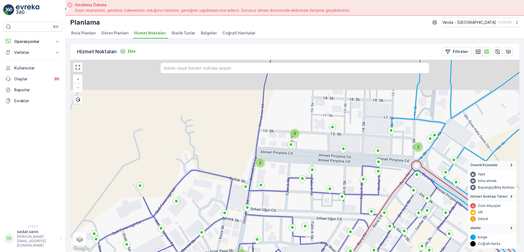
drag, startPoint x: 281, startPoint y: 147, endPoint x: 276, endPoint y: 195, distance: 48.8
click at [276, 195] on div "2 2 2 2 2 2 2 2 2 2 2 2 + − Uydu Yol haritası Arazi Karışık Leaflet Klavye kısa…" at bounding box center [294, 156] width 449 height 192
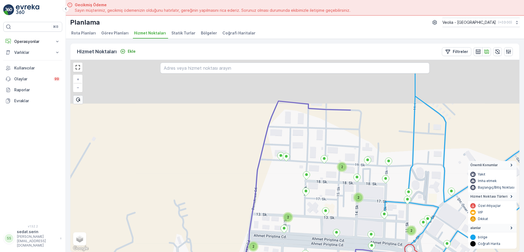
drag, startPoint x: 276, startPoint y: 155, endPoint x: 273, endPoint y: 182, distance: 26.9
click at [273, 182] on div "2 2 2 2 2 2 2 2 2 + − Uydu Yol haritası Arazi Karışık Leaflet Klavye kısayollar…" at bounding box center [294, 156] width 449 height 192
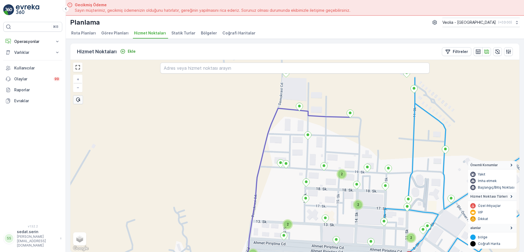
drag, startPoint x: 285, startPoint y: 119, endPoint x: 279, endPoint y: 179, distance: 60.1
click at [279, 175] on div "2 2 2 2 2 + − Uydu Yol haritası Arazi Karışık Leaflet Klavye kısayolları Harita…" at bounding box center [294, 156] width 449 height 192
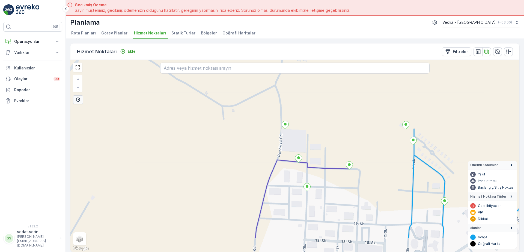
drag, startPoint x: 273, startPoint y: 151, endPoint x: 289, endPoint y: 151, distance: 15.6
click at [280, 112] on div "+ − Uydu Yol haritası Arazi Karışık Leaflet Klavye kısayolları Harita Verileri …" at bounding box center [294, 156] width 449 height 192
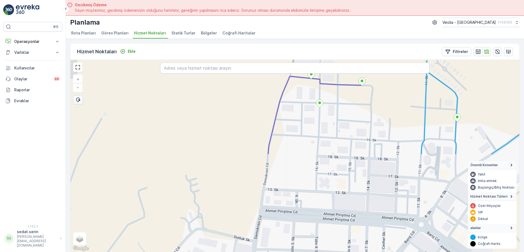
click at [298, 128] on div "+ − Uydu Yol haritası Arazi Karışık Leaflet Klavye kısayolları Harita Verileri …" at bounding box center [294, 156] width 449 height 192
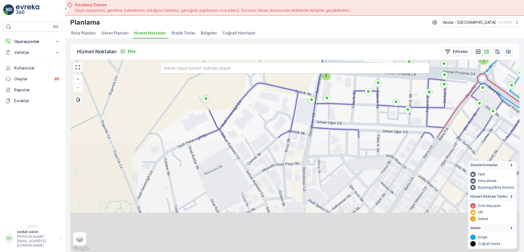
click at [309, 113] on div "2 2 2 2 2 2 + − Uydu Yol haritası Arazi Karışık Leaflet Klavye kısayolları Hari…" at bounding box center [294, 156] width 449 height 192
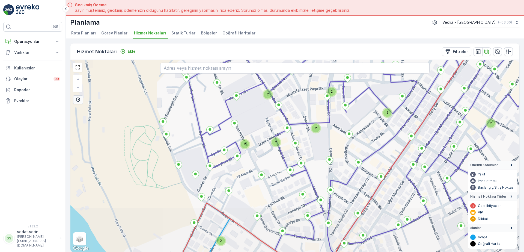
drag, startPoint x: 297, startPoint y: 149, endPoint x: 306, endPoint y: 123, distance: 27.4
click at [301, 133] on div "2 2 2 2 2 2 2 2 cacae_7_1_3m + − Uydu Yol haritası Arazi Karışık Leaflet Klavye…" at bounding box center [294, 156] width 449 height 192
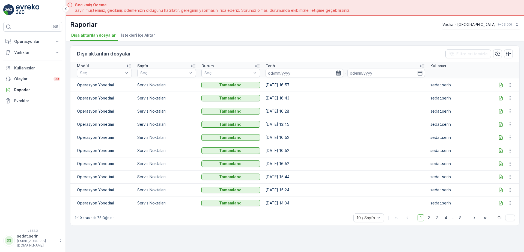
click at [499, 84] on icon at bounding box center [500, 84] width 5 height 5
